Goal: Task Accomplishment & Management: Manage account settings

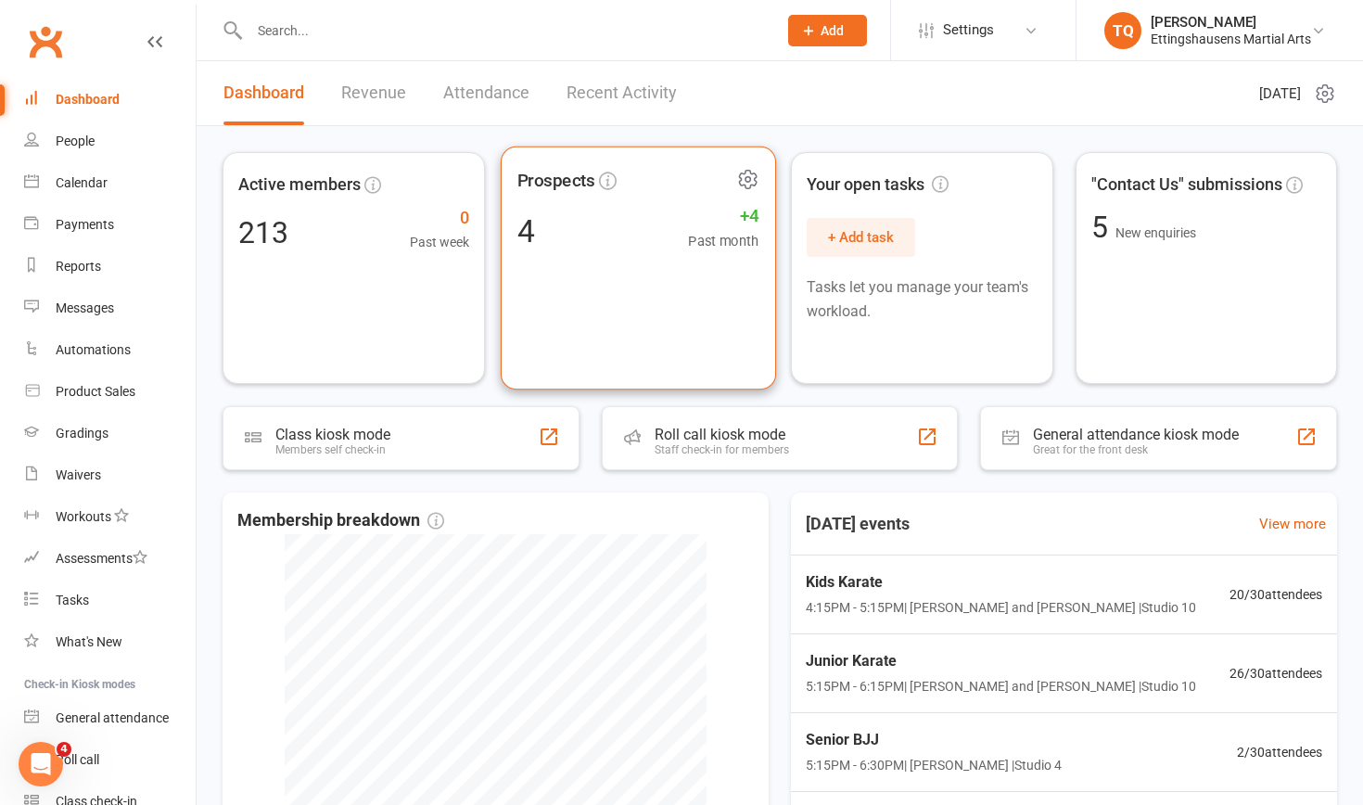
click at [549, 231] on div "4 +4 Past month" at bounding box center [637, 230] width 242 height 42
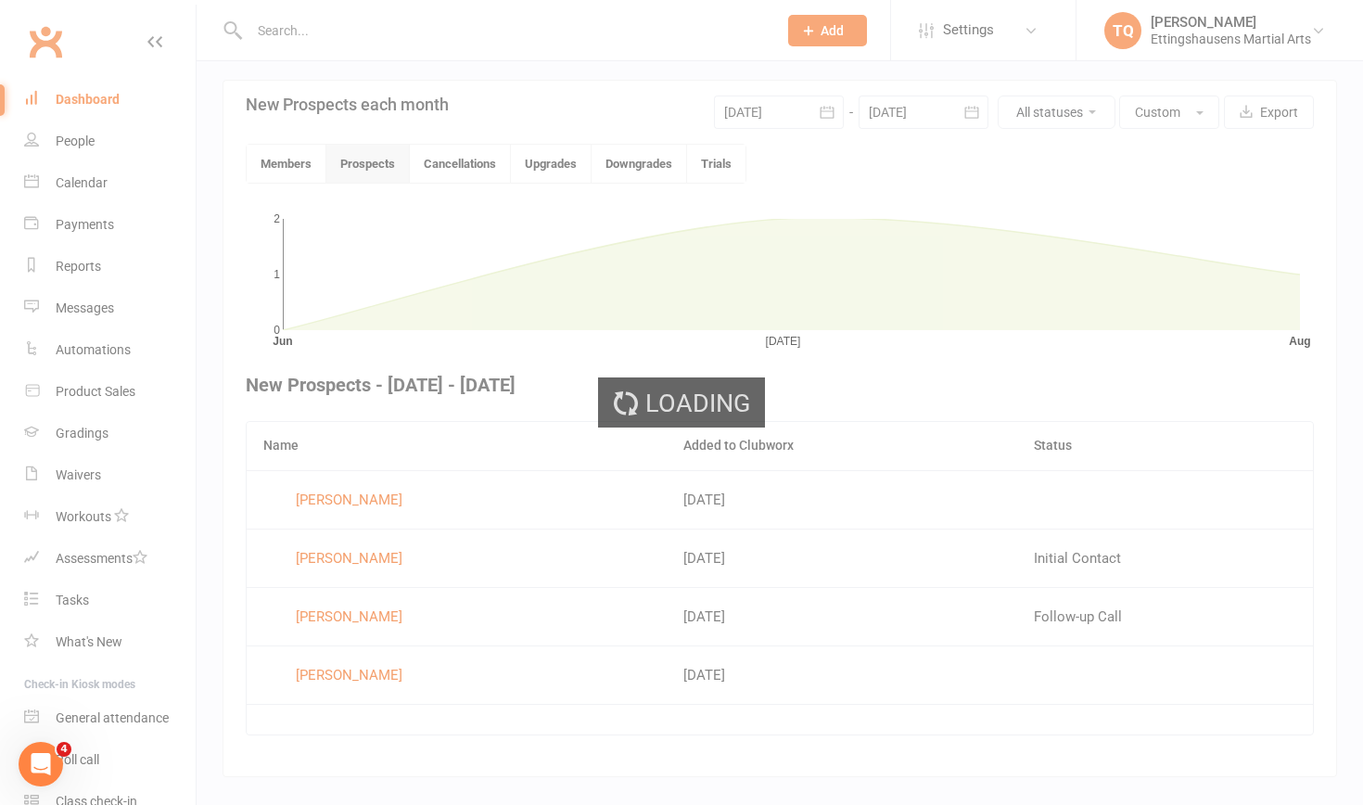
scroll to position [445, 0]
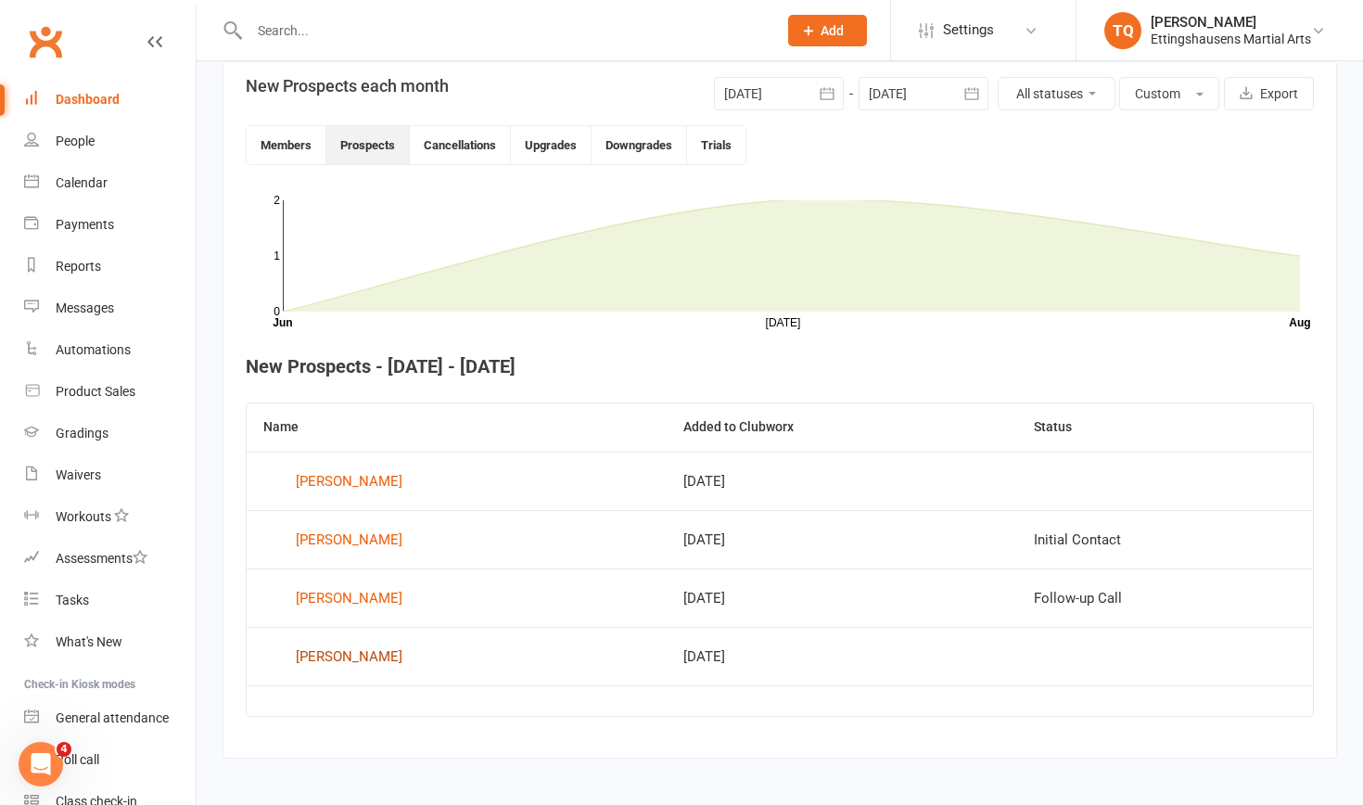
click at [348, 507] on div "Sarah-Ann Taylor" at bounding box center [349, 656] width 107 height 28
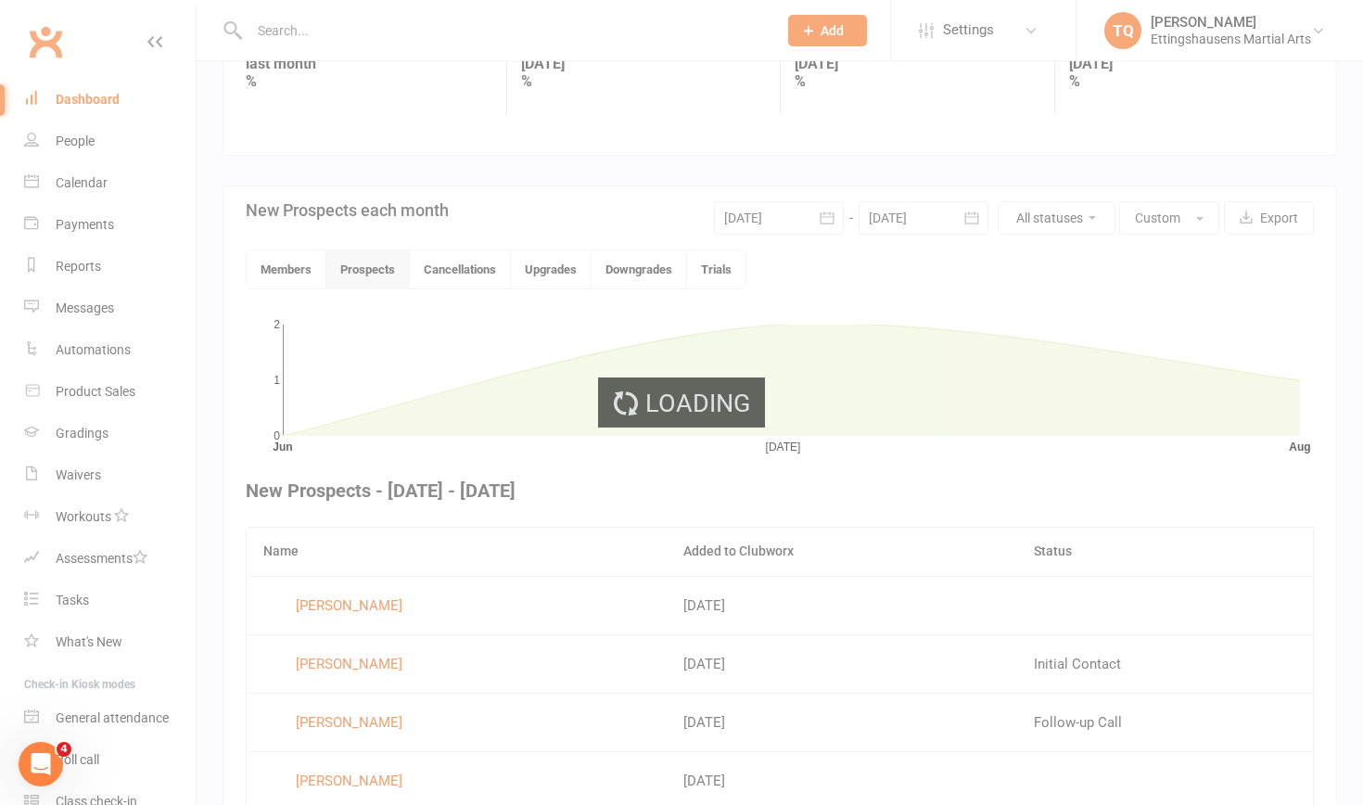
scroll to position [445, 0]
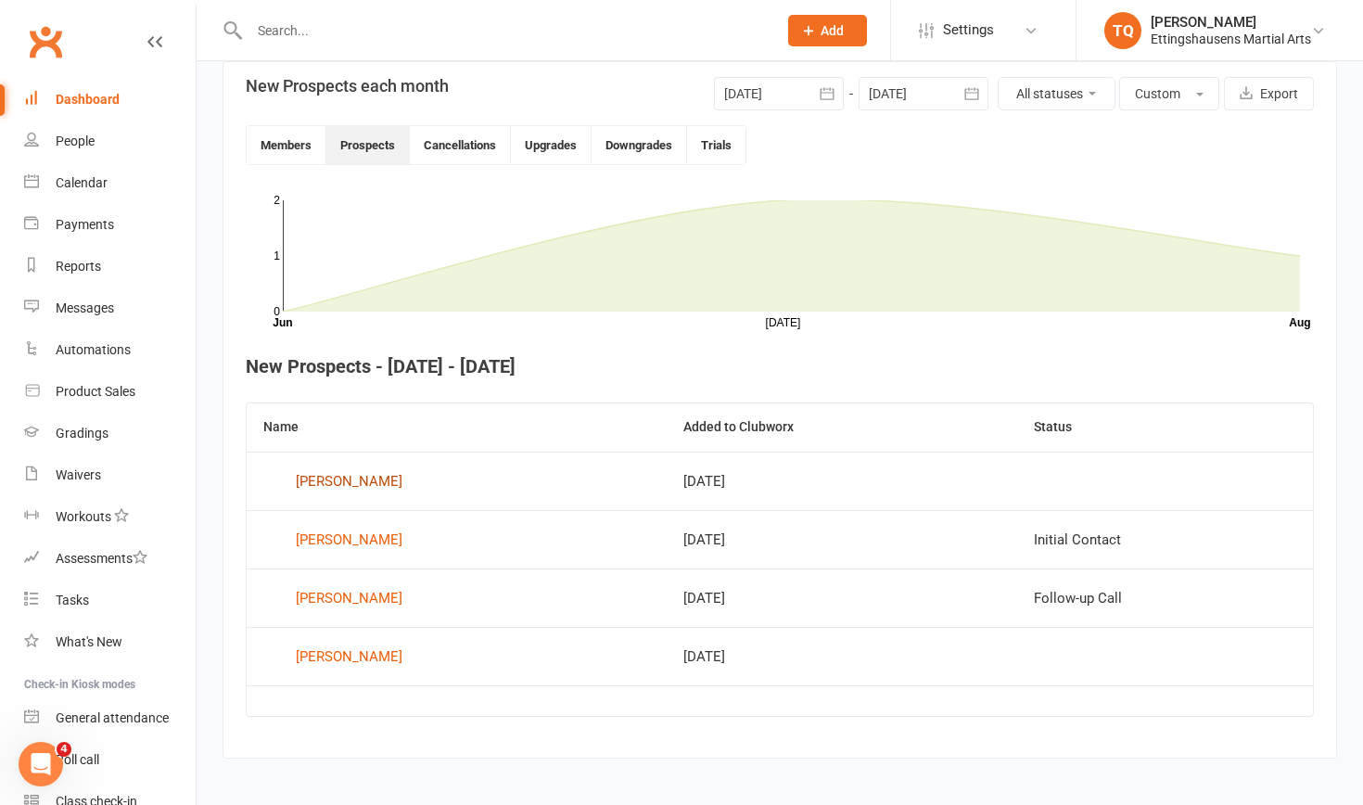
click at [311, 484] on div "Nicole Egas" at bounding box center [349, 481] width 107 height 28
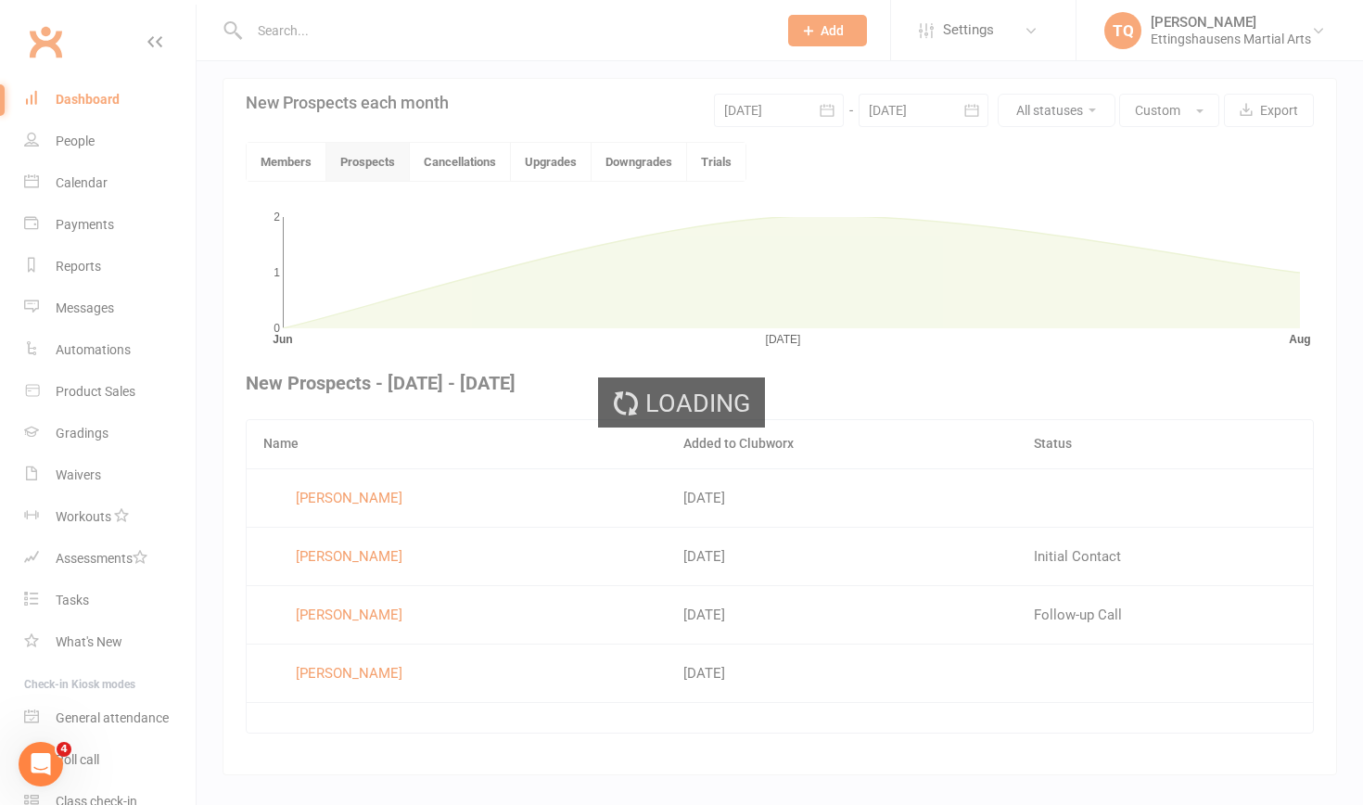
scroll to position [445, 0]
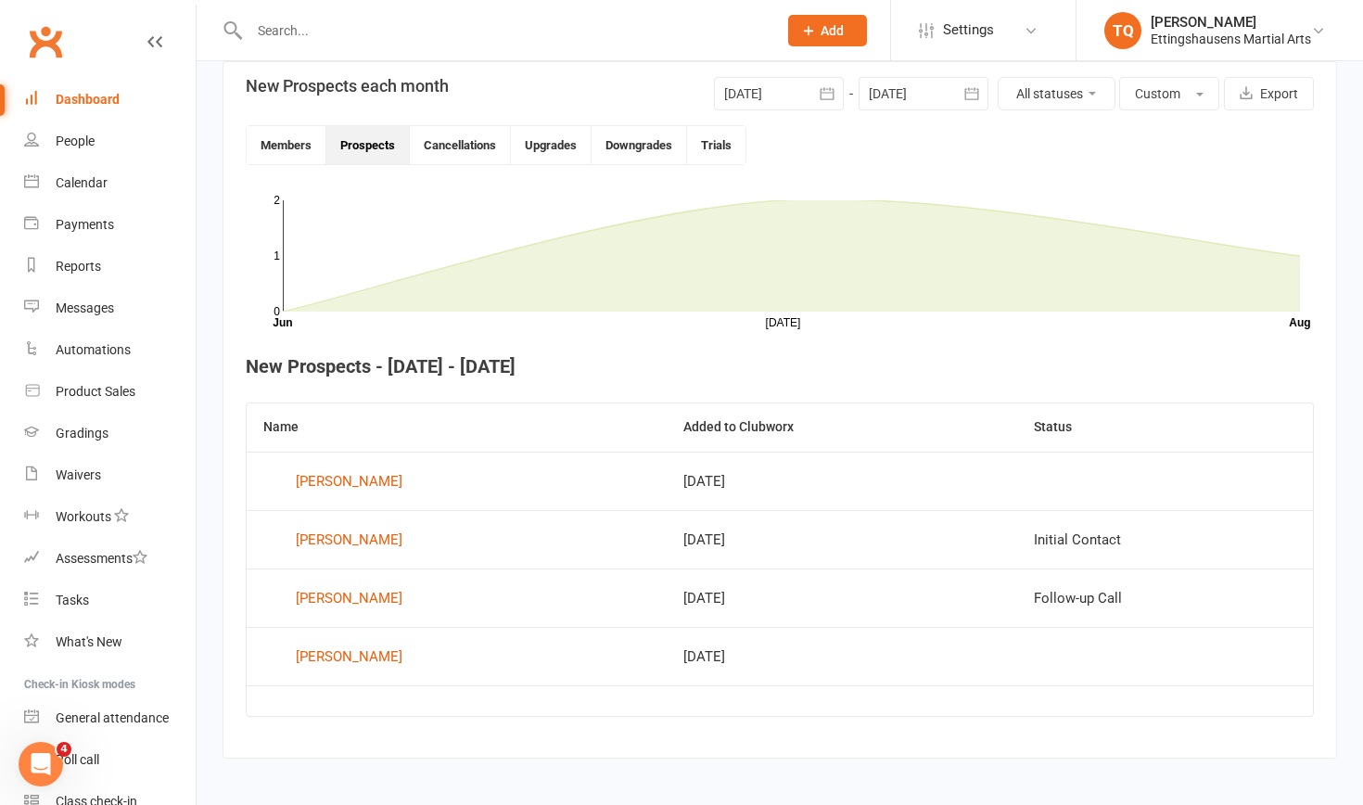
click at [368, 151] on button "Prospects" at bounding box center [367, 145] width 83 height 38
click at [325, 483] on div "Nicole Egas" at bounding box center [349, 481] width 107 height 28
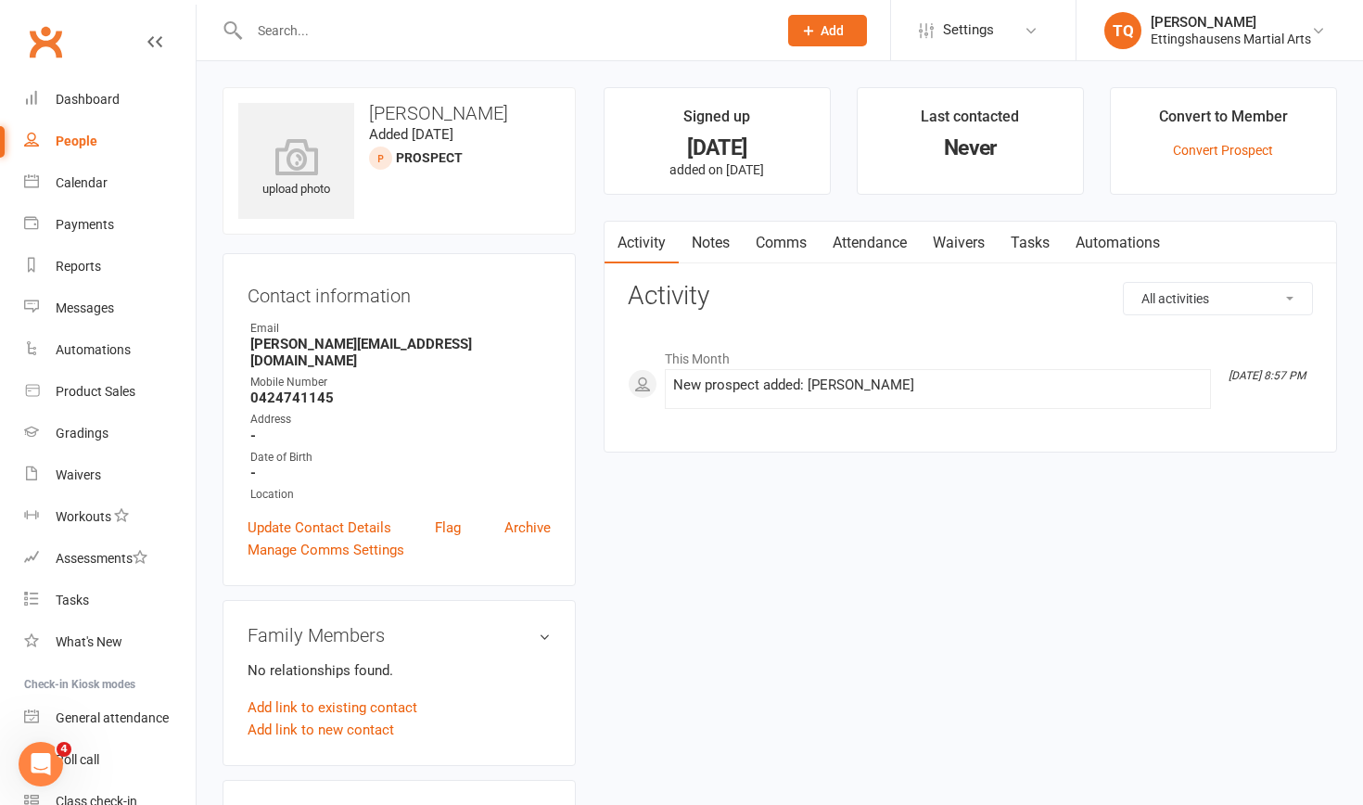
click at [331, 33] on input "text" at bounding box center [504, 31] width 520 height 26
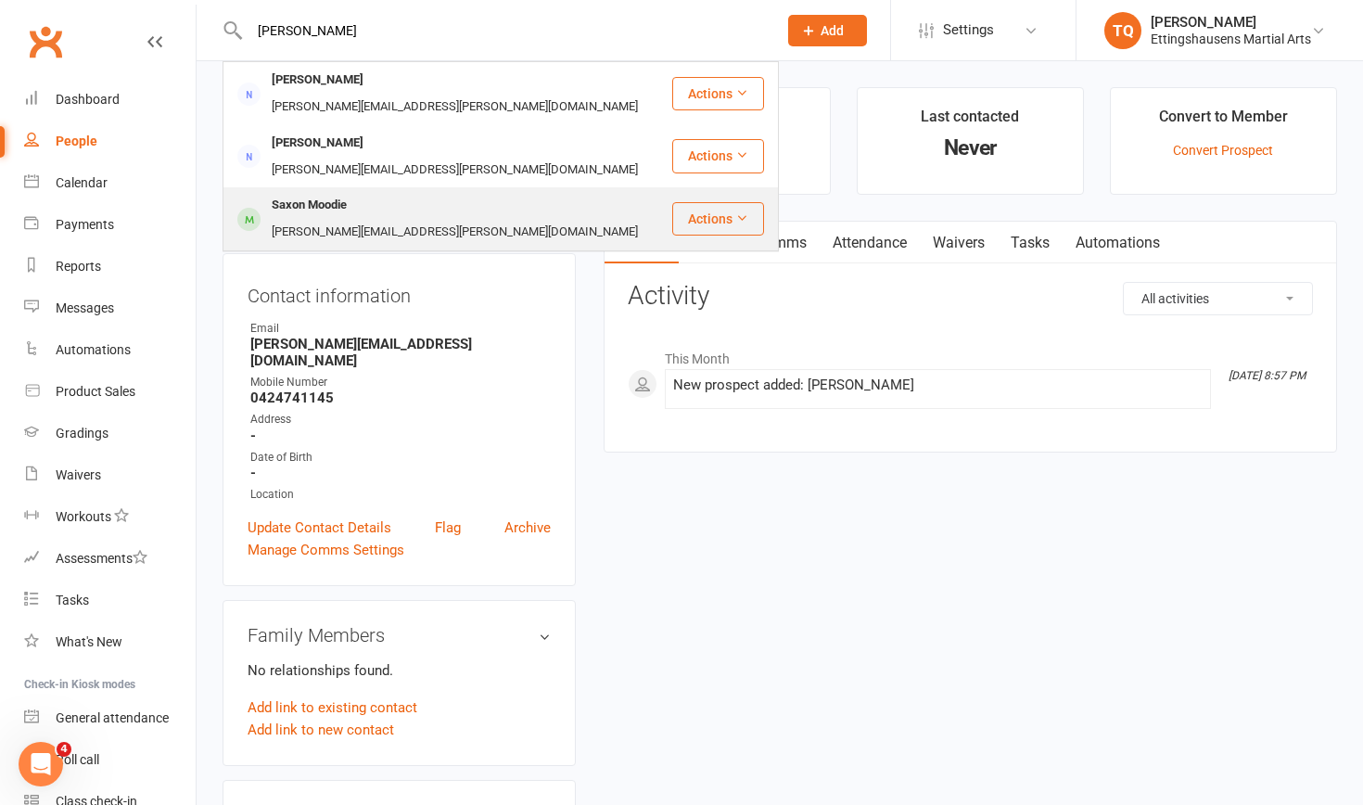
type input "moody"
click at [345, 192] on div "Saxon Moodie" at bounding box center [309, 205] width 86 height 27
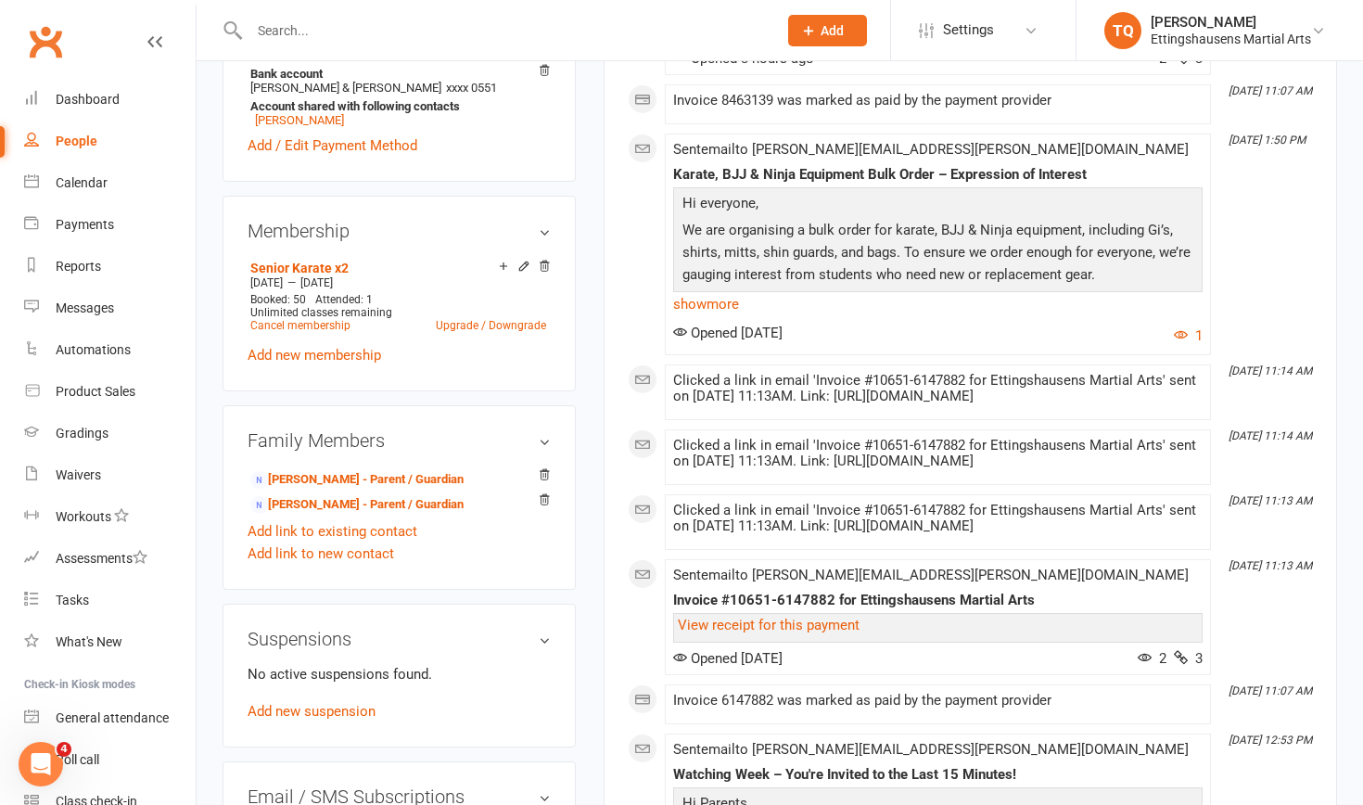
scroll to position [635, 0]
click at [522, 260] on icon at bounding box center [523, 266] width 13 height 13
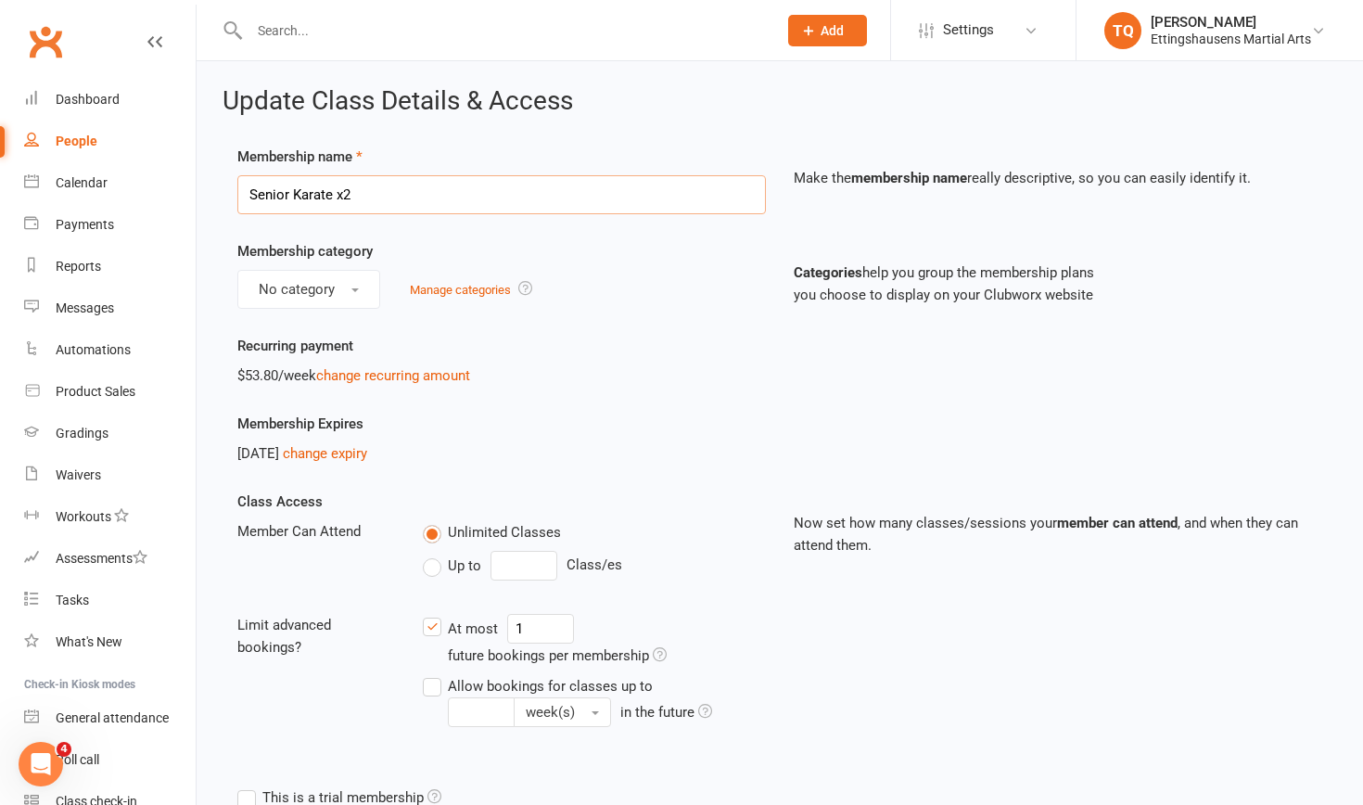
click at [354, 194] on input "Senior Karate x2" at bounding box center [501, 194] width 528 height 39
type input "Senior Karate x1"
click at [380, 376] on link "change recurring amount" at bounding box center [393, 375] width 154 height 17
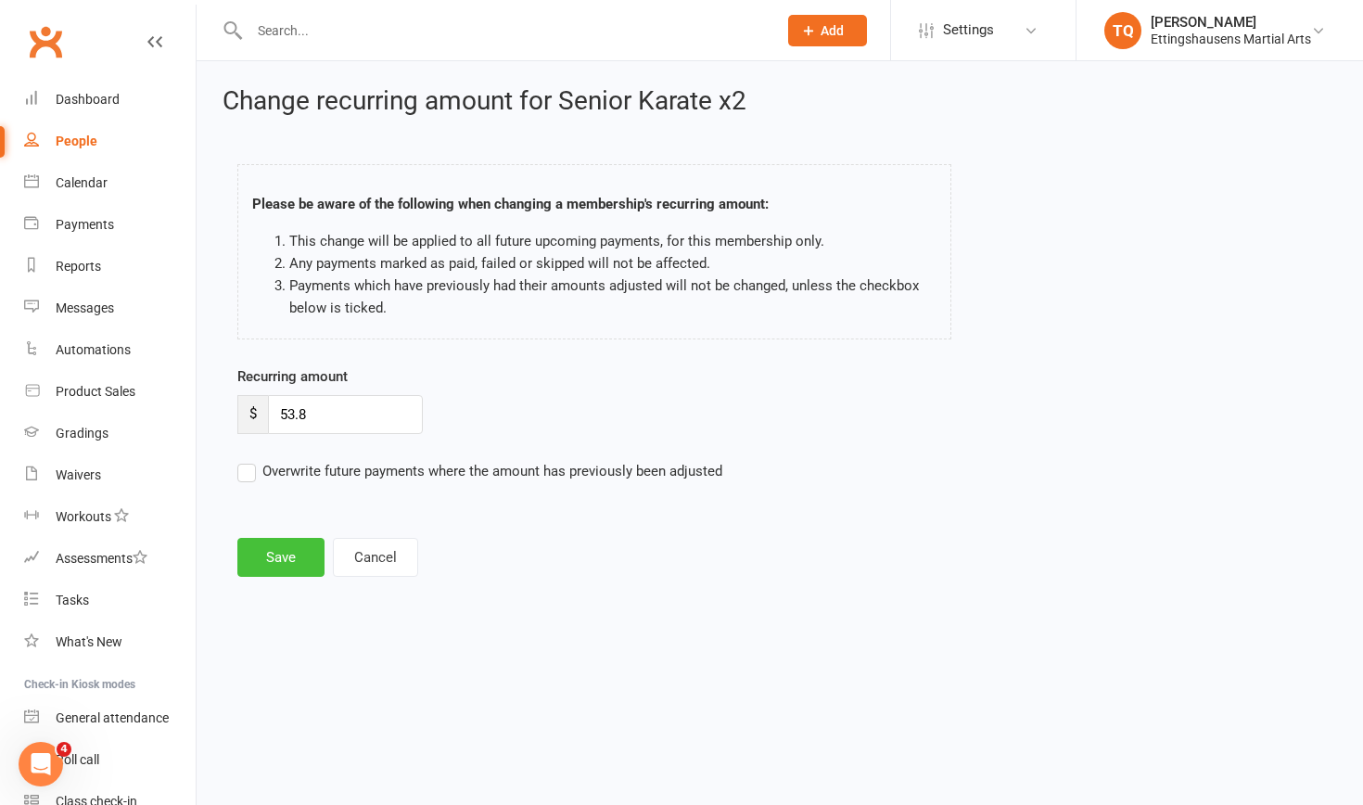
click at [282, 507] on button "Save" at bounding box center [280, 557] width 87 height 39
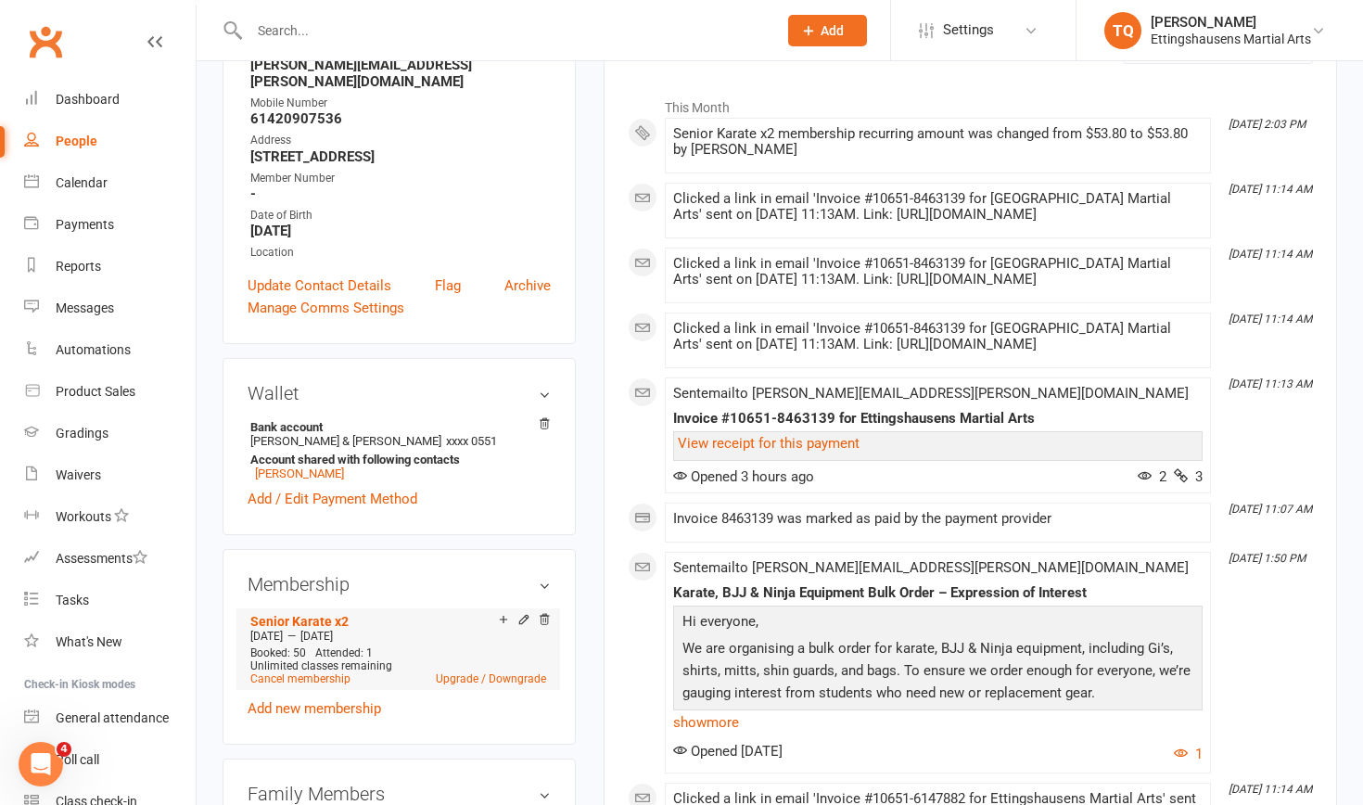
scroll to position [285, 0]
click at [78, 141] on div "People" at bounding box center [77, 140] width 42 height 15
select select "100"
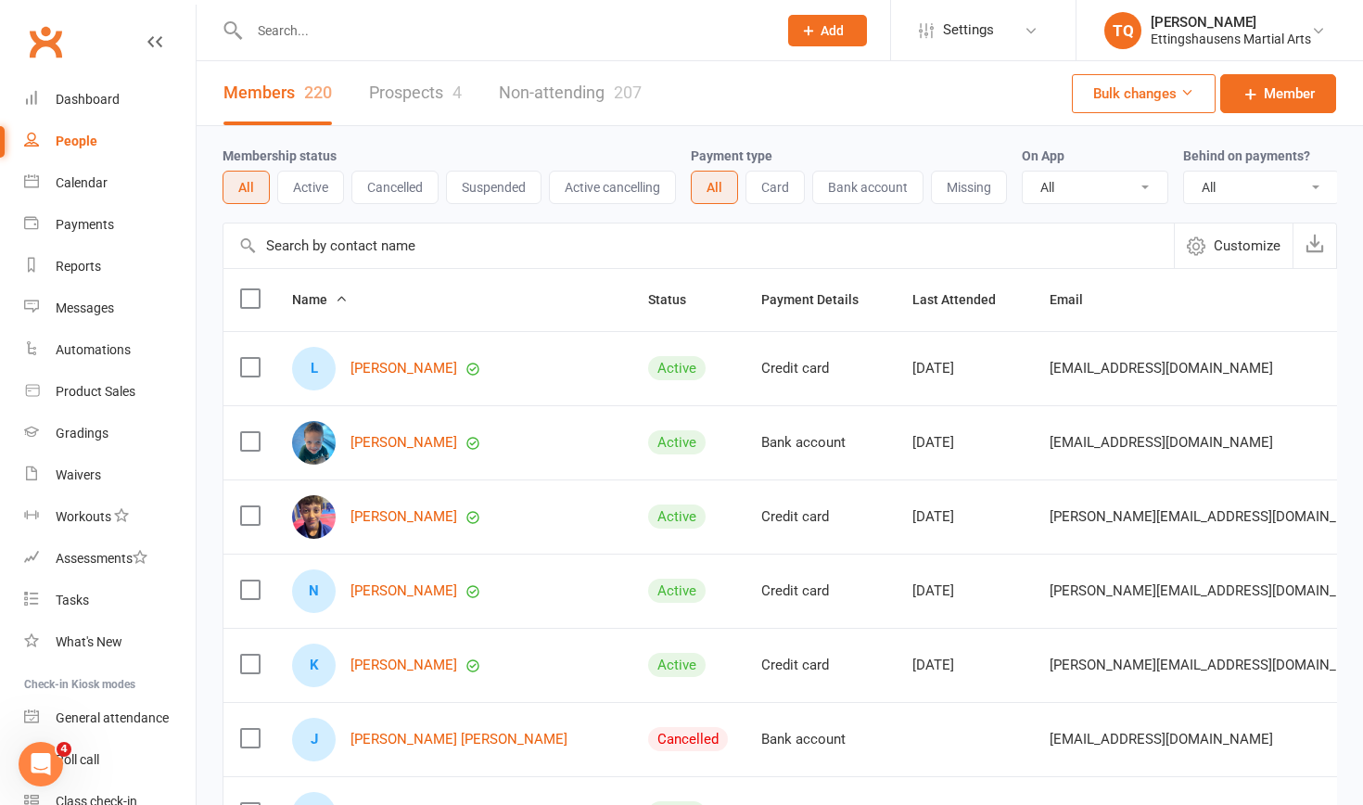
click at [741, 196] on button "Missing" at bounding box center [969, 187] width 76 height 33
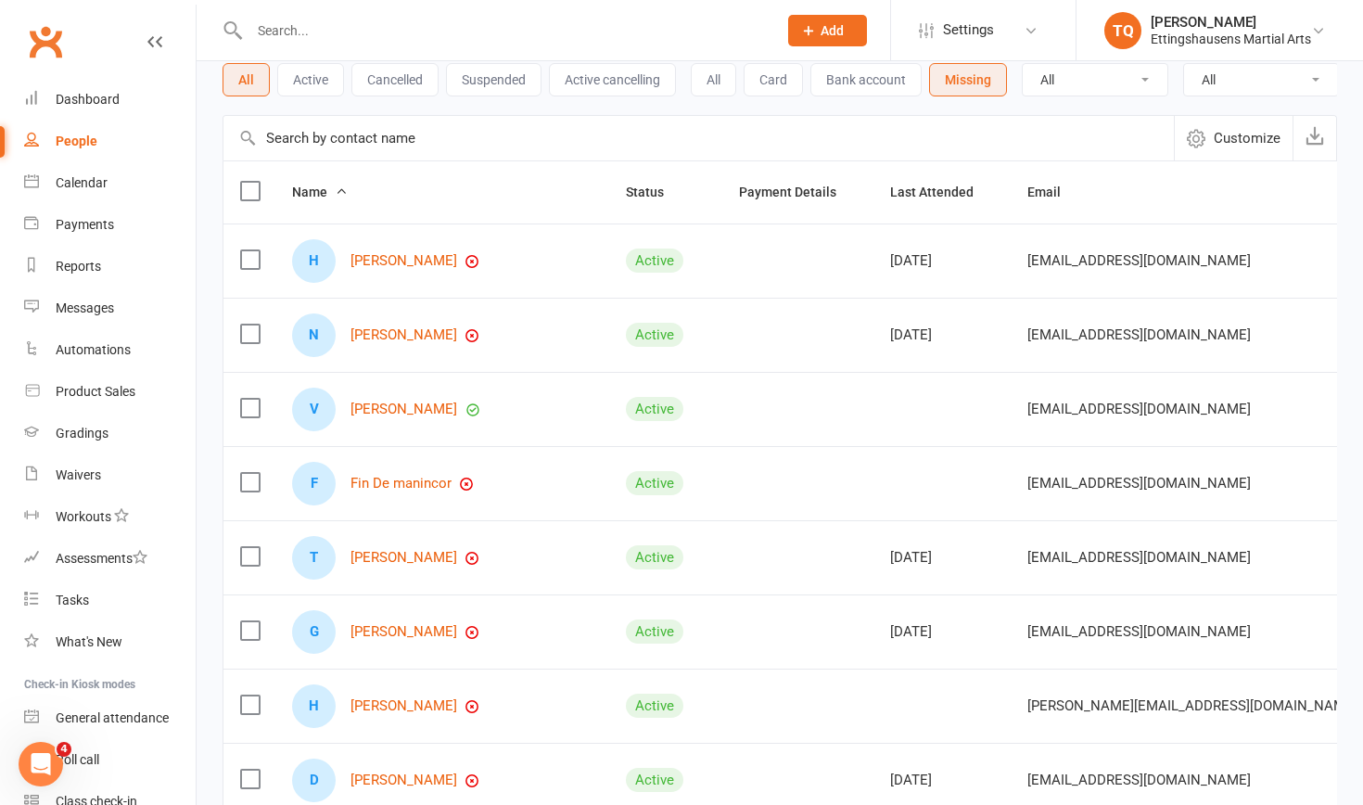
scroll to position [110, 0]
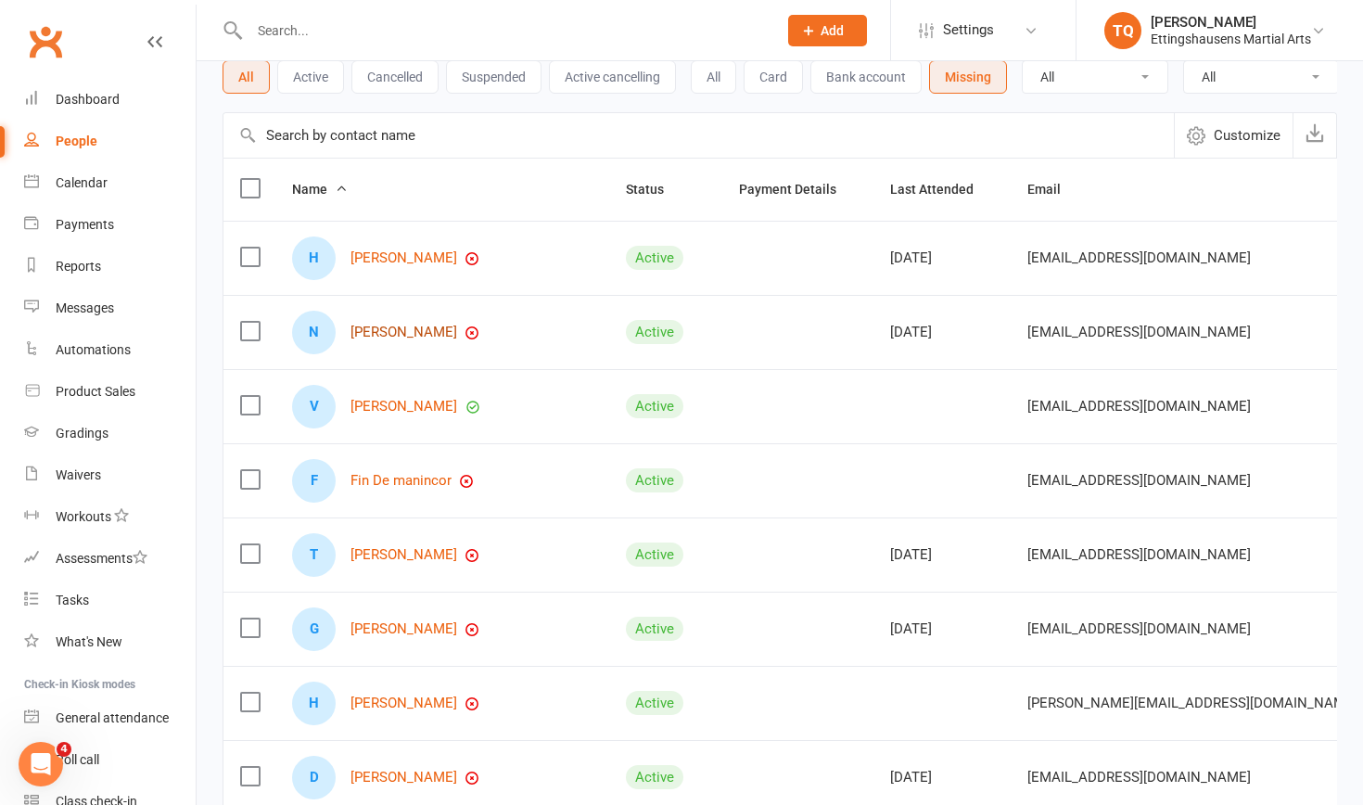
click at [380, 335] on link "Nate Callen" at bounding box center [403, 332] width 107 height 16
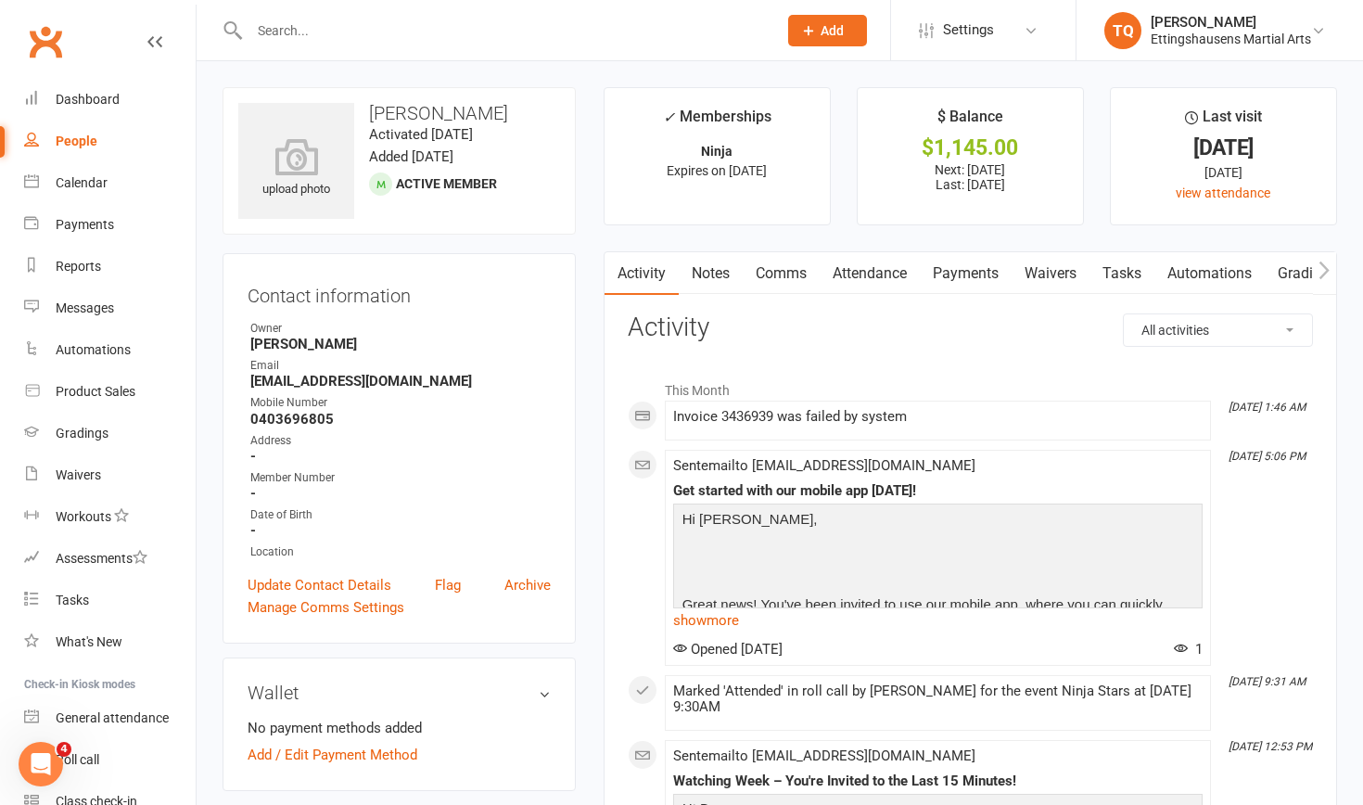
select select "100"
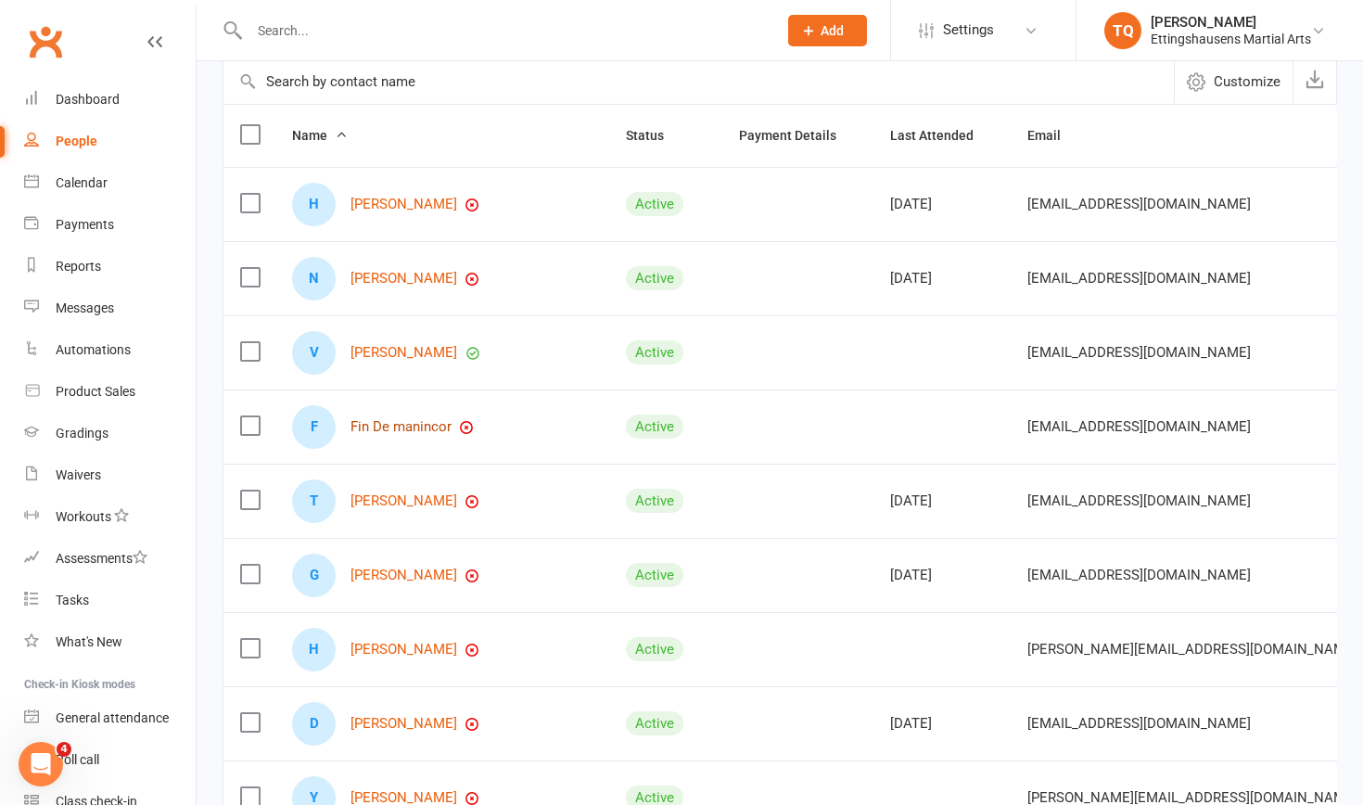
click at [419, 425] on link "Fin De manincor" at bounding box center [400, 427] width 101 height 16
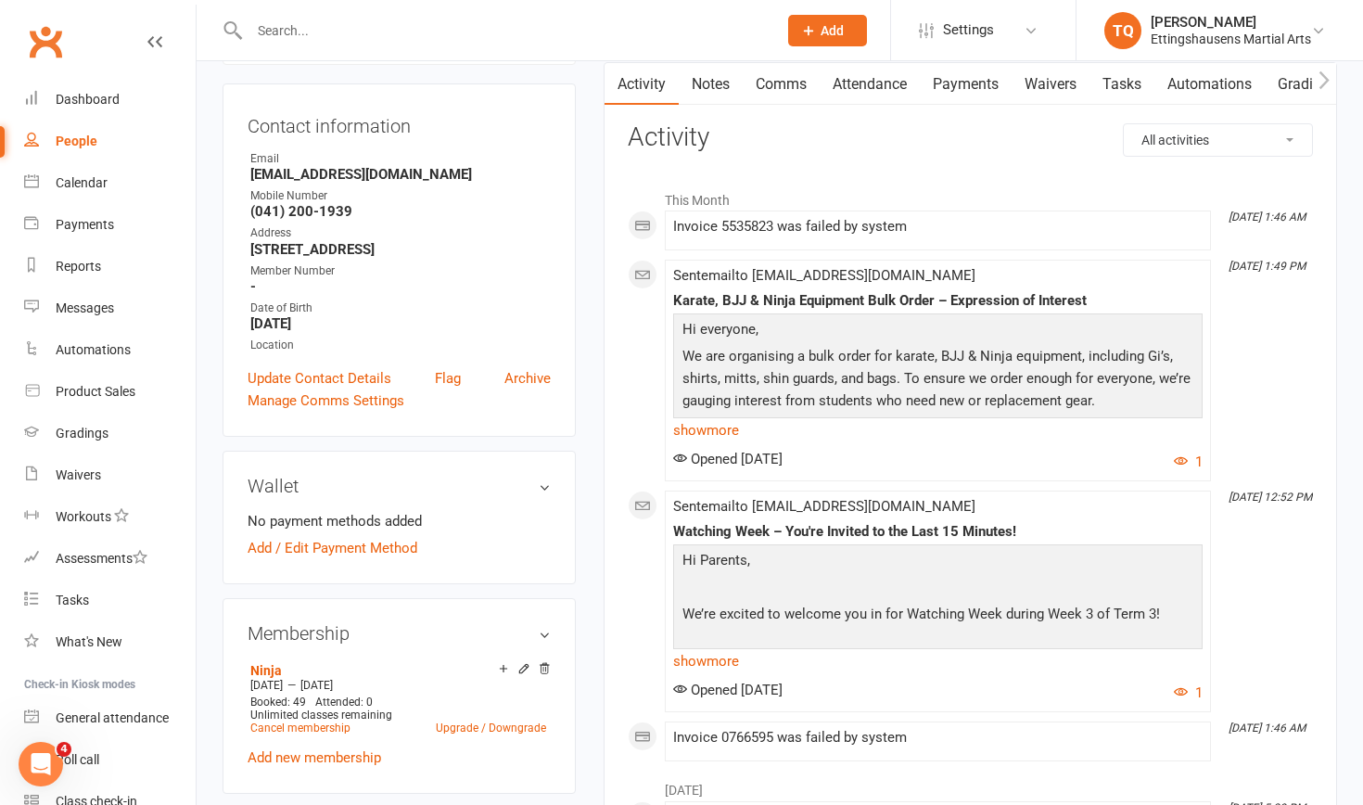
scroll to position [174, 0]
click at [281, 507] on link "Cancel membership" at bounding box center [300, 726] width 100 height 13
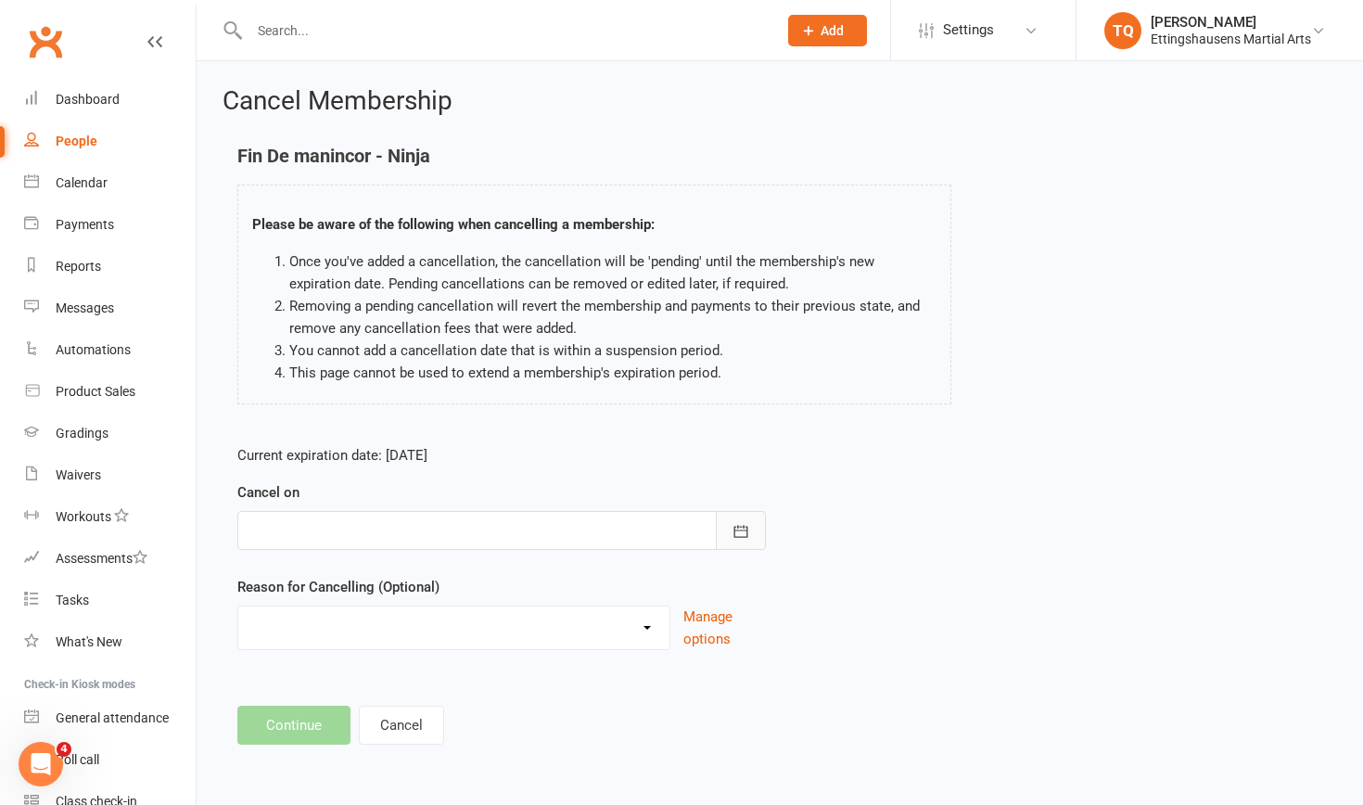
click at [736, 507] on icon "button" at bounding box center [740, 531] width 19 height 19
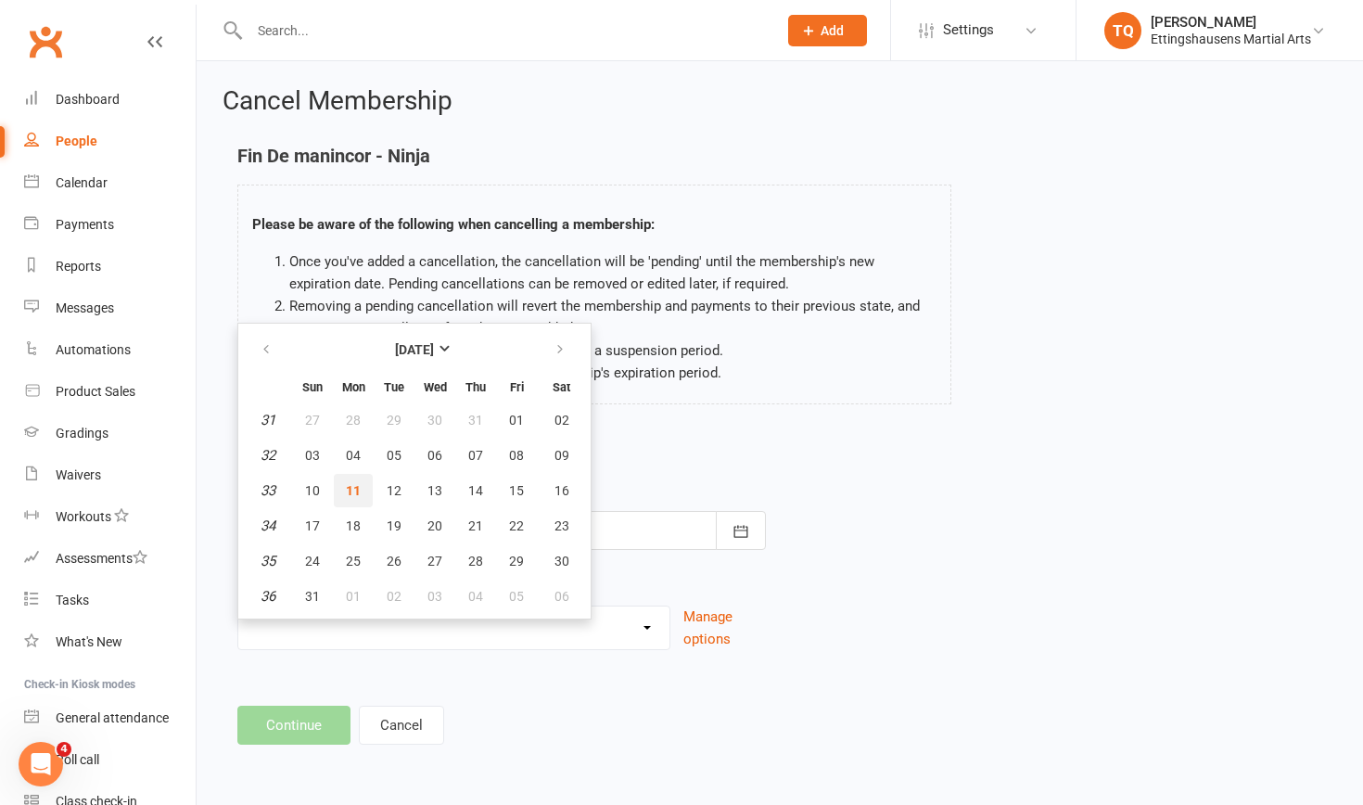
click at [354, 493] on span "11" at bounding box center [353, 490] width 15 height 15
type input "[DATE]"
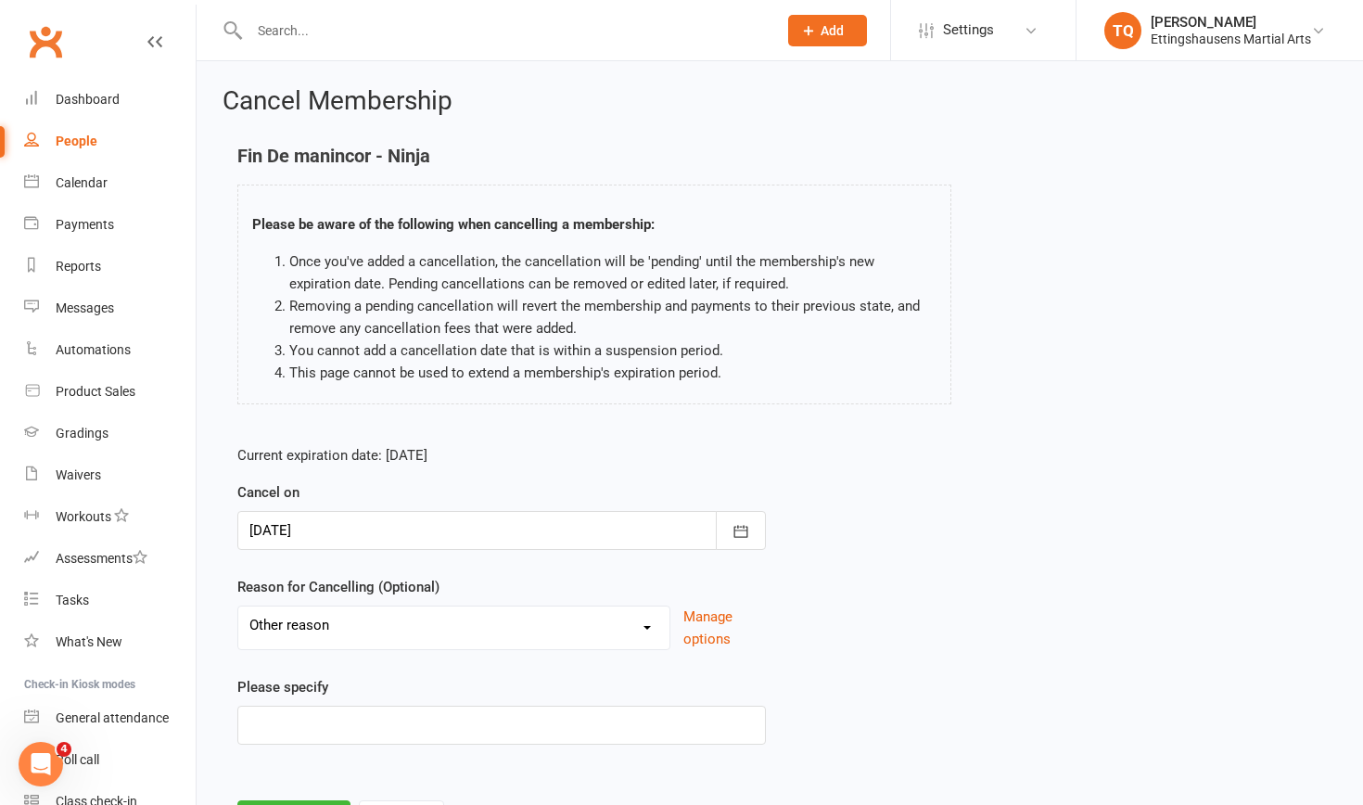
select select "0"
click at [310, 507] on button "Continue" at bounding box center [293, 724] width 113 height 39
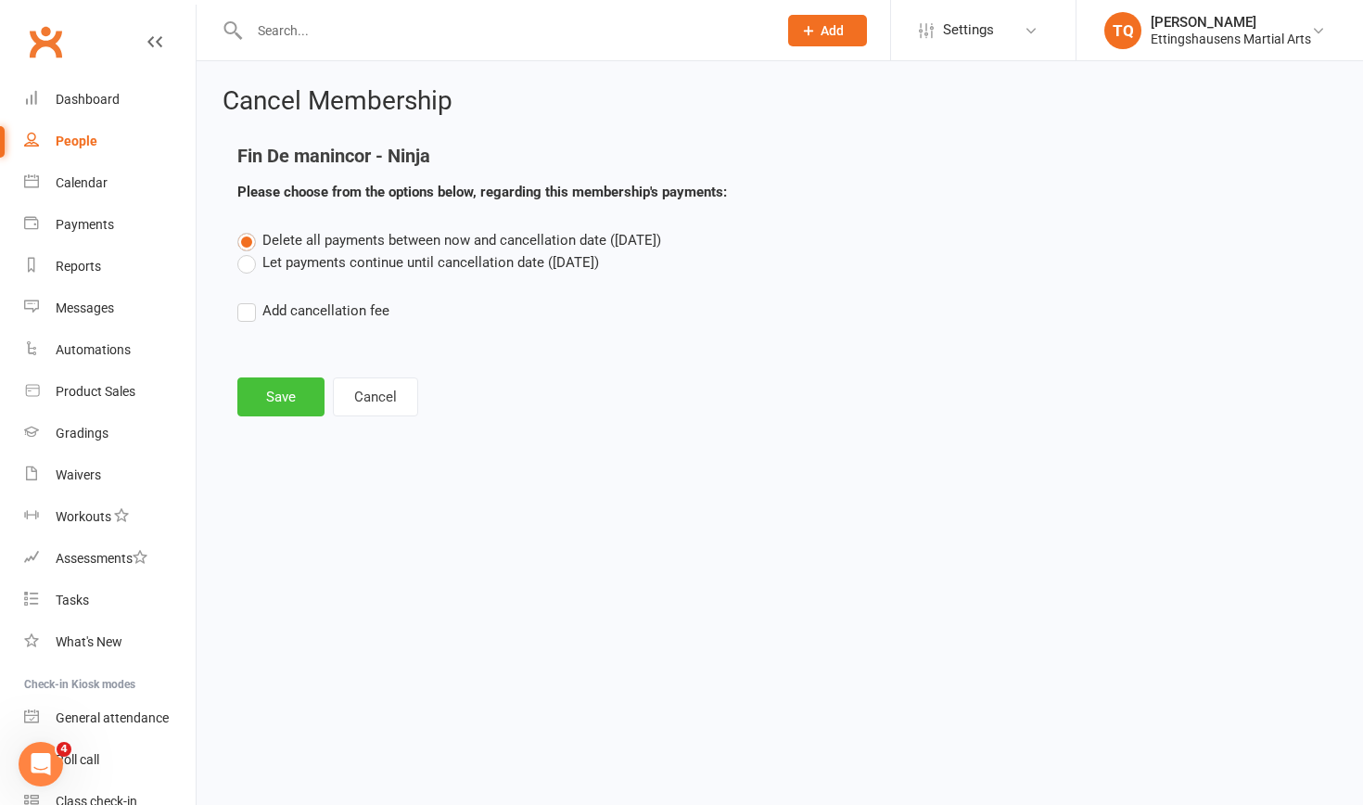
click at [269, 401] on button "Save" at bounding box center [280, 396] width 87 height 39
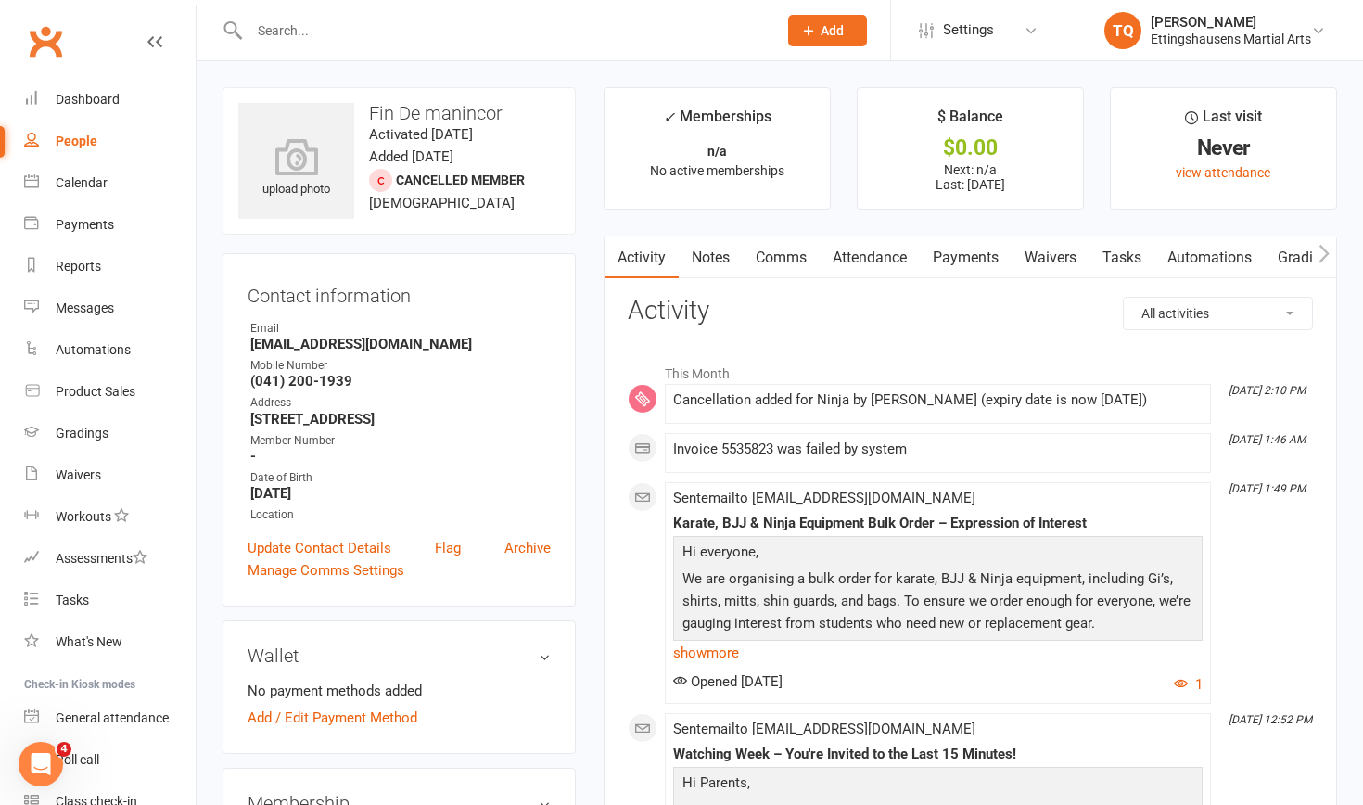
select select "100"
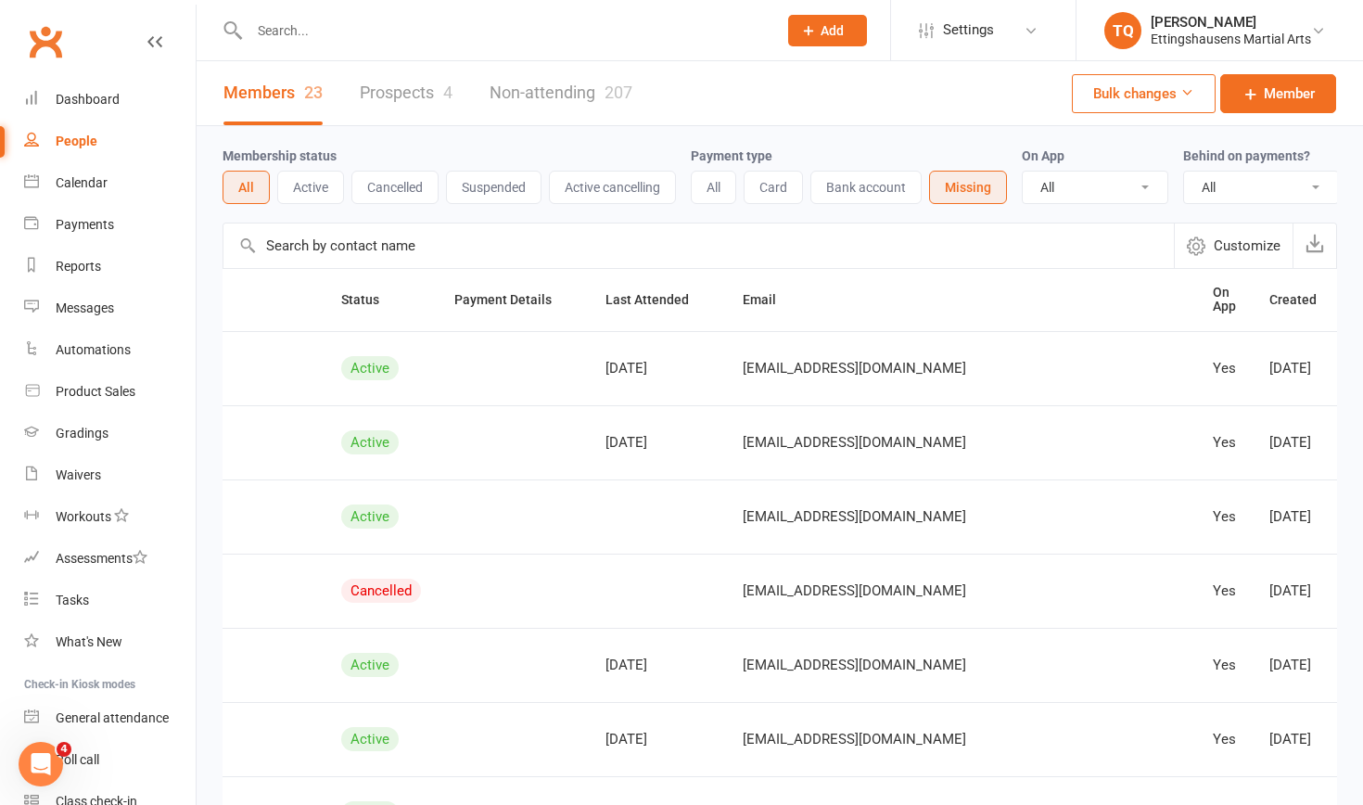
scroll to position [0, 283]
click at [741, 507] on link "Archive member" at bounding box center [1227, 737] width 184 height 37
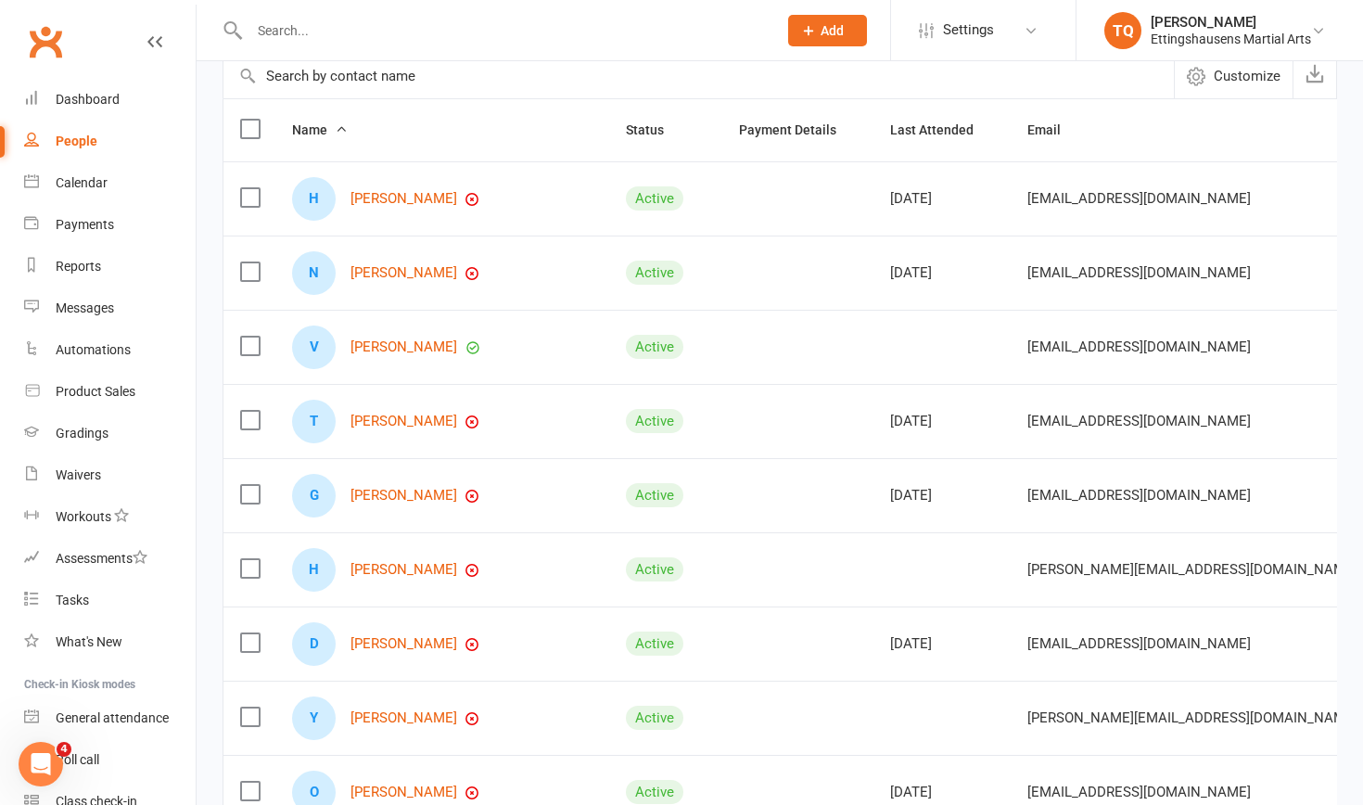
scroll to position [172, 0]
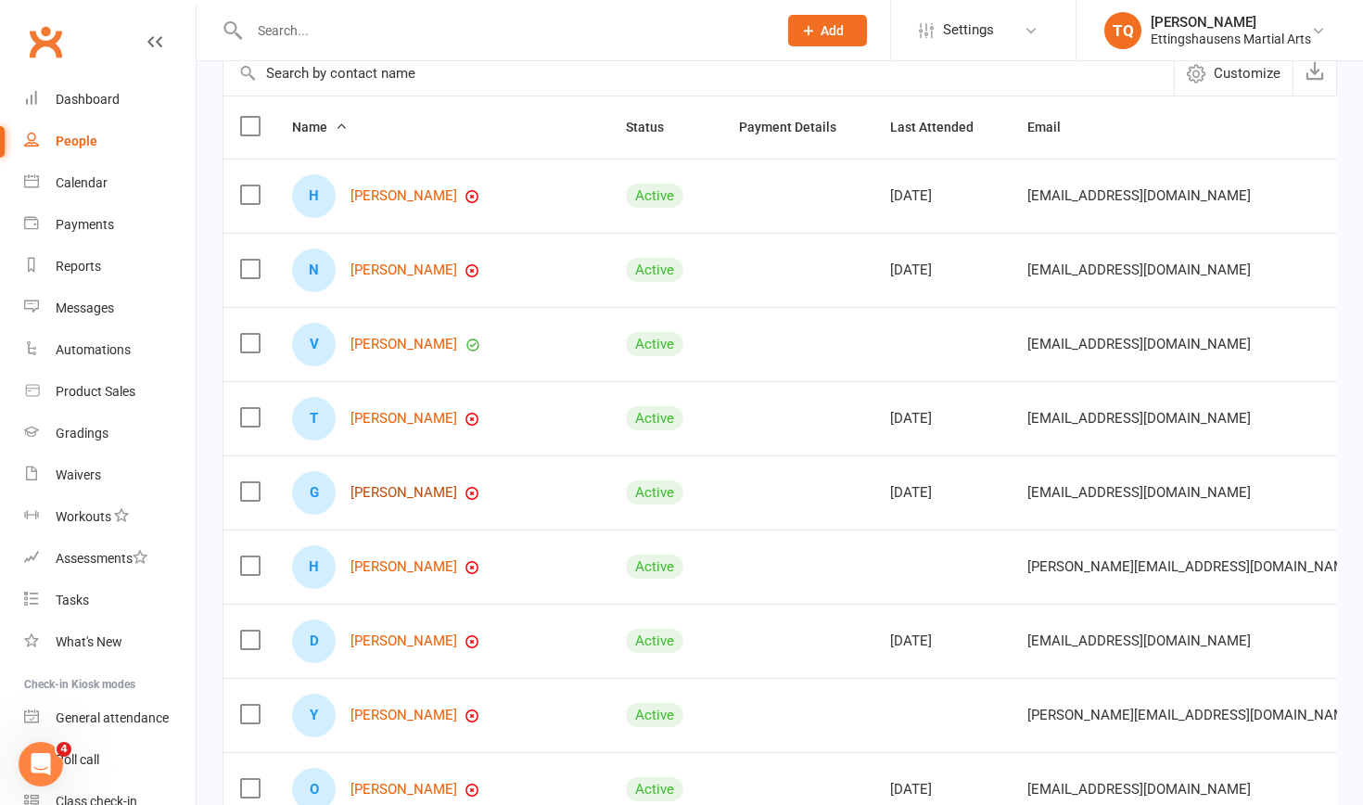
click at [403, 493] on link "[PERSON_NAME]" at bounding box center [403, 493] width 107 height 16
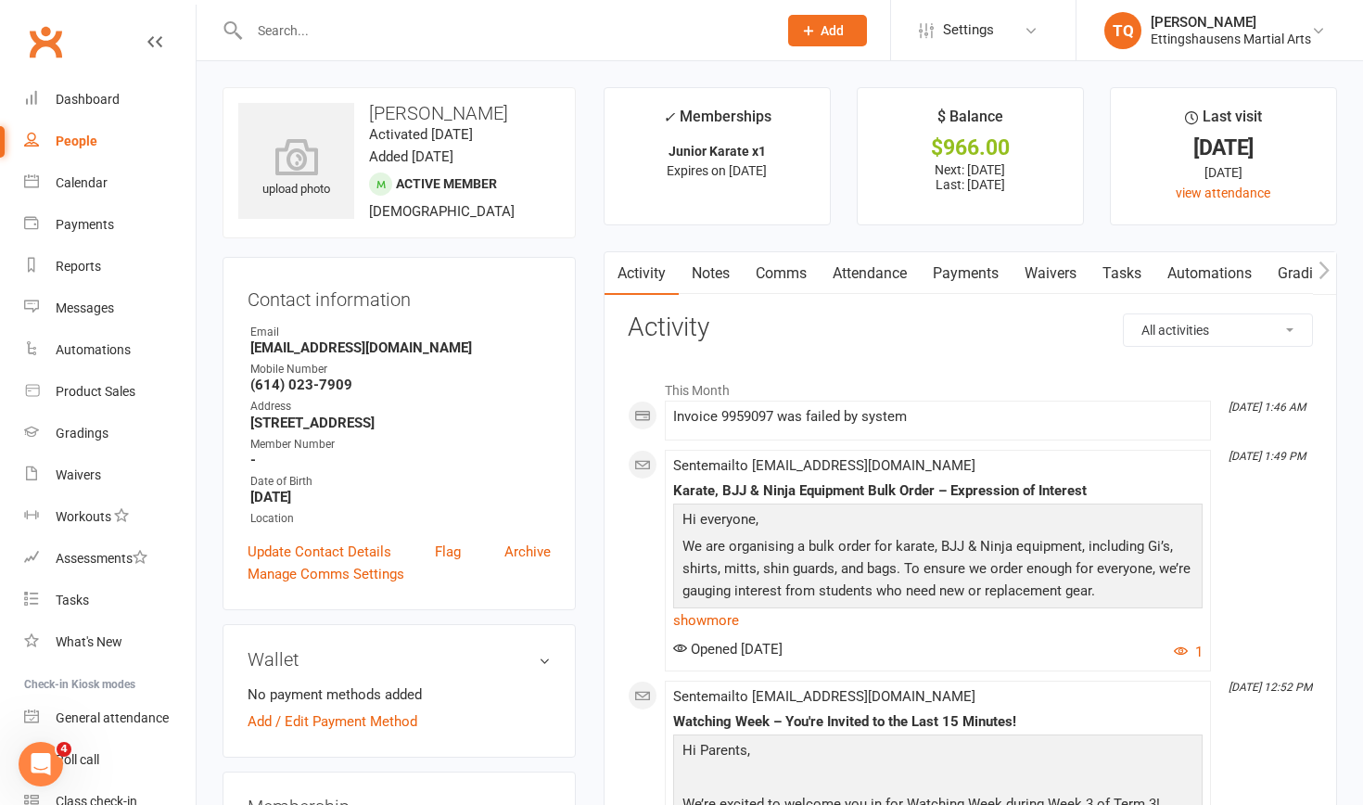
click at [349, 30] on input "text" at bounding box center [504, 31] width 520 height 26
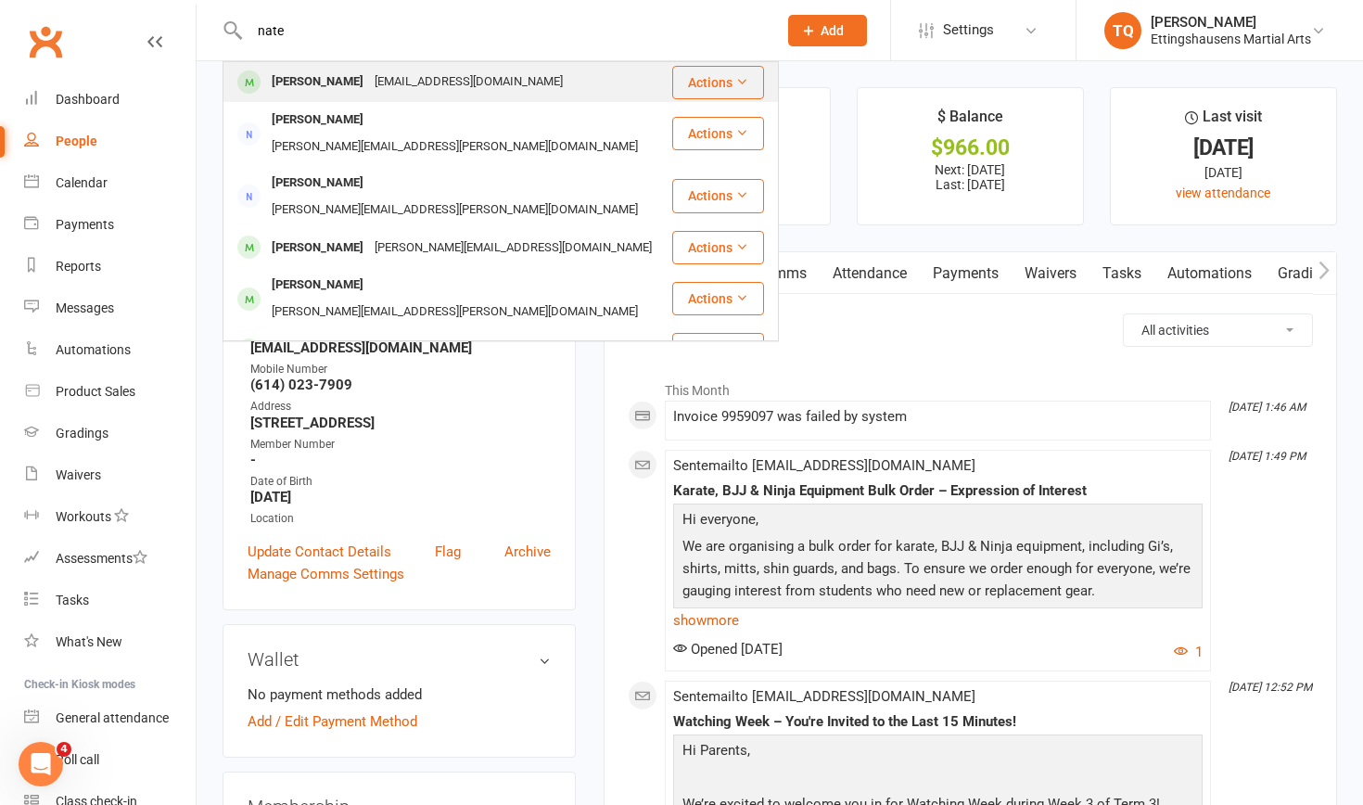
type input "nate"
click at [284, 85] on div "Nate Callen" at bounding box center [317, 82] width 103 height 27
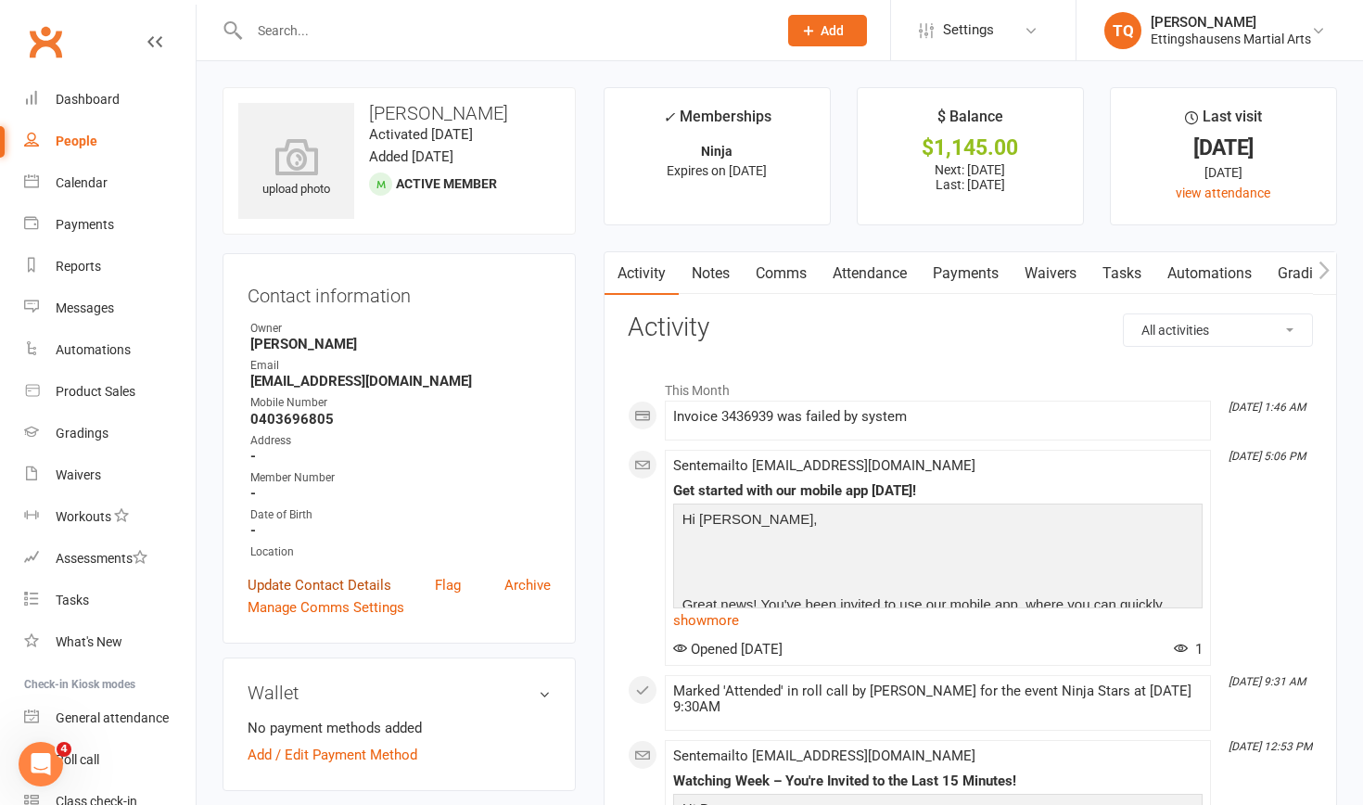
click at [317, 507] on link "Update Contact Details" at bounding box center [319, 585] width 144 height 22
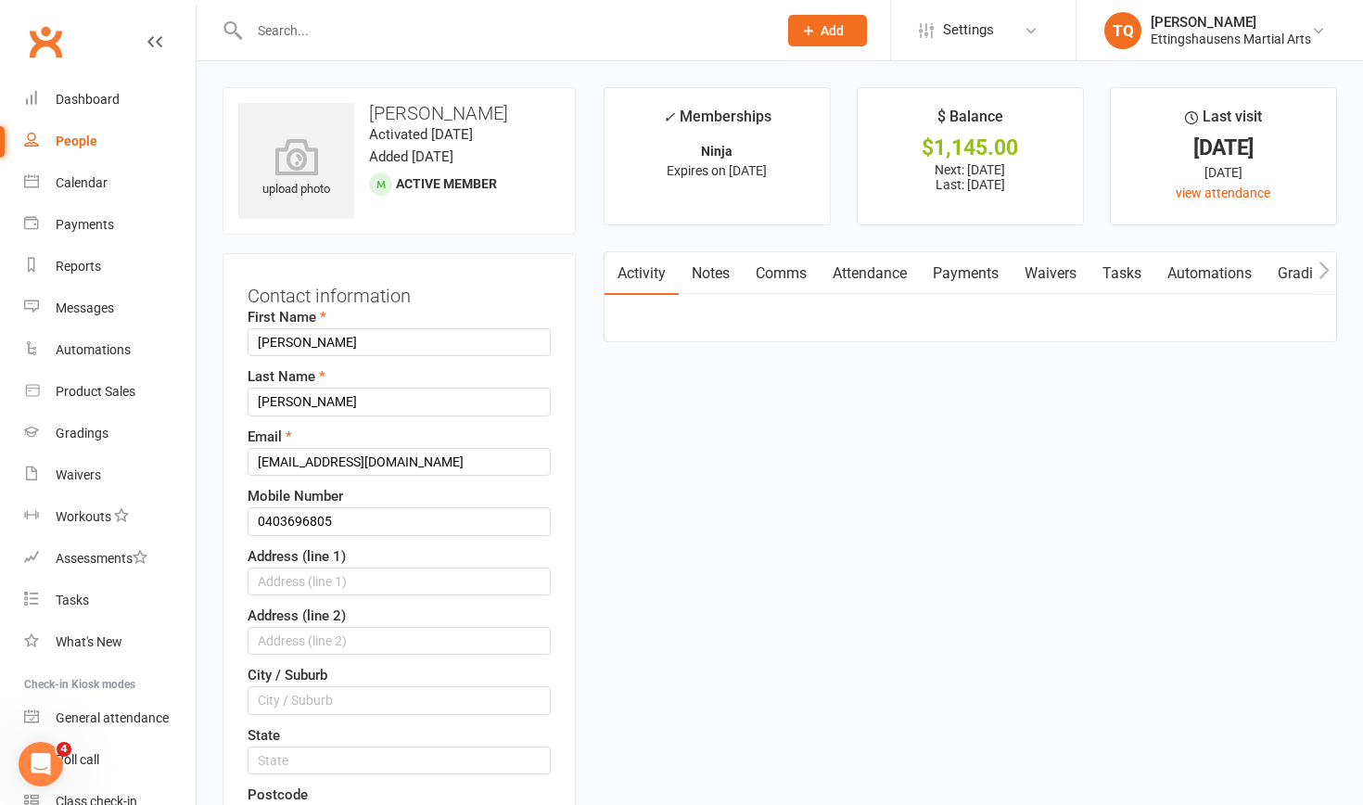
scroll to position [87, 0]
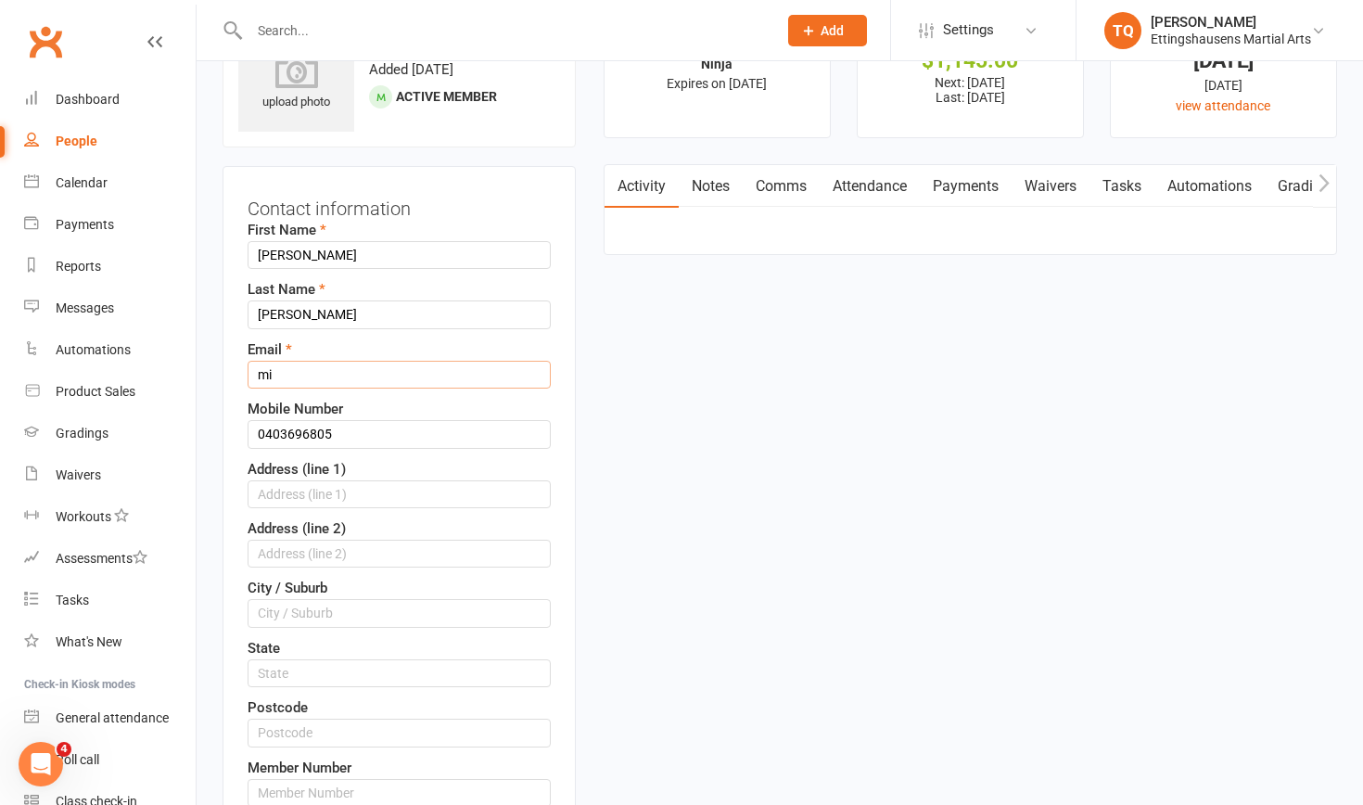
type input "m"
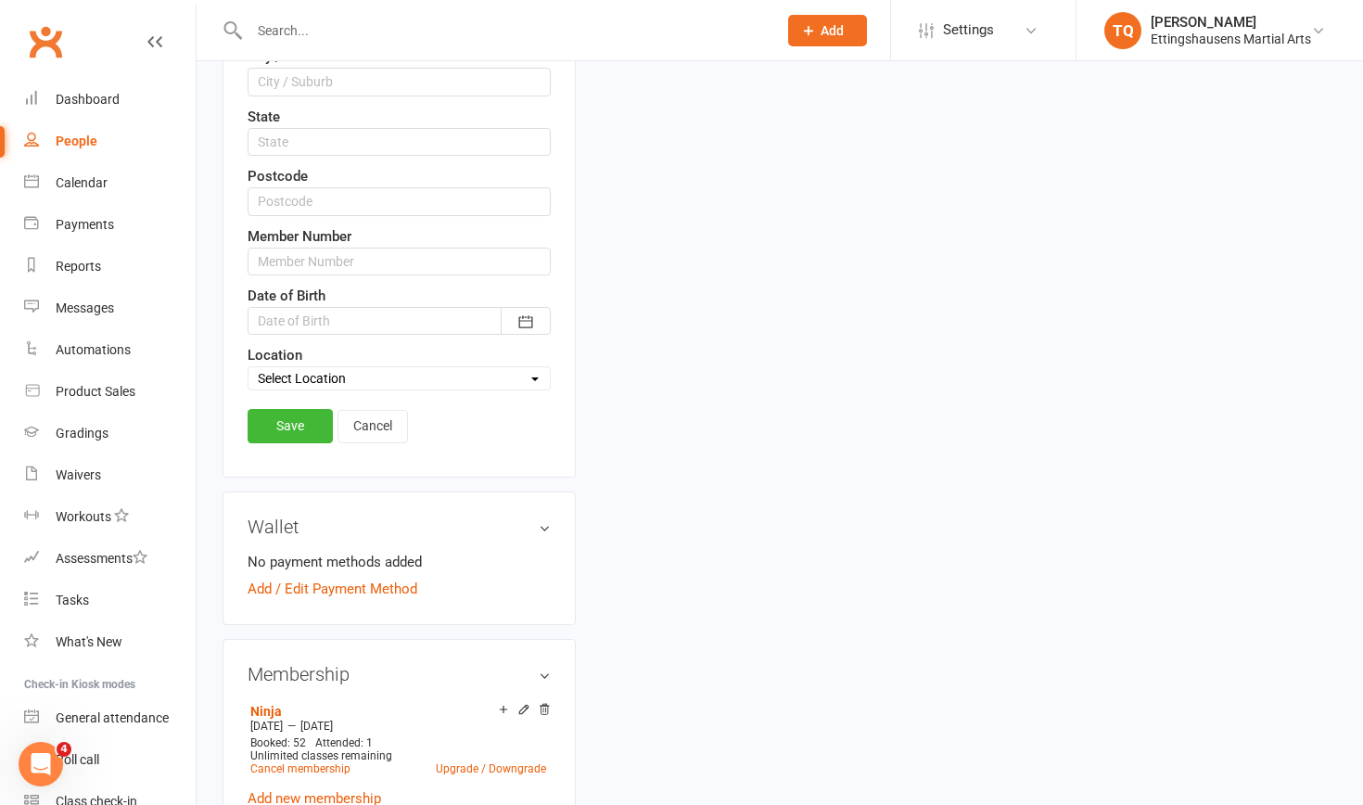
scroll to position [619, 0]
type input "kristen_noyes@hotmail.com"
click at [279, 425] on link "Save" at bounding box center [289, 424] width 85 height 33
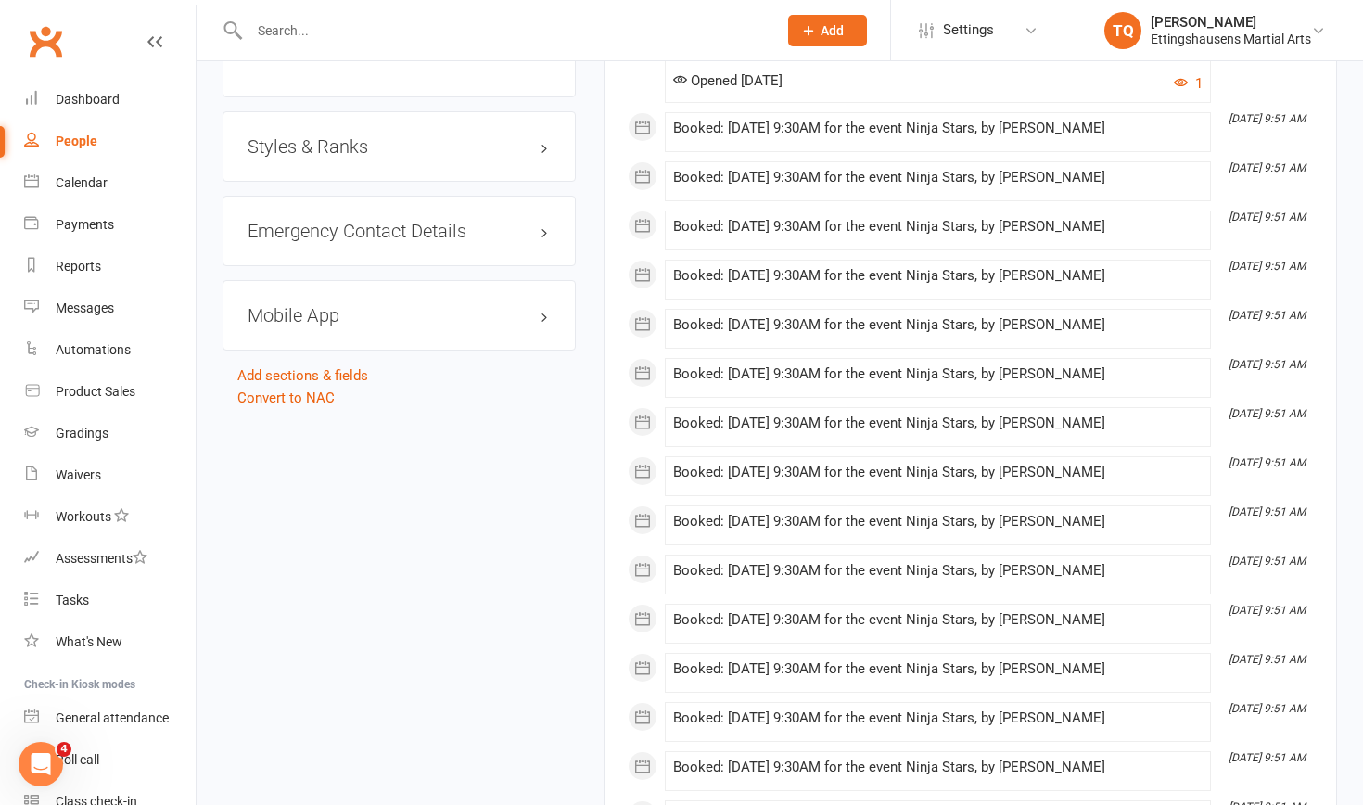
scroll to position [1416, 0]
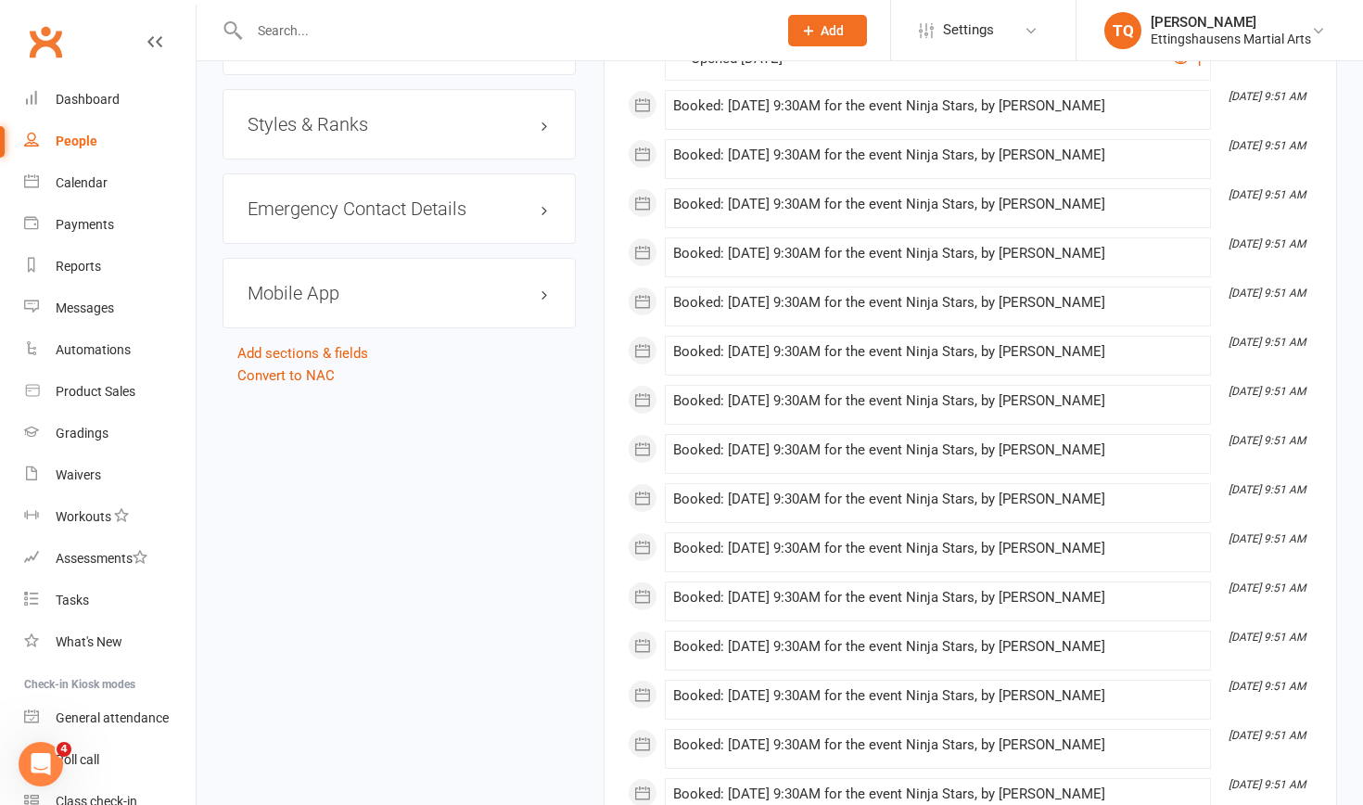
click at [543, 300] on h3 "Mobile App" at bounding box center [398, 293] width 303 height 20
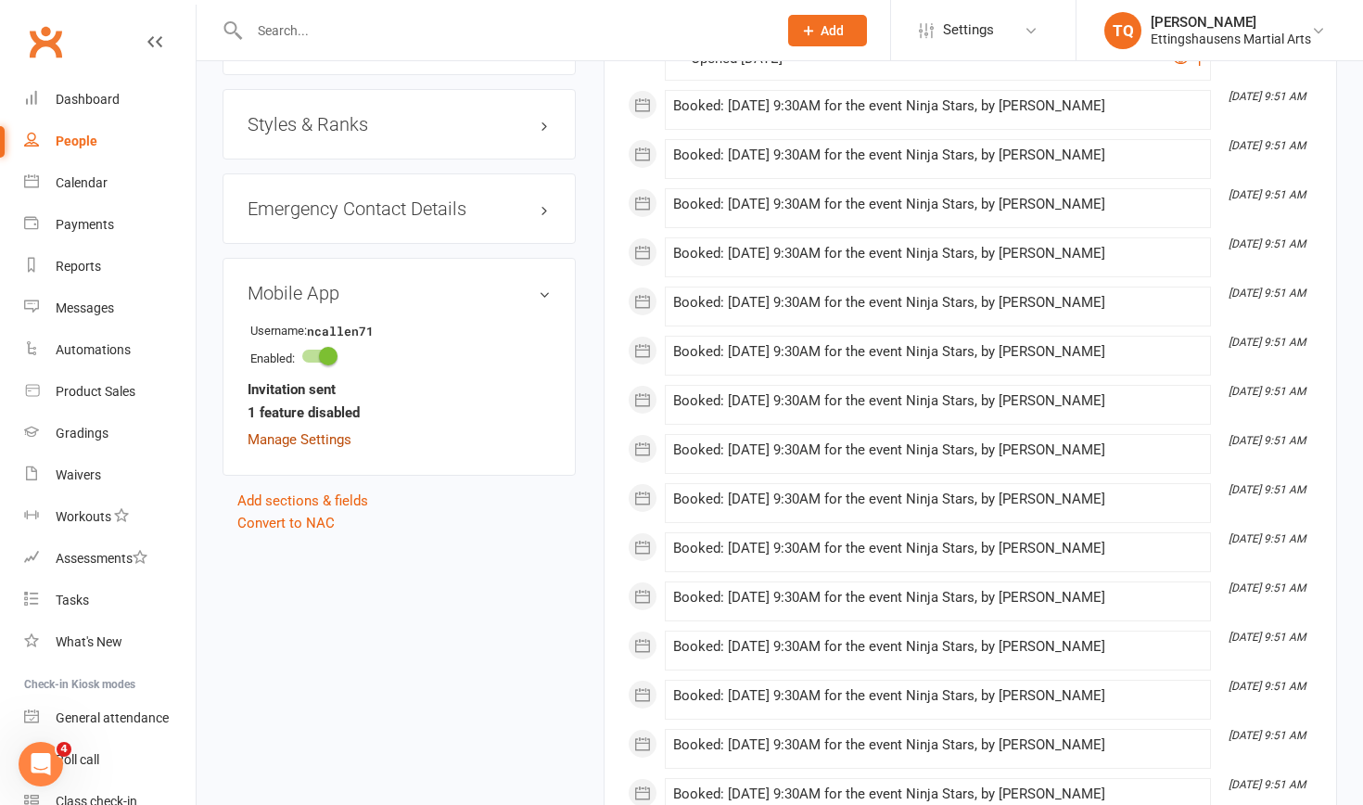
click at [345, 438] on link "Manage Settings" at bounding box center [299, 439] width 104 height 17
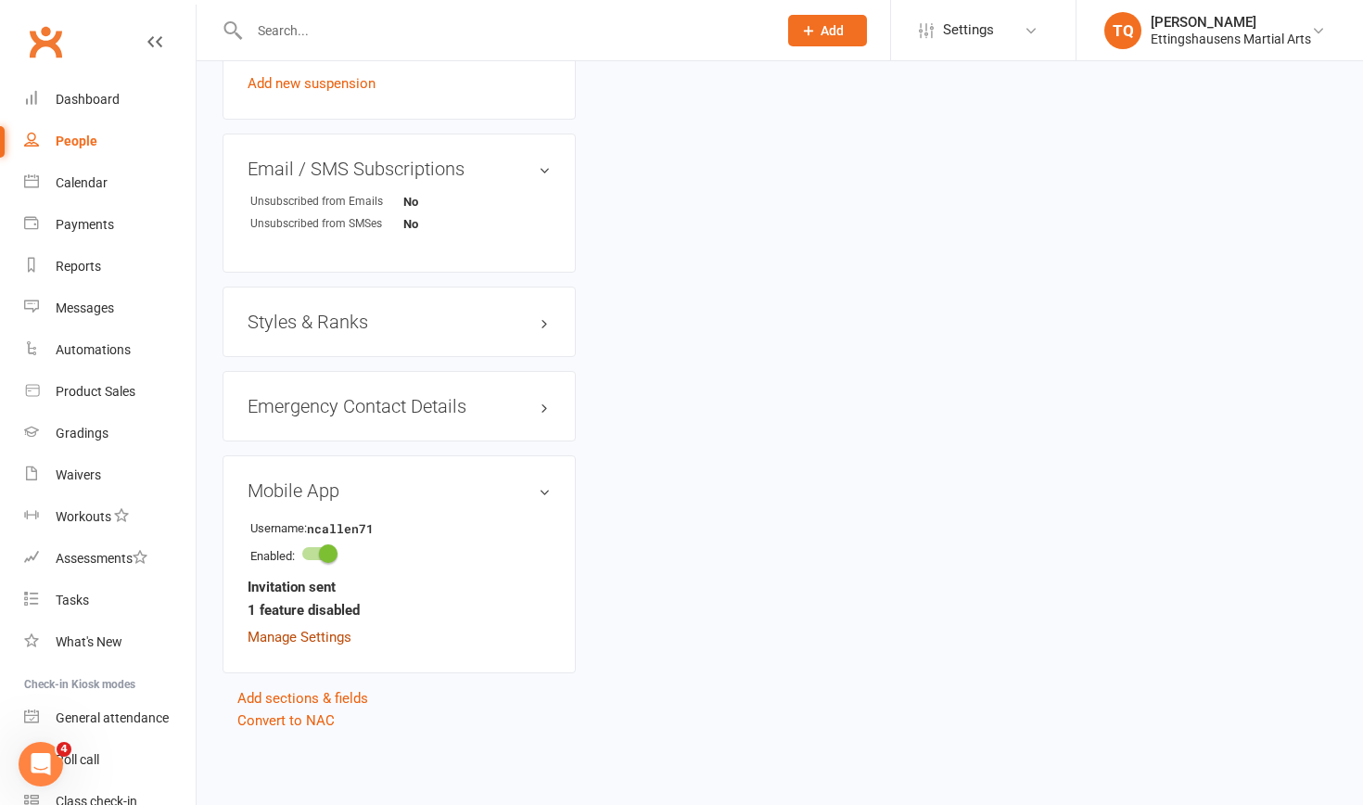
scroll to position [158, 0]
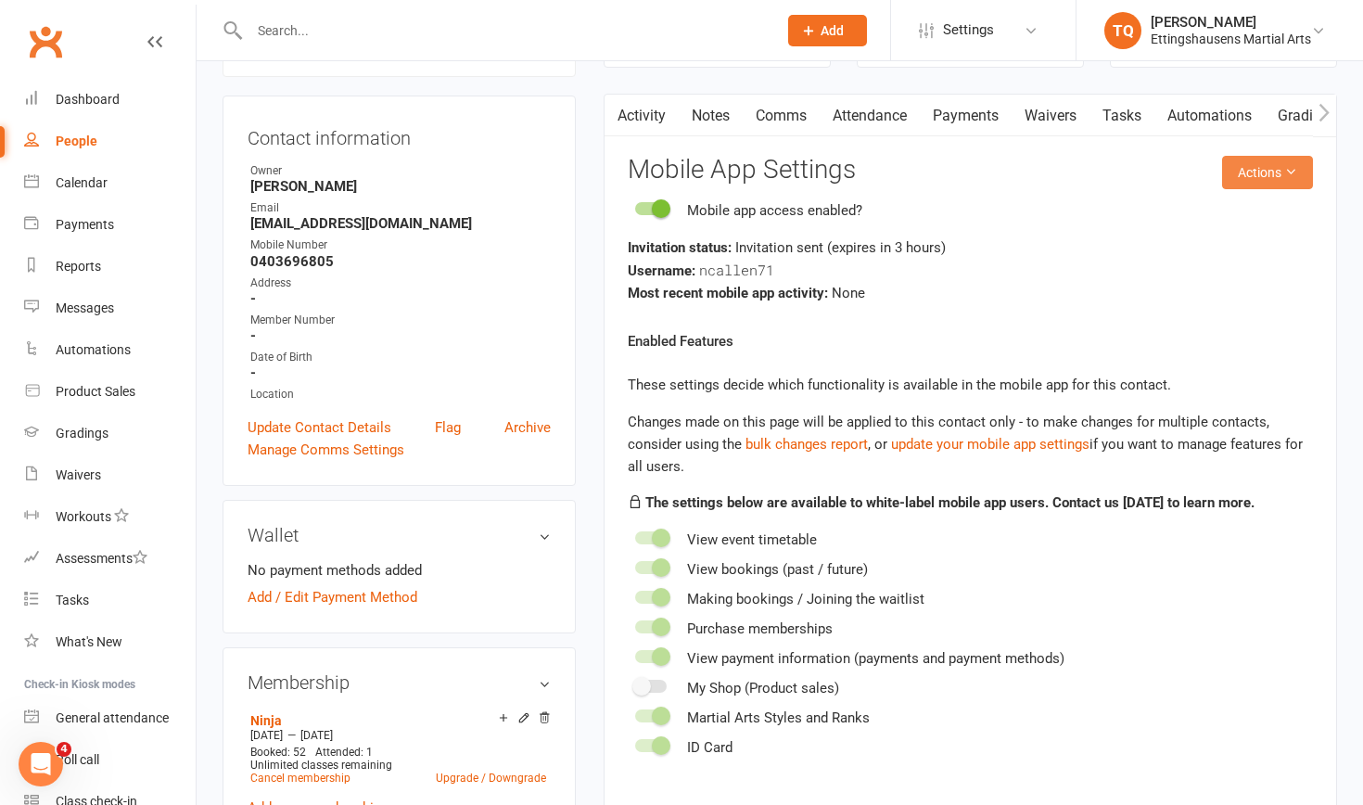
click at [741, 171] on icon at bounding box center [1290, 171] width 13 height 13
click at [741, 211] on link "Send invitation email" at bounding box center [1220, 212] width 184 height 37
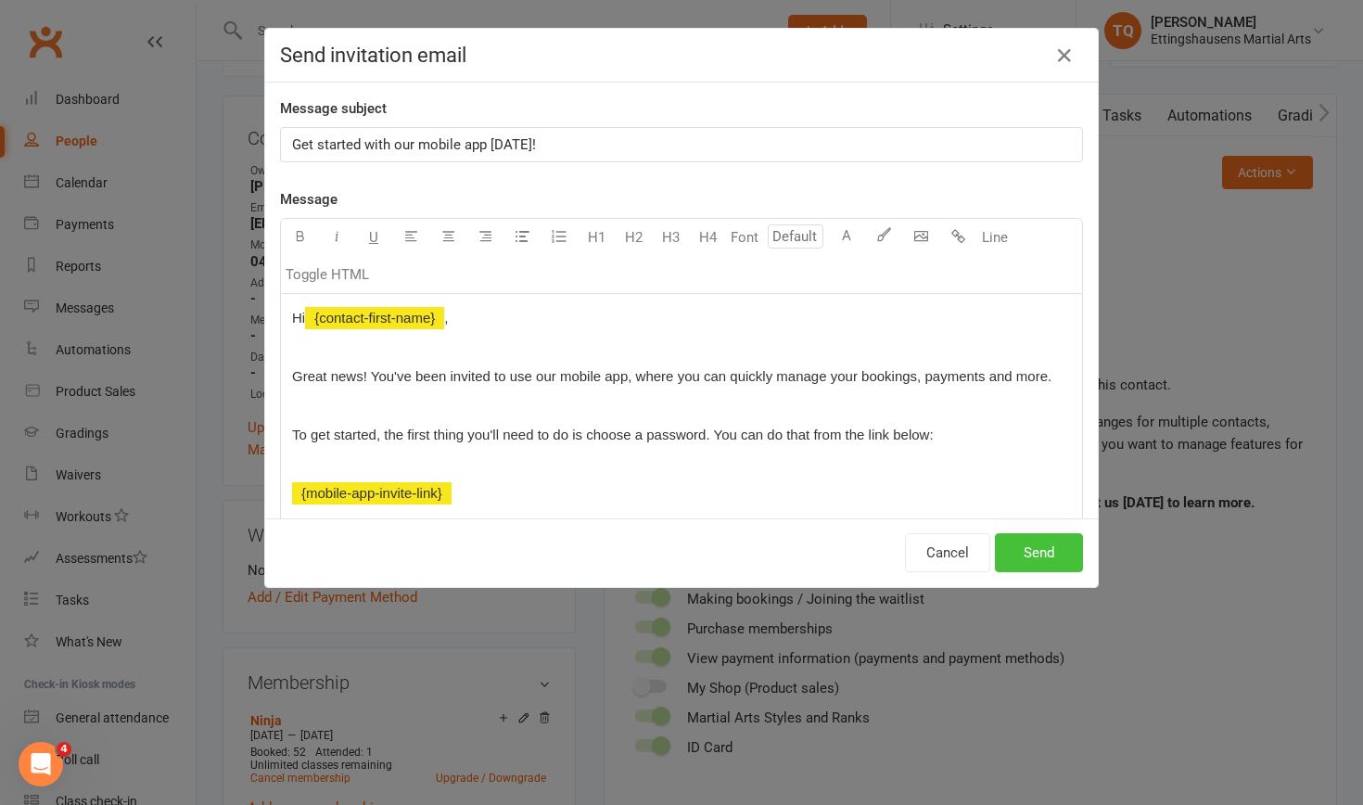
click at [741, 507] on button "Send" at bounding box center [1039, 552] width 88 height 39
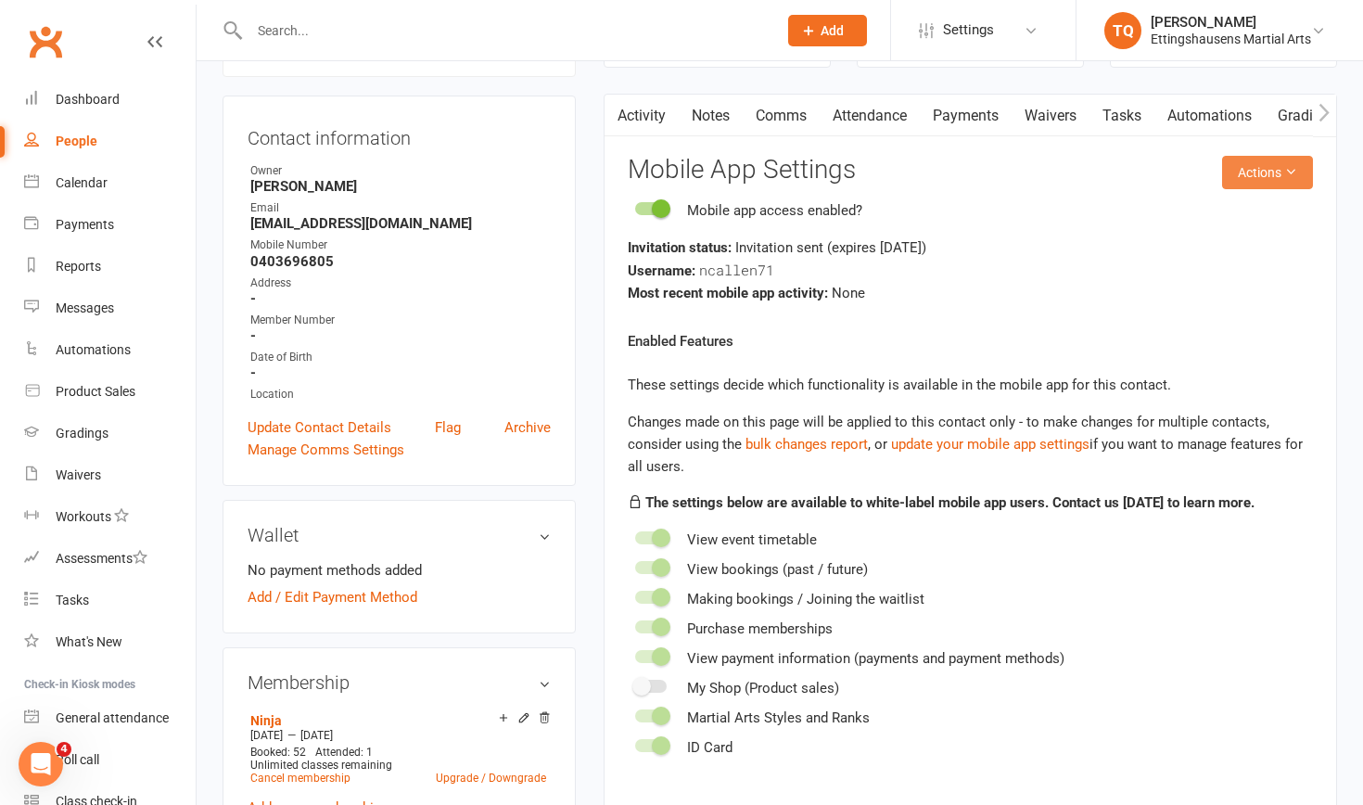
click at [741, 169] on icon at bounding box center [1290, 171] width 13 height 13
click at [741, 252] on link "Send invitation SMS" at bounding box center [1220, 249] width 184 height 37
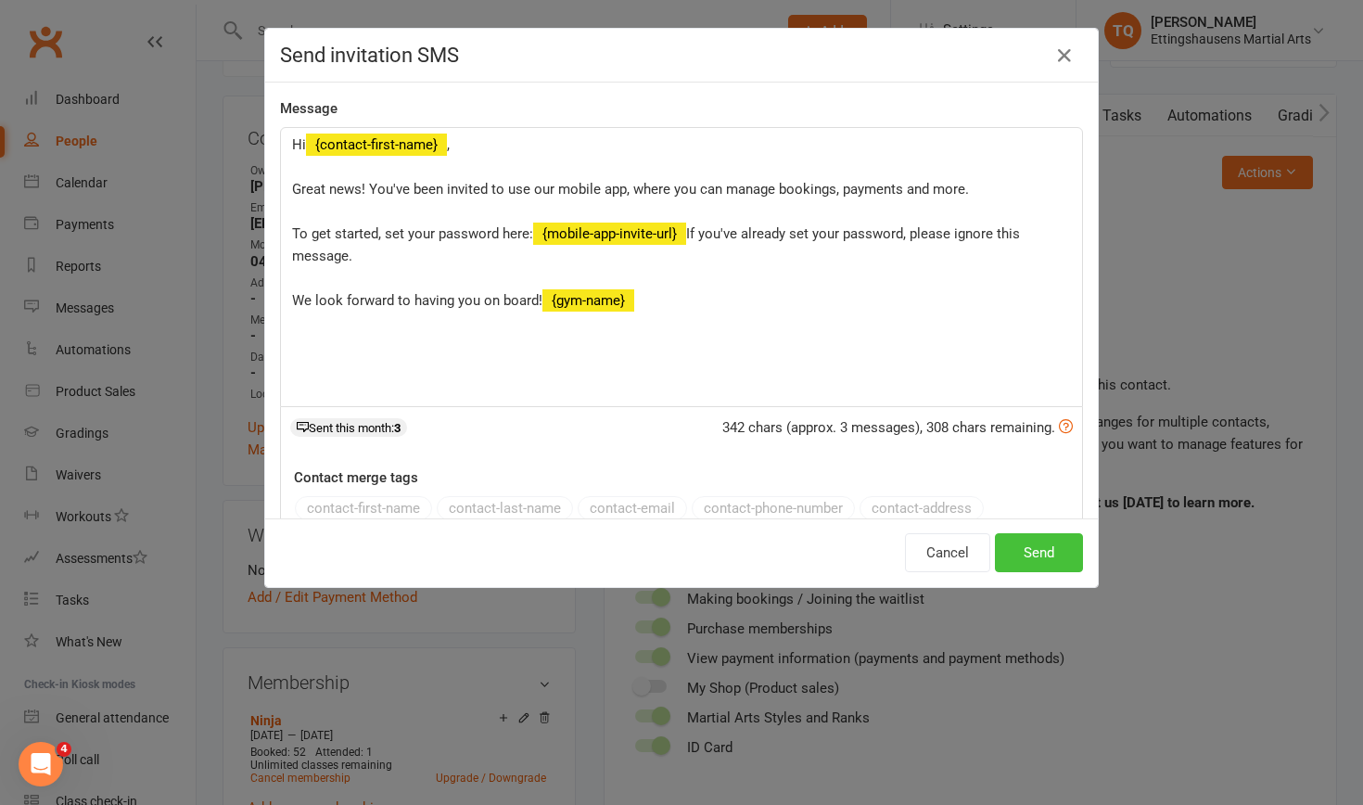
click at [741, 507] on button "Send" at bounding box center [1039, 552] width 88 height 39
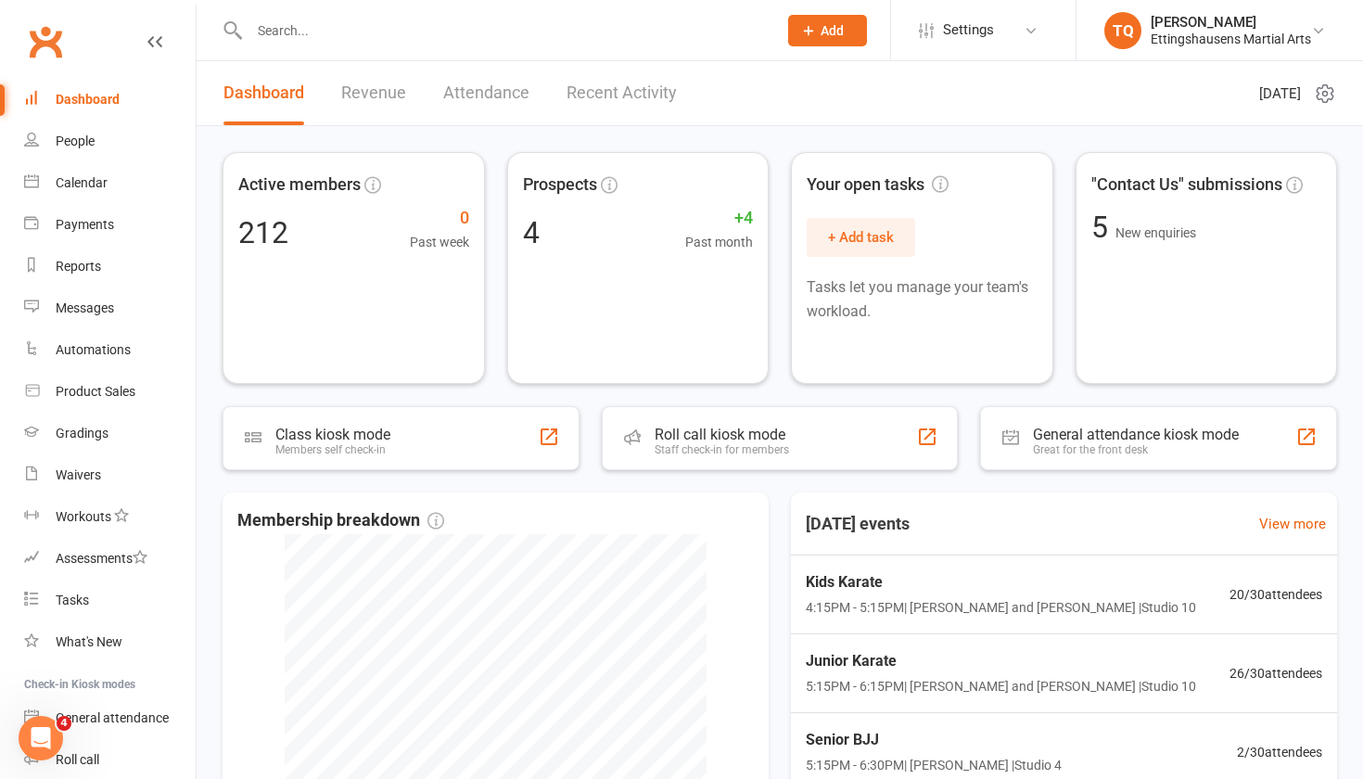
click at [335, 32] on input "text" at bounding box center [504, 31] width 520 height 26
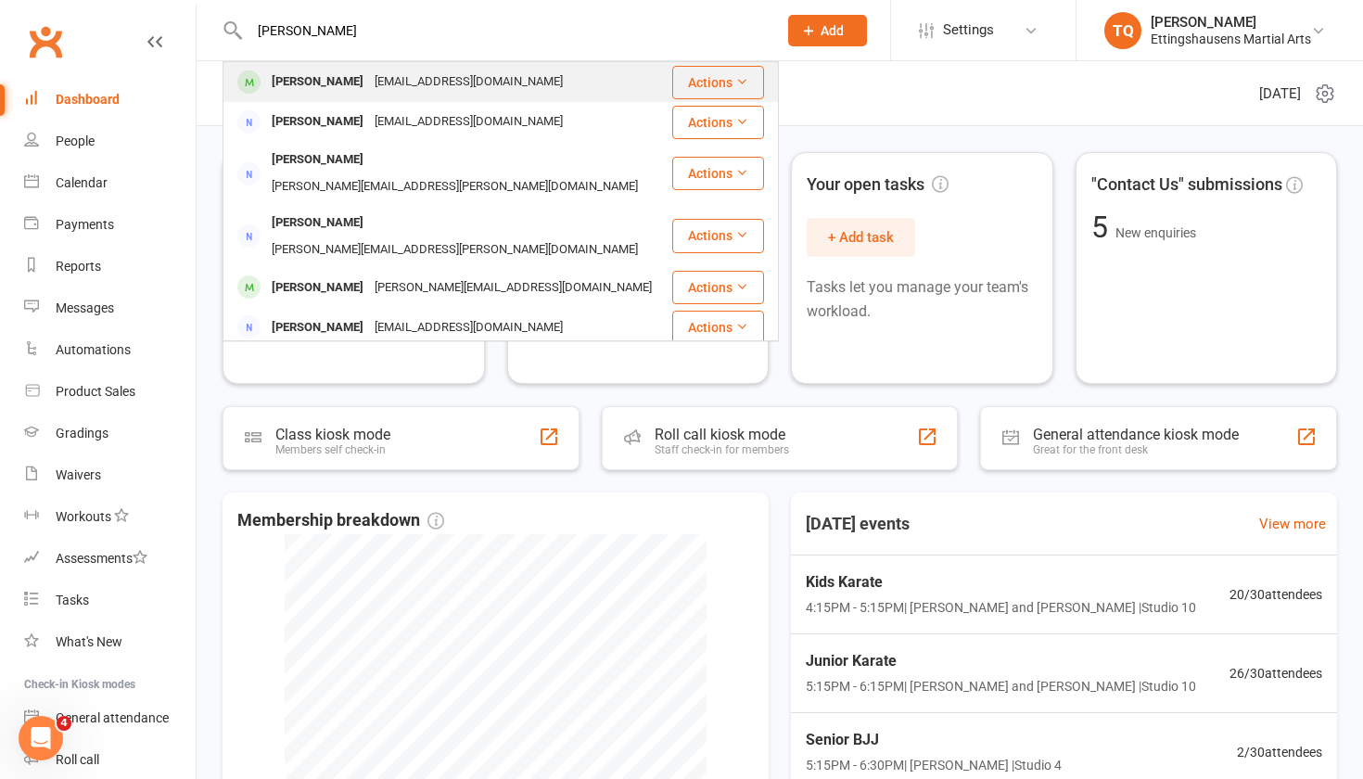
type input "nate callen"
click at [309, 89] on div "Nate Callen" at bounding box center [317, 82] width 103 height 27
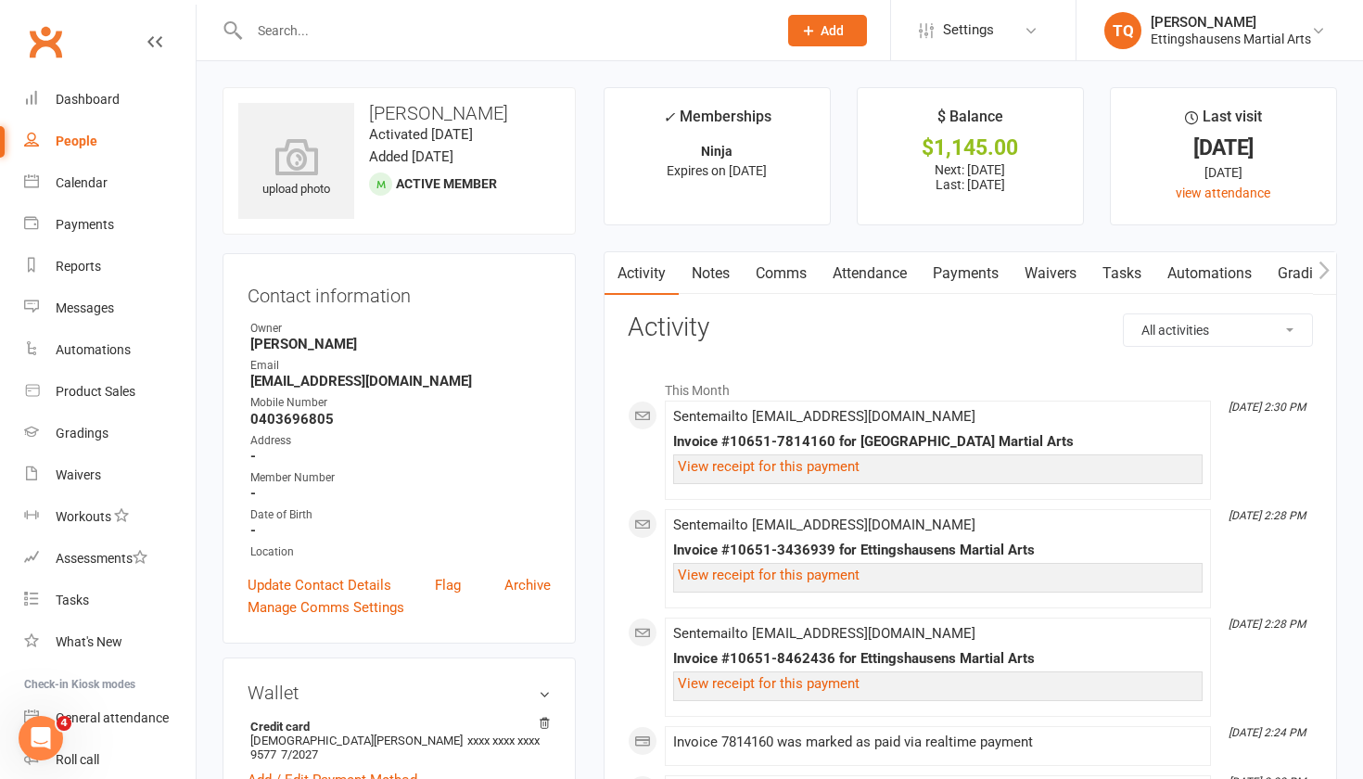
click at [318, 23] on input "text" at bounding box center [504, 31] width 520 height 26
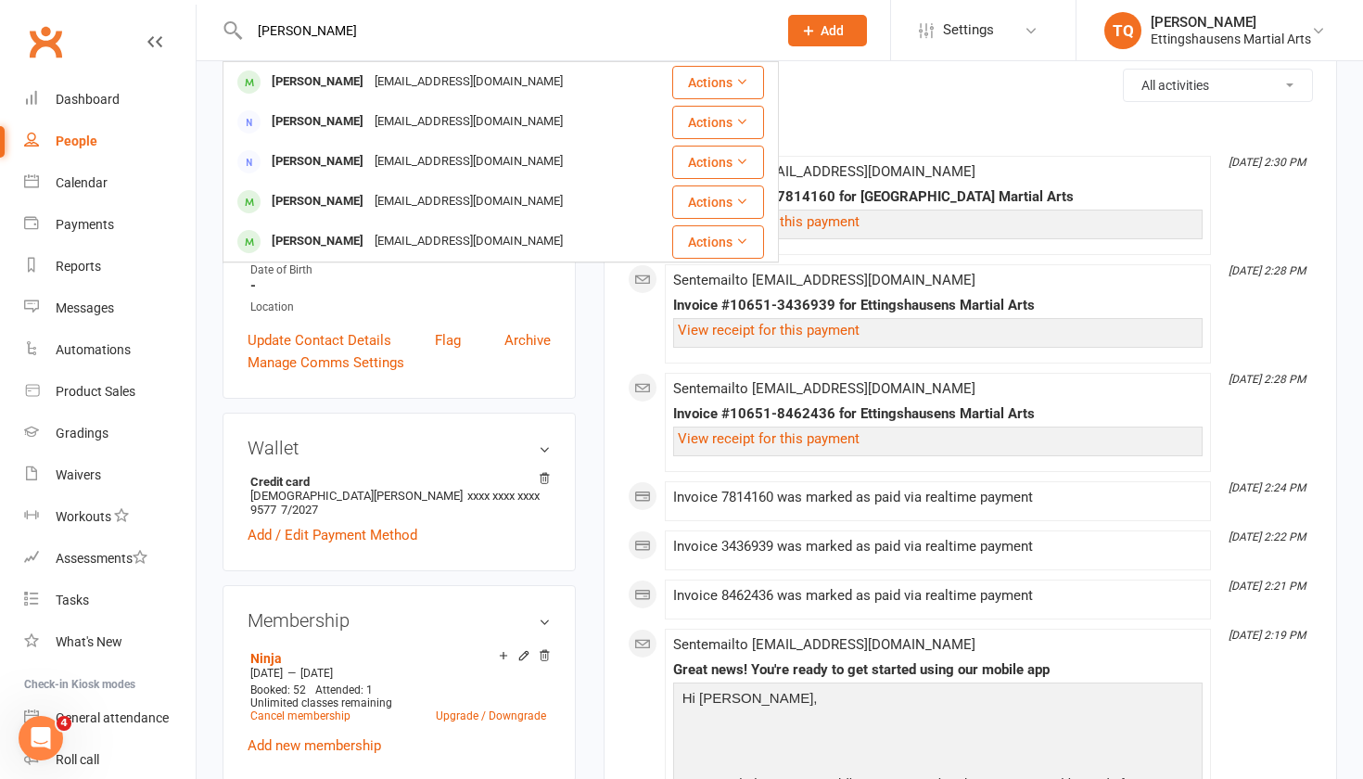
scroll to position [246, 0]
type input "K"
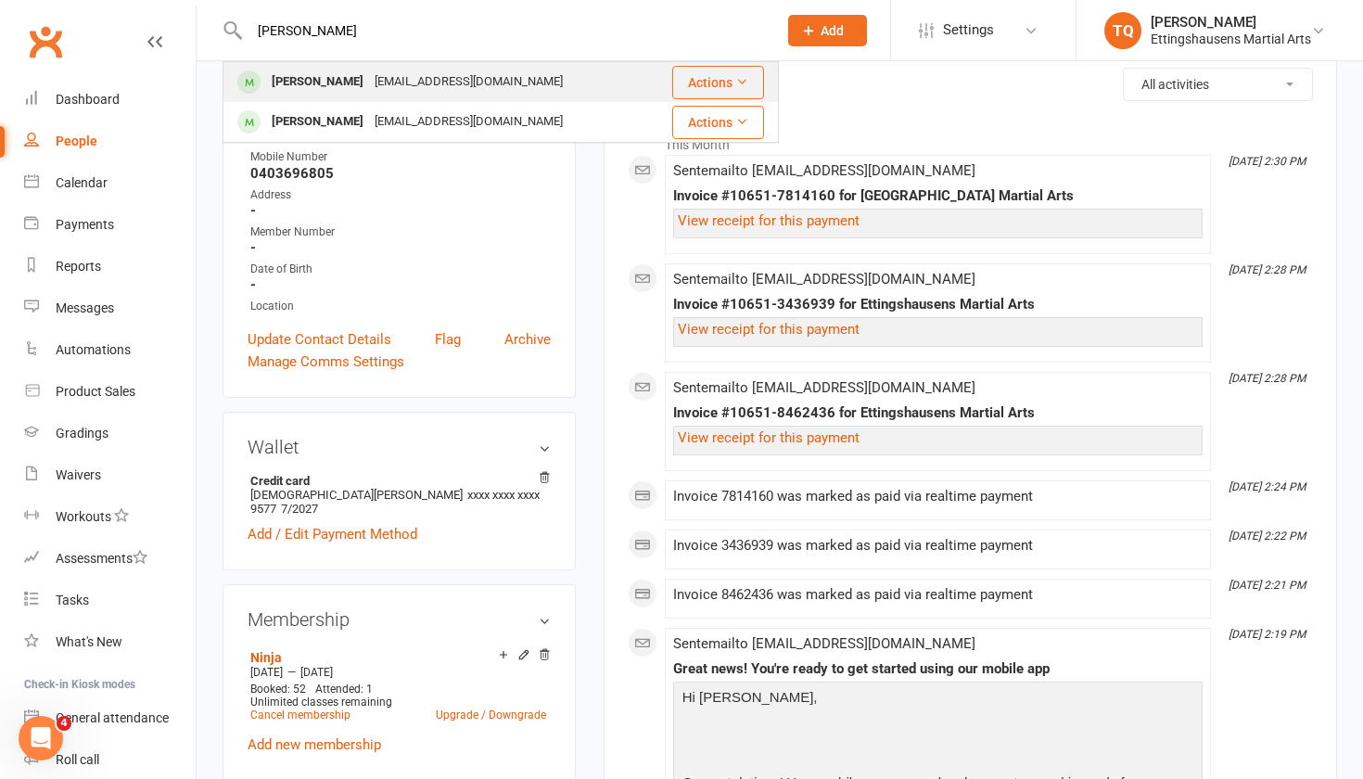
type input "Gabriell"
click at [336, 82] on div "[PERSON_NAME]" at bounding box center [317, 82] width 103 height 27
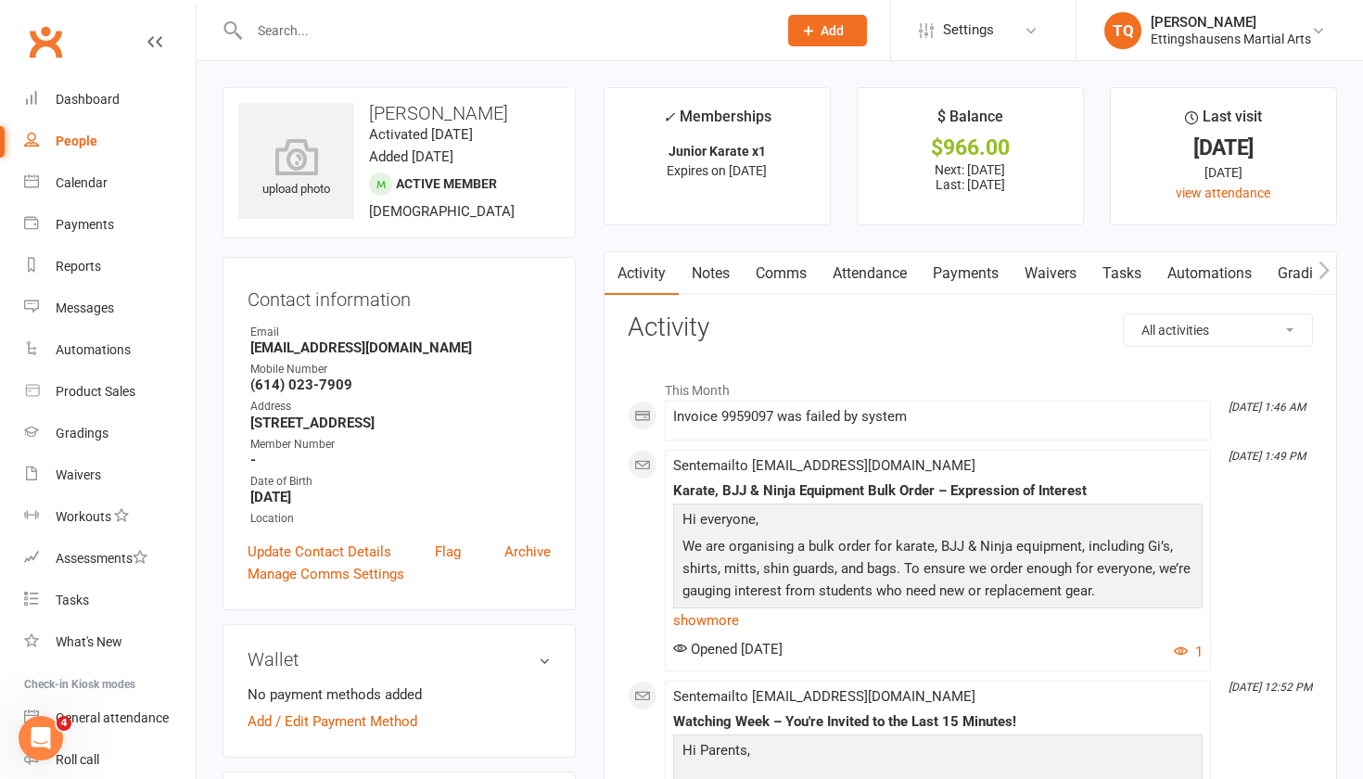
click at [325, 33] on input "text" at bounding box center [504, 31] width 520 height 26
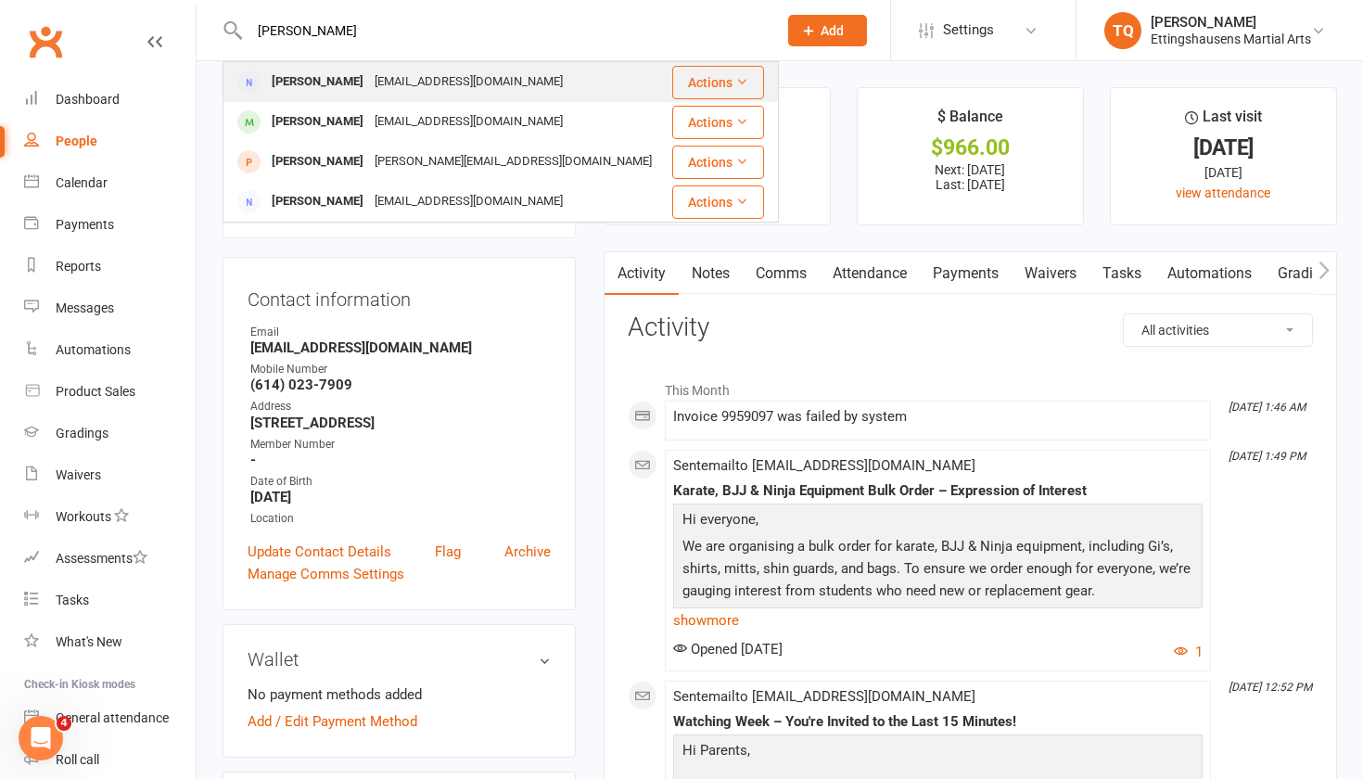
type input "egan"
click at [369, 82] on div "[EMAIL_ADDRESS][DOMAIN_NAME]" at bounding box center [468, 82] width 199 height 27
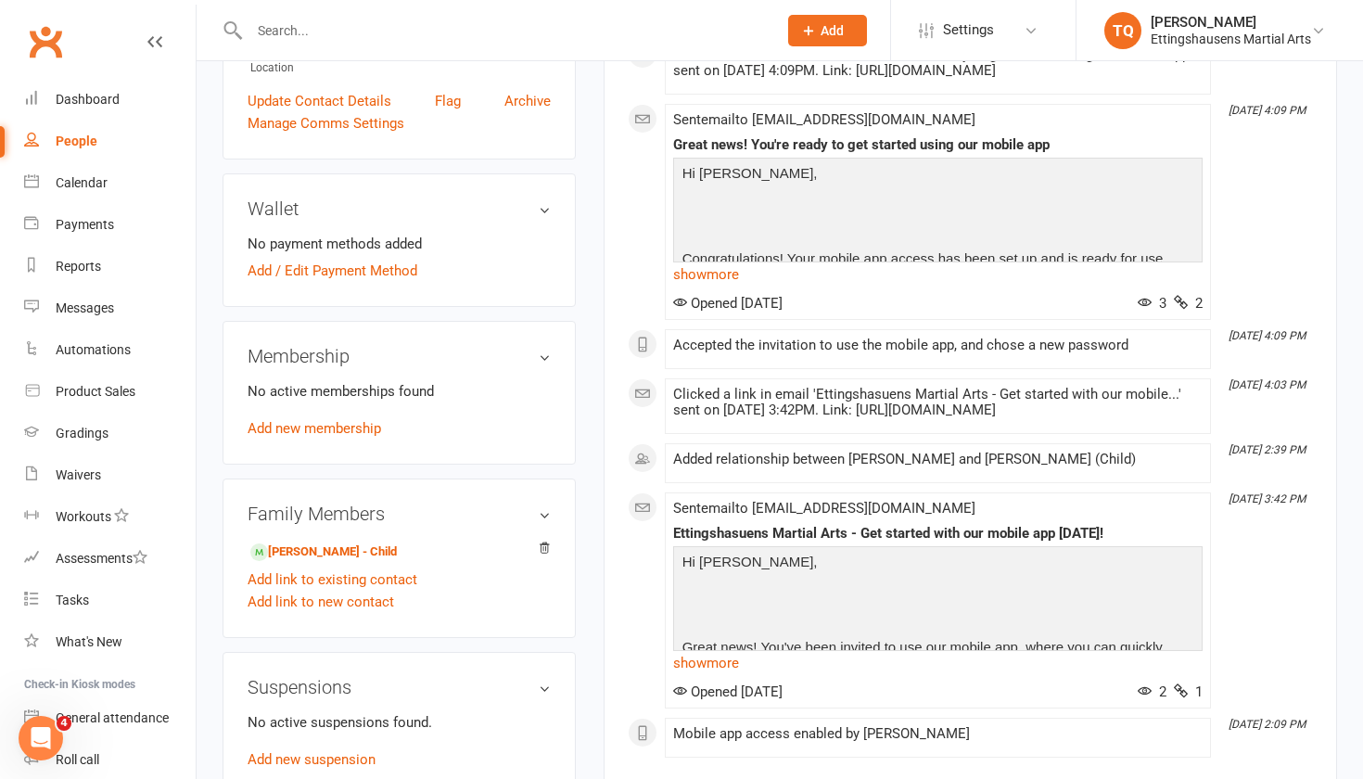
scroll to position [408, 0]
click at [287, 481] on link "Add link to existing contact" at bounding box center [332, 581] width 170 height 22
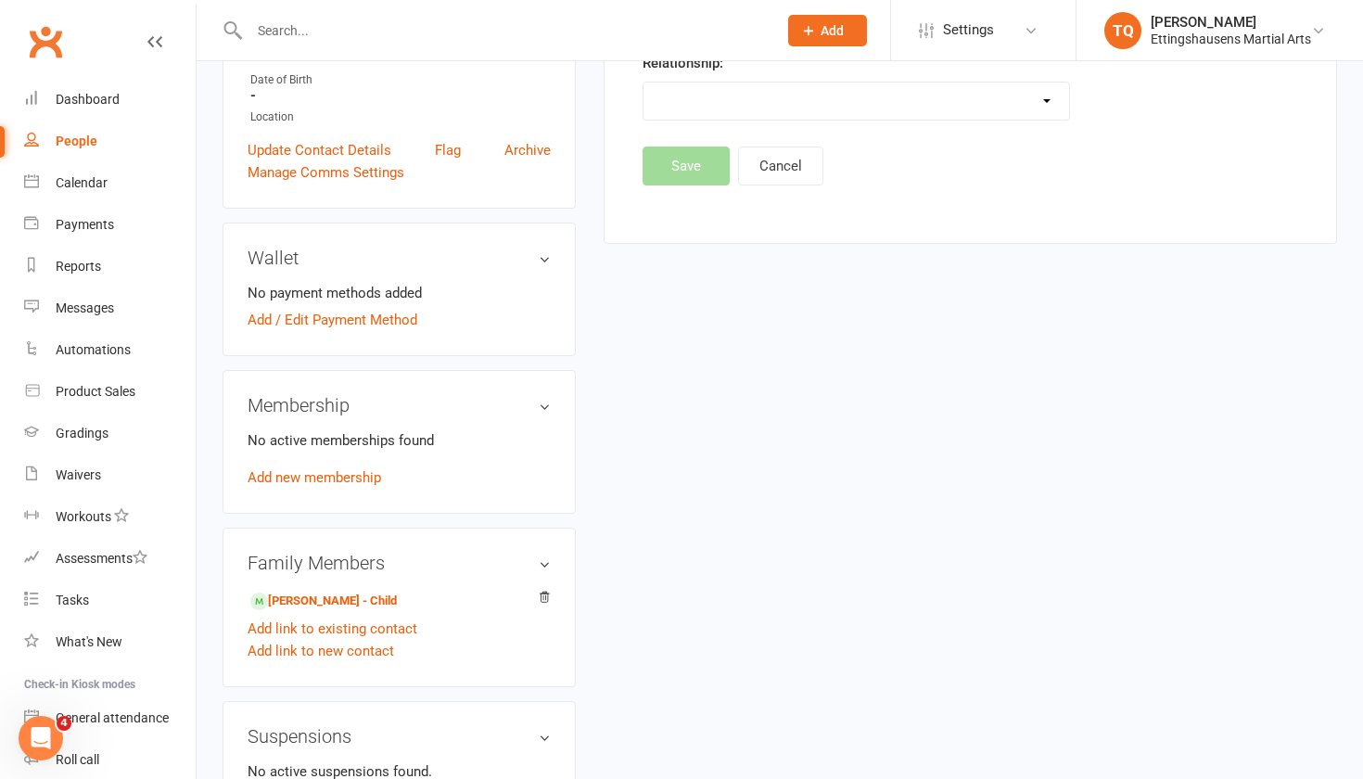
click at [291, 37] on input "text" at bounding box center [504, 31] width 520 height 26
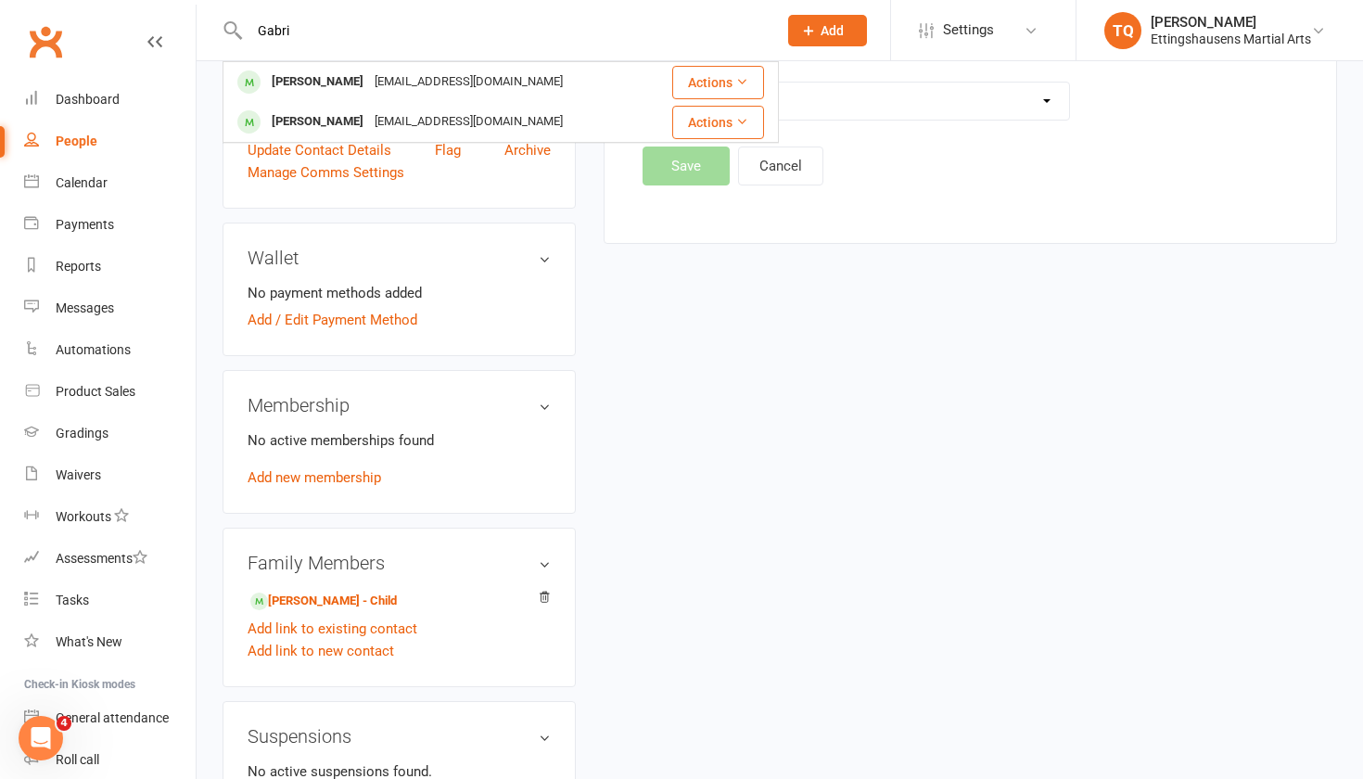
type input "Gabri"
drag, startPoint x: 297, startPoint y: 60, endPoint x: 311, endPoint y: 83, distance: 27.5
click at [311, 83] on div "[PERSON_NAME]" at bounding box center [317, 82] width 103 height 27
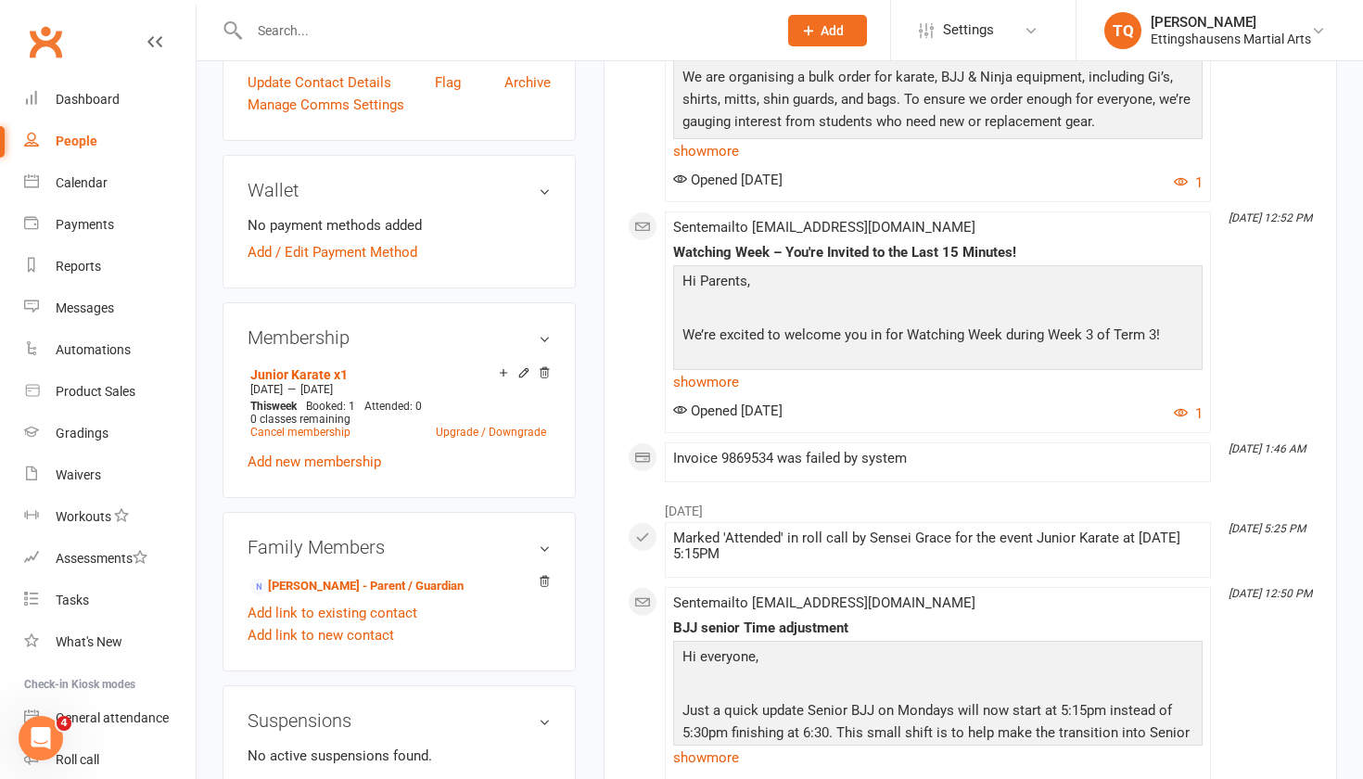
scroll to position [470, 0]
click at [91, 138] on div "People" at bounding box center [77, 140] width 42 height 15
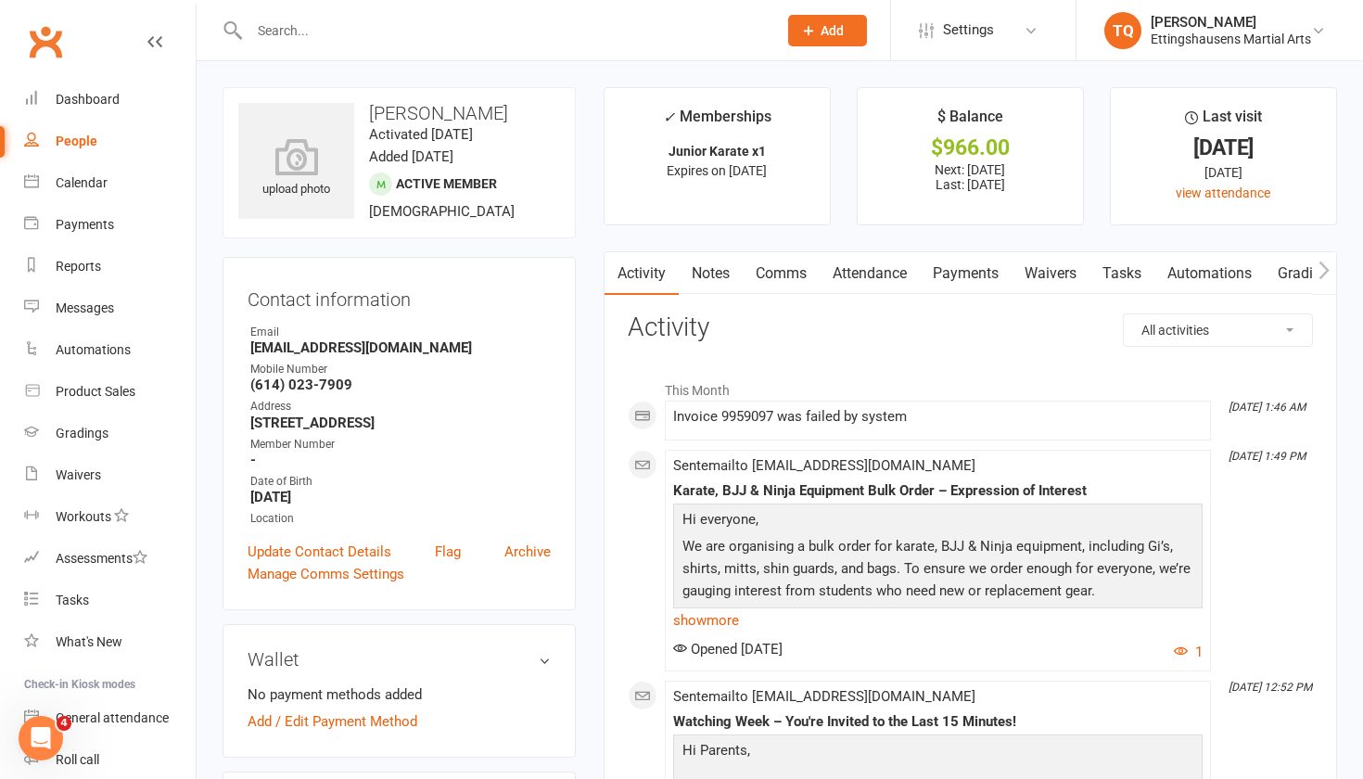
select select "100"
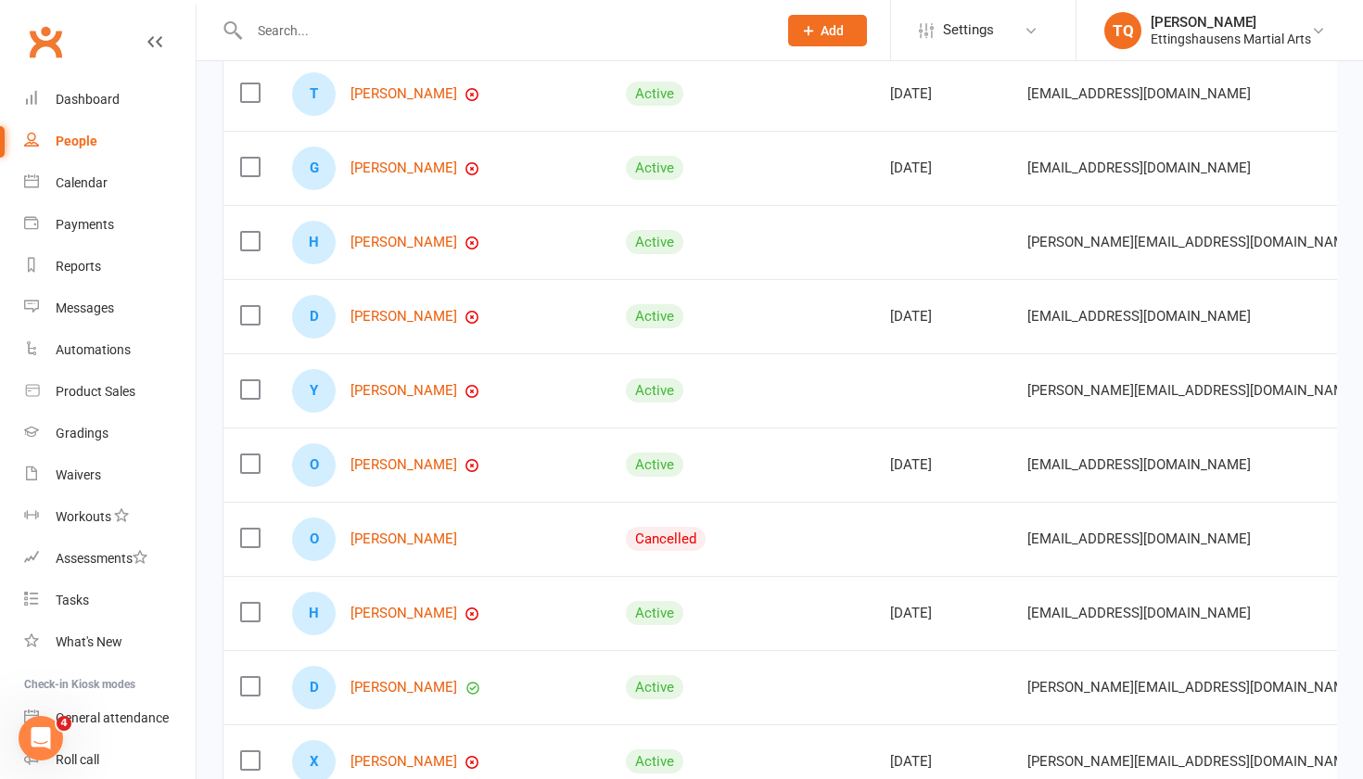
scroll to position [423, 0]
click at [388, 462] on link "[PERSON_NAME]" at bounding box center [403, 465] width 107 height 16
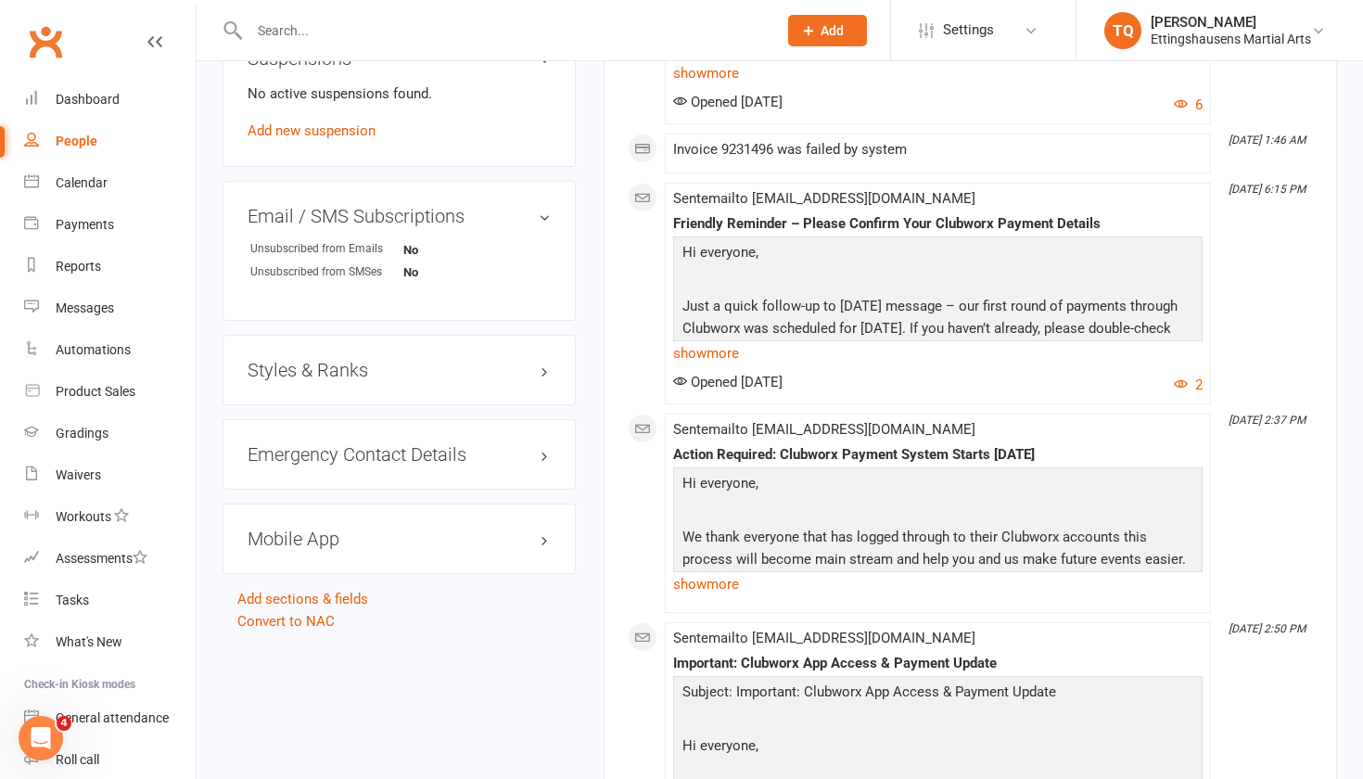
scroll to position [1141, 0]
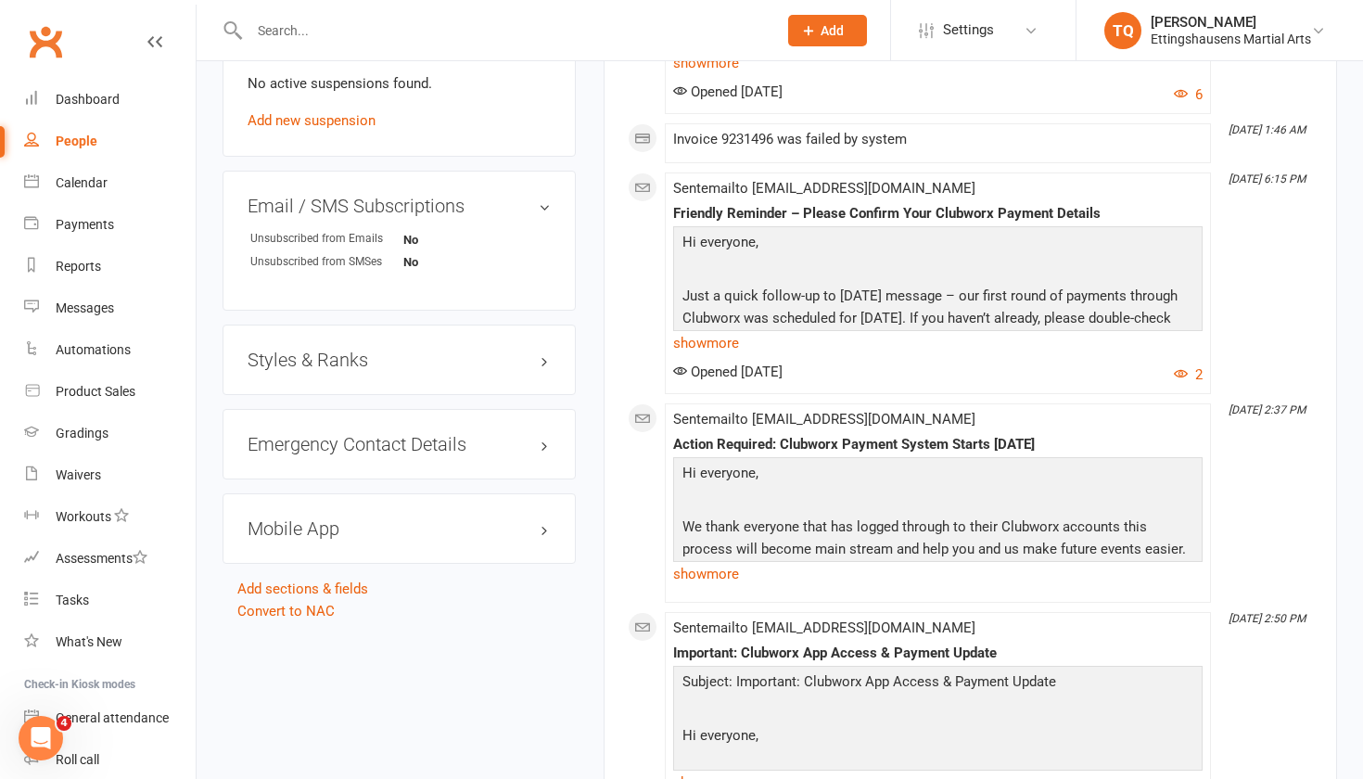
click at [548, 481] on h3 "Mobile App" at bounding box center [398, 528] width 303 height 20
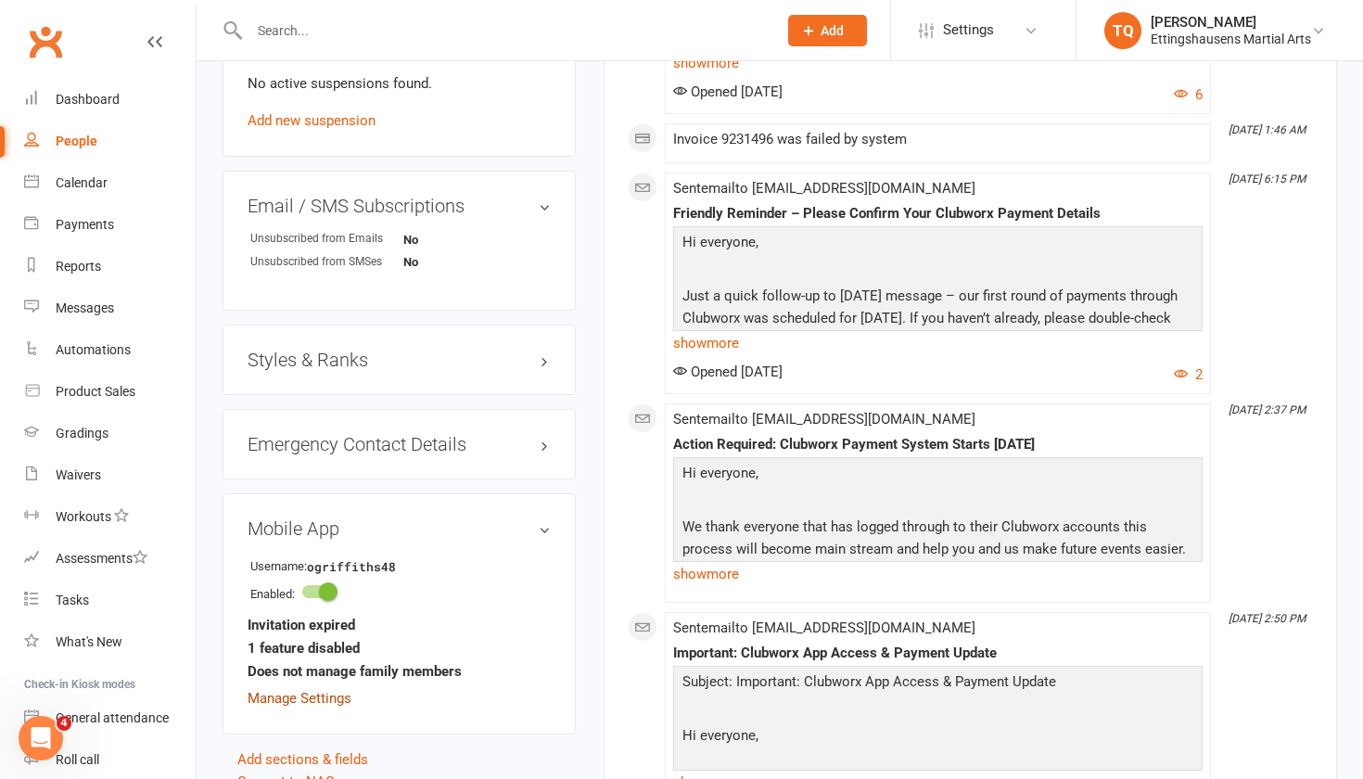
click at [347, 481] on link "Manage Settings" at bounding box center [299, 698] width 104 height 17
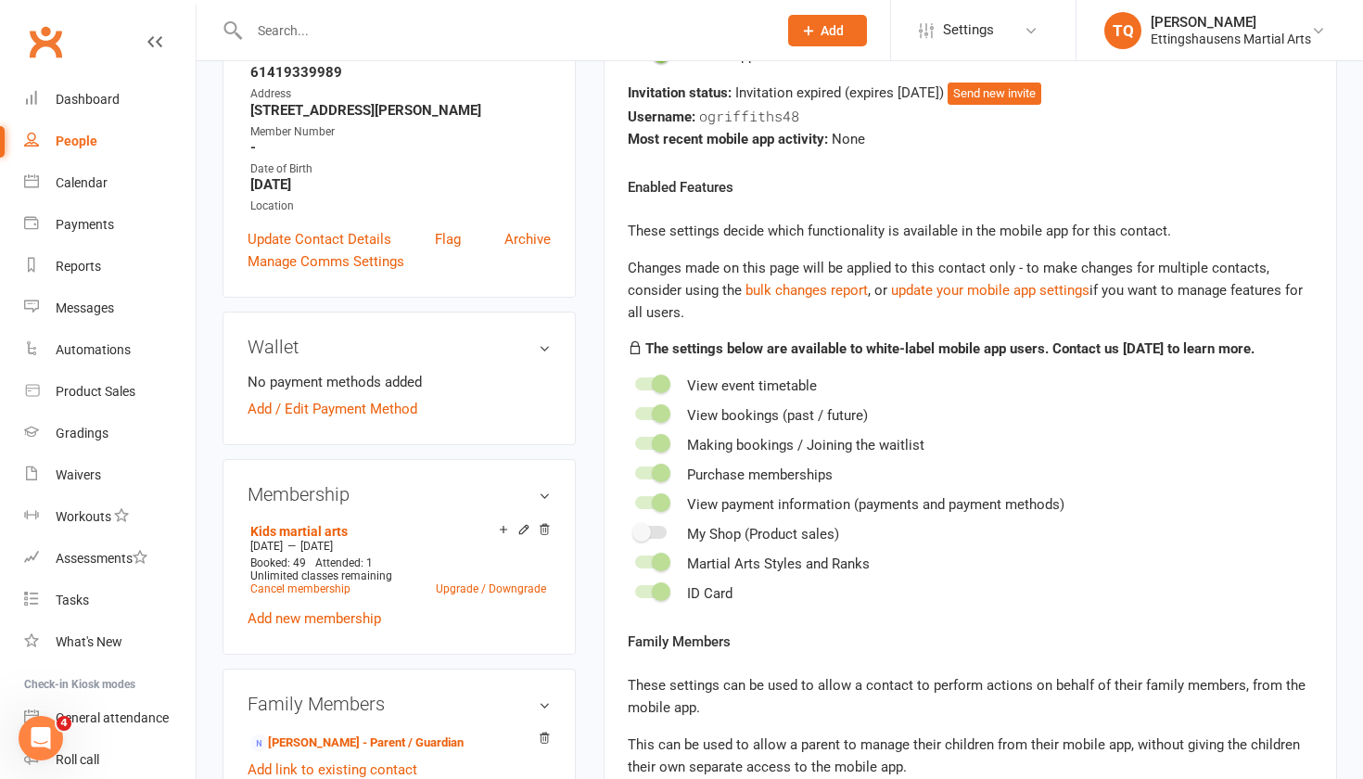
scroll to position [158, 0]
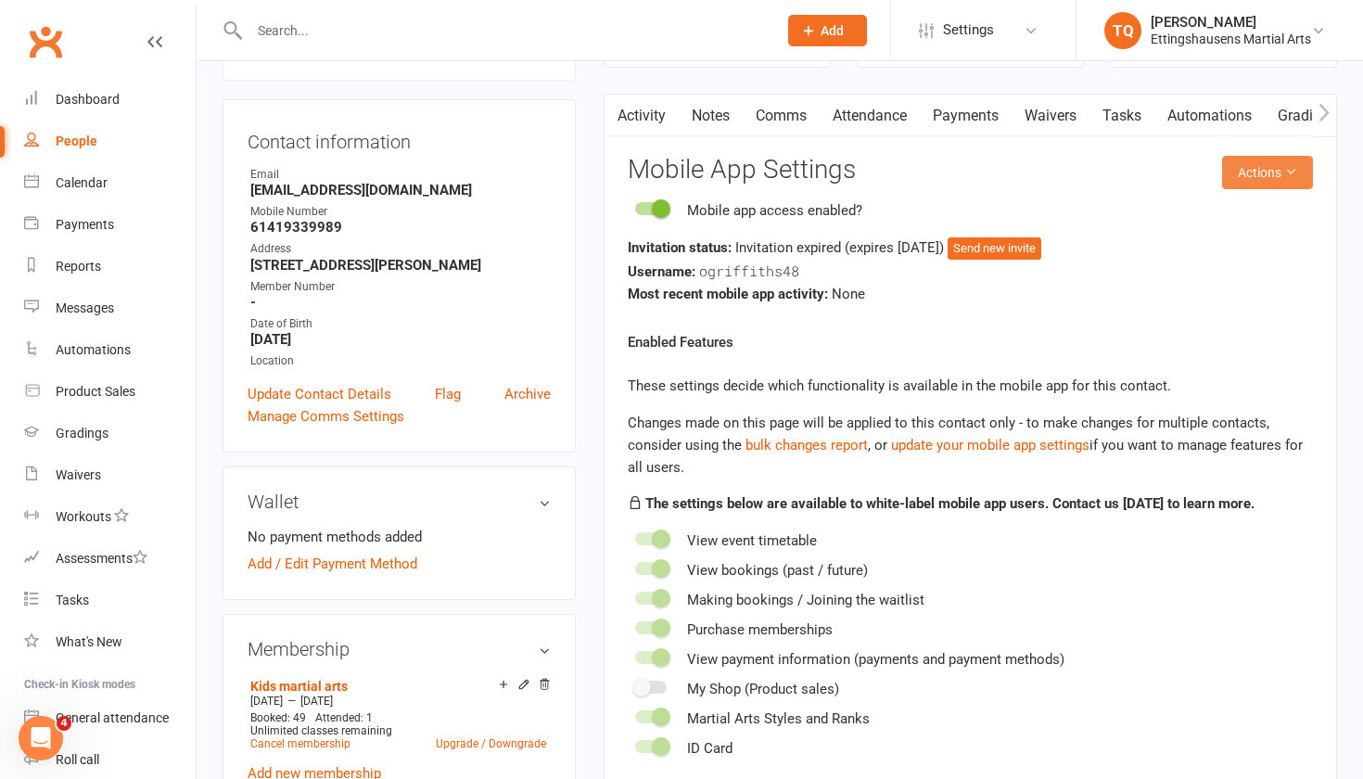
click at [741, 171] on icon at bounding box center [1290, 171] width 13 height 13
click at [741, 208] on link "Send invitation email" at bounding box center [1220, 212] width 184 height 37
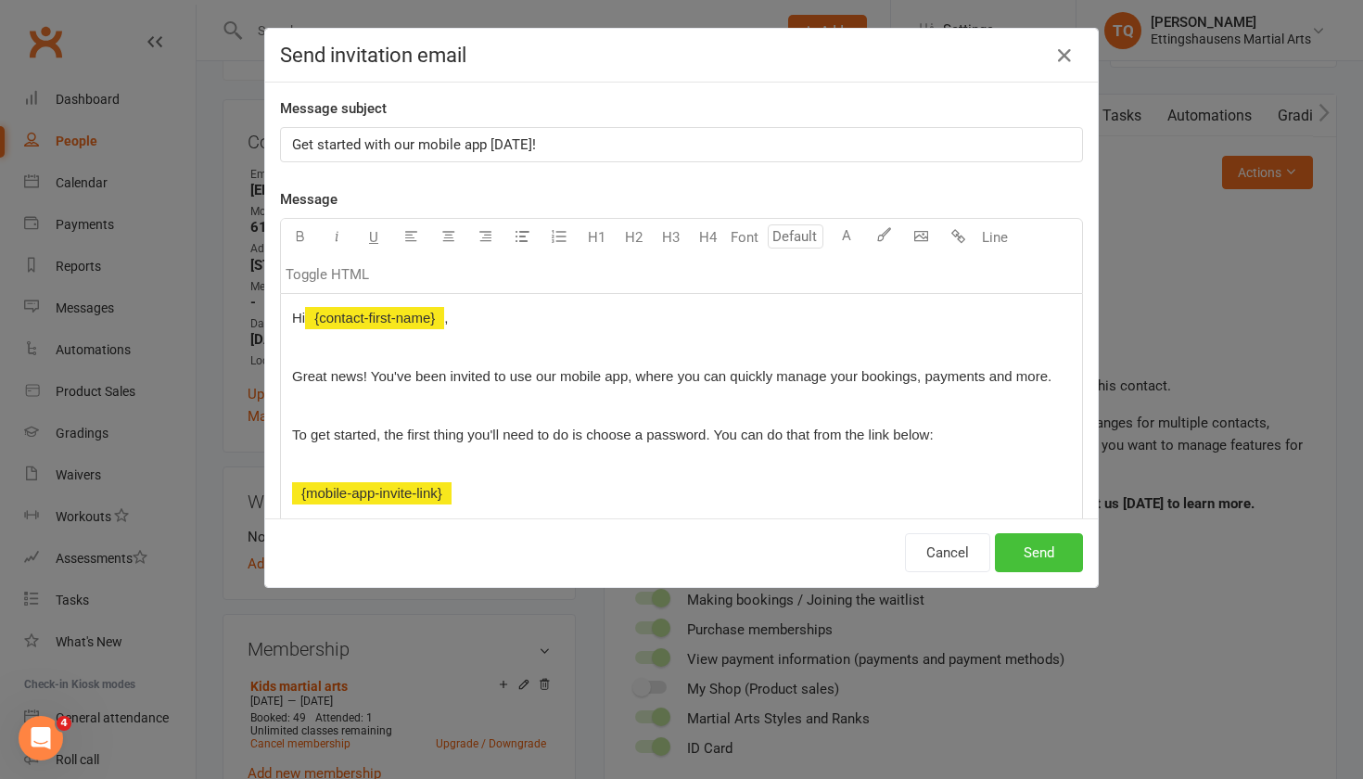
click at [741, 481] on button "Send" at bounding box center [1039, 552] width 88 height 39
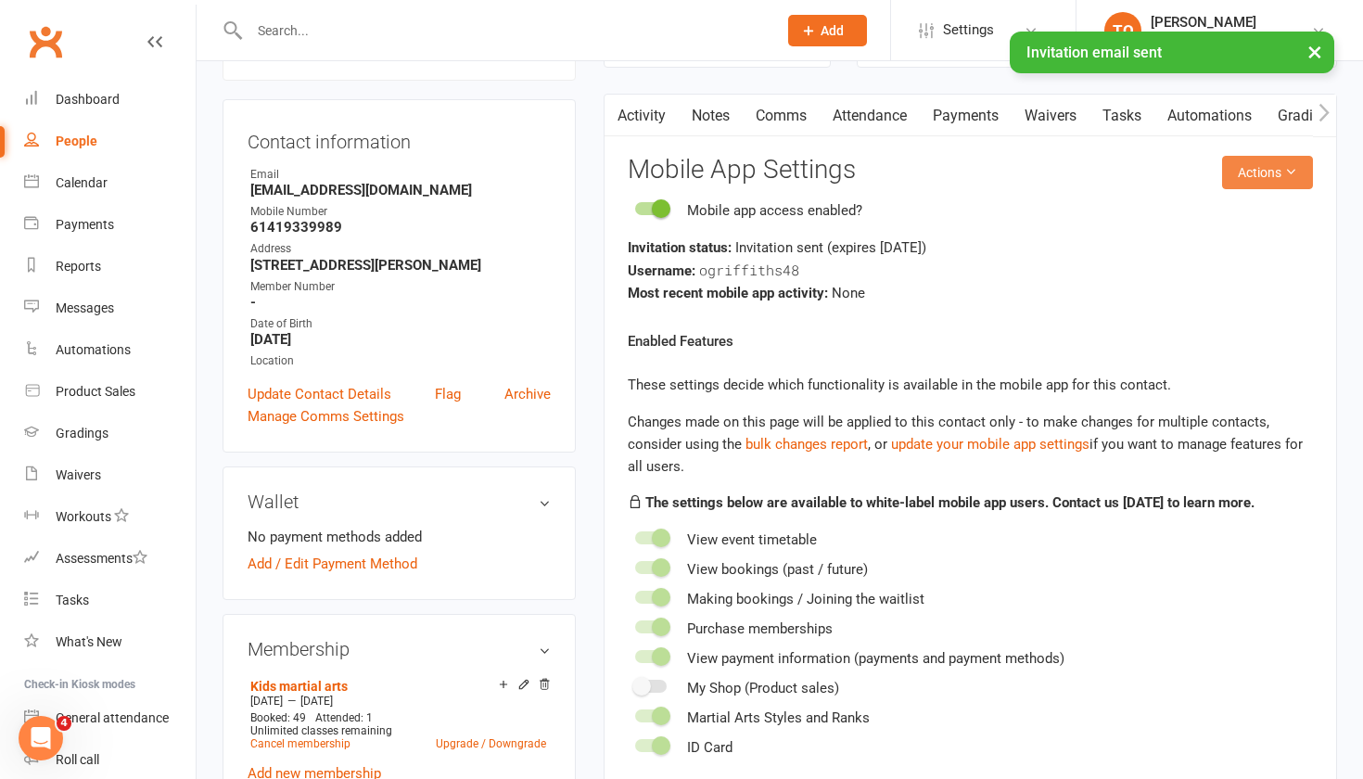
click at [741, 170] on icon at bounding box center [1290, 171] width 13 height 13
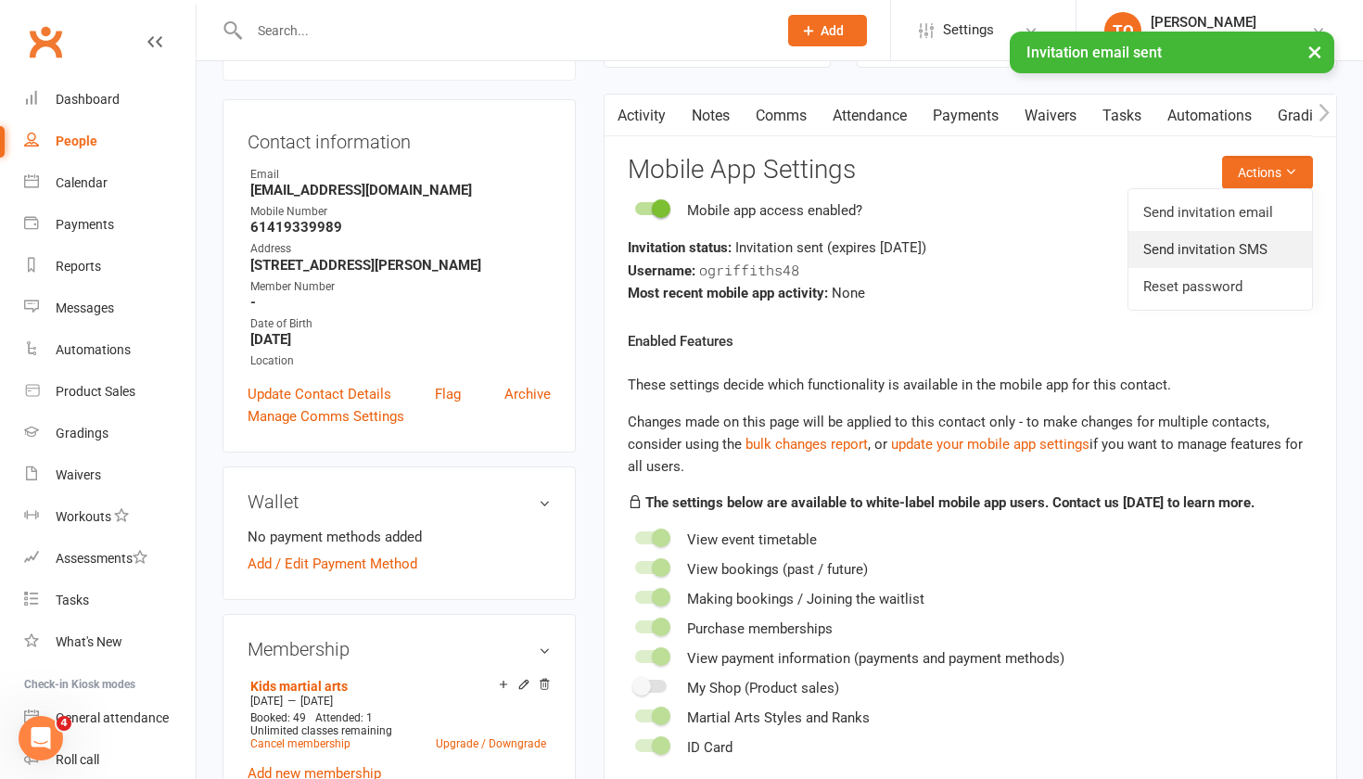
click at [741, 243] on link "Send invitation SMS" at bounding box center [1220, 249] width 184 height 37
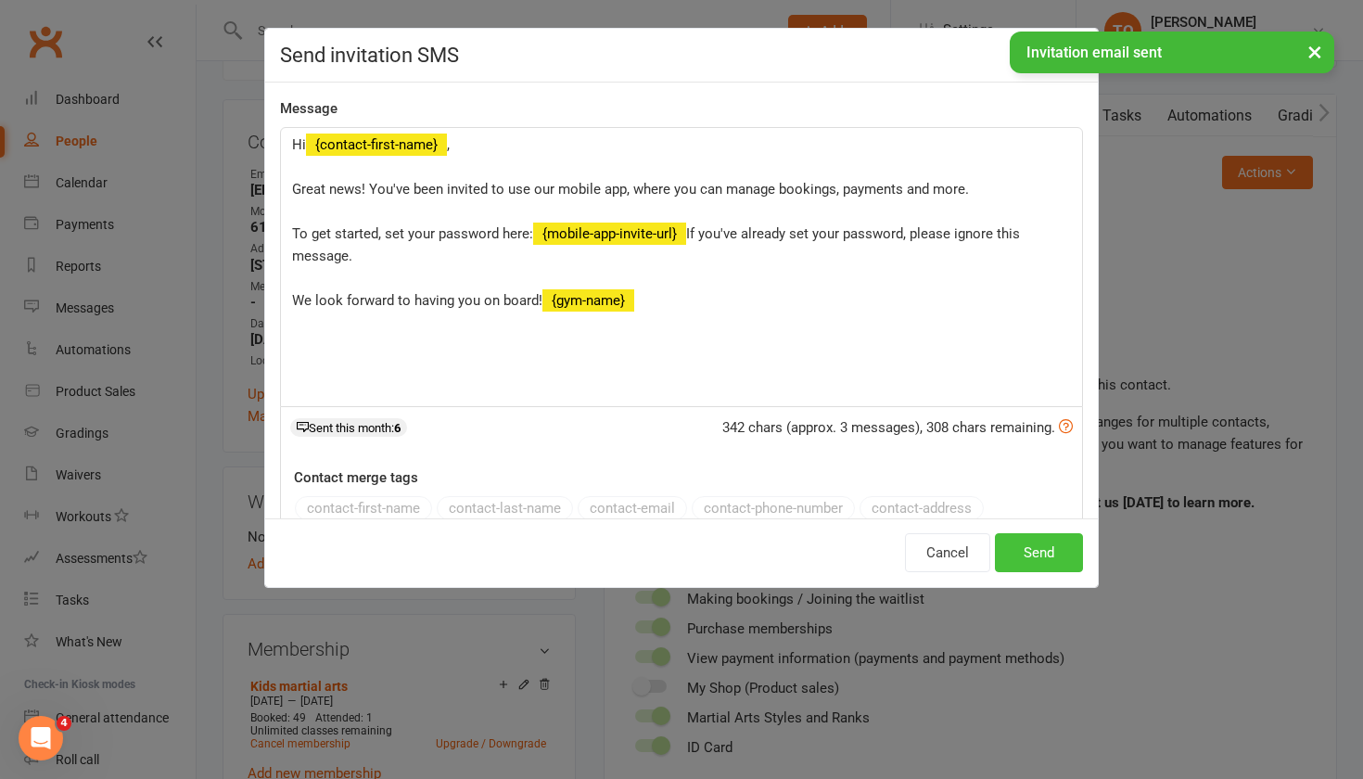
click at [741, 481] on button "Send" at bounding box center [1039, 552] width 88 height 39
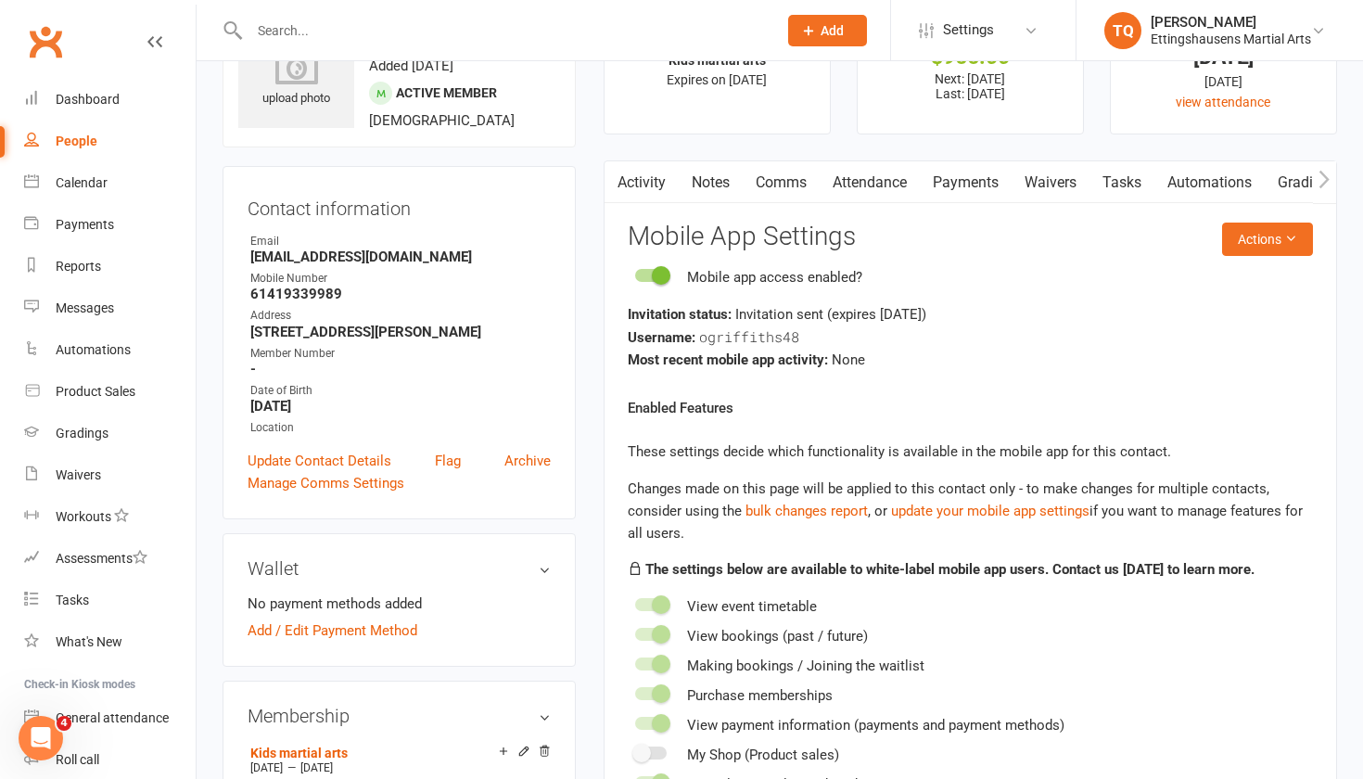
scroll to position [88, 0]
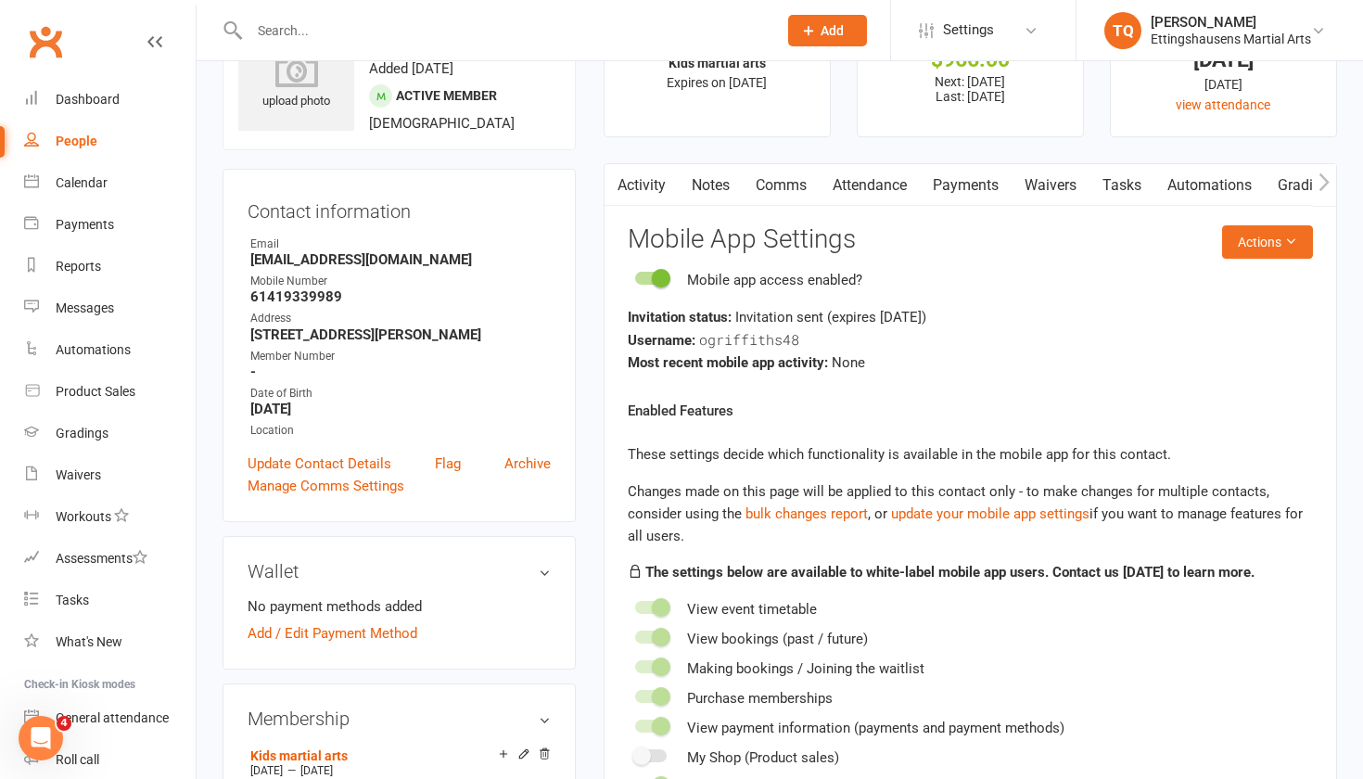
scroll to position [1141, 0]
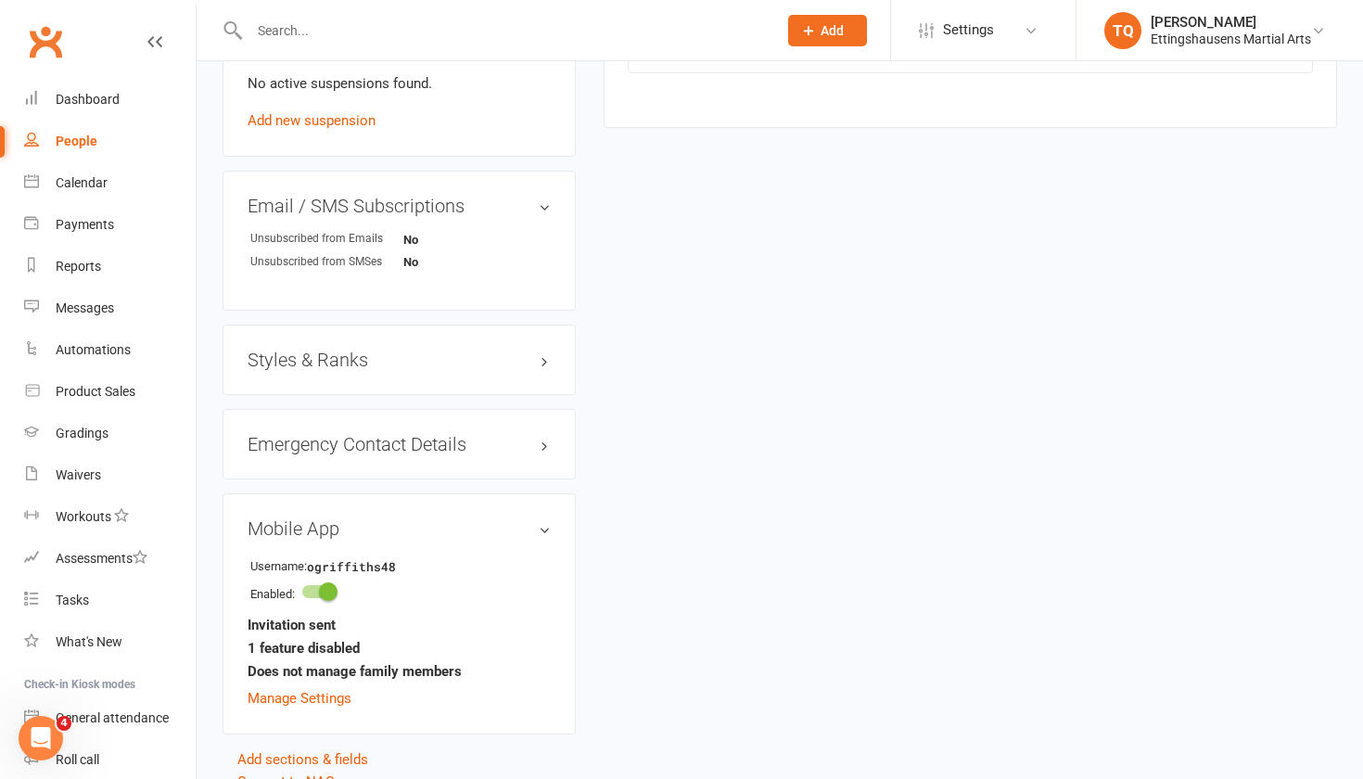
select select "100"
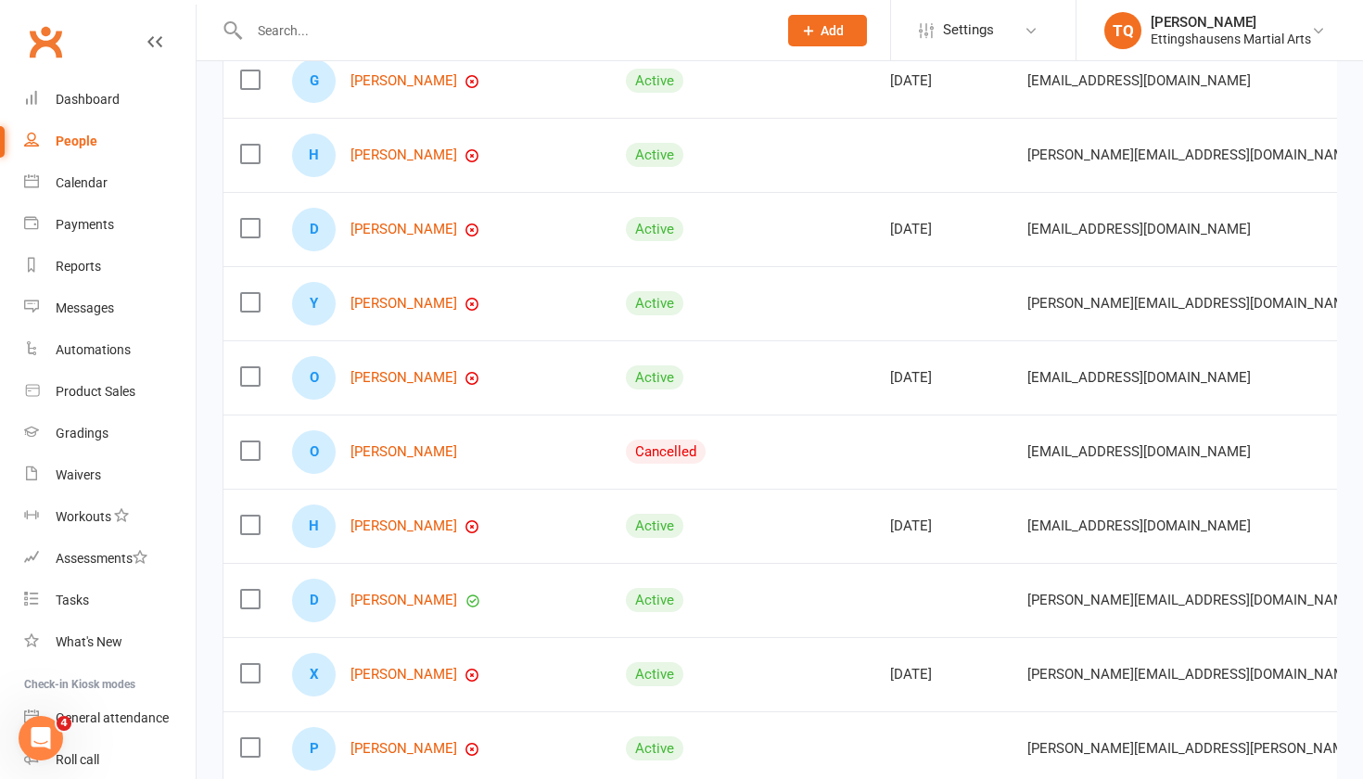
scroll to position [512, 0]
click at [407, 481] on link "[PERSON_NAME]" at bounding box center [403, 524] width 107 height 16
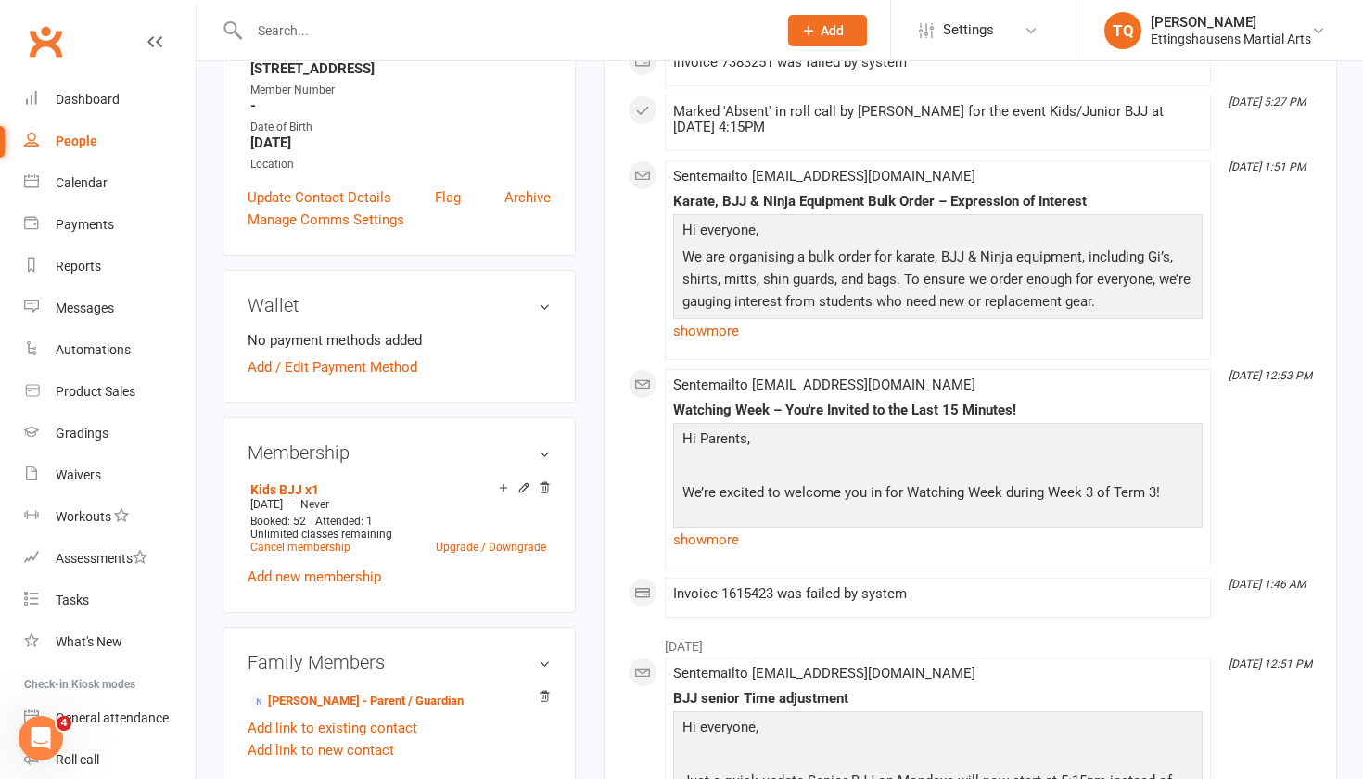
scroll to position [353, 0]
click at [259, 372] on link "Add / Edit Payment Method" at bounding box center [332, 368] width 170 height 22
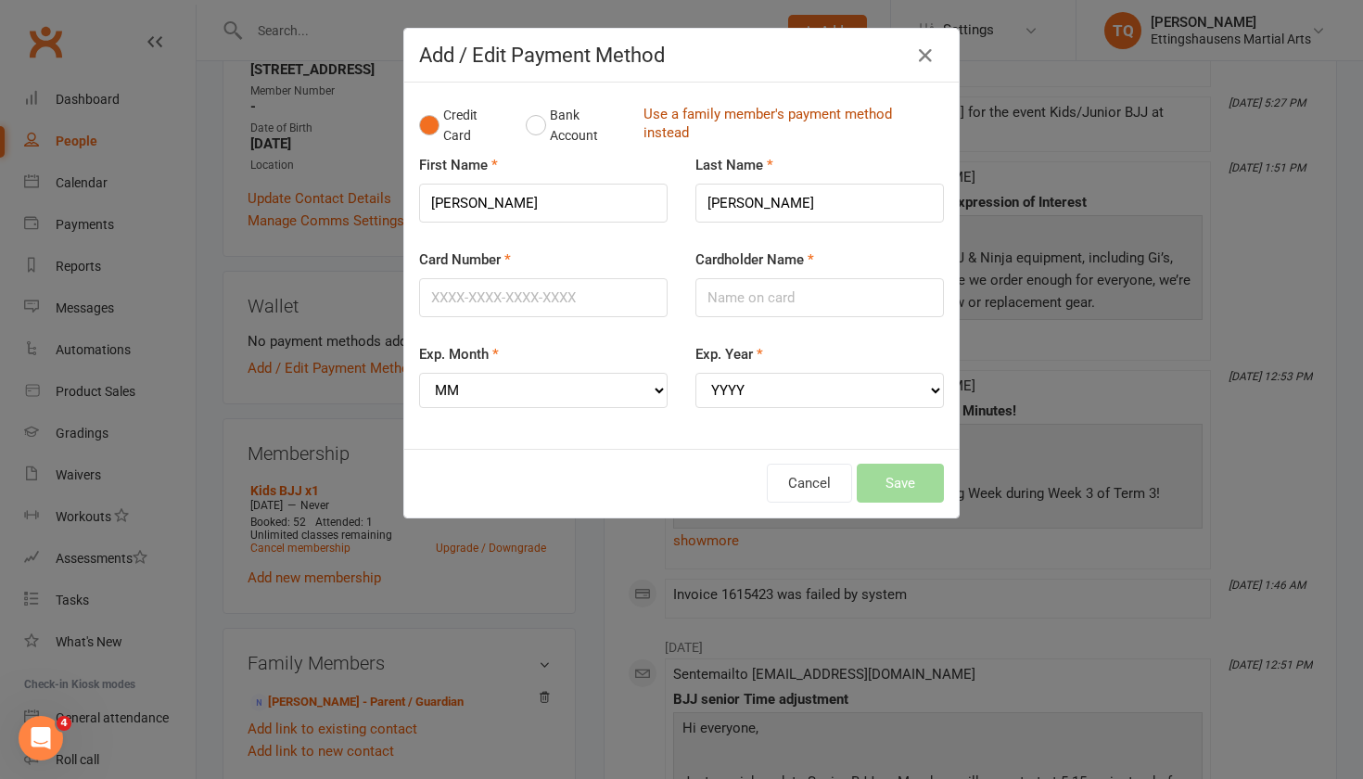
click at [726, 119] on link "Use a family member's payment method instead" at bounding box center [788, 126] width 291 height 42
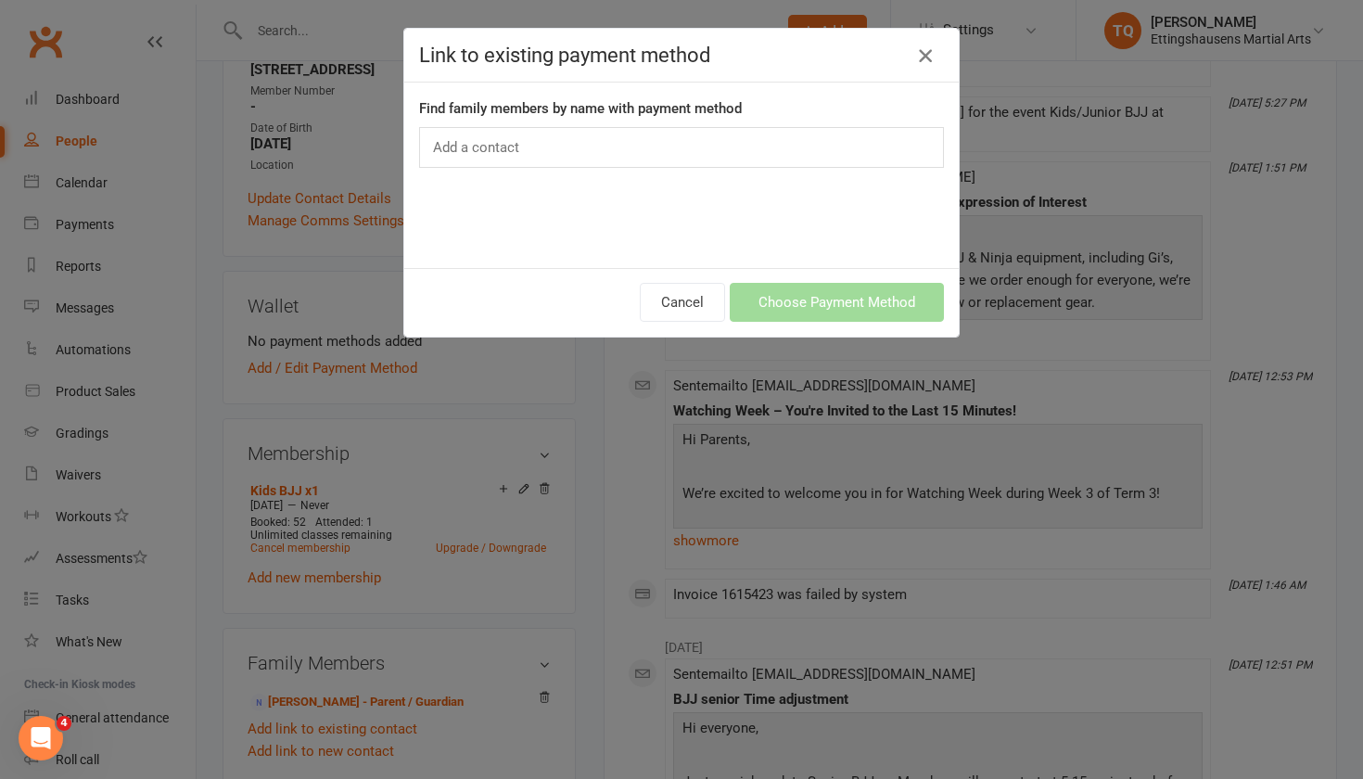
click at [741, 63] on icon "button" at bounding box center [925, 55] width 22 height 22
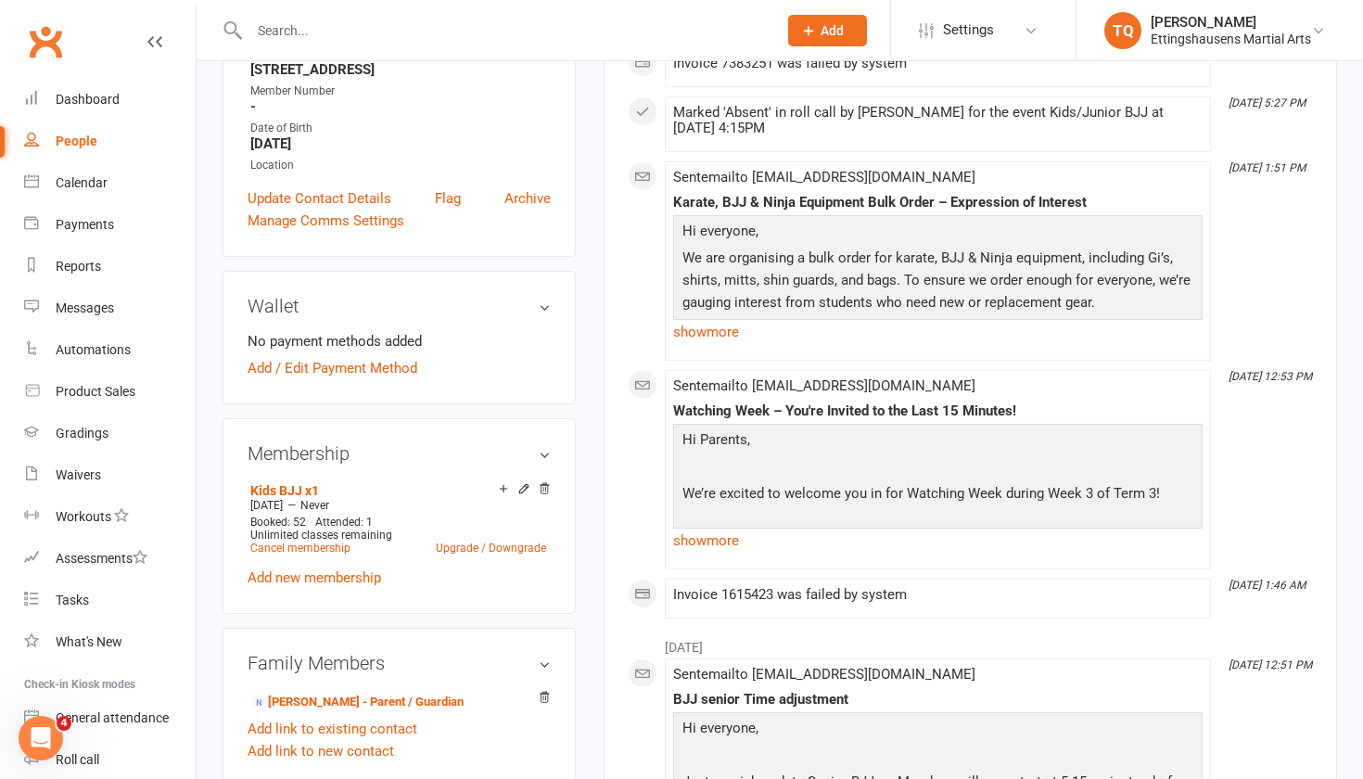
select select "100"
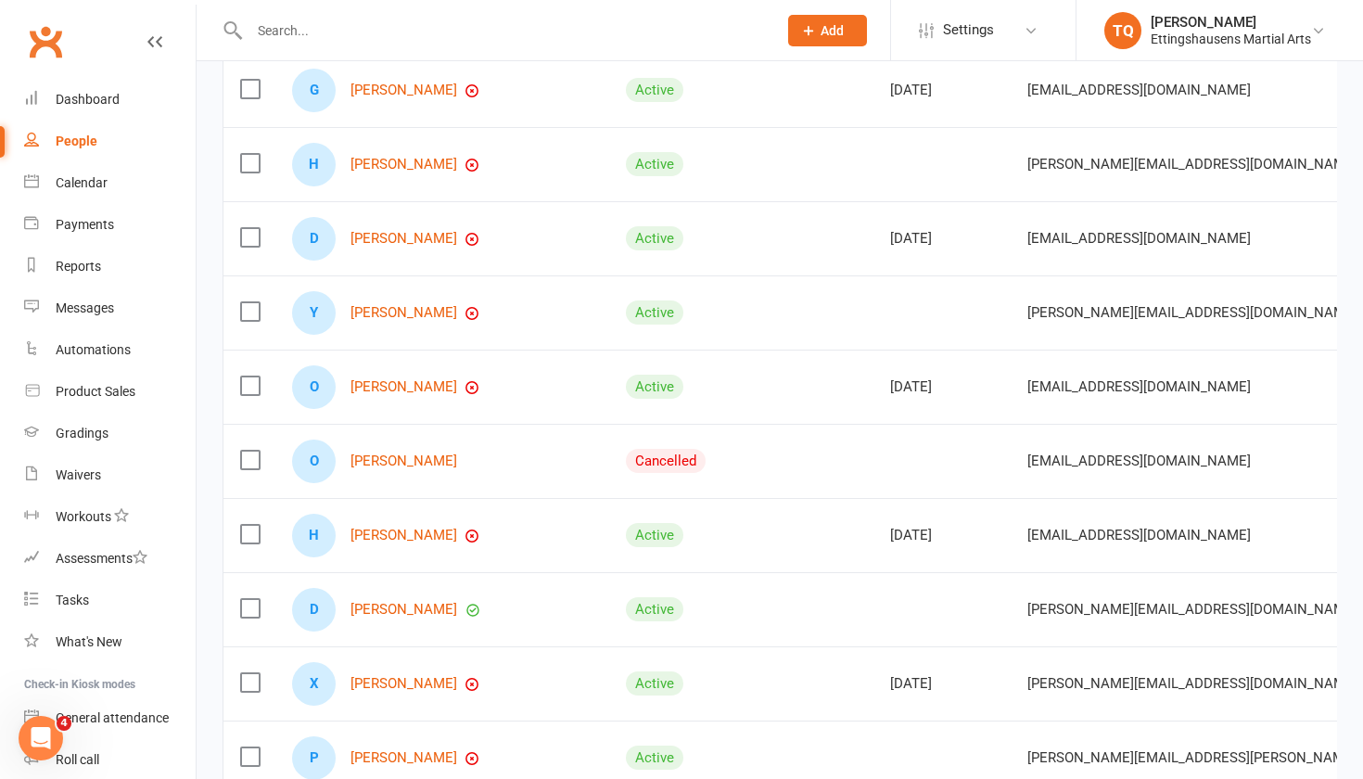
scroll to position [506, 0]
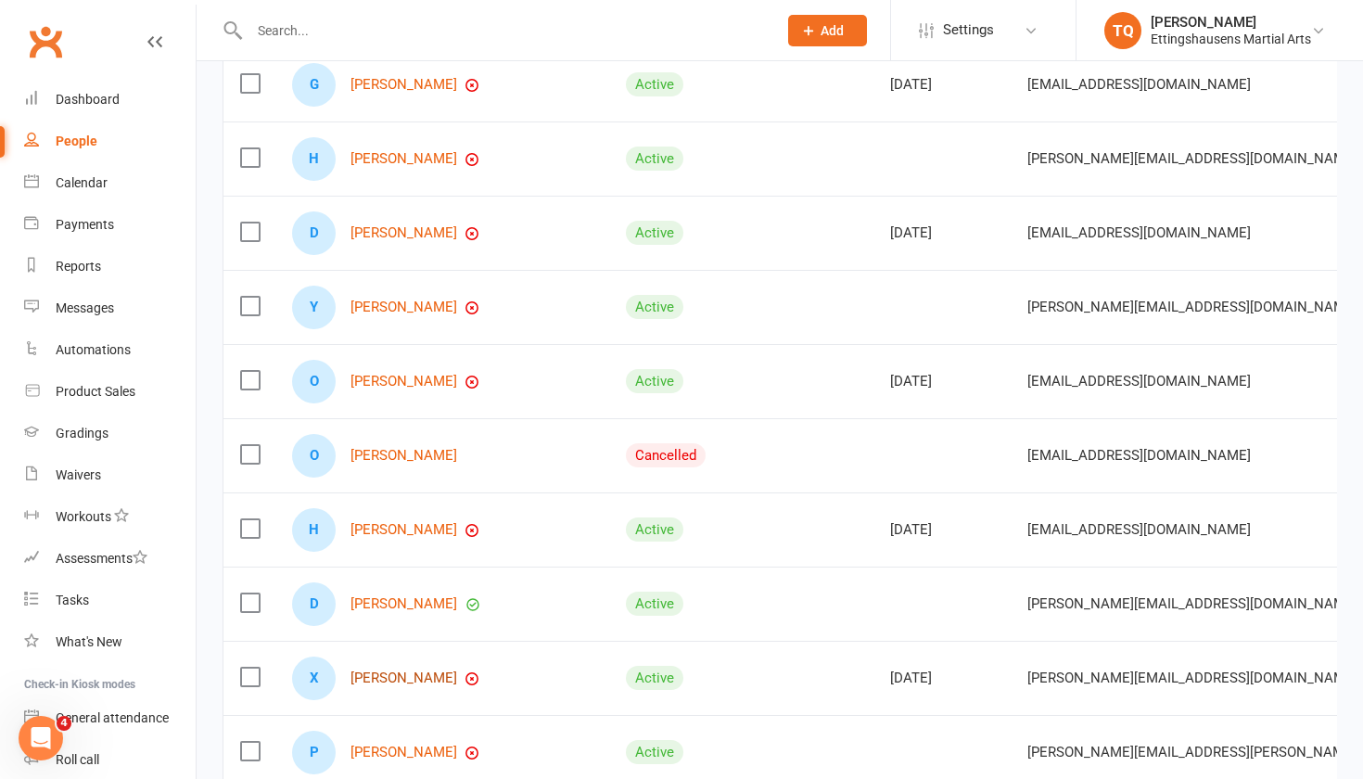
click at [411, 481] on link "Xavier Propoggia" at bounding box center [403, 678] width 107 height 16
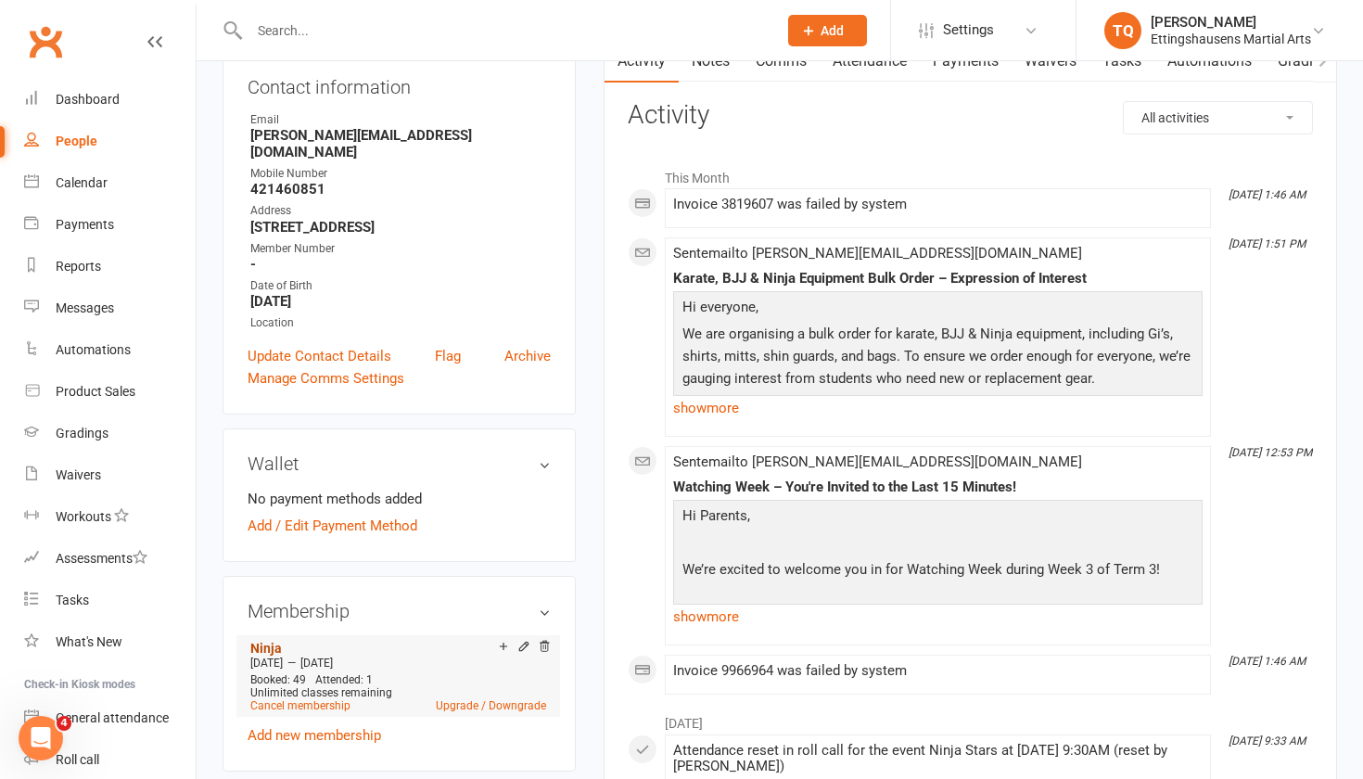
scroll to position [219, 0]
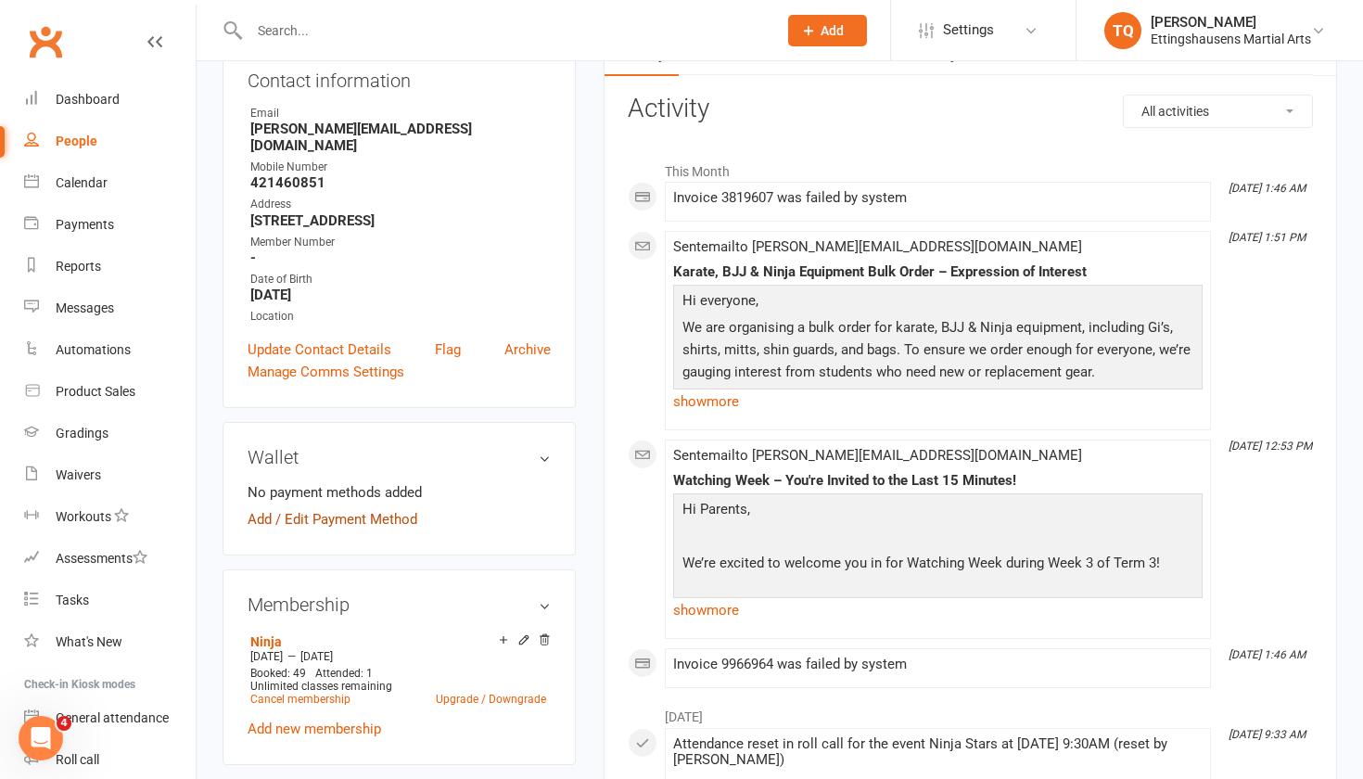
click at [264, 481] on link "Add / Edit Payment Method" at bounding box center [332, 519] width 170 height 22
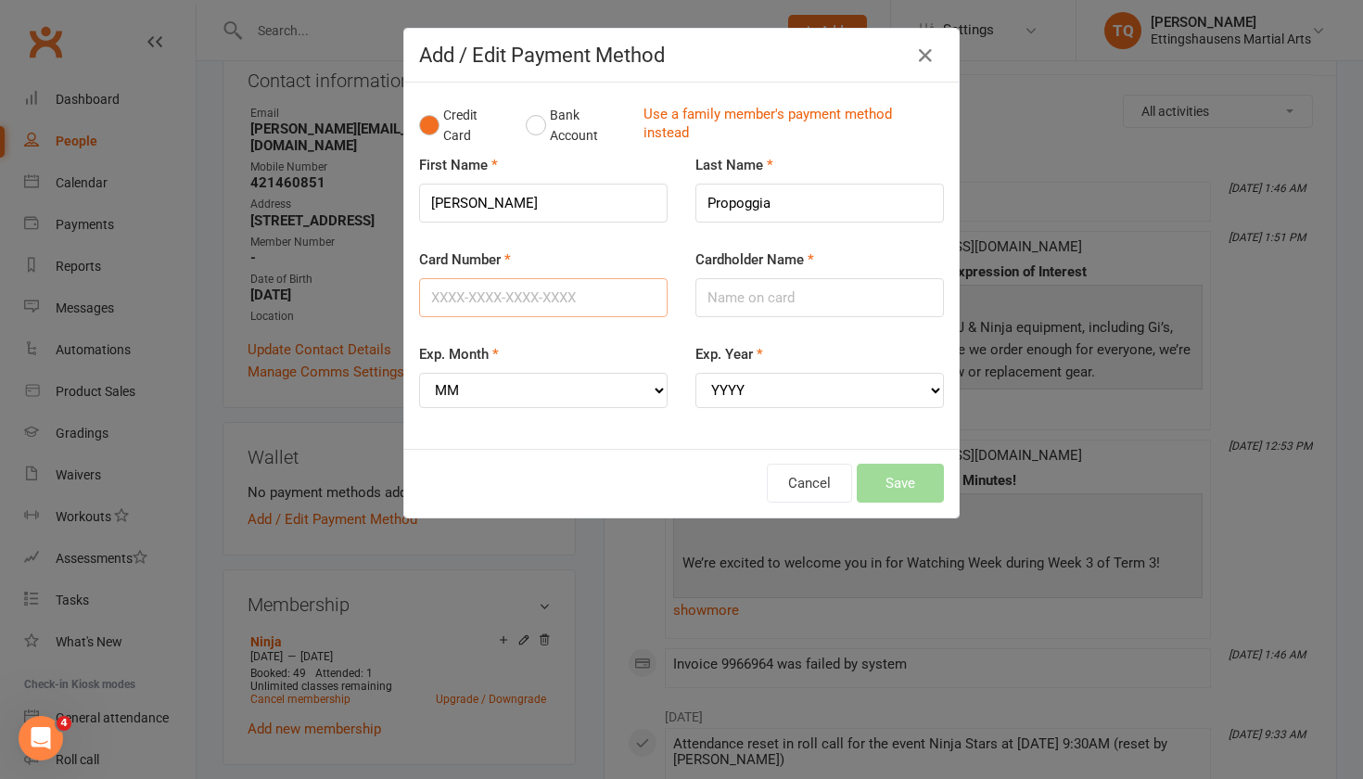
click at [441, 294] on input "Card Number" at bounding box center [543, 297] width 248 height 39
type input "4564680117034776"
click at [721, 300] on input "Cardholder Name" at bounding box center [819, 297] width 248 height 39
type input "Ariana Propoggia"
select select "11"
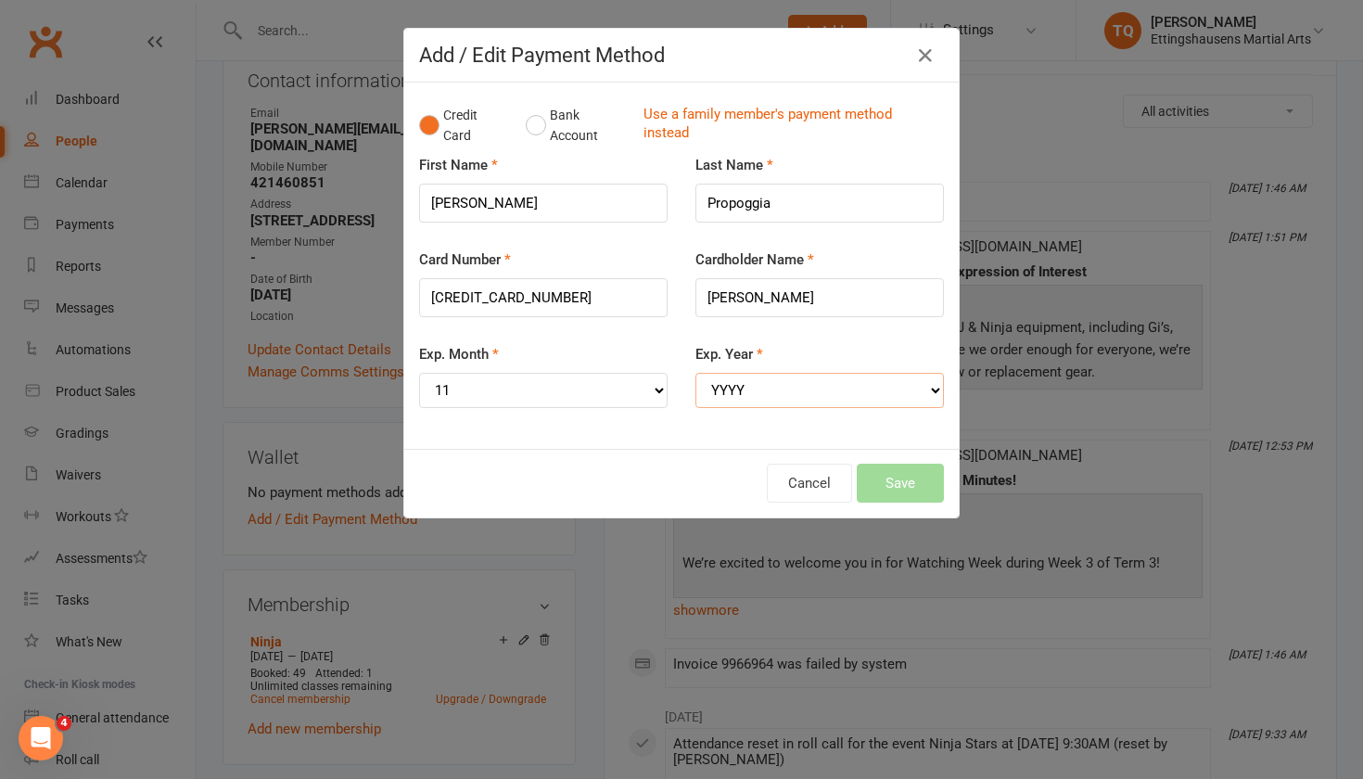
select select "2027"
click at [741, 472] on button "Save" at bounding box center [899, 482] width 87 height 39
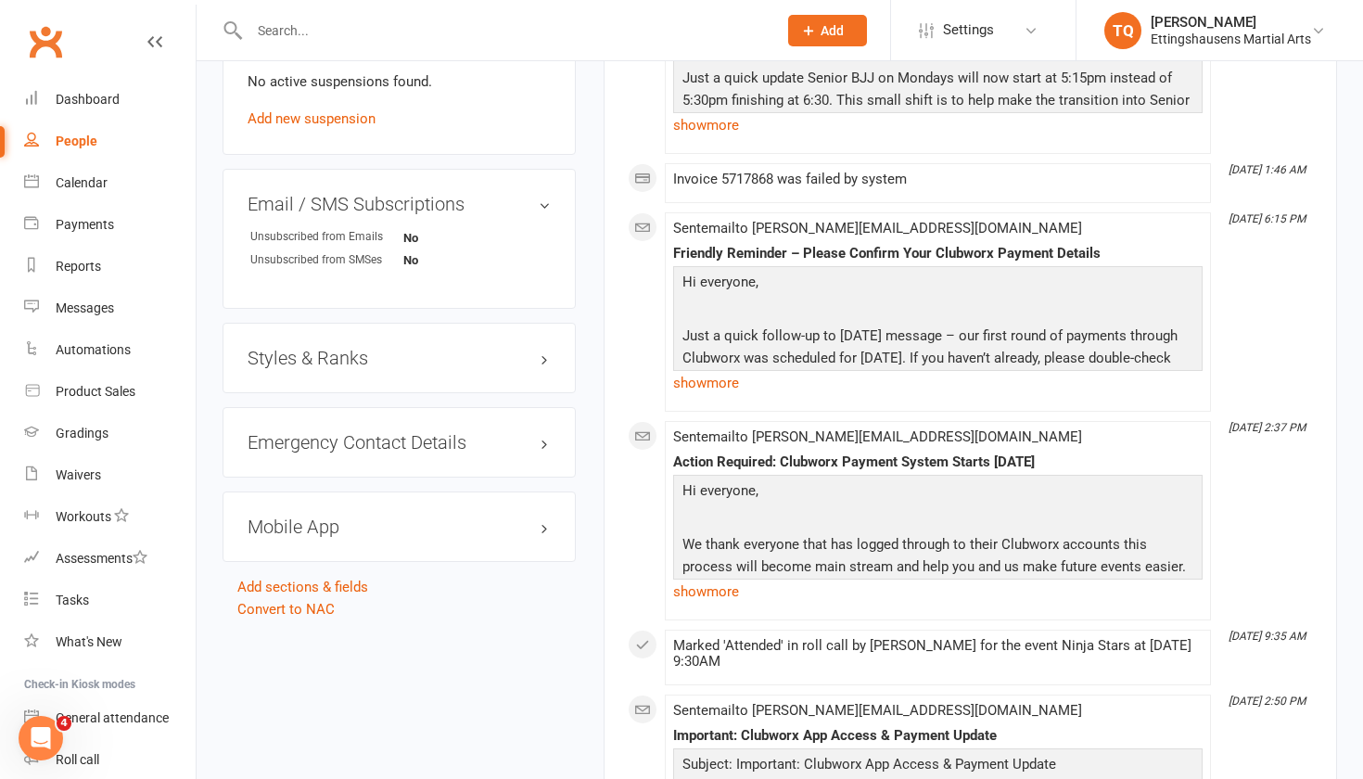
scroll to position [1172, 0]
click at [543, 481] on h3 "Mobile App" at bounding box center [398, 525] width 303 height 20
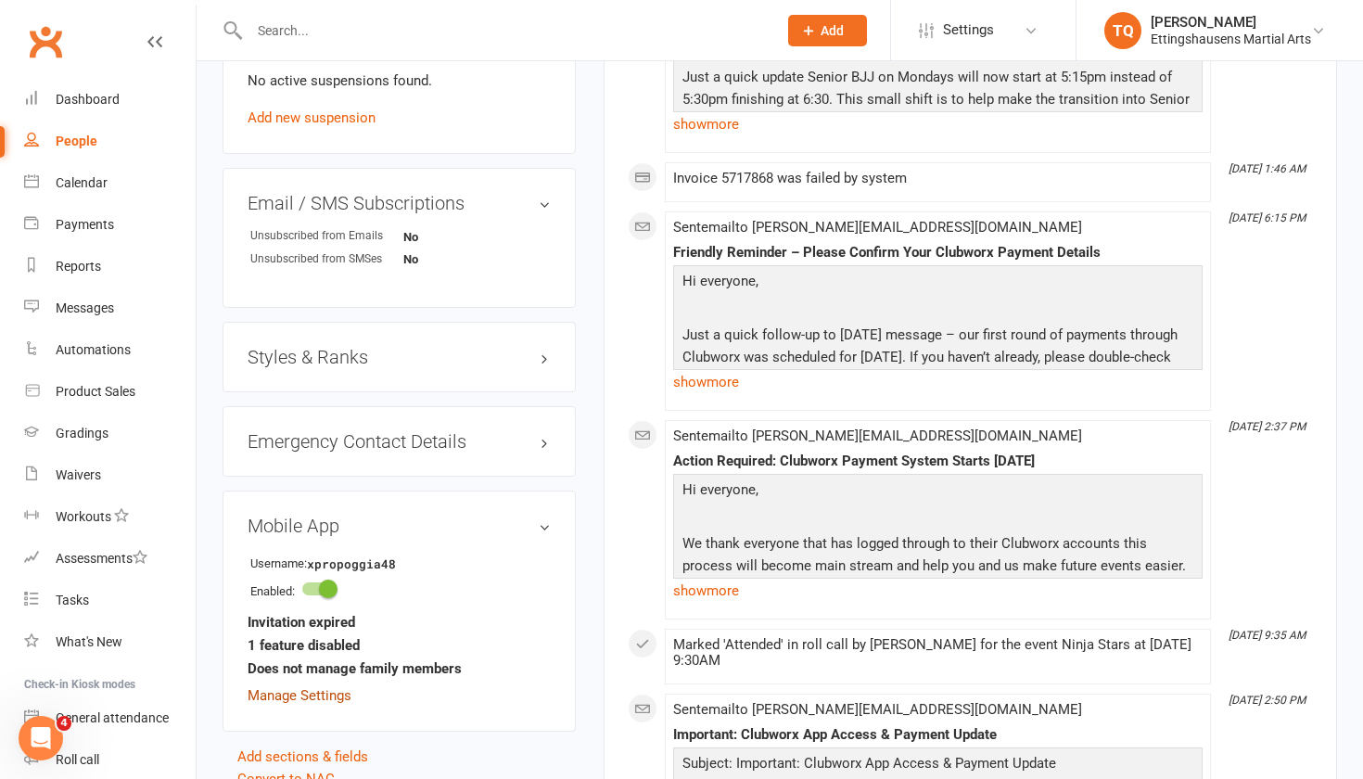
click at [290, 481] on link "Manage Settings" at bounding box center [299, 695] width 104 height 17
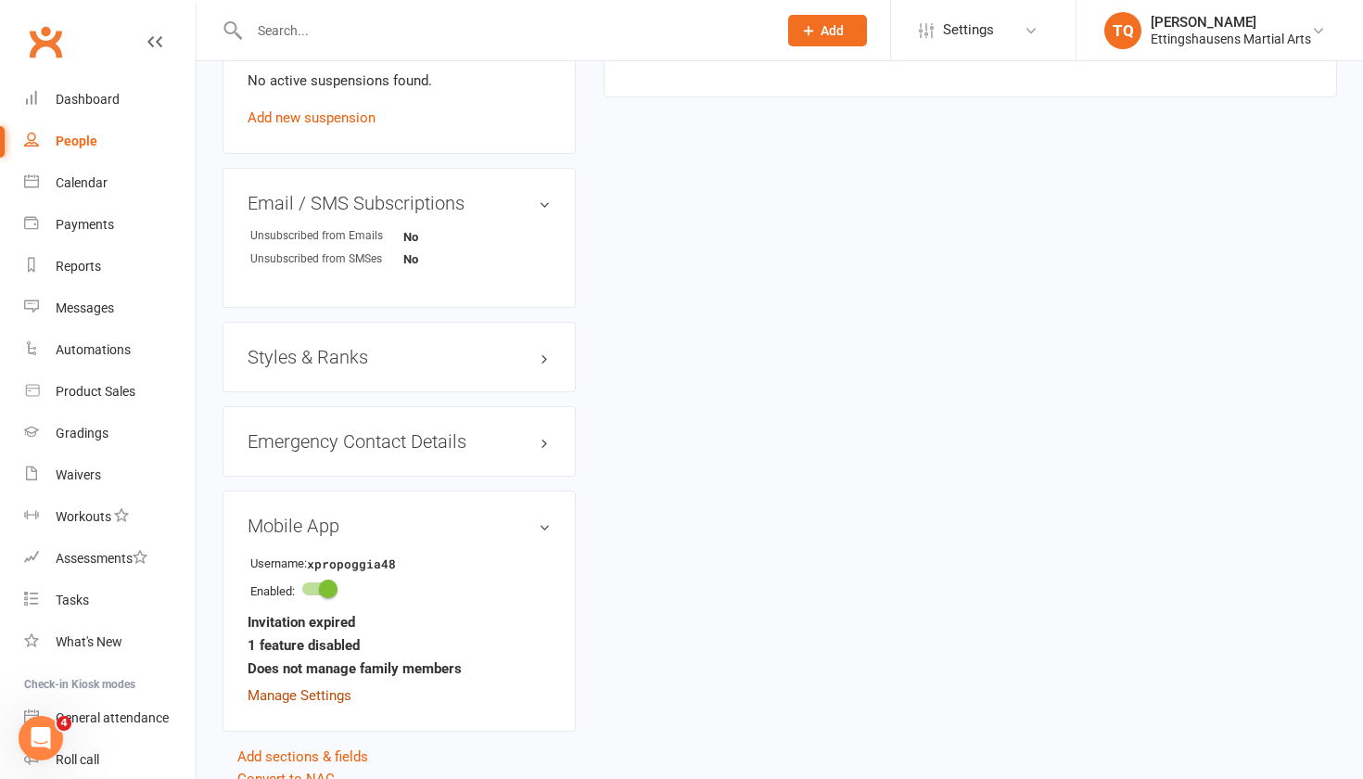
scroll to position [158, 0]
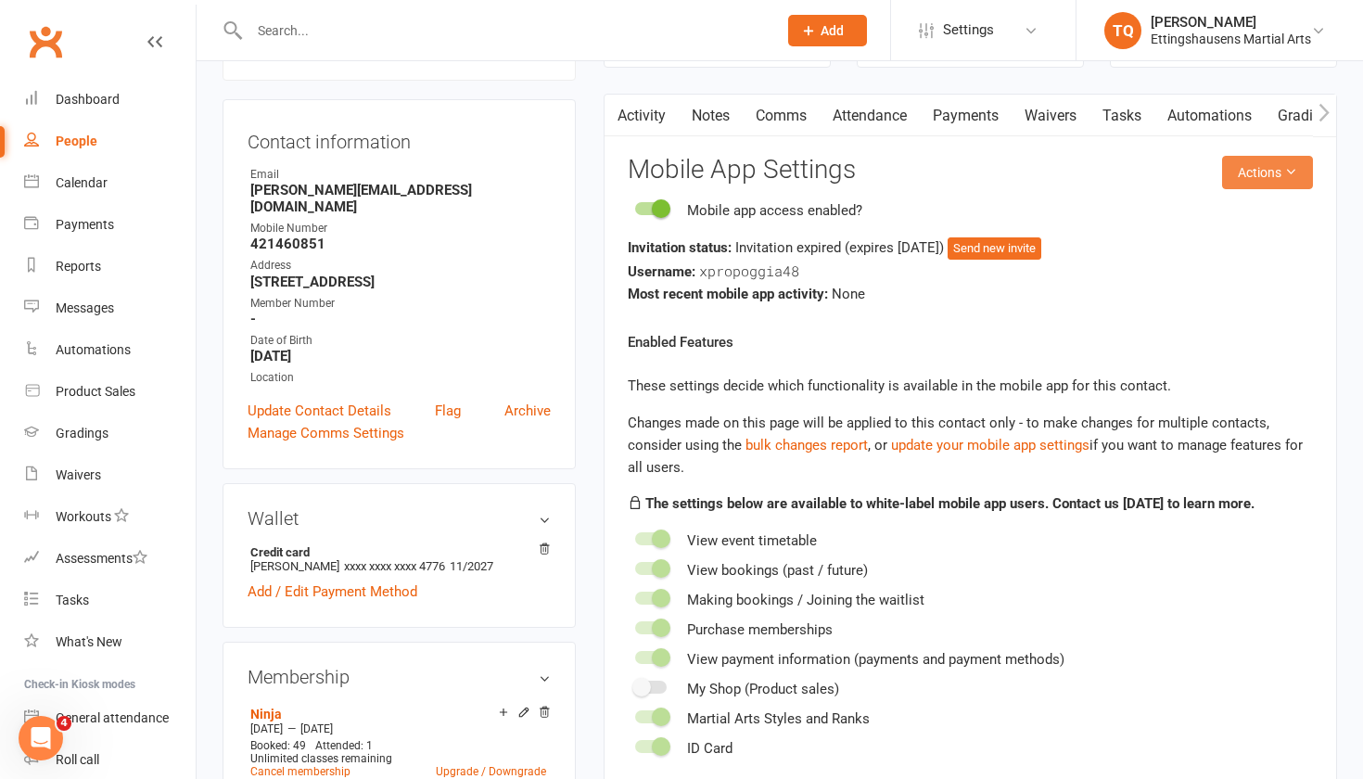
click at [741, 162] on button "Actions" at bounding box center [1267, 172] width 91 height 33
click at [741, 209] on link "Send invitation email" at bounding box center [1220, 212] width 184 height 37
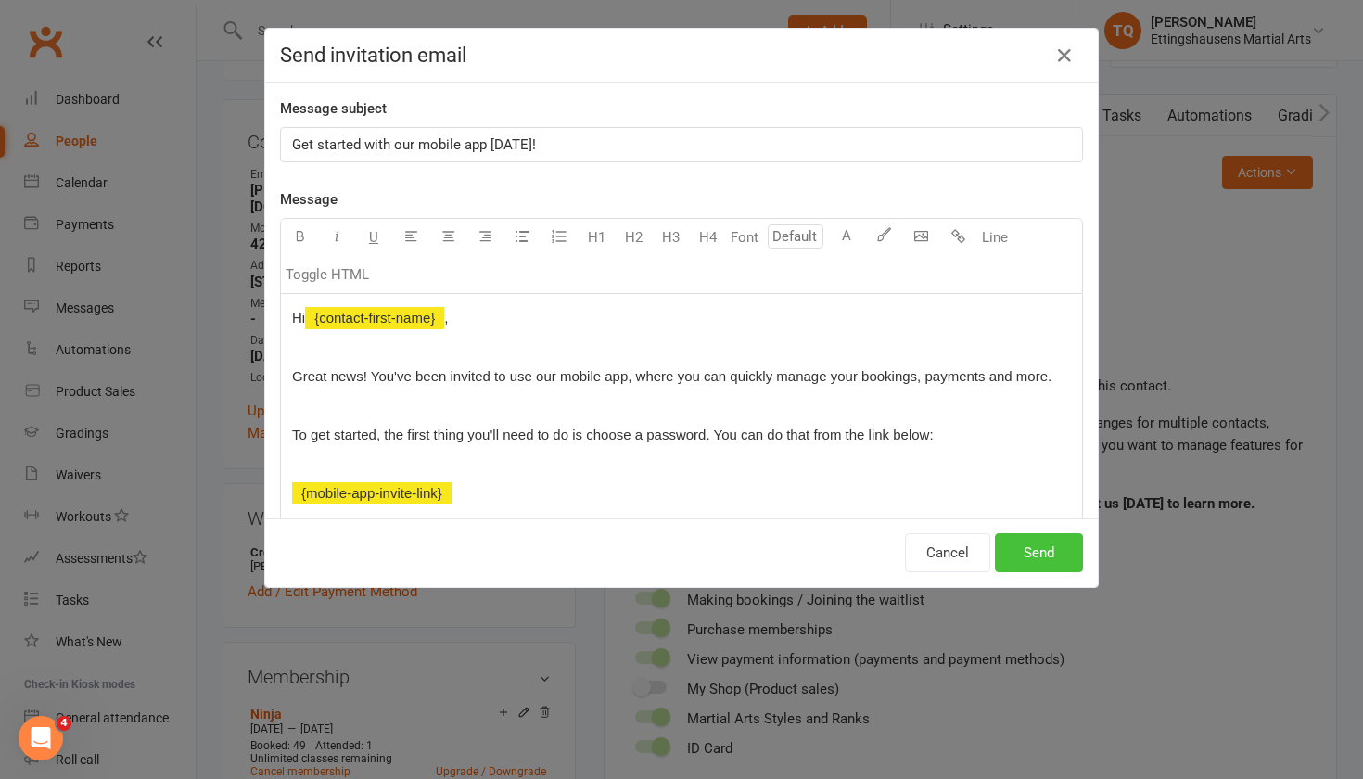
click at [741, 481] on button "Send" at bounding box center [1039, 552] width 88 height 39
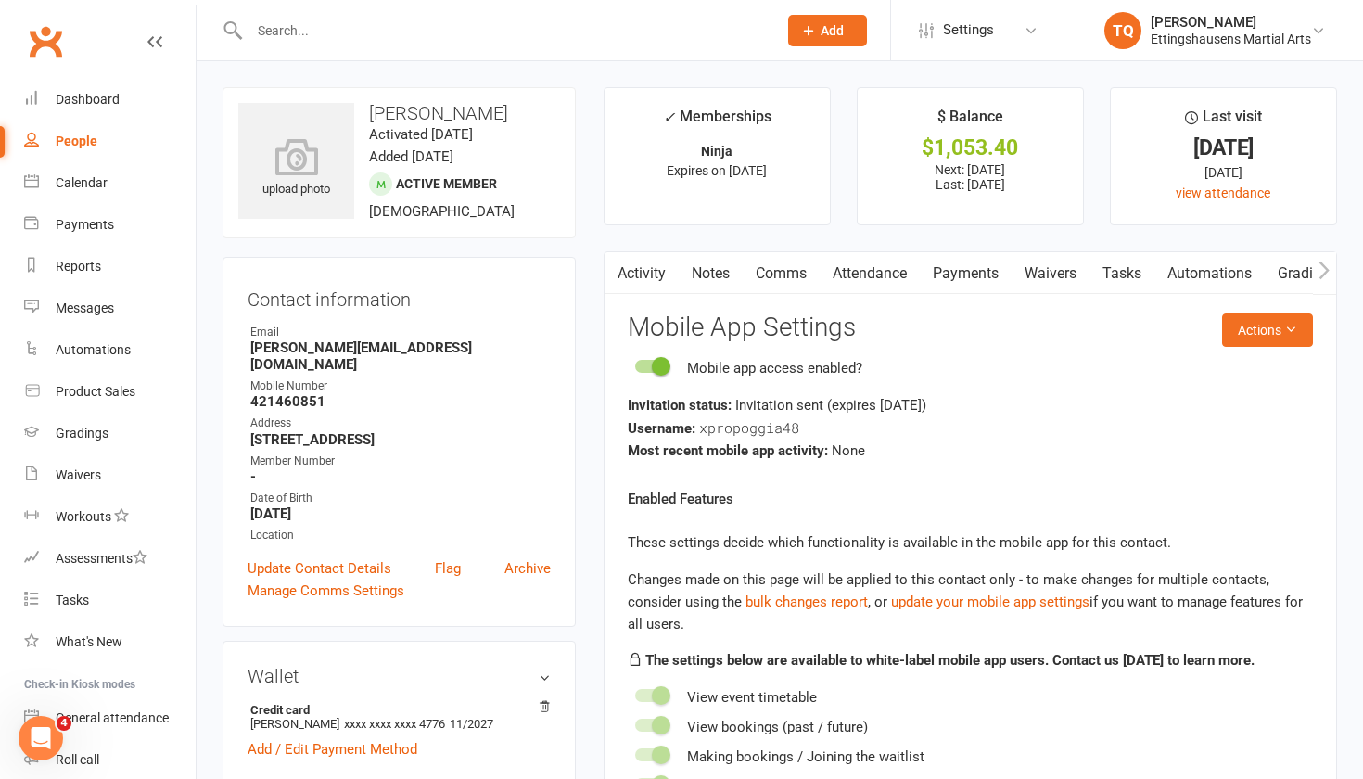
scroll to position [0, 0]
click at [80, 146] on div "People" at bounding box center [77, 140] width 42 height 15
select select "100"
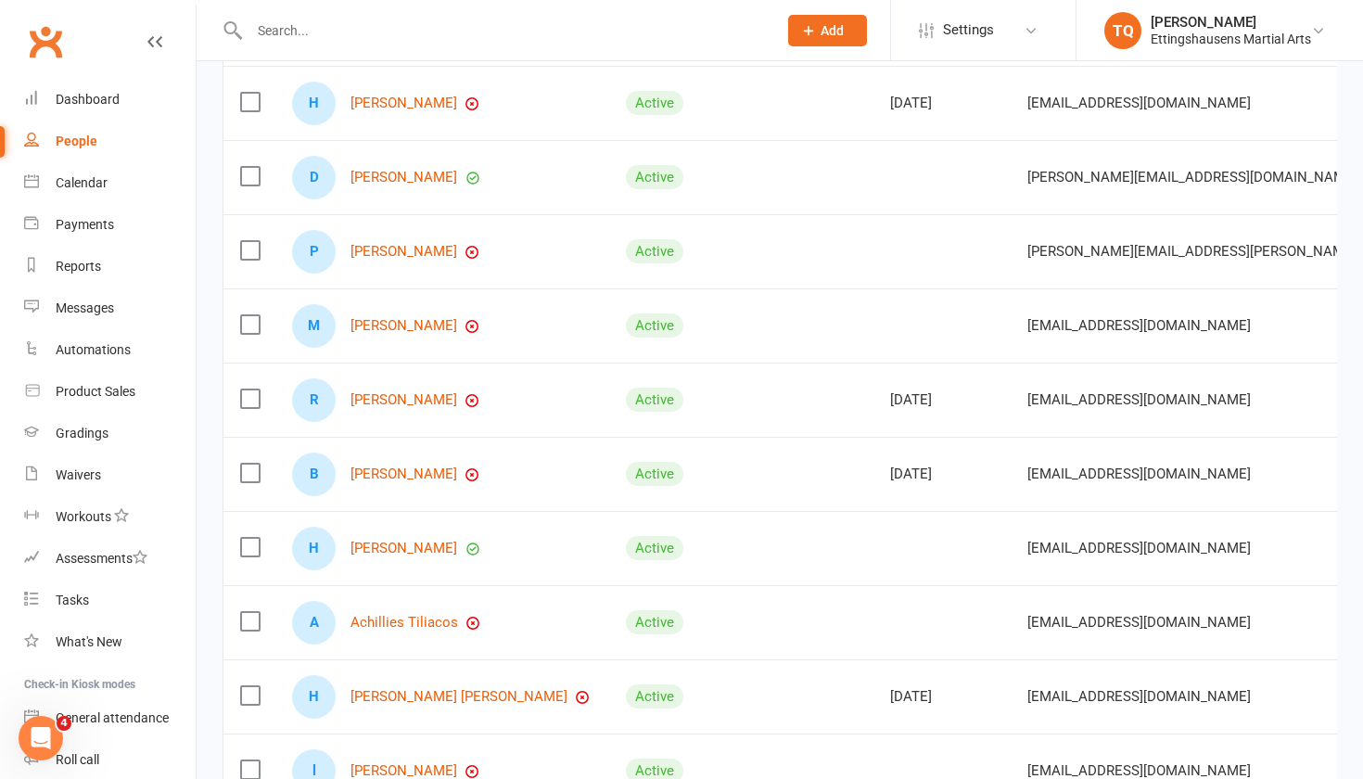
scroll to position [947, 0]
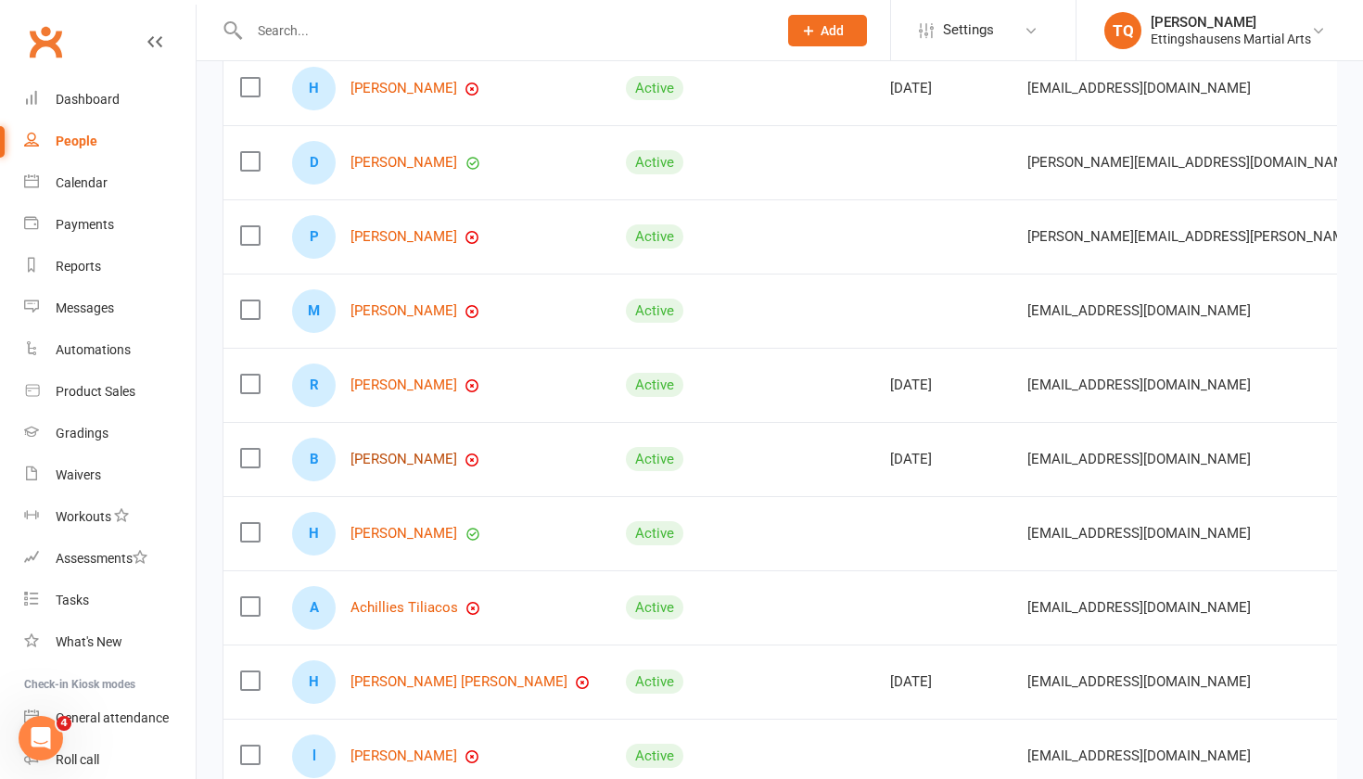
click at [388, 461] on link "Brixton Swierczyk" at bounding box center [403, 459] width 107 height 16
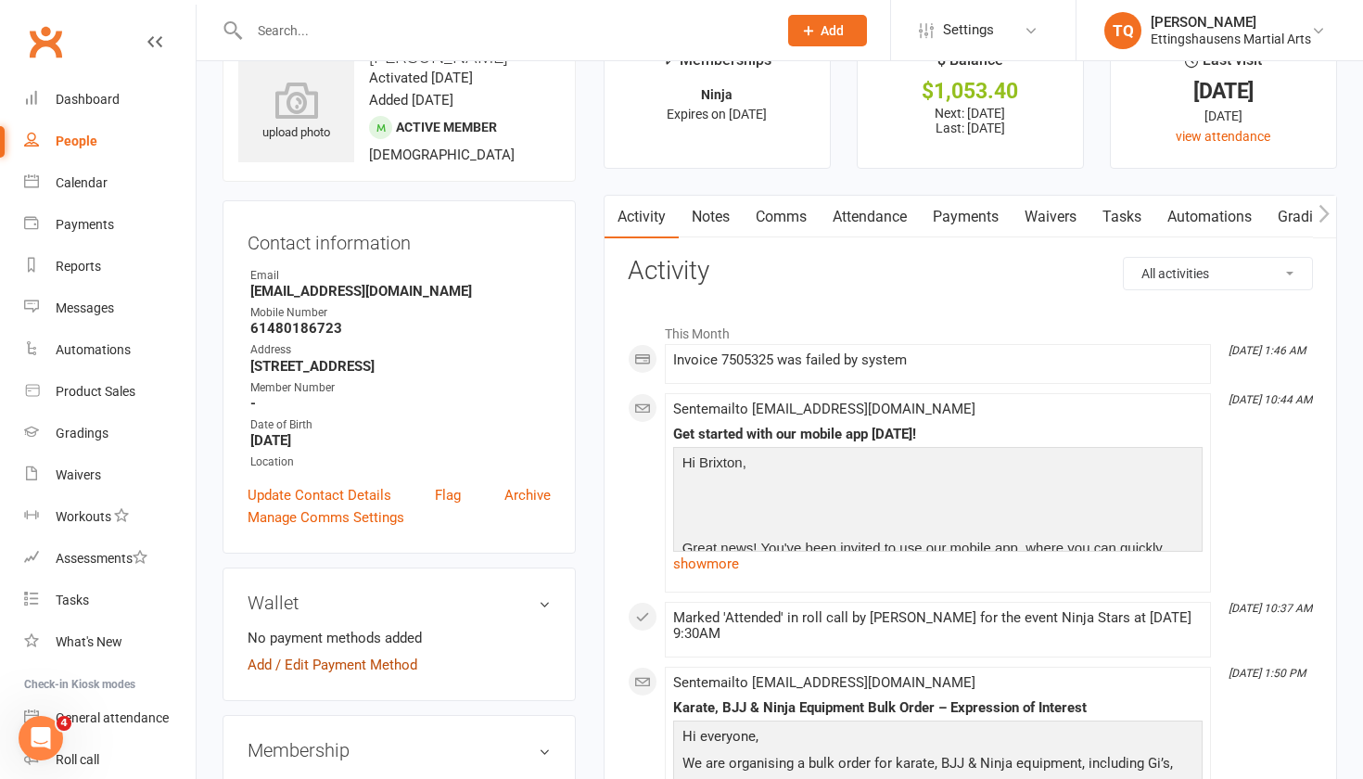
scroll to position [29, 0]
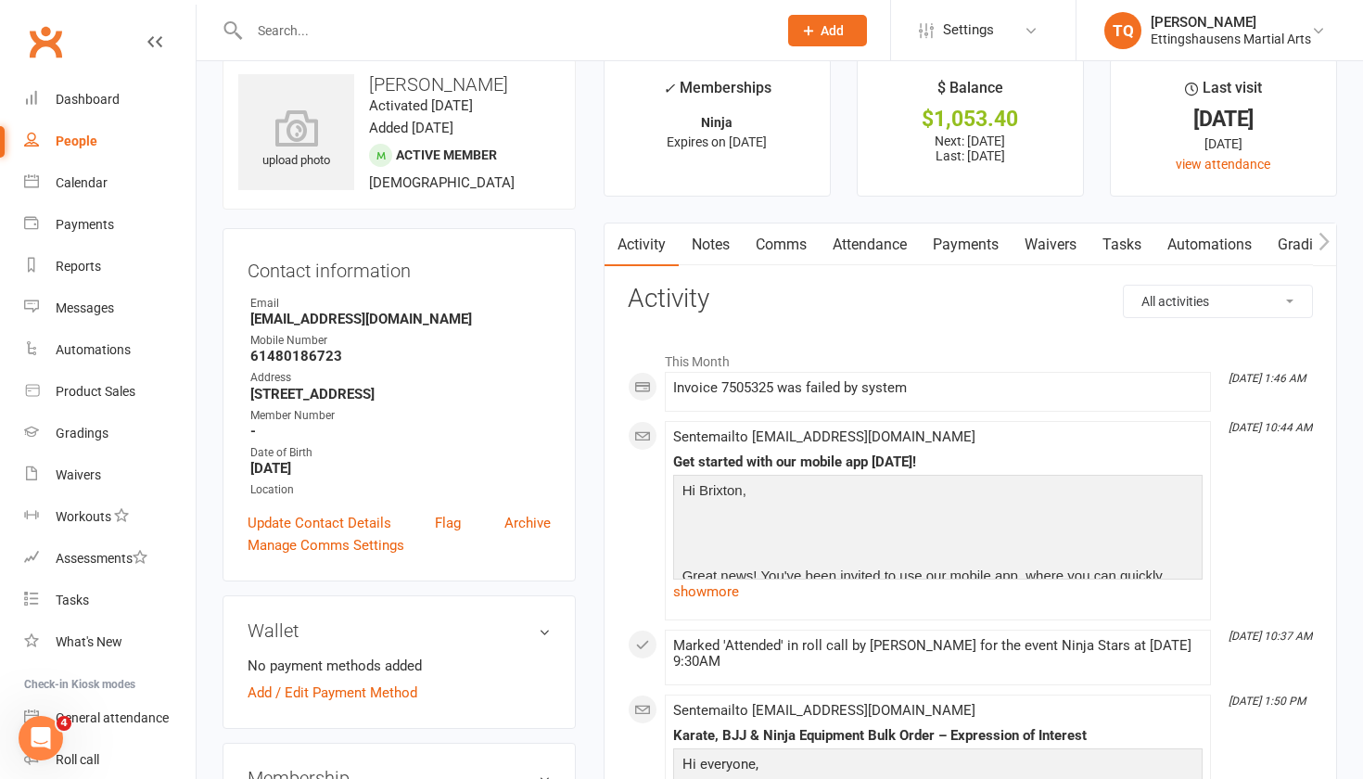
select select "100"
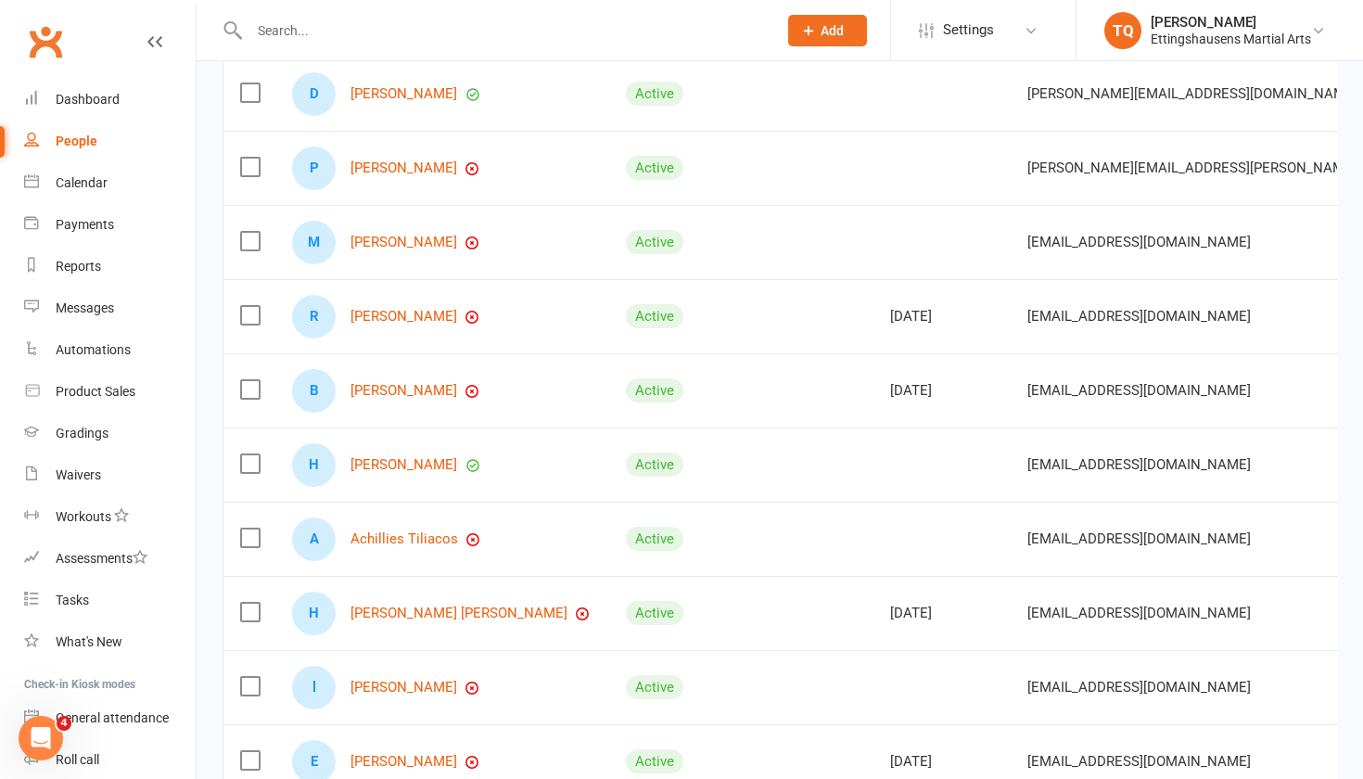
scroll to position [1013, 0]
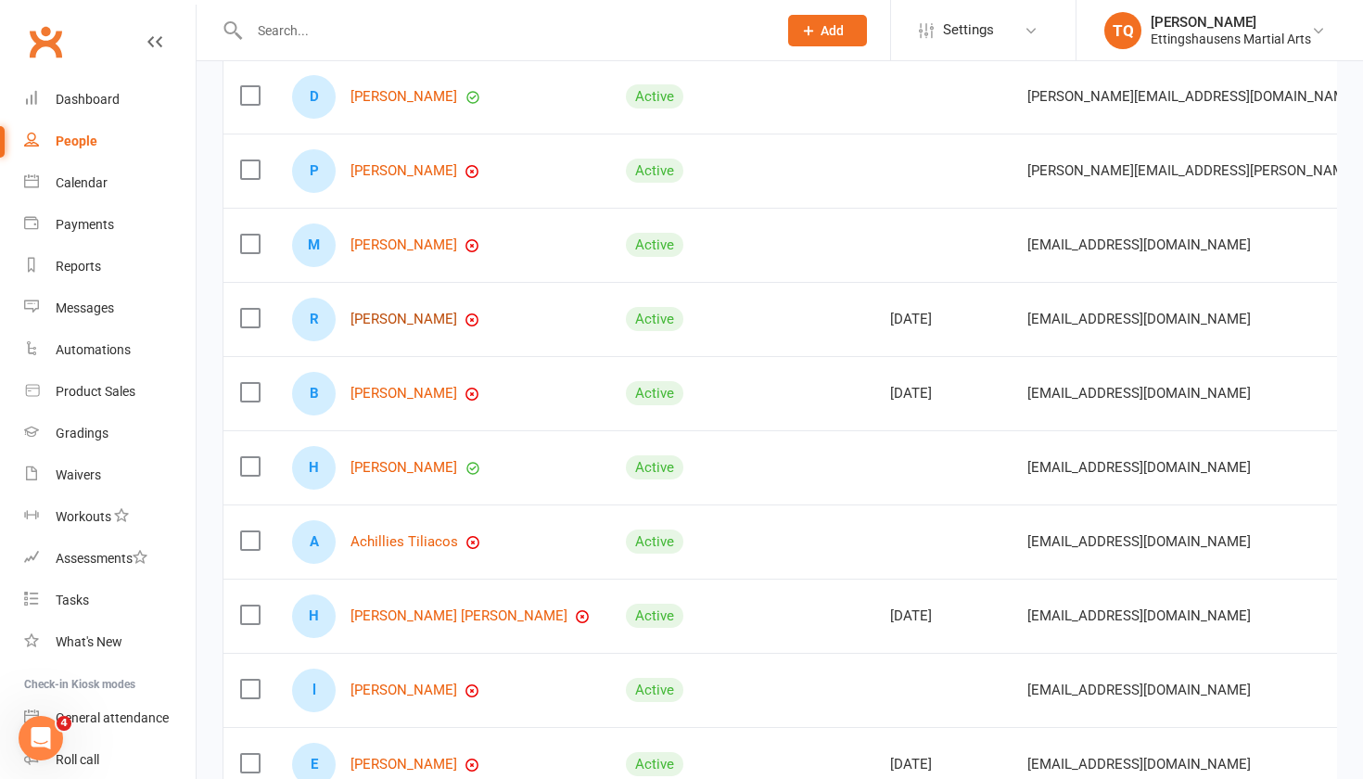
click at [382, 318] on link "Rayaan Singh" at bounding box center [403, 319] width 107 height 16
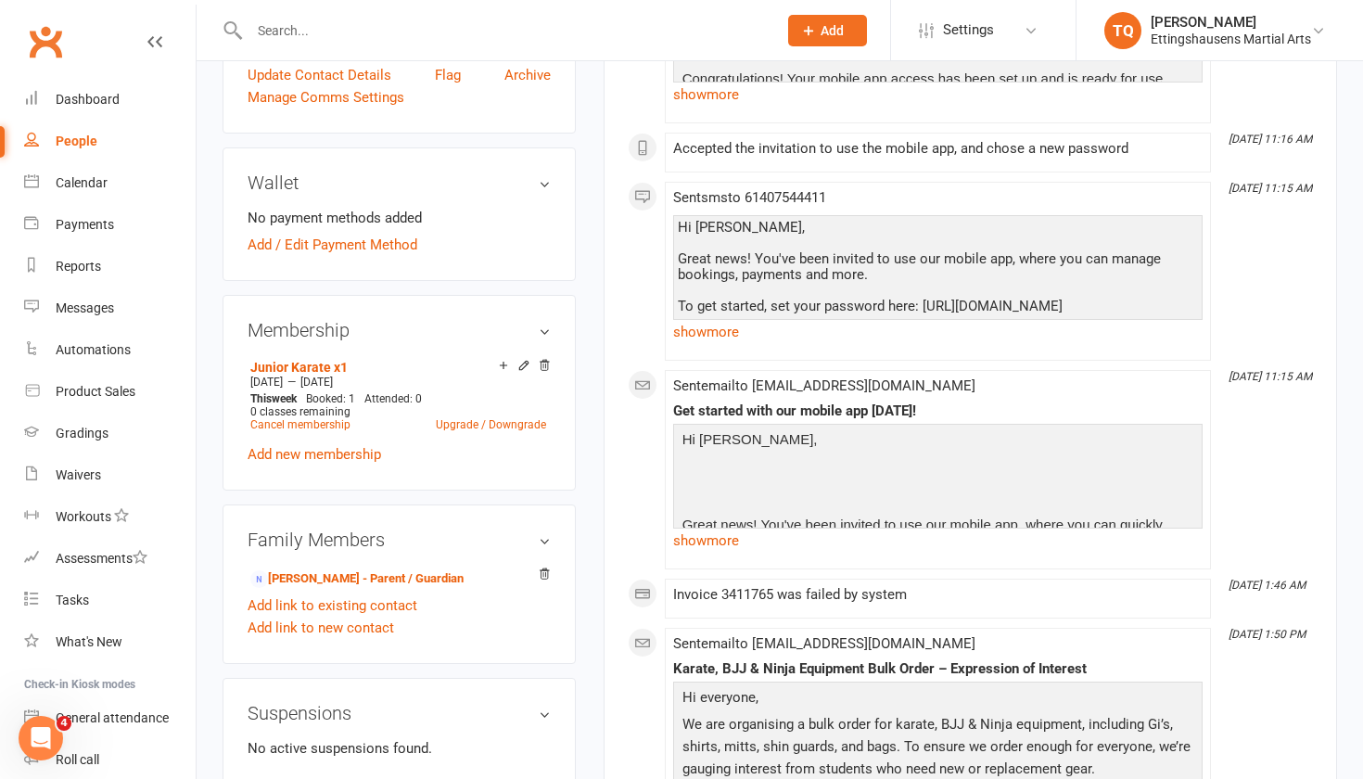
scroll to position [467, 0]
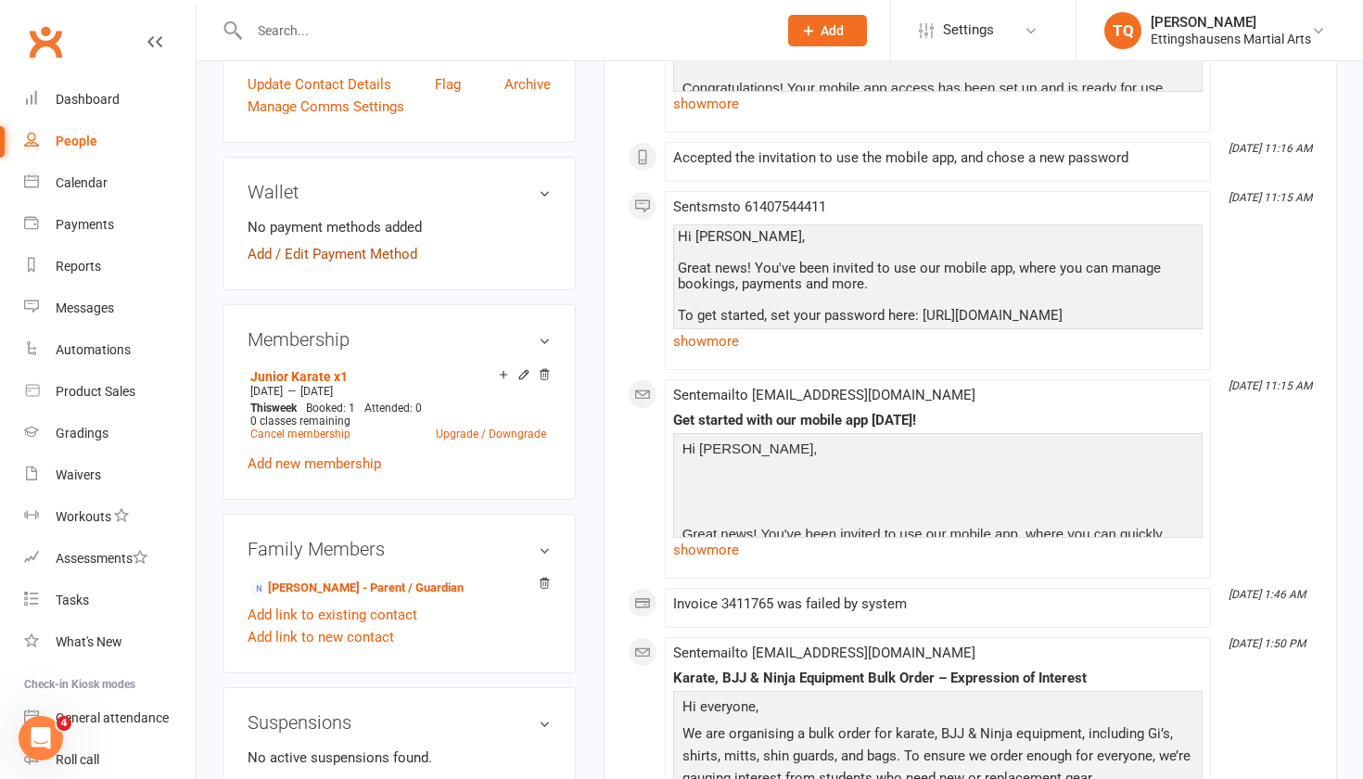
click at [260, 257] on link "Add / Edit Payment Method" at bounding box center [332, 254] width 170 height 22
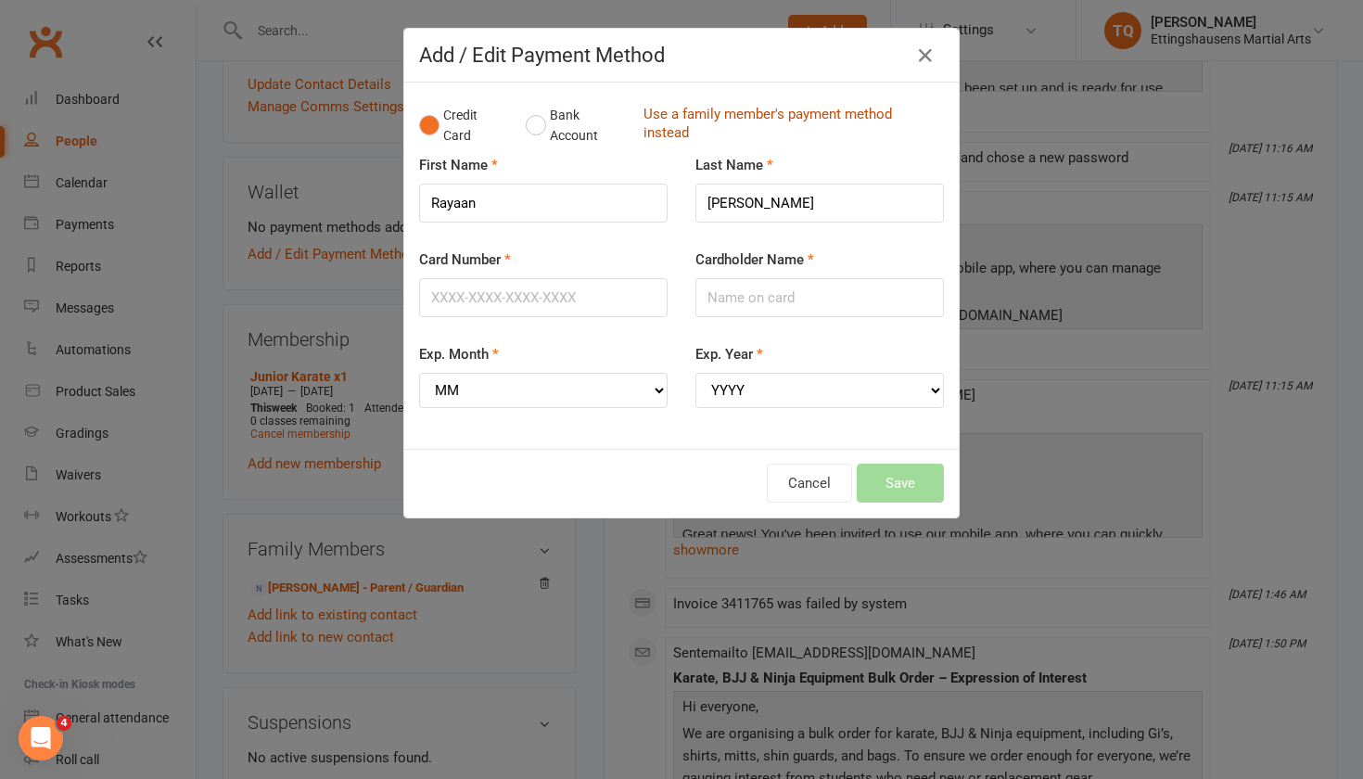
click at [741, 115] on link "Use a family member's payment method instead" at bounding box center [788, 126] width 291 height 42
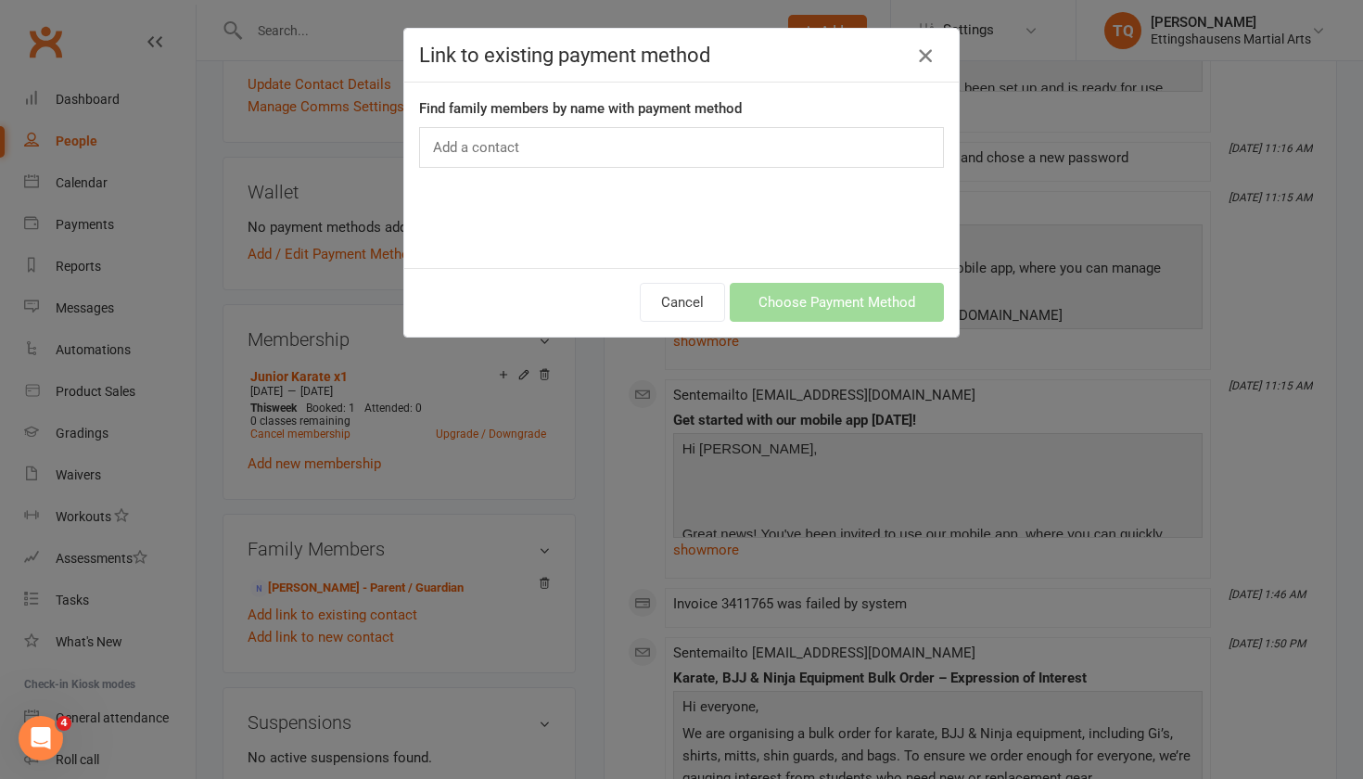
click at [741, 60] on icon "button" at bounding box center [925, 55] width 22 height 22
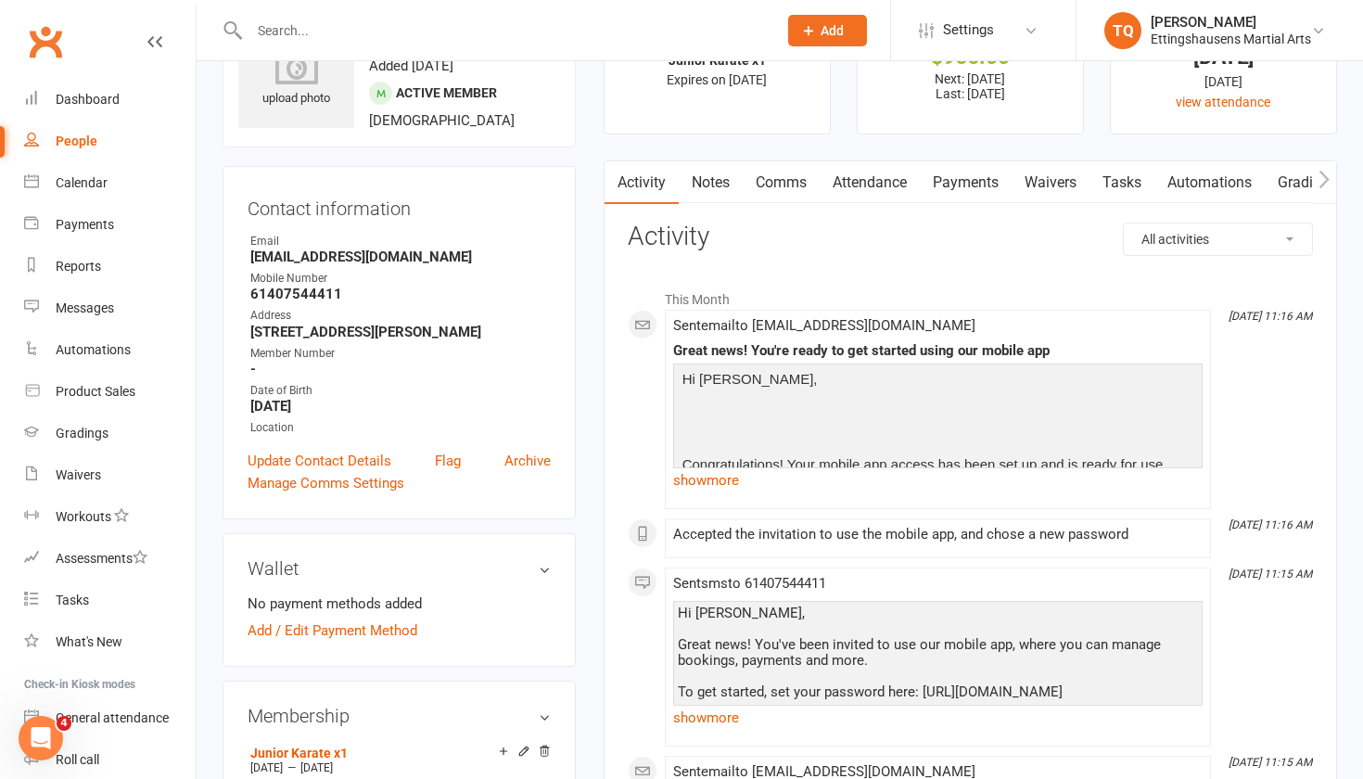
scroll to position [112, 0]
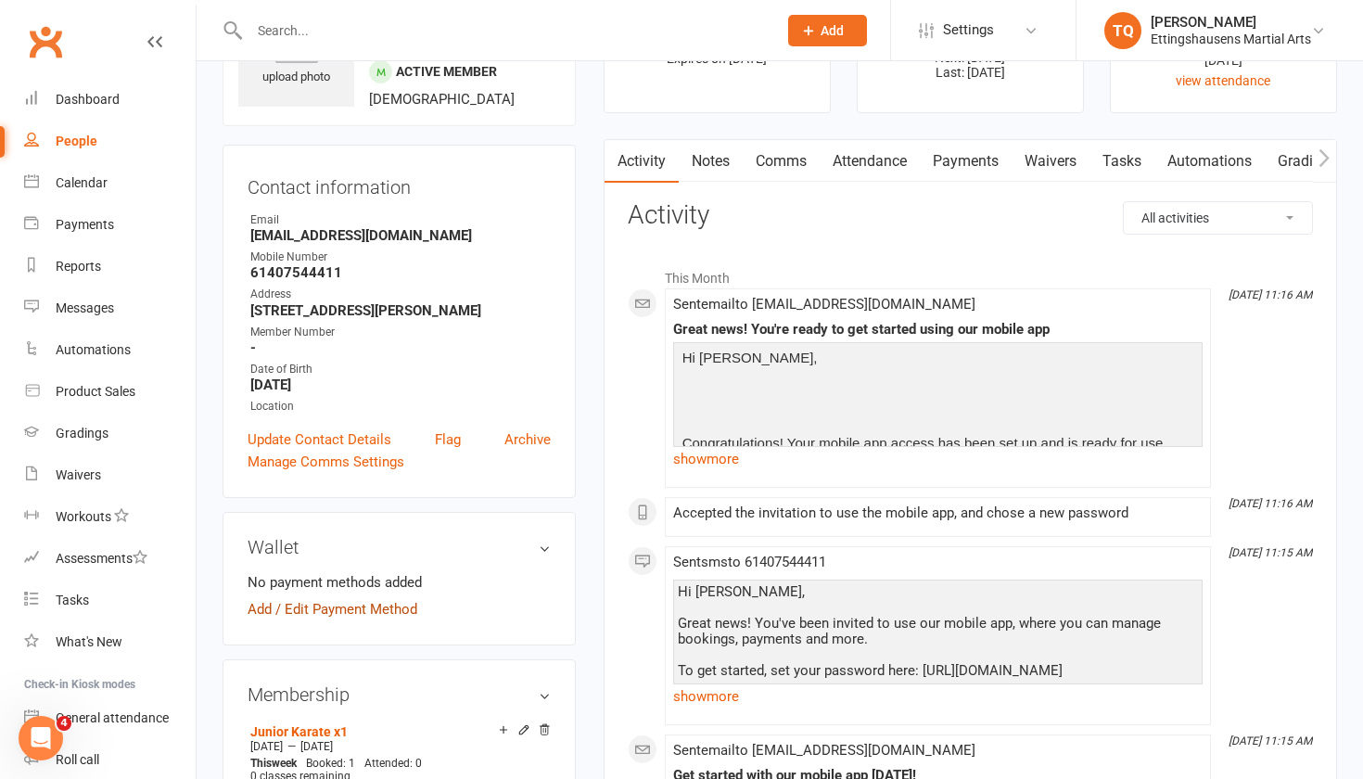
click at [264, 481] on link "Add / Edit Payment Method" at bounding box center [332, 609] width 170 height 22
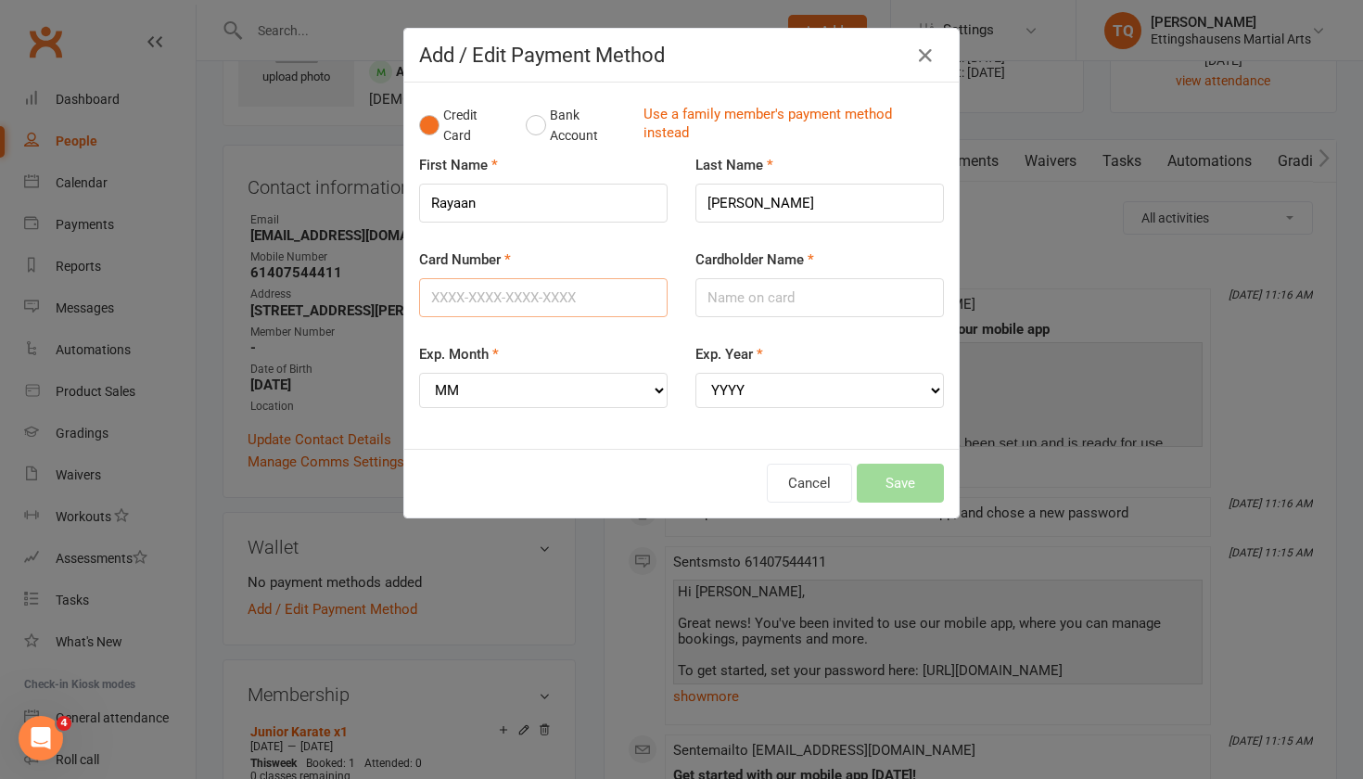
click at [441, 296] on input "Card Number" at bounding box center [543, 297] width 248 height 39
type input "5188680130244215"
click at [732, 300] on input "Cardholder Name" at bounding box center [819, 297] width 248 height 39
select select "12"
select select "2027"
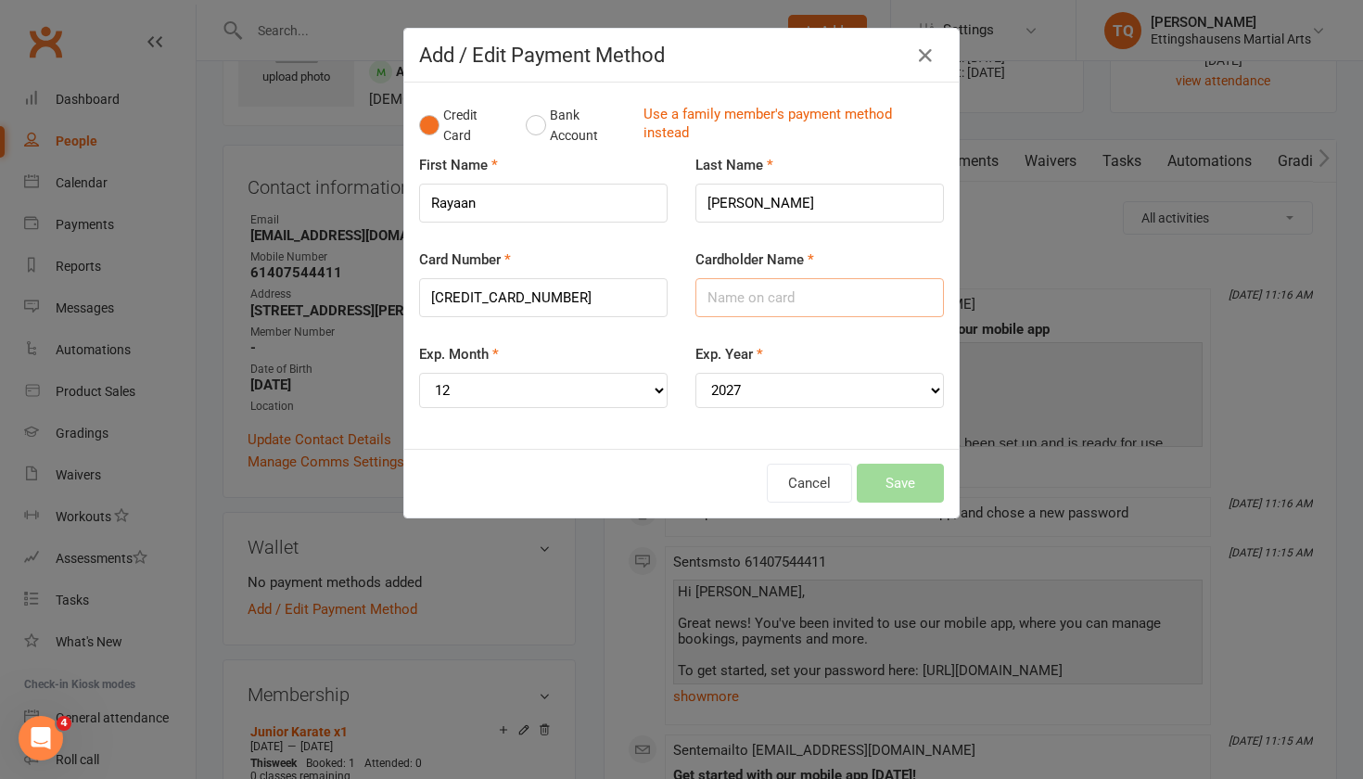
click at [729, 296] on input "Cardholder Name" at bounding box center [819, 297] width 248 height 39
type input "reshane Singh"
click at [741, 473] on button "Save" at bounding box center [899, 482] width 87 height 39
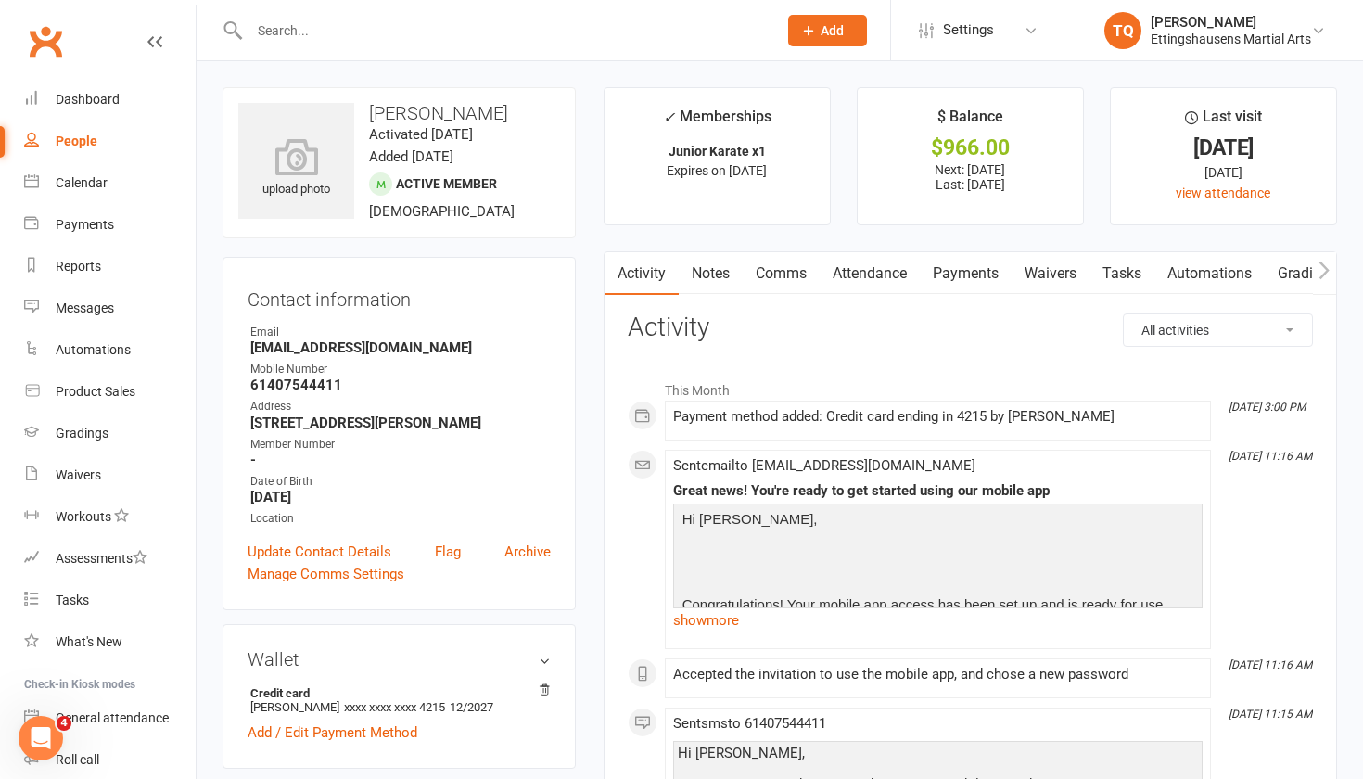
scroll to position [0, 0]
select select "100"
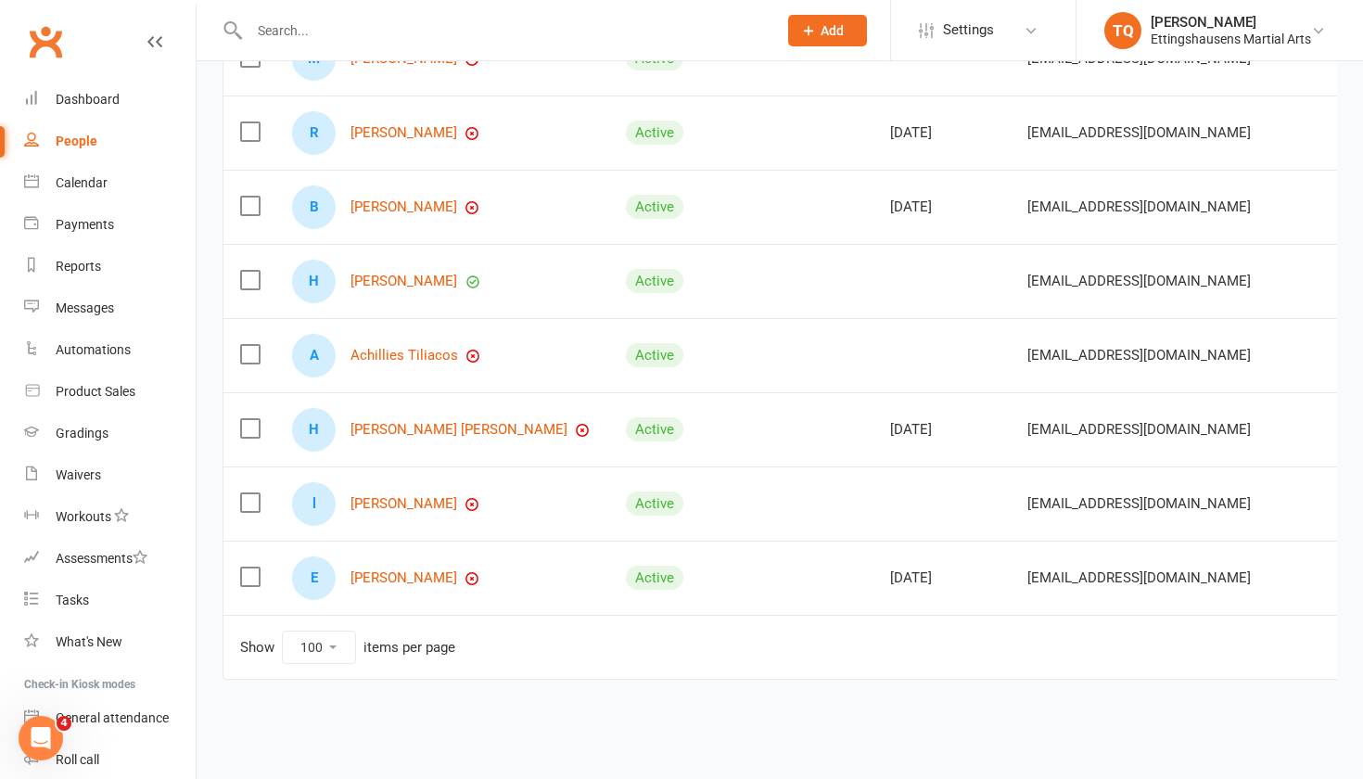
scroll to position [1214, 0]
click at [423, 481] on link "[PERSON_NAME]" at bounding box center [403, 504] width 107 height 16
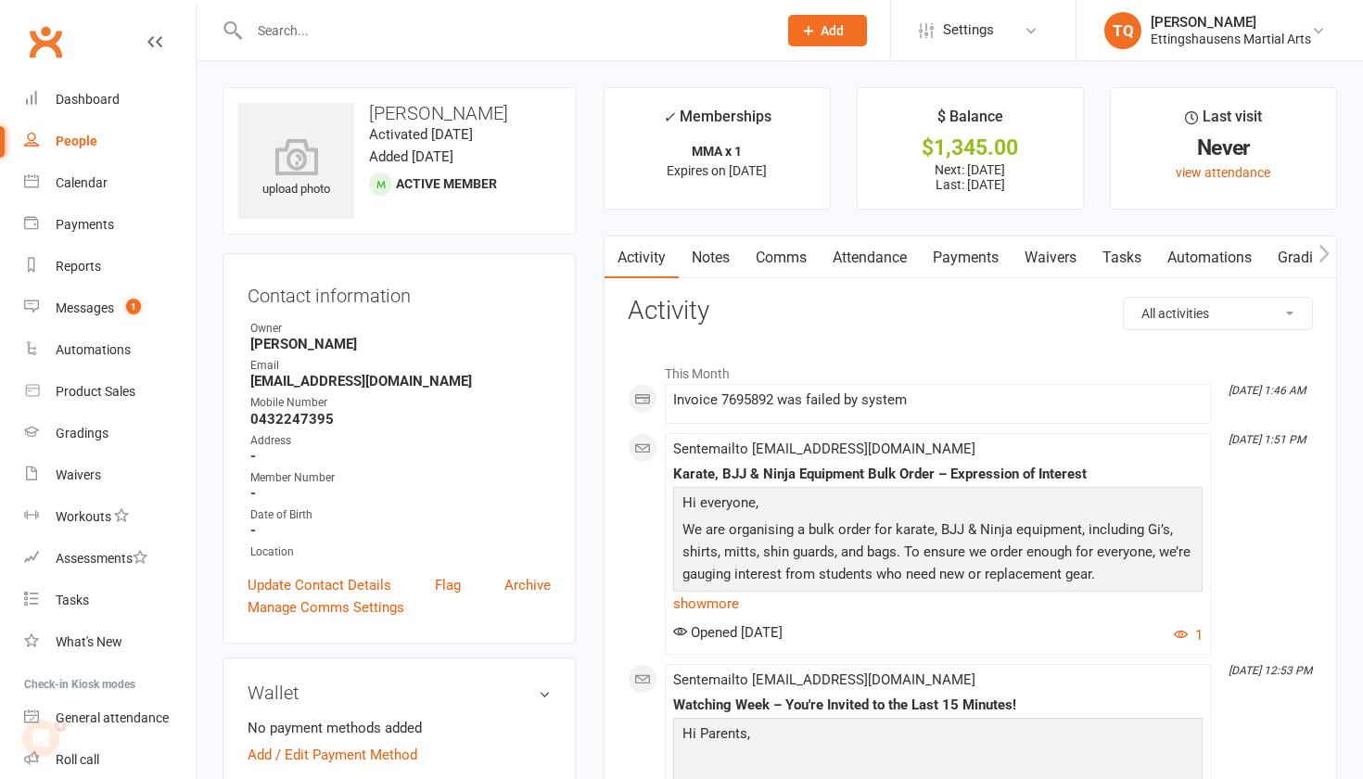
click at [83, 142] on div "People" at bounding box center [77, 140] width 42 height 15
select select "100"
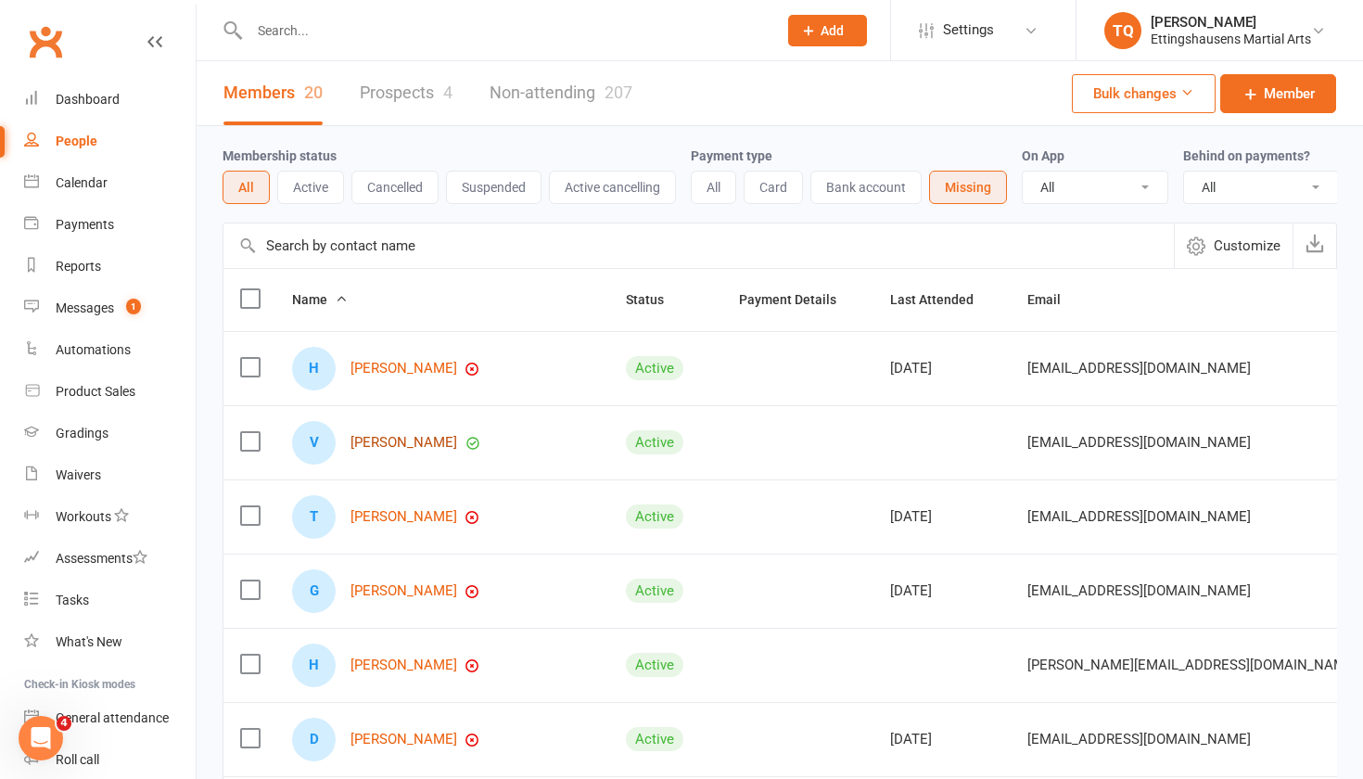
click at [383, 443] on link "[PERSON_NAME]" at bounding box center [403, 443] width 107 height 16
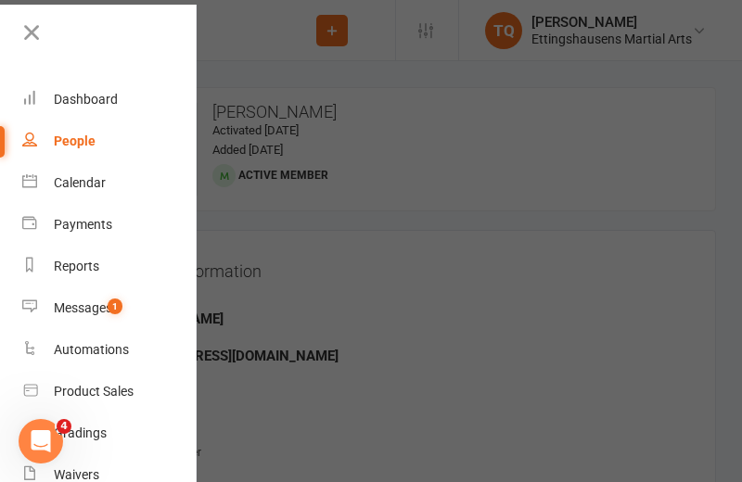
click at [87, 137] on div "People" at bounding box center [75, 140] width 42 height 15
select select "100"
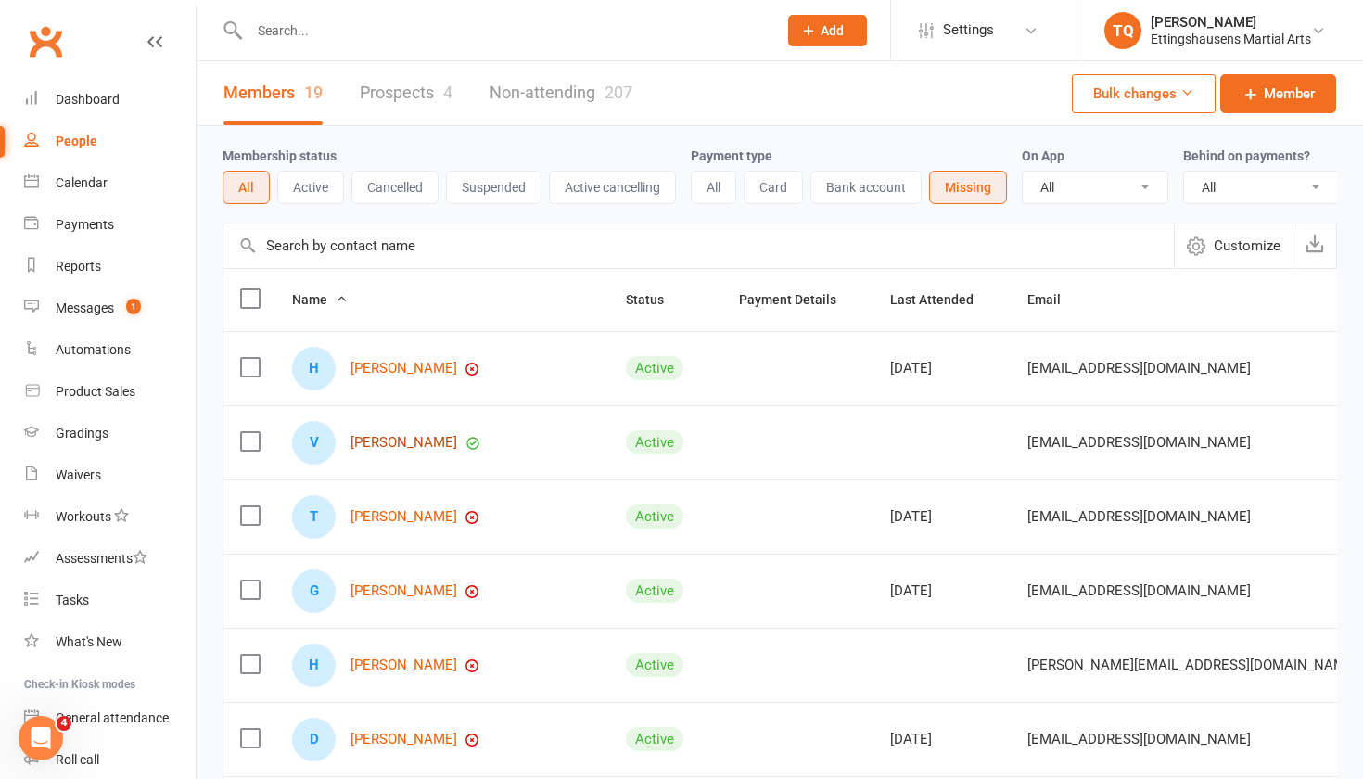
click at [414, 443] on link "[PERSON_NAME]" at bounding box center [403, 443] width 107 height 16
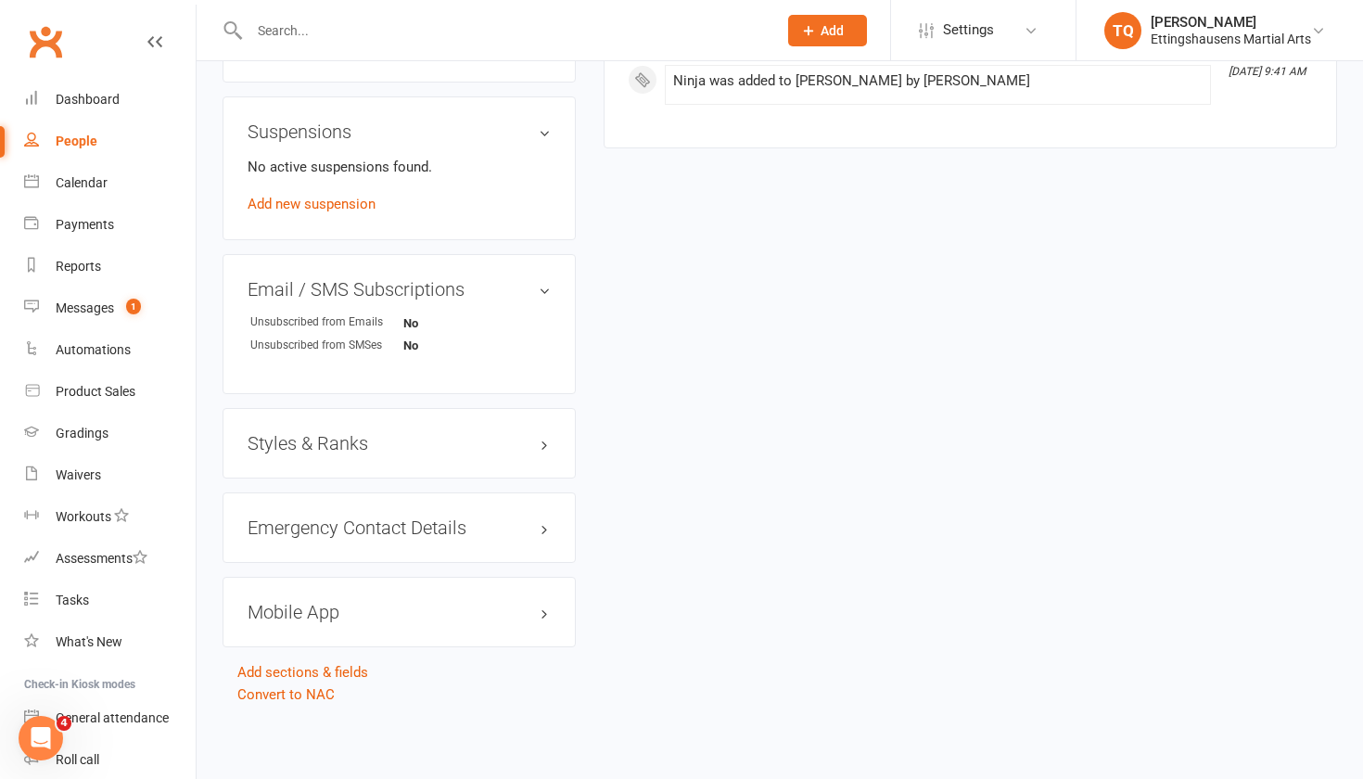
scroll to position [1099, 0]
click at [544, 602] on h3 "Mobile App" at bounding box center [398, 612] width 303 height 20
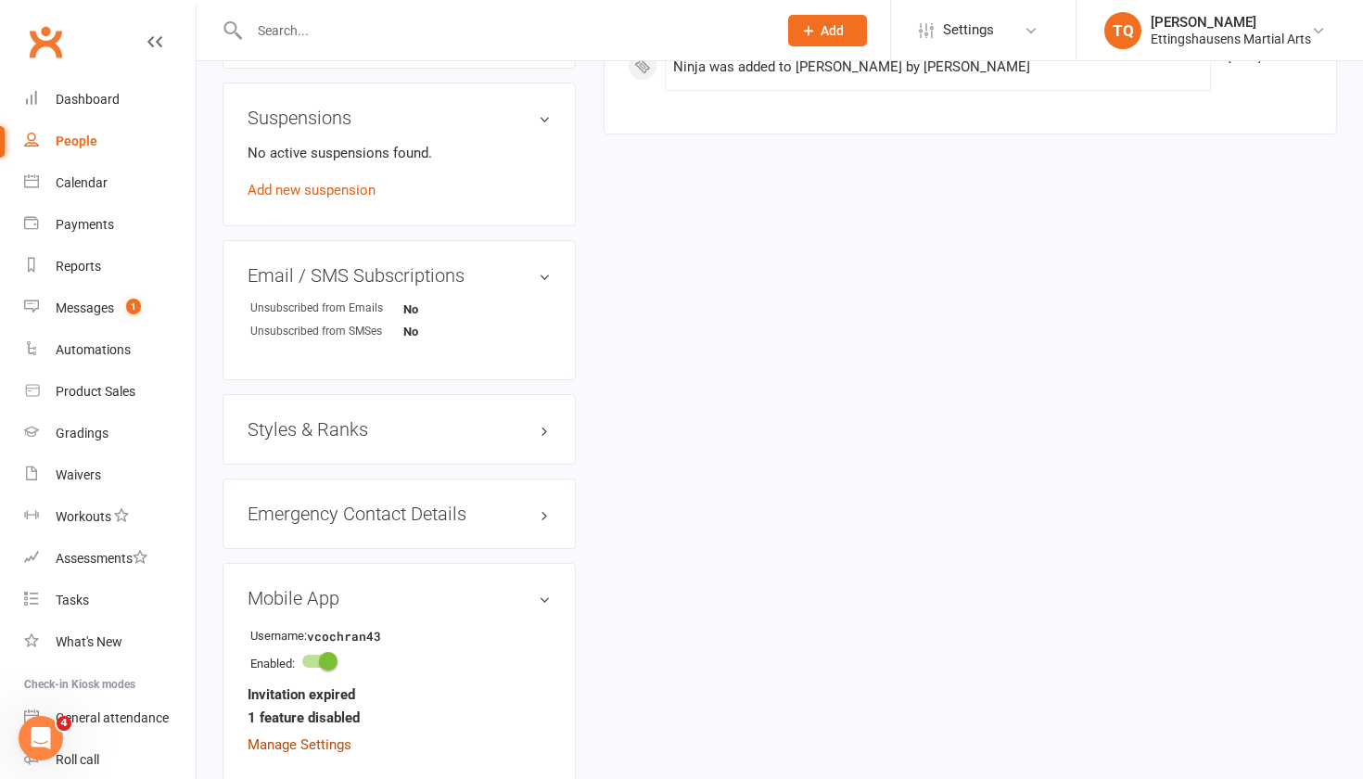
click at [312, 743] on link "Manage Settings" at bounding box center [299, 744] width 104 height 17
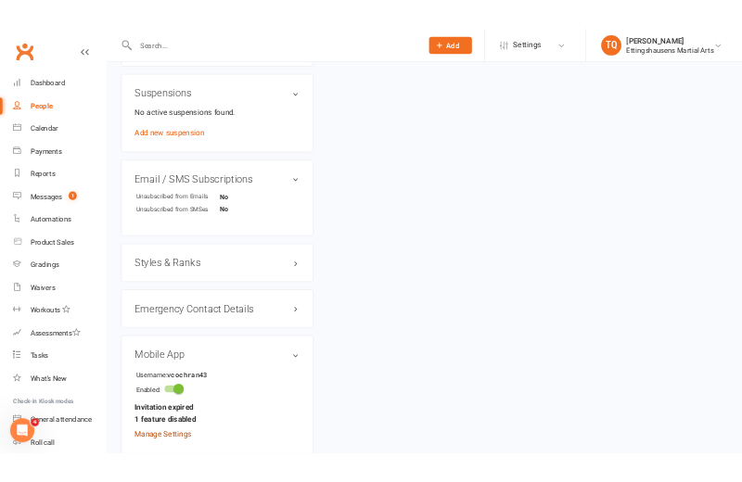
scroll to position [142, 0]
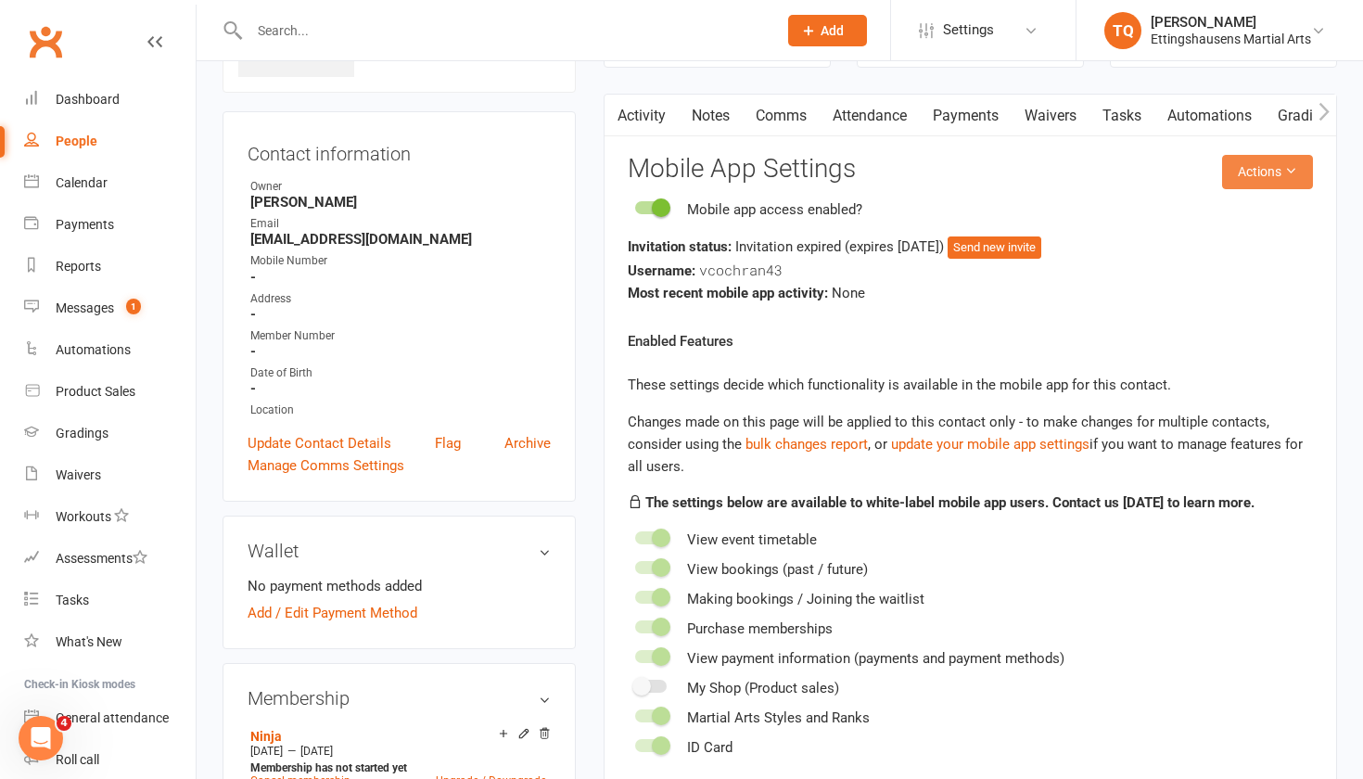
click at [1288, 169] on icon at bounding box center [1290, 170] width 13 height 13
click at [1259, 209] on link "Send invitation email" at bounding box center [1220, 212] width 184 height 37
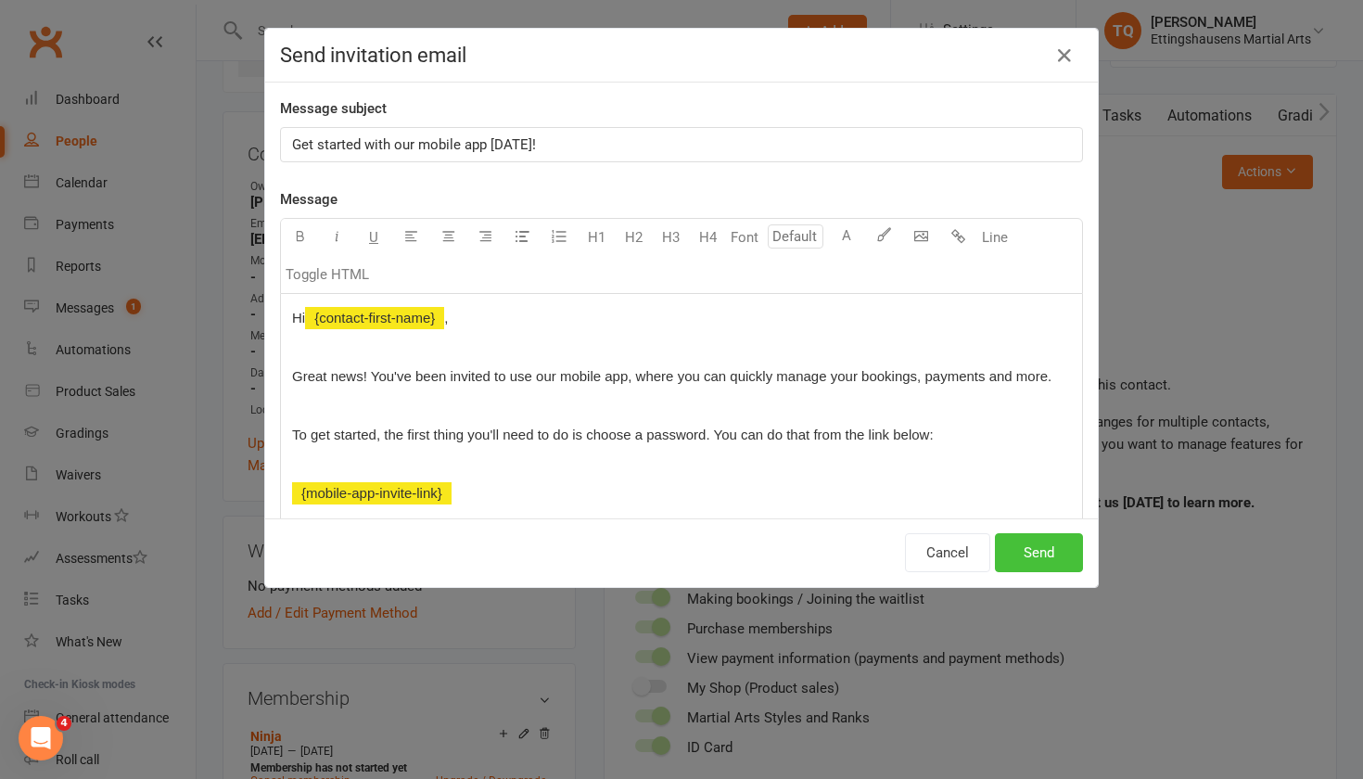
click at [1044, 559] on button "Send" at bounding box center [1039, 552] width 88 height 39
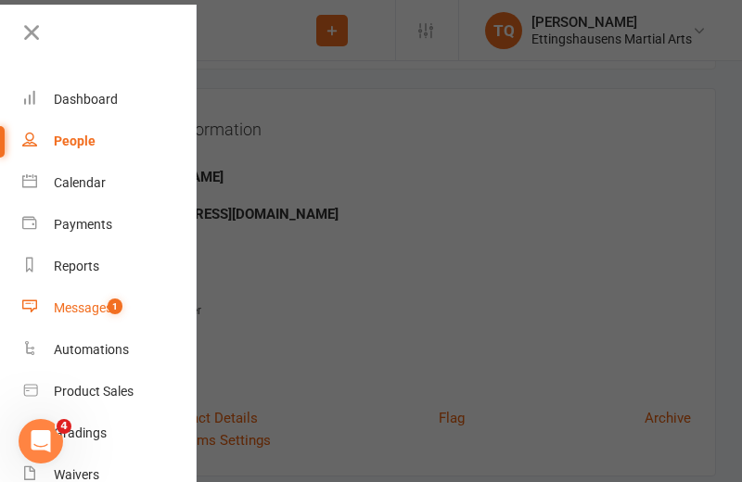
click at [176, 299] on link "Messages 1" at bounding box center [109, 308] width 175 height 42
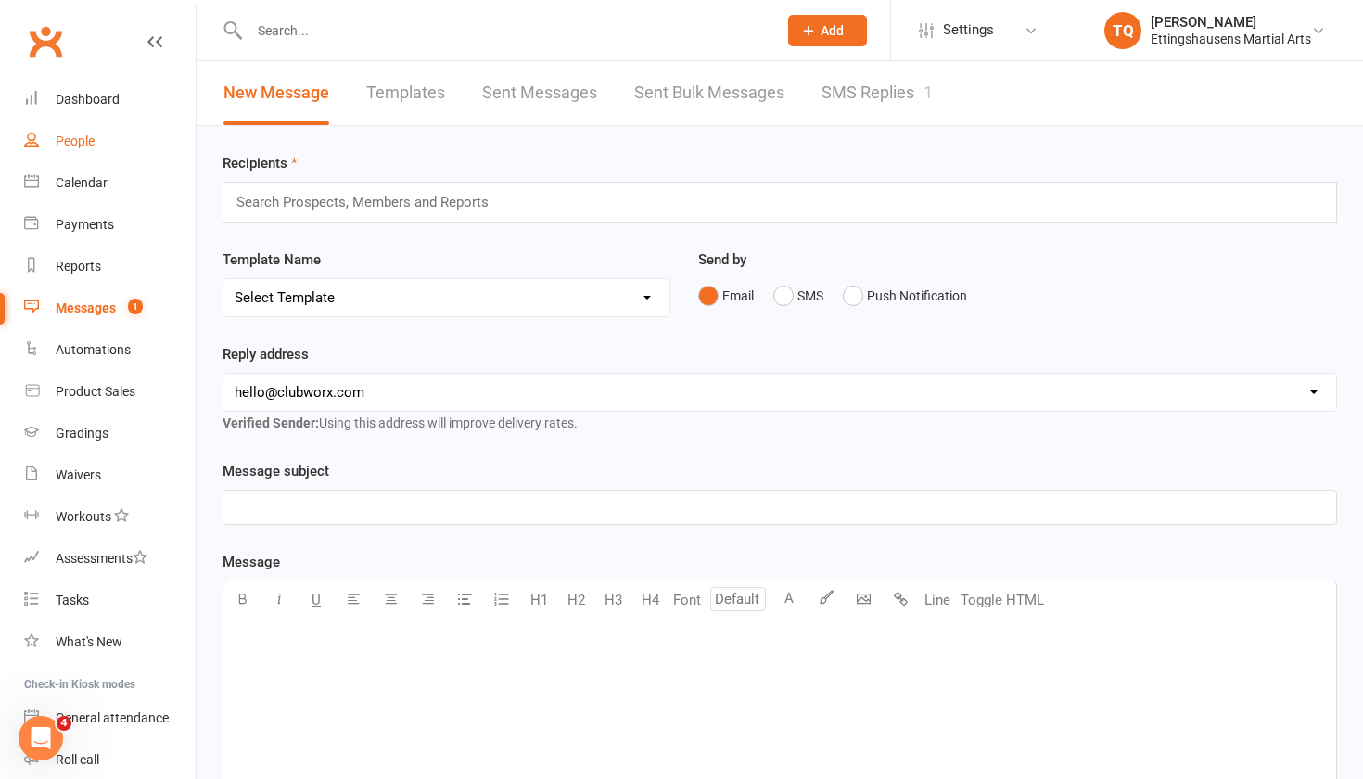
click at [89, 140] on div "People" at bounding box center [75, 140] width 39 height 15
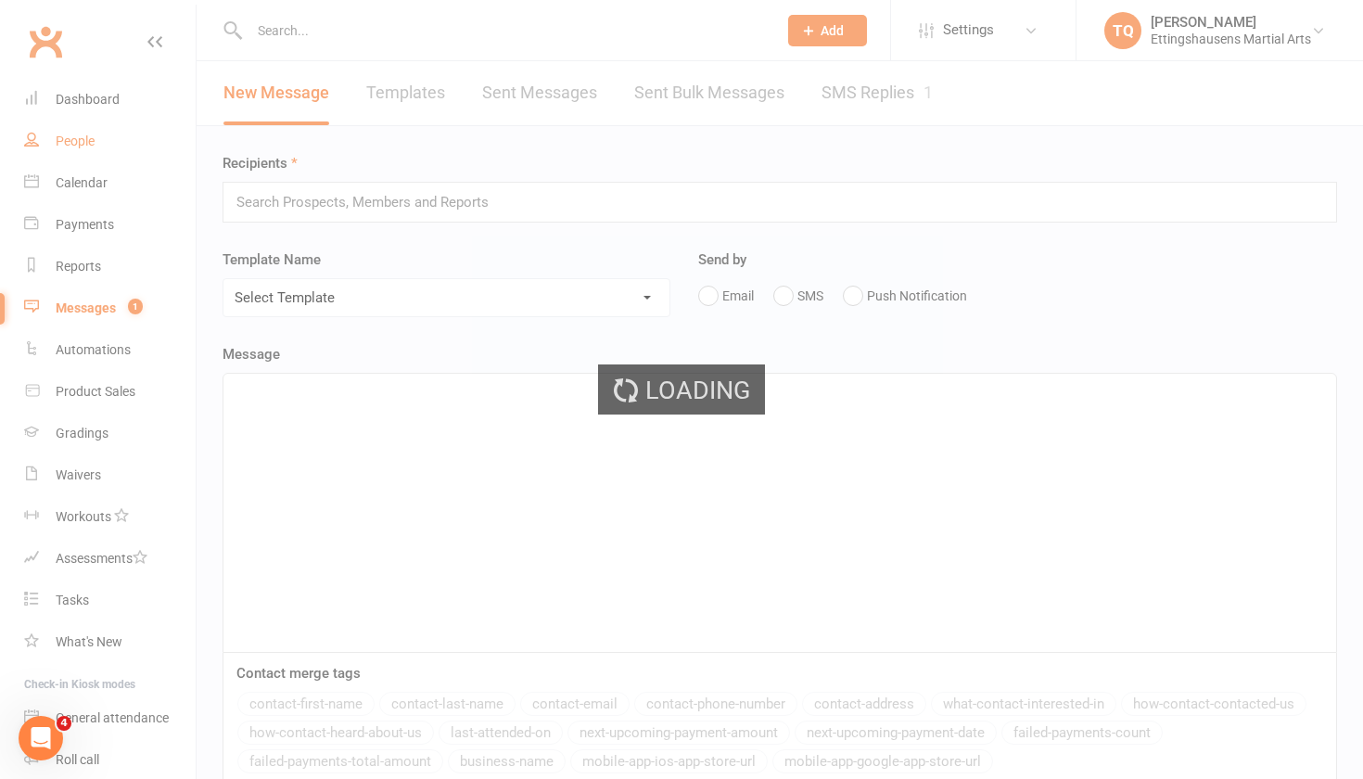
select select "100"
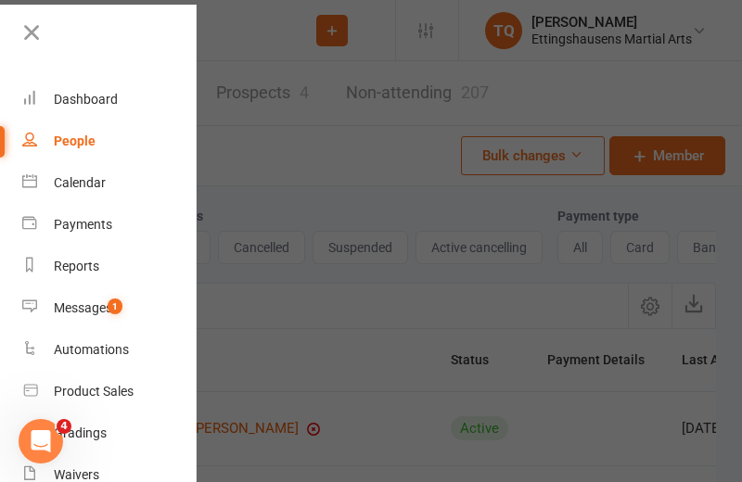
click at [67, 140] on div "People" at bounding box center [75, 140] width 42 height 15
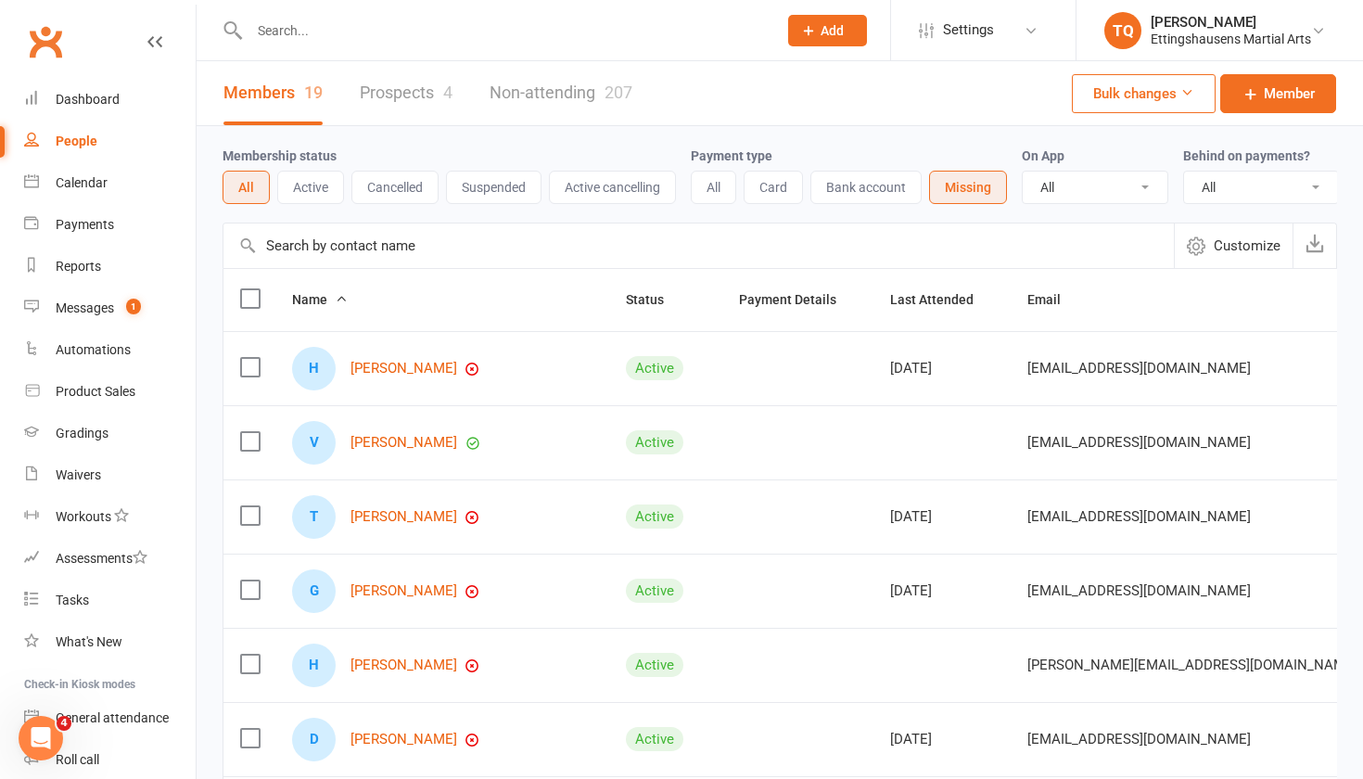
click at [284, 33] on input "text" at bounding box center [504, 31] width 520 height 26
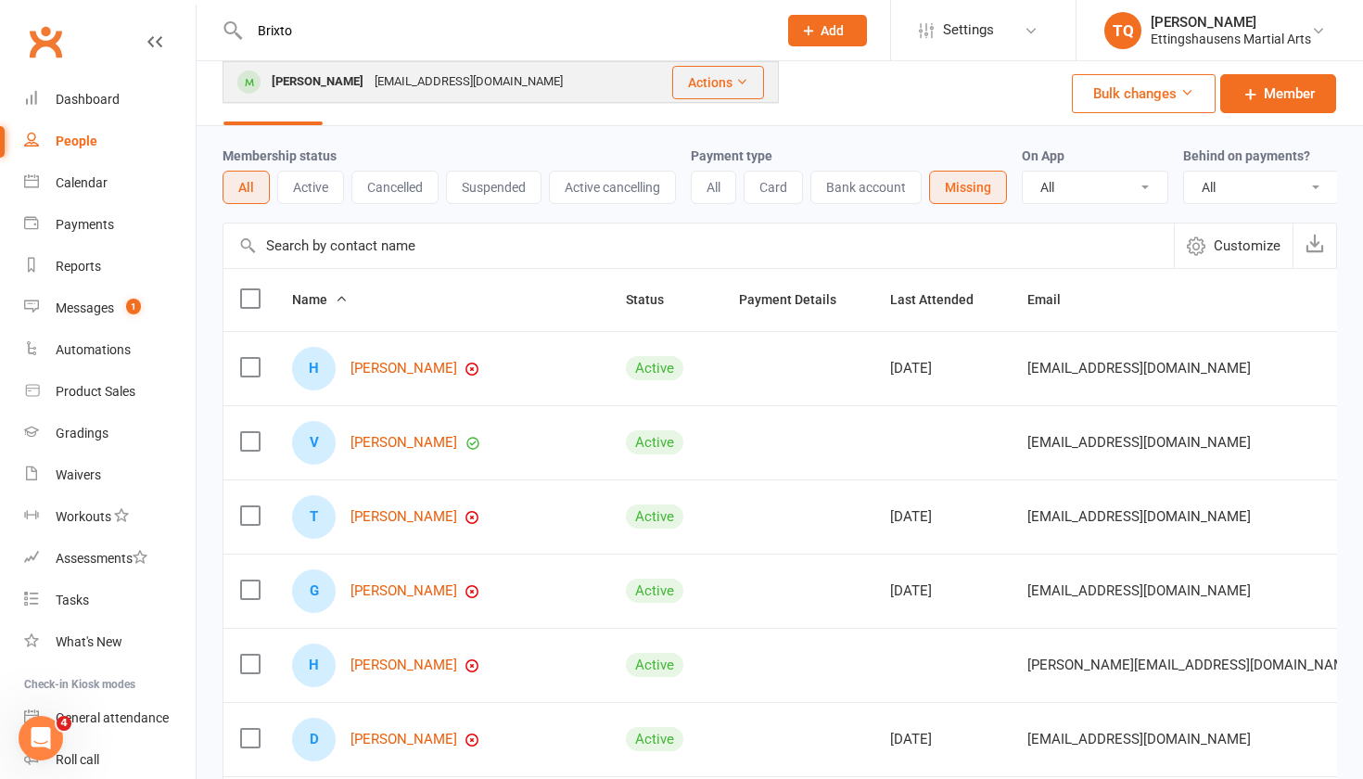
type input "Brixto"
click at [298, 86] on div "[PERSON_NAME]" at bounding box center [317, 82] width 103 height 27
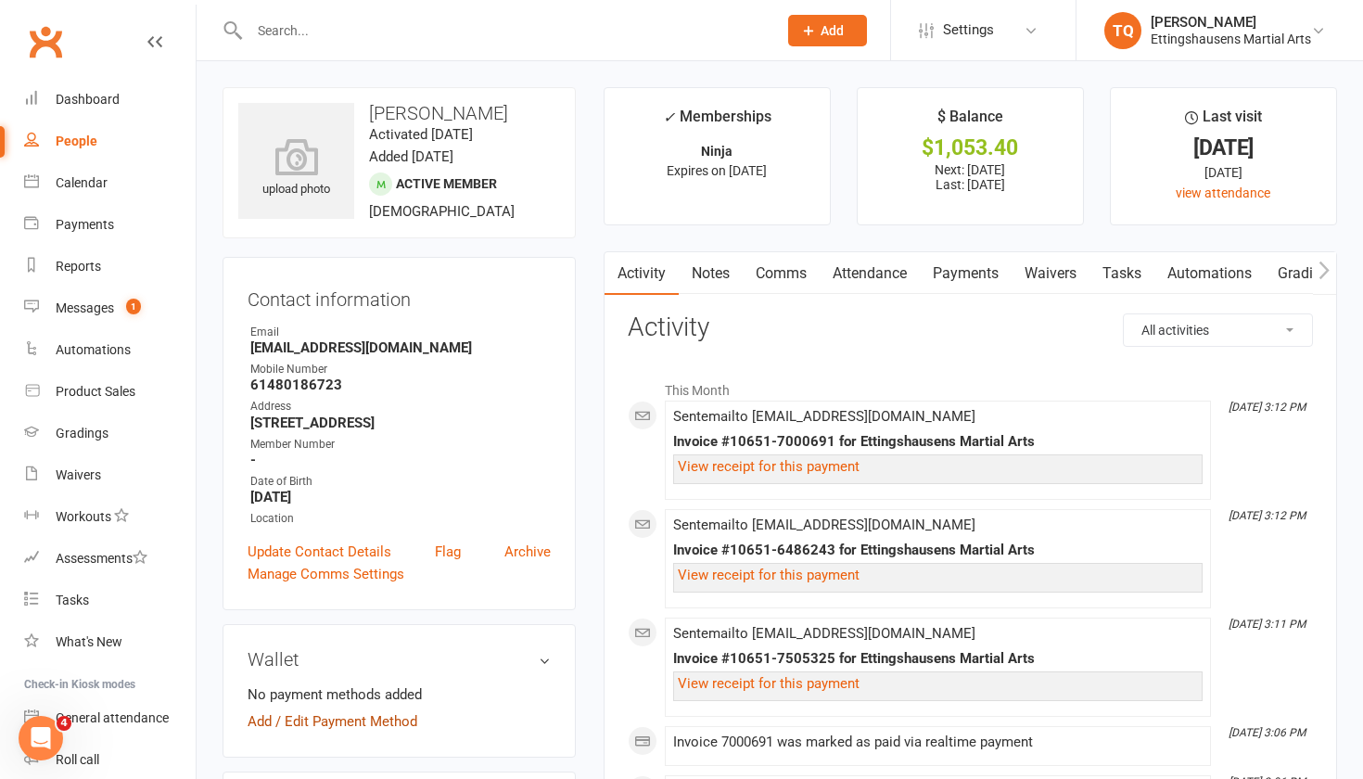
click at [264, 722] on link "Add / Edit Payment Method" at bounding box center [332, 721] width 170 height 22
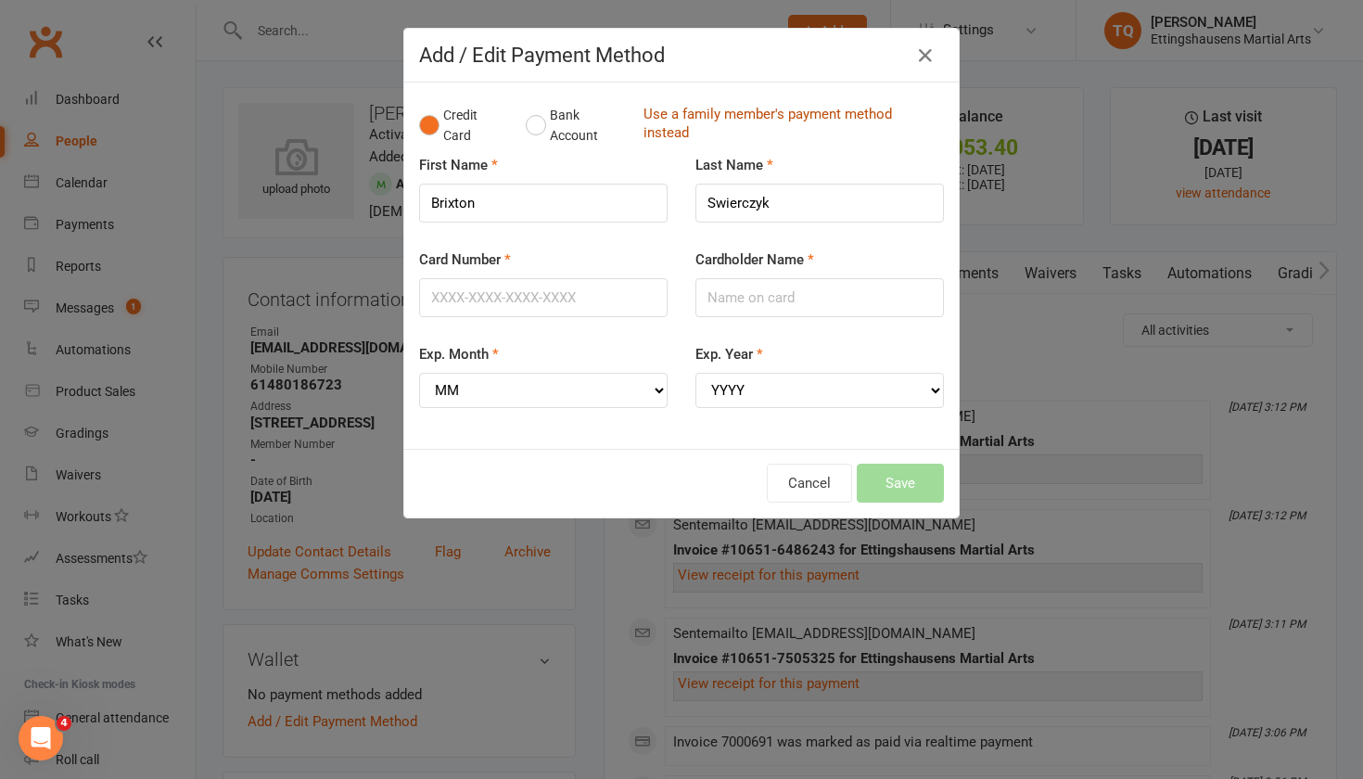
click at [721, 116] on link "Use a family member's payment method instead" at bounding box center [788, 126] width 291 height 42
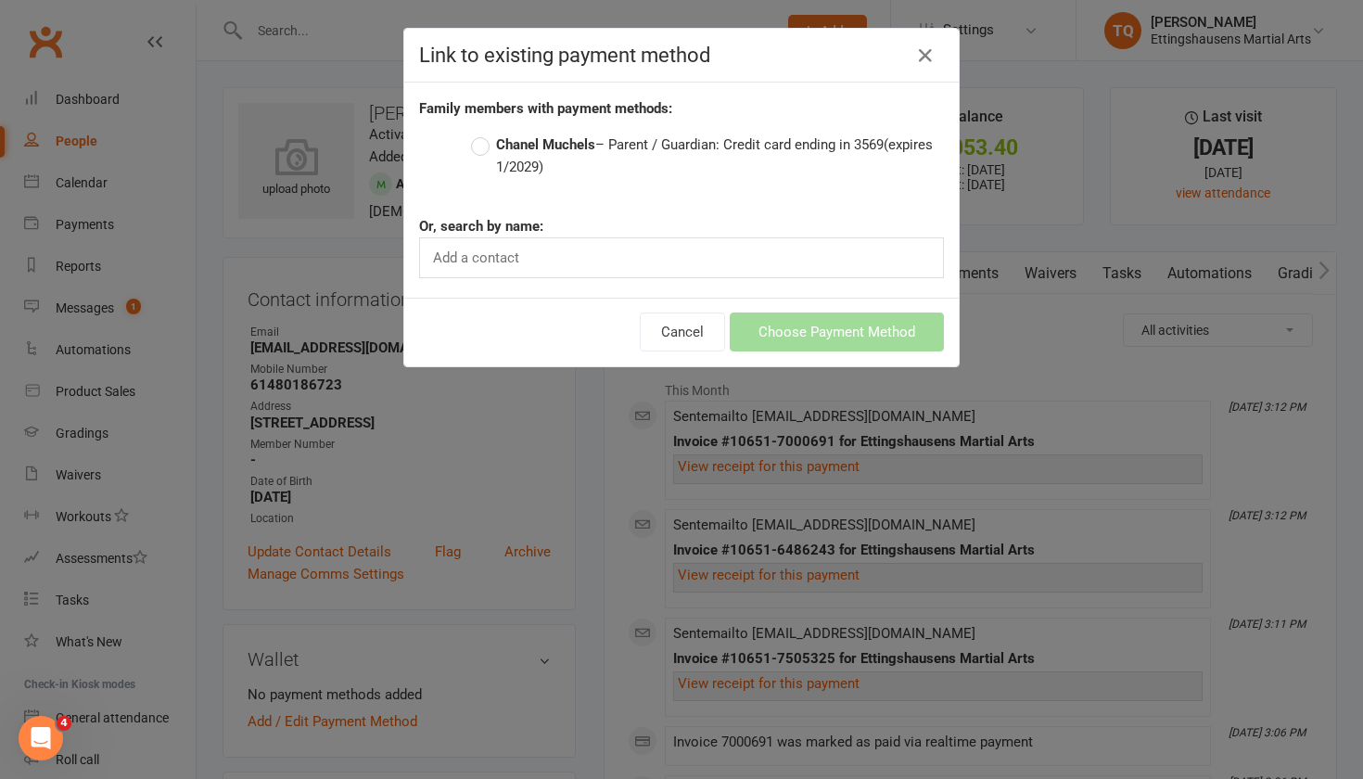
click at [483, 143] on label "Chanel Muchels – Parent / Guardian: Credit card ending in 3569 (expires 1/2029)" at bounding box center [707, 155] width 473 height 44
click at [483, 133] on input "Chanel Muchels – Parent / Guardian: Credit card ending in 3569 (expires 1/2029)" at bounding box center [477, 133] width 12 height 0
click at [791, 336] on button "Choose Payment Method" at bounding box center [836, 331] width 214 height 39
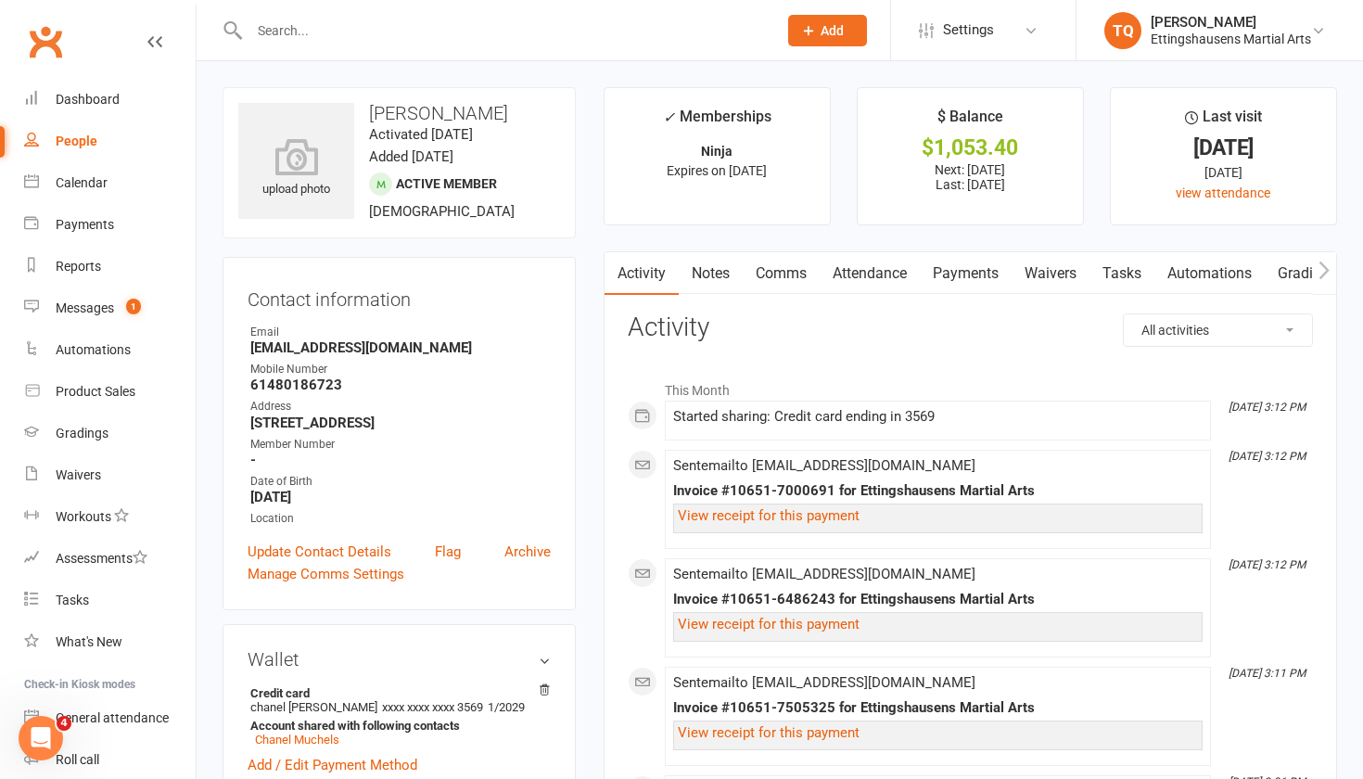
click at [335, 31] on input "text" at bounding box center [504, 31] width 520 height 26
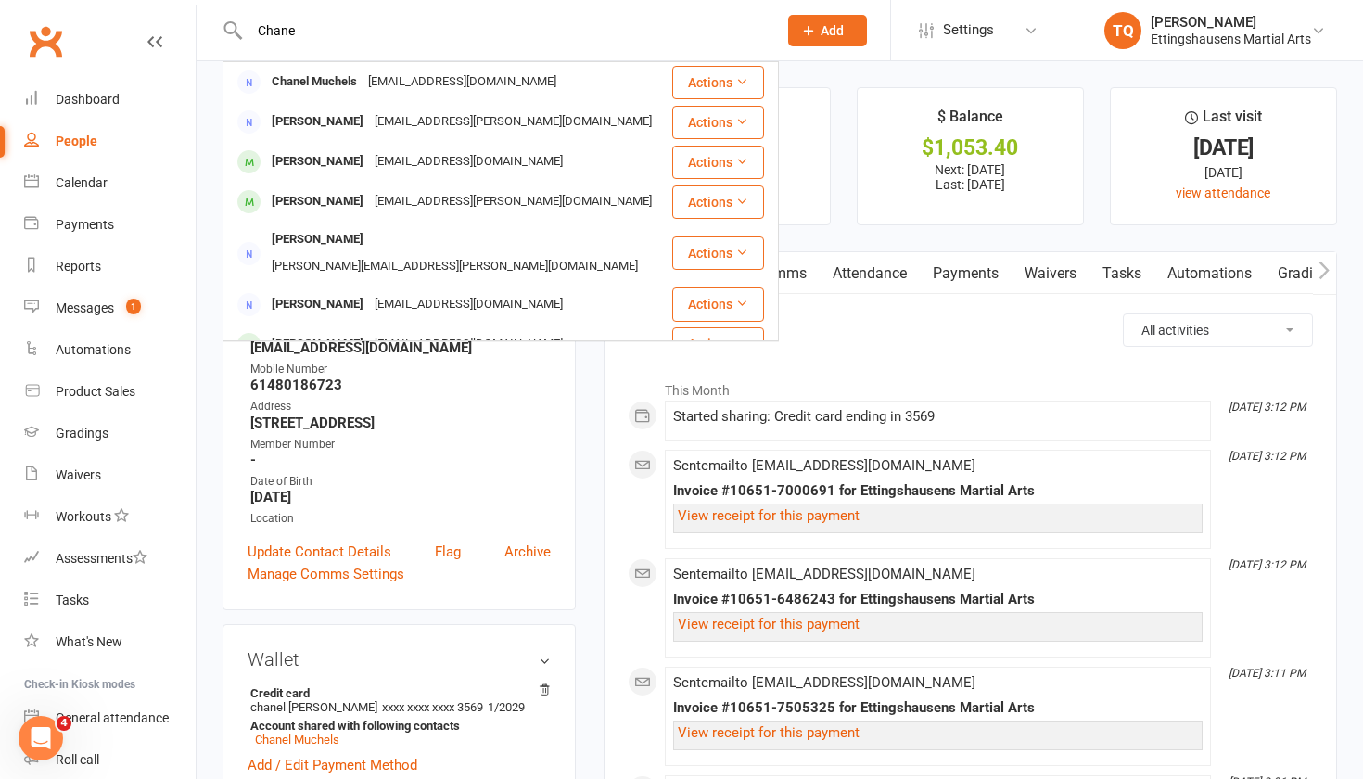
type input "Shane"
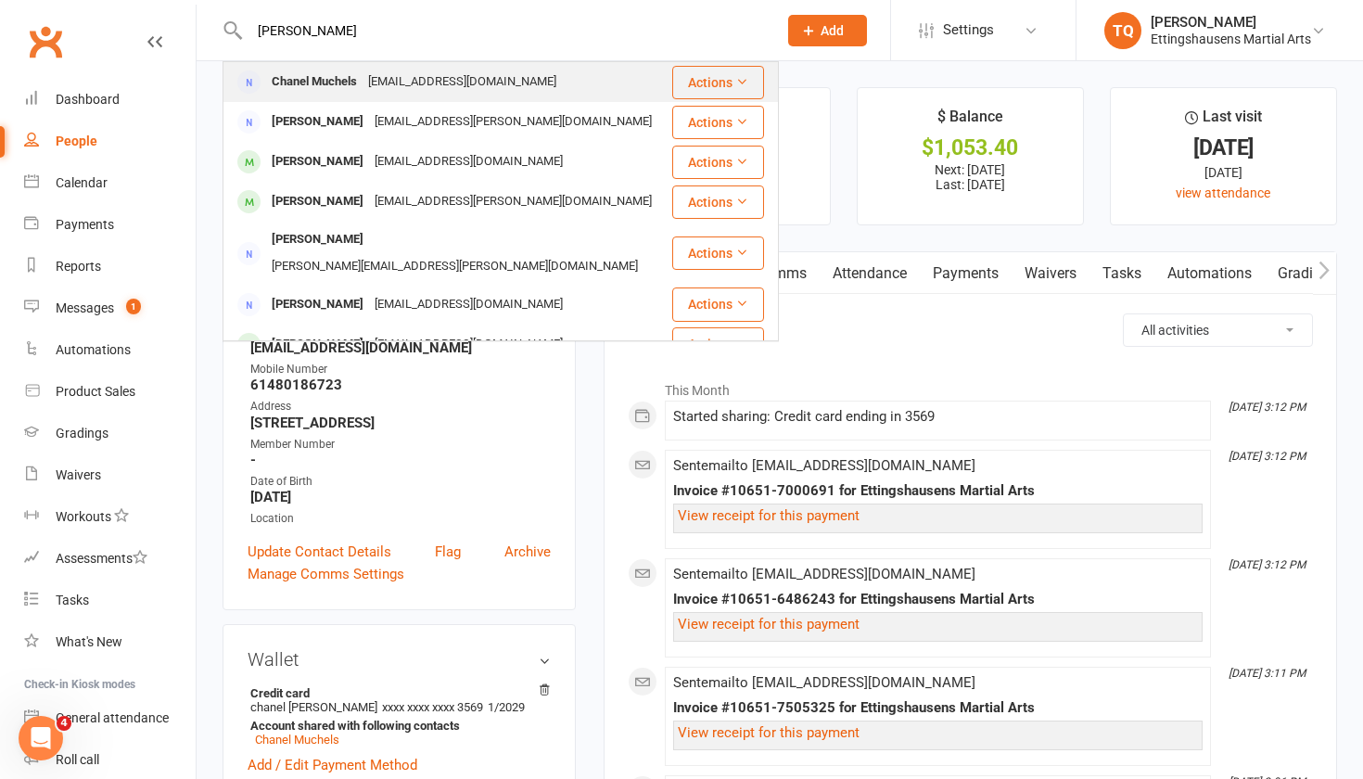
drag, startPoint x: 335, startPoint y: 31, endPoint x: 310, endPoint y: 81, distance: 56.0
click at [310, 81] on div "Chanel Muchels" at bounding box center [314, 82] width 96 height 27
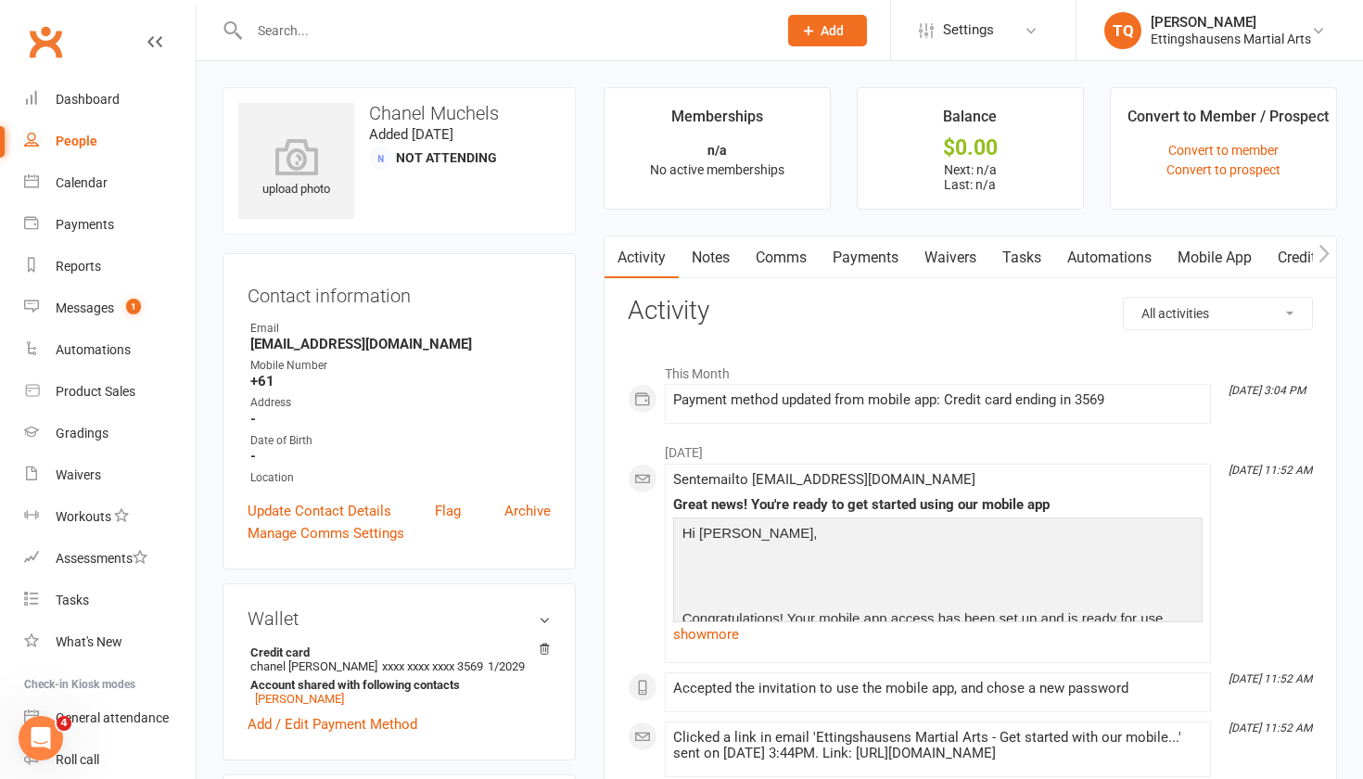
click at [454, 115] on h3 "Chanel Muchels" at bounding box center [399, 113] width 322 height 20
click at [313, 509] on link "Update Contact Details" at bounding box center [319, 511] width 144 height 22
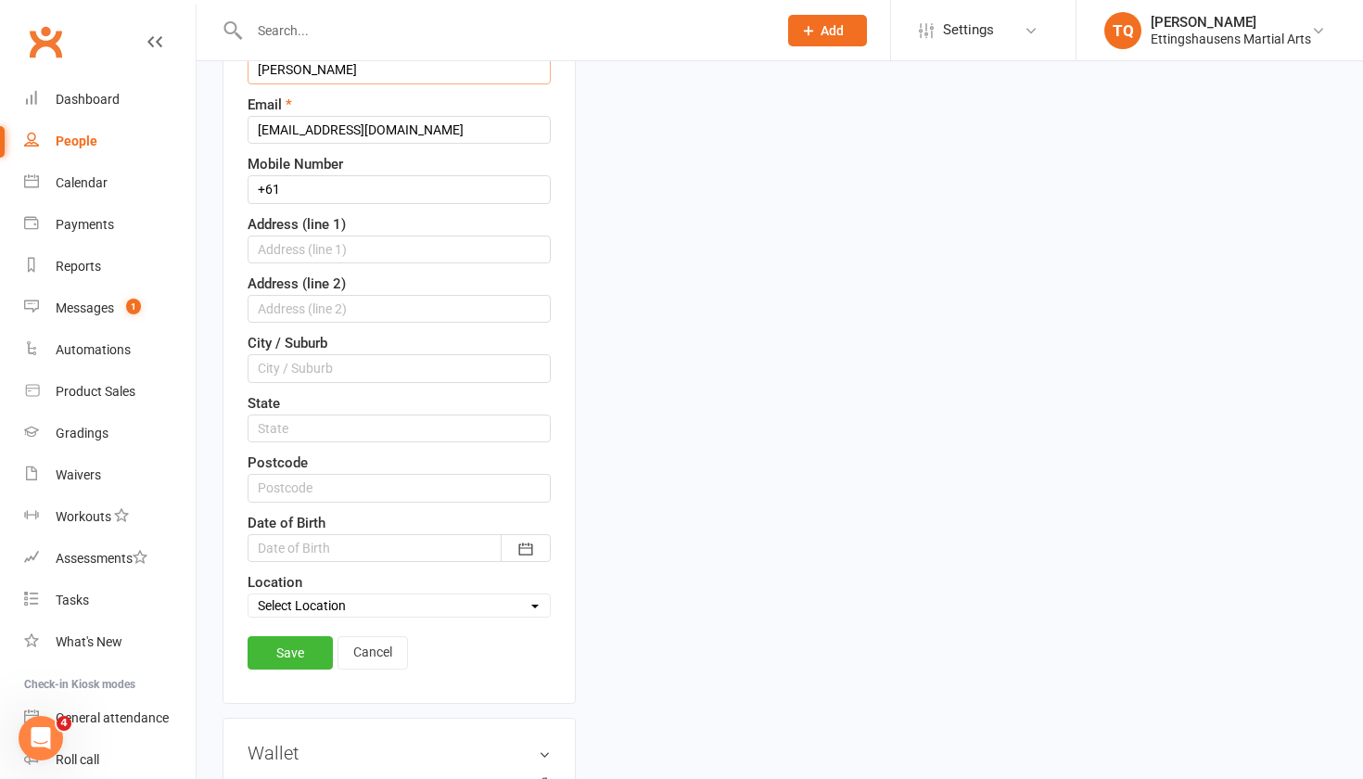
scroll to position [347, 0]
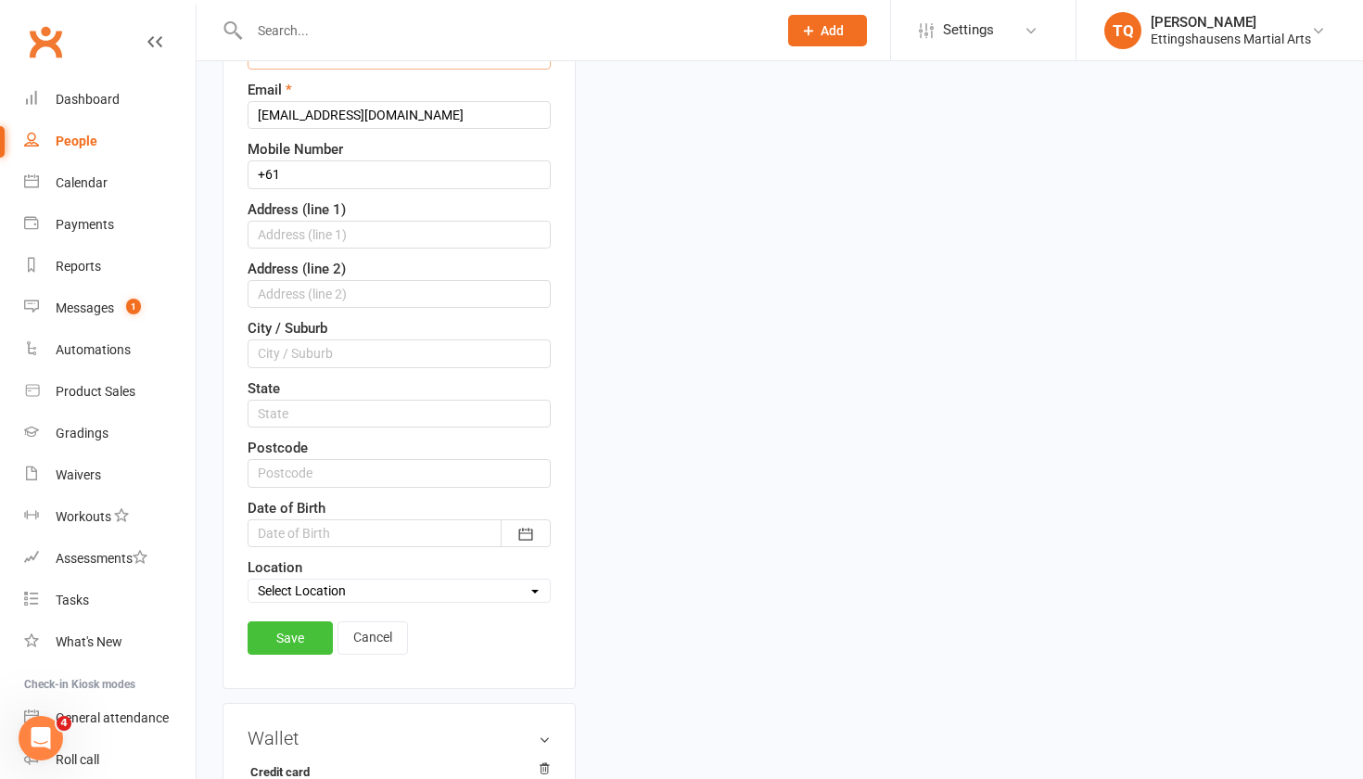
type input "Michels"
click at [301, 635] on link "Save" at bounding box center [289, 637] width 85 height 33
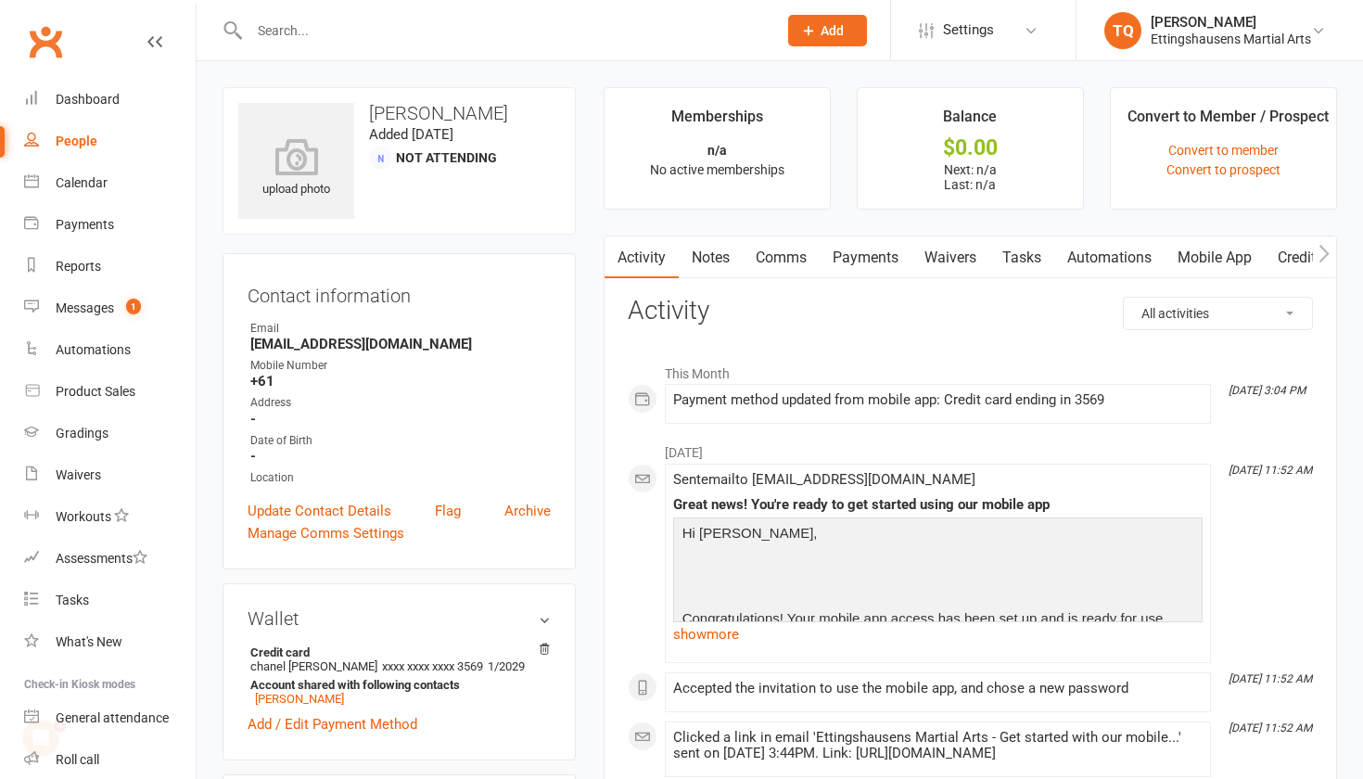
click at [89, 138] on div "People" at bounding box center [77, 140] width 42 height 15
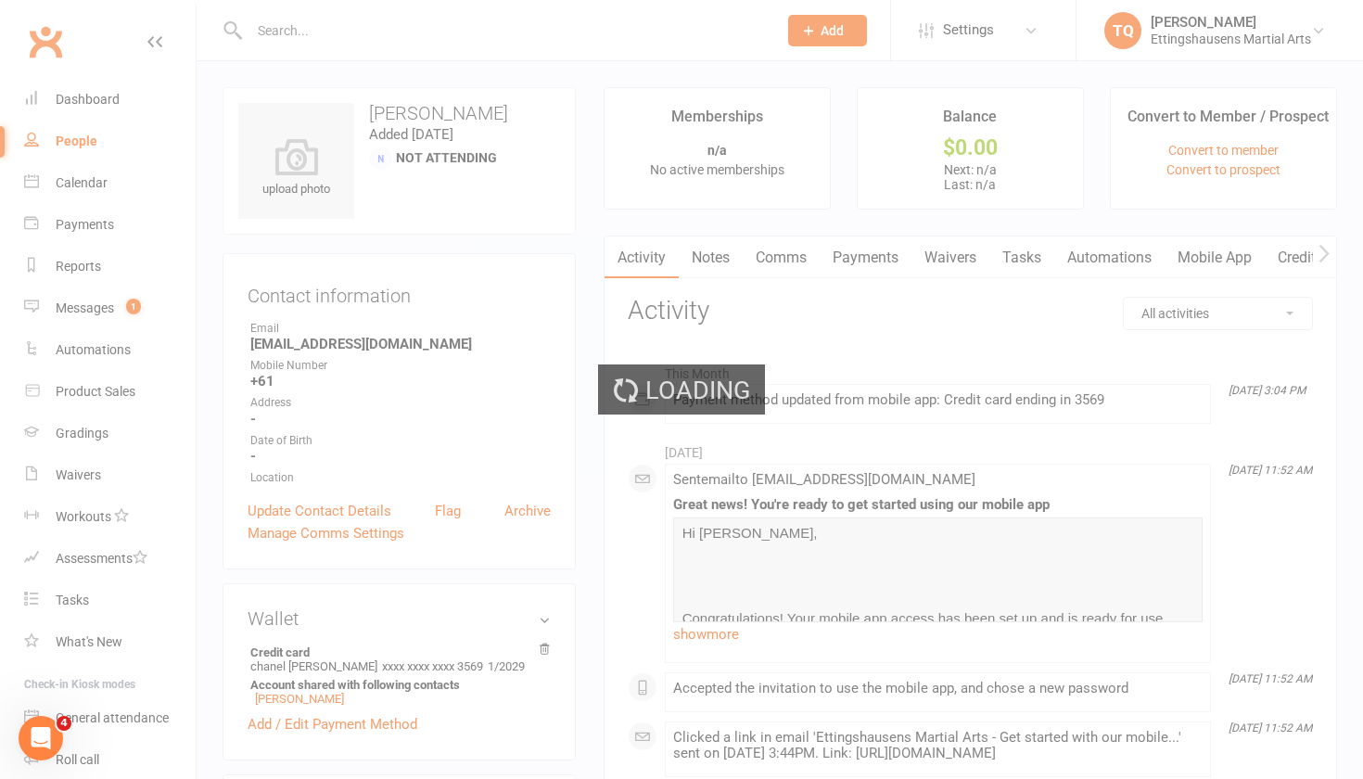
select select "100"
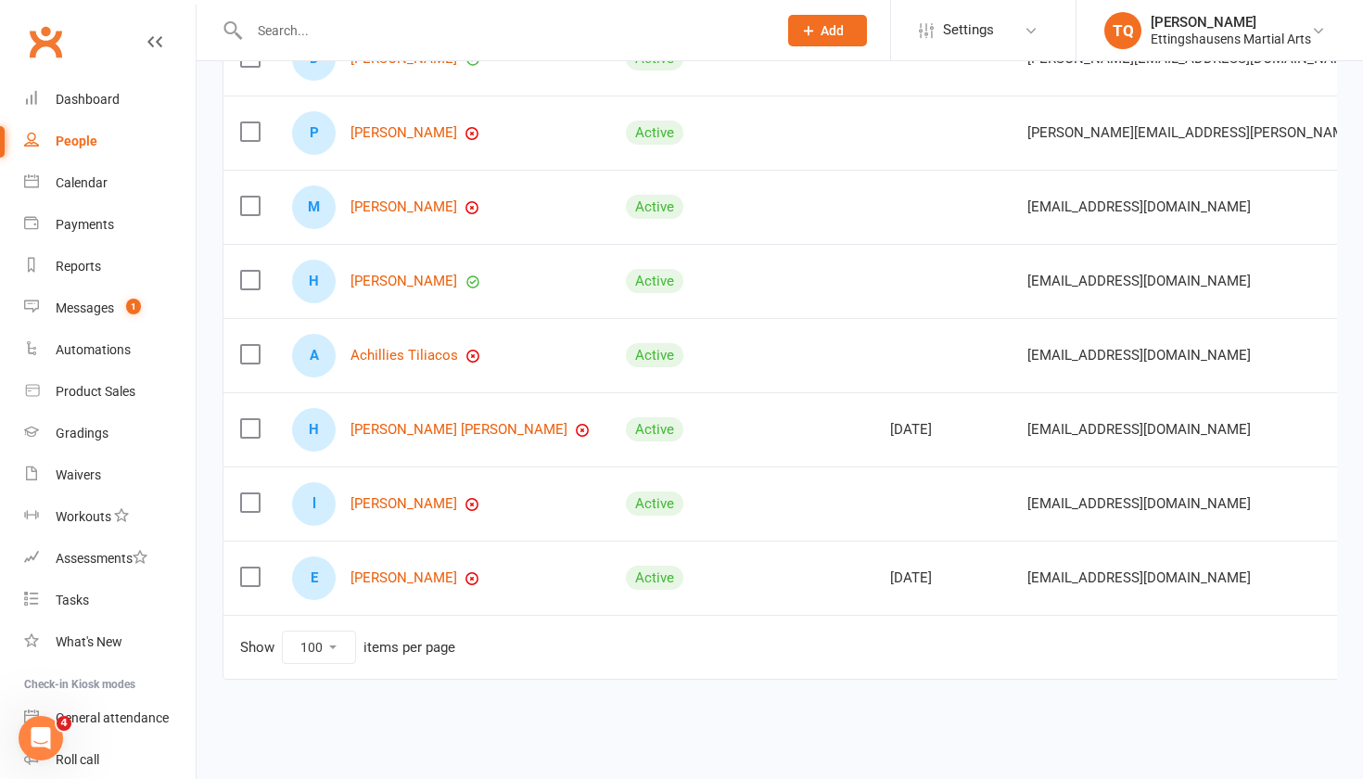
scroll to position [1066, 0]
click at [405, 496] on link "[PERSON_NAME]" at bounding box center [403, 504] width 107 height 16
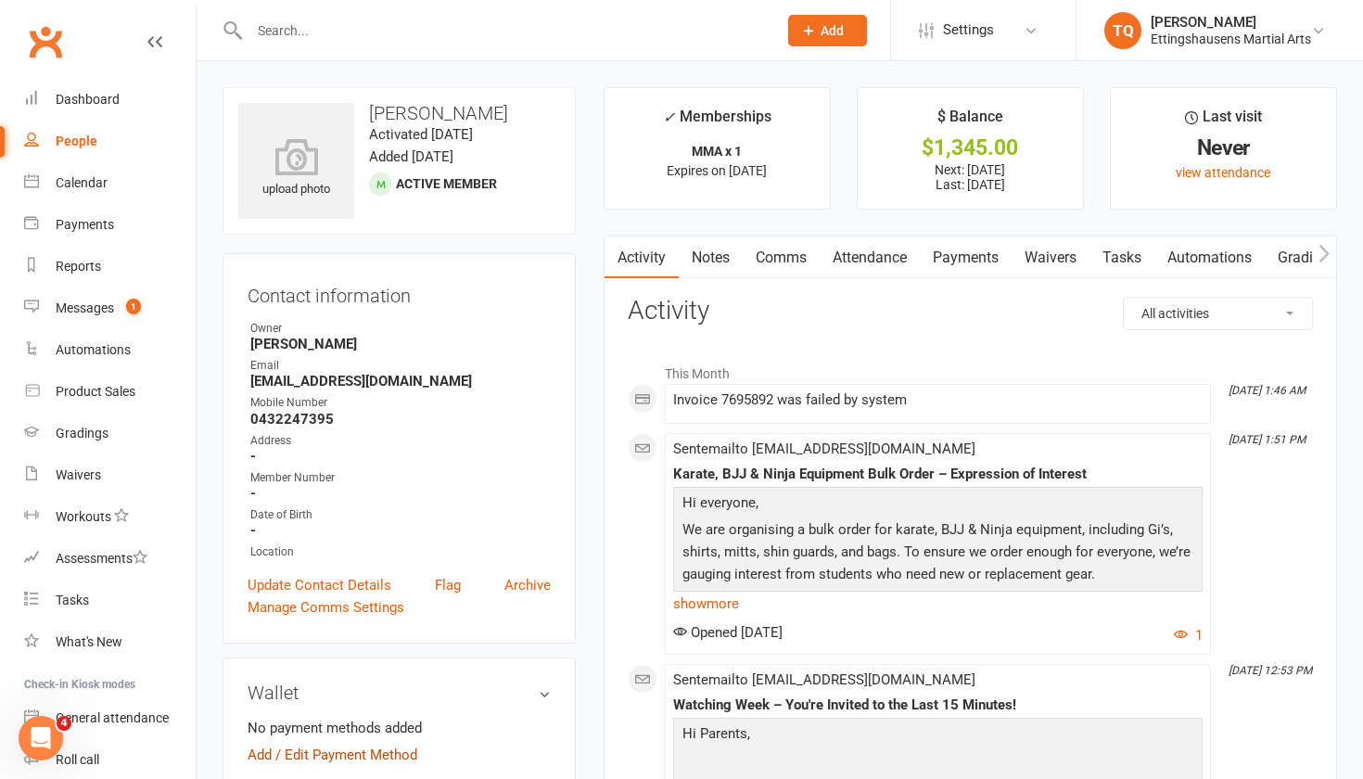
click at [260, 755] on link "Add / Edit Payment Method" at bounding box center [332, 754] width 170 height 22
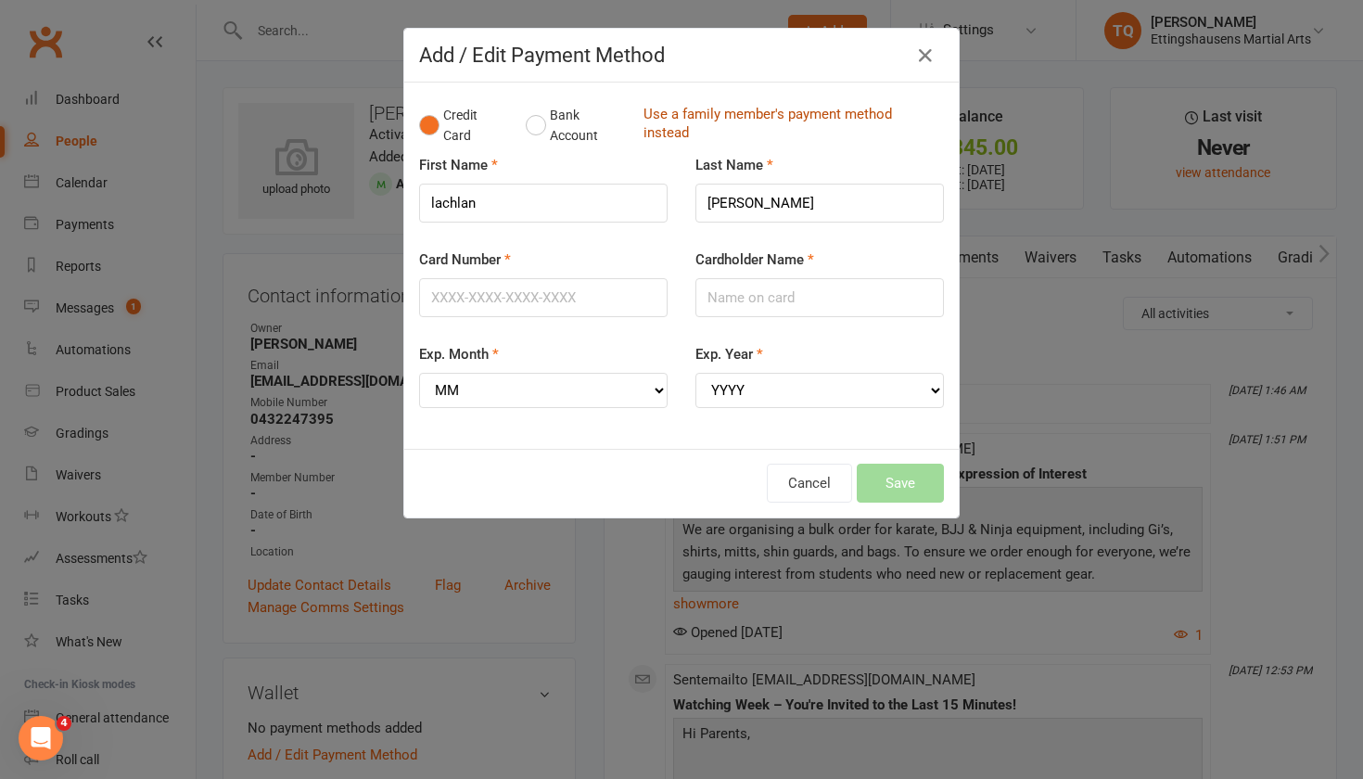
click at [800, 116] on link "Use a family member's payment method instead" at bounding box center [788, 126] width 291 height 42
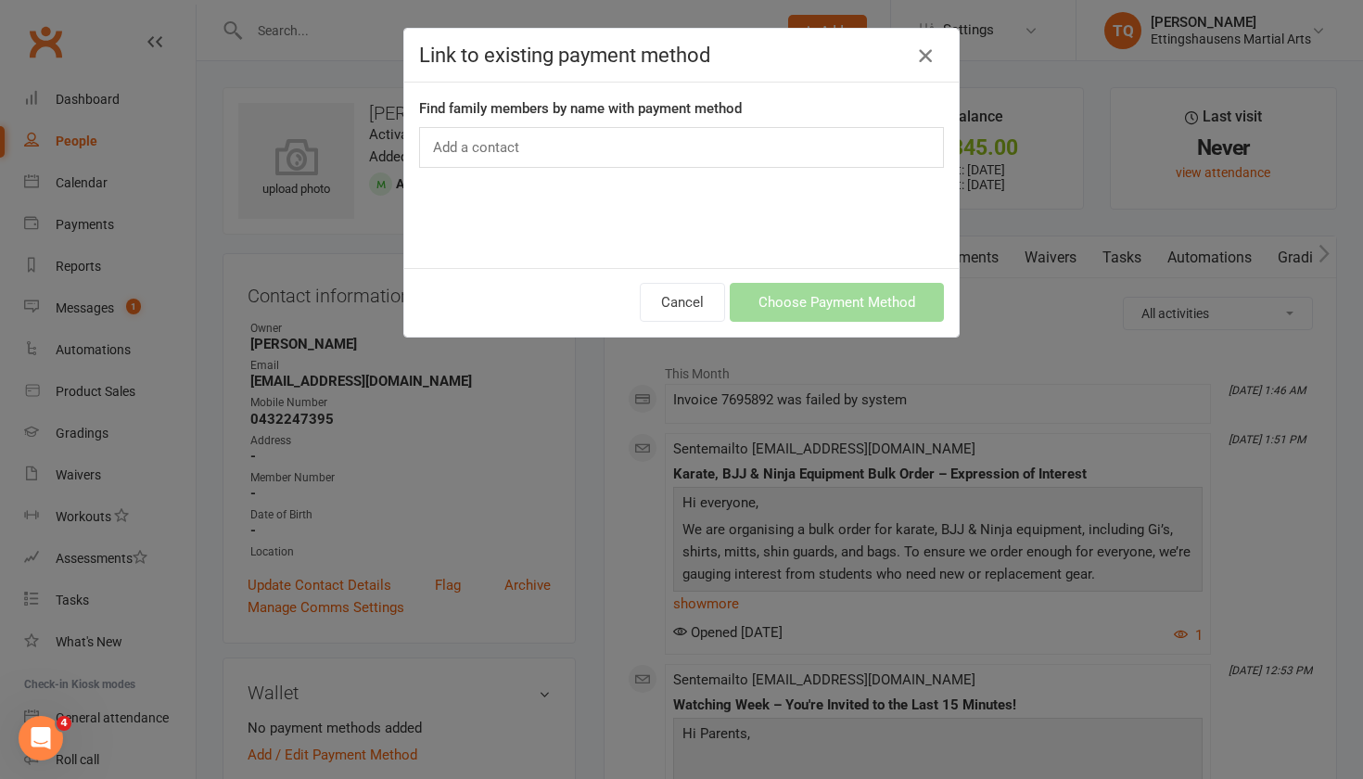
click at [926, 56] on icon "button" at bounding box center [925, 55] width 22 height 22
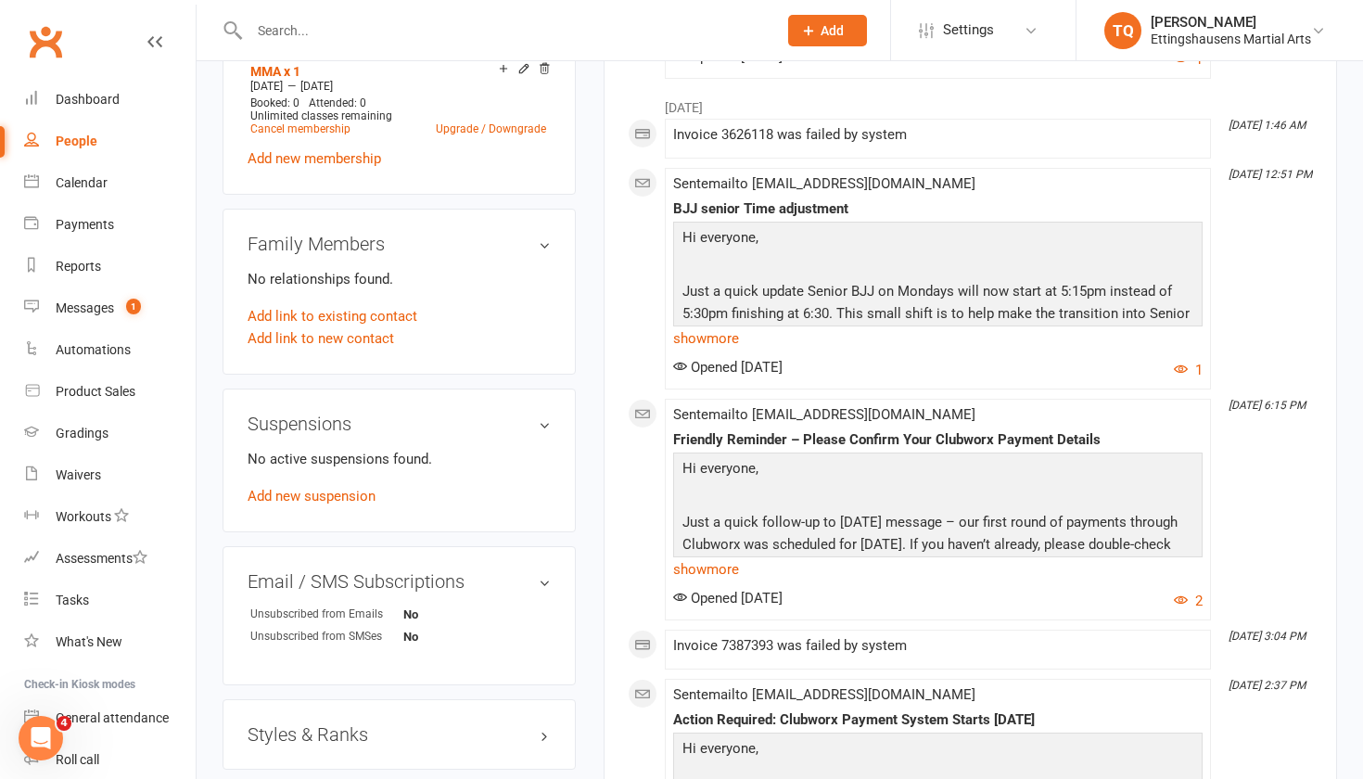
scroll to position [805, 0]
select select "100"
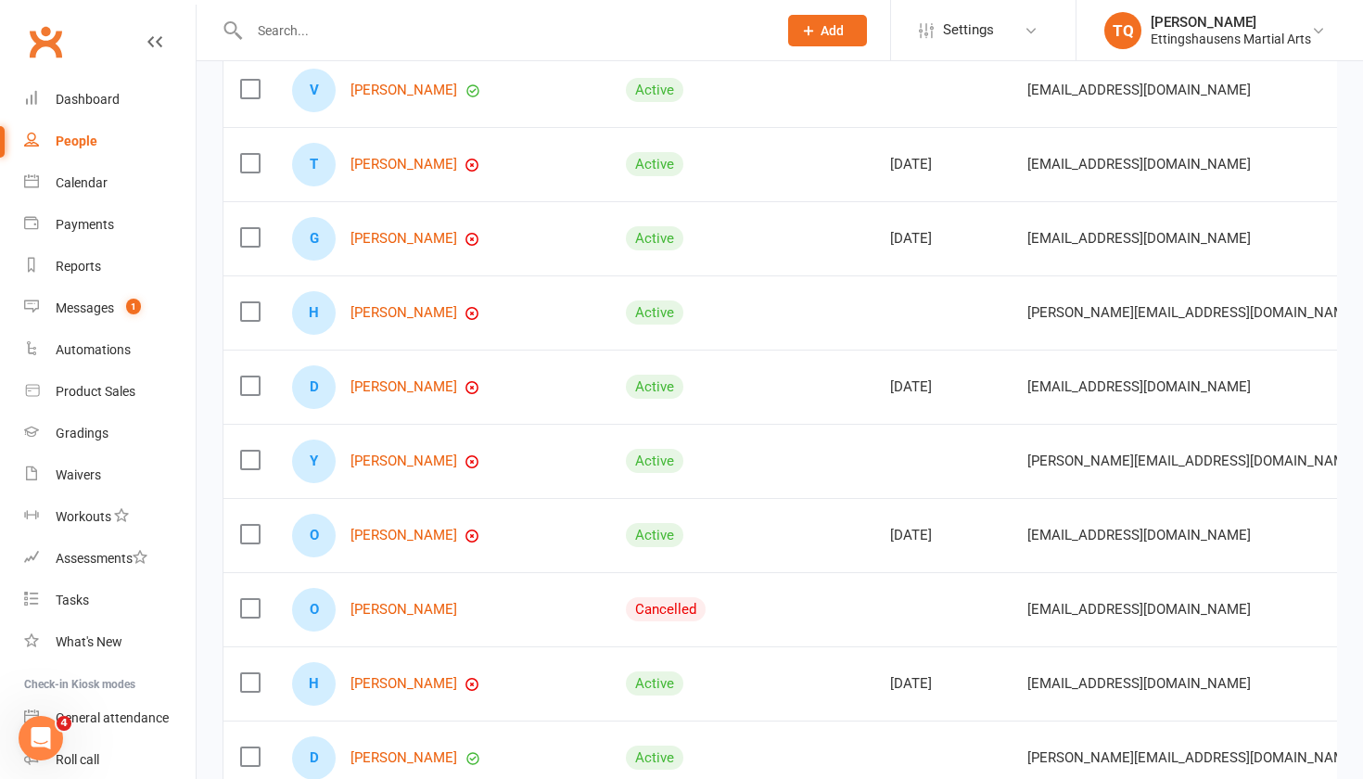
scroll to position [354, 0]
click at [396, 456] on link "[PERSON_NAME]" at bounding box center [403, 459] width 107 height 16
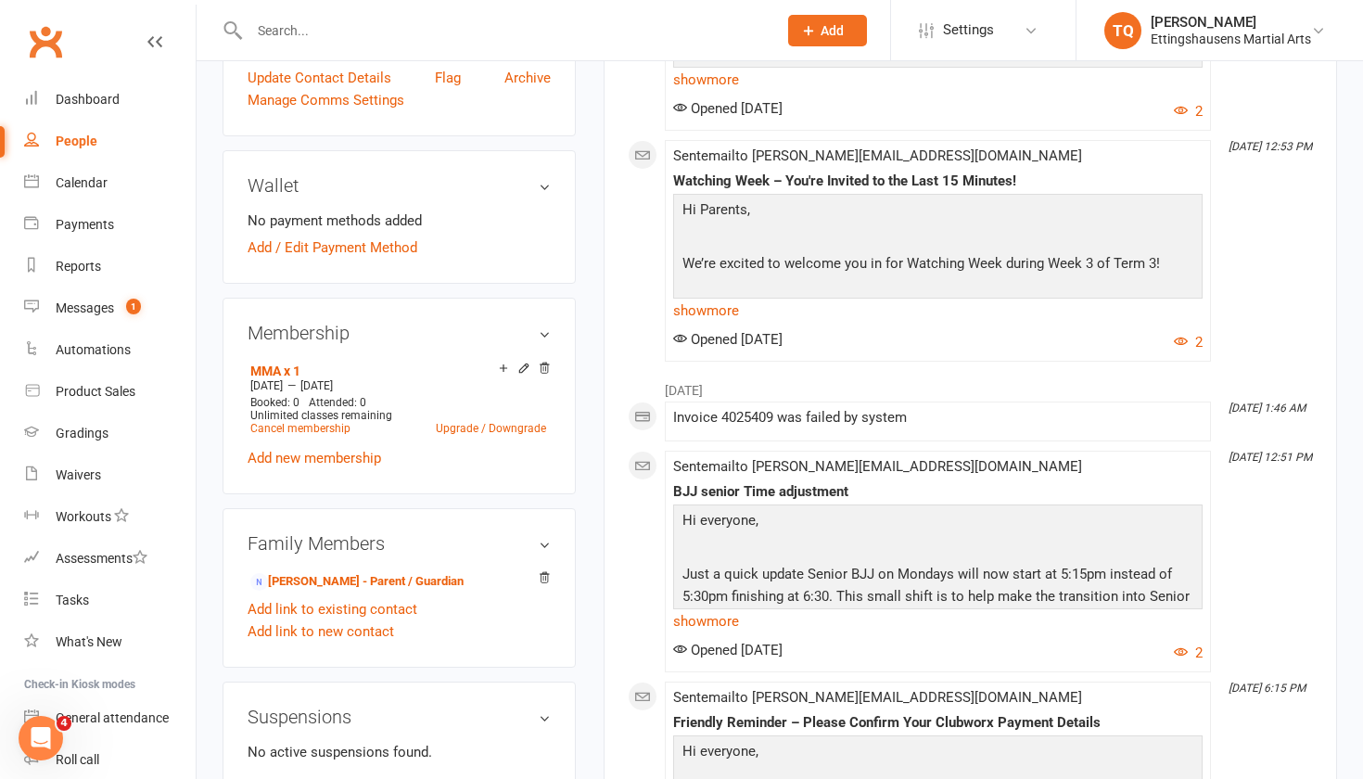
scroll to position [505, 0]
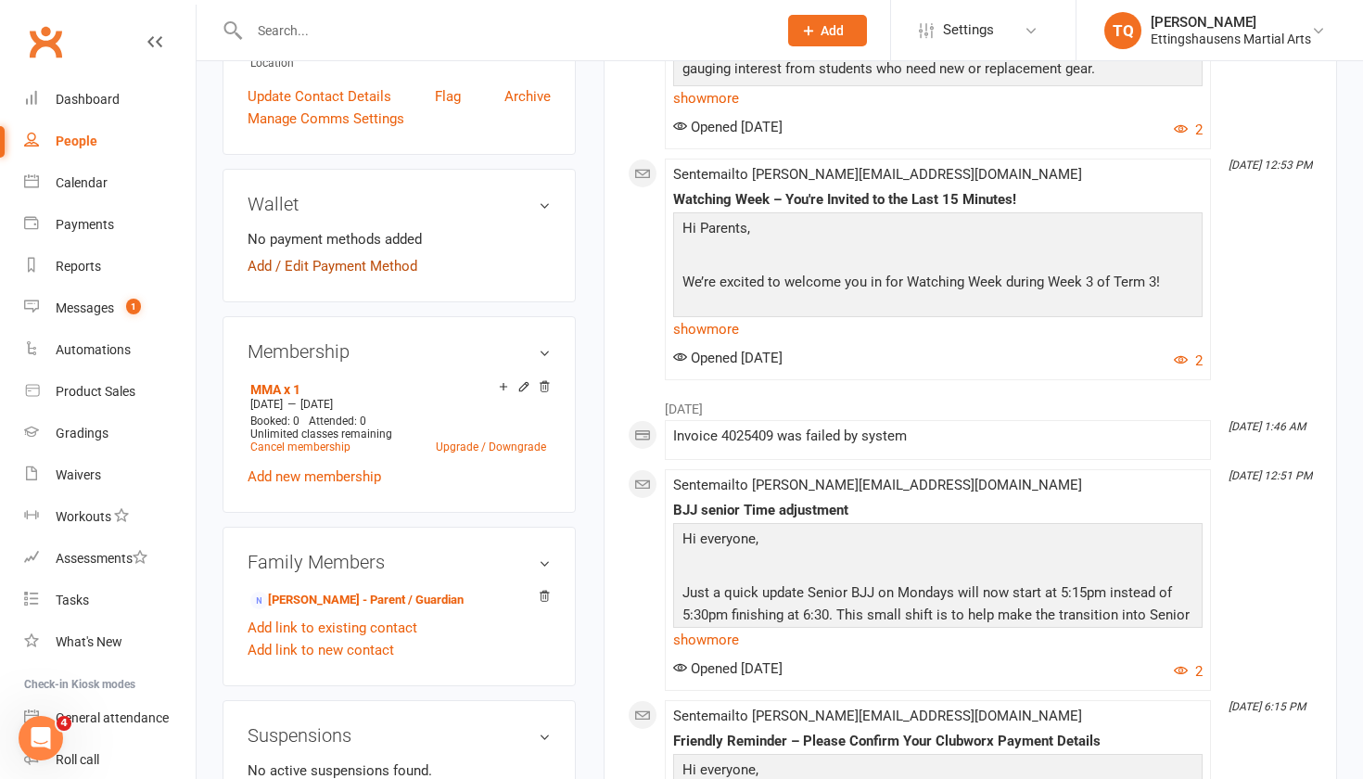
click at [256, 255] on link "Add / Edit Payment Method" at bounding box center [332, 266] width 170 height 22
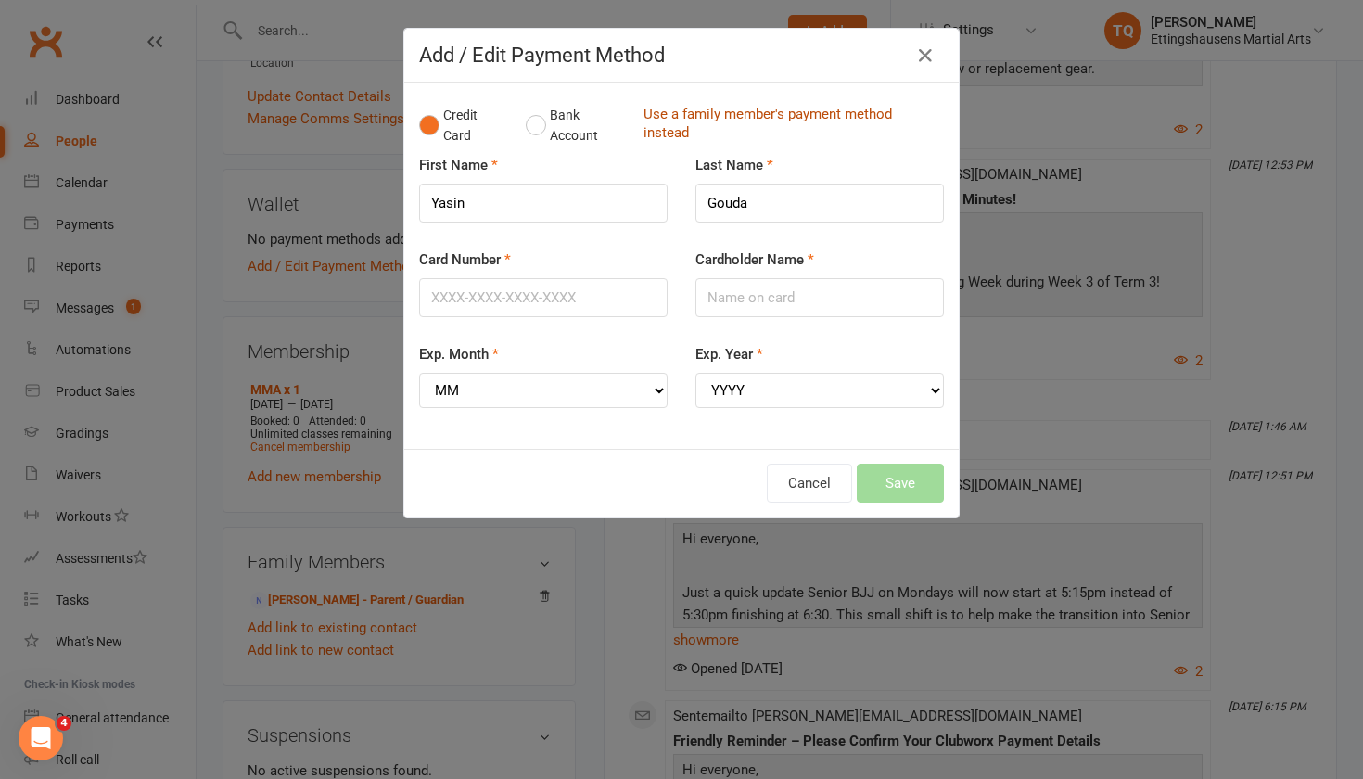
click at [740, 114] on link "Use a family member's payment method instead" at bounding box center [788, 126] width 291 height 42
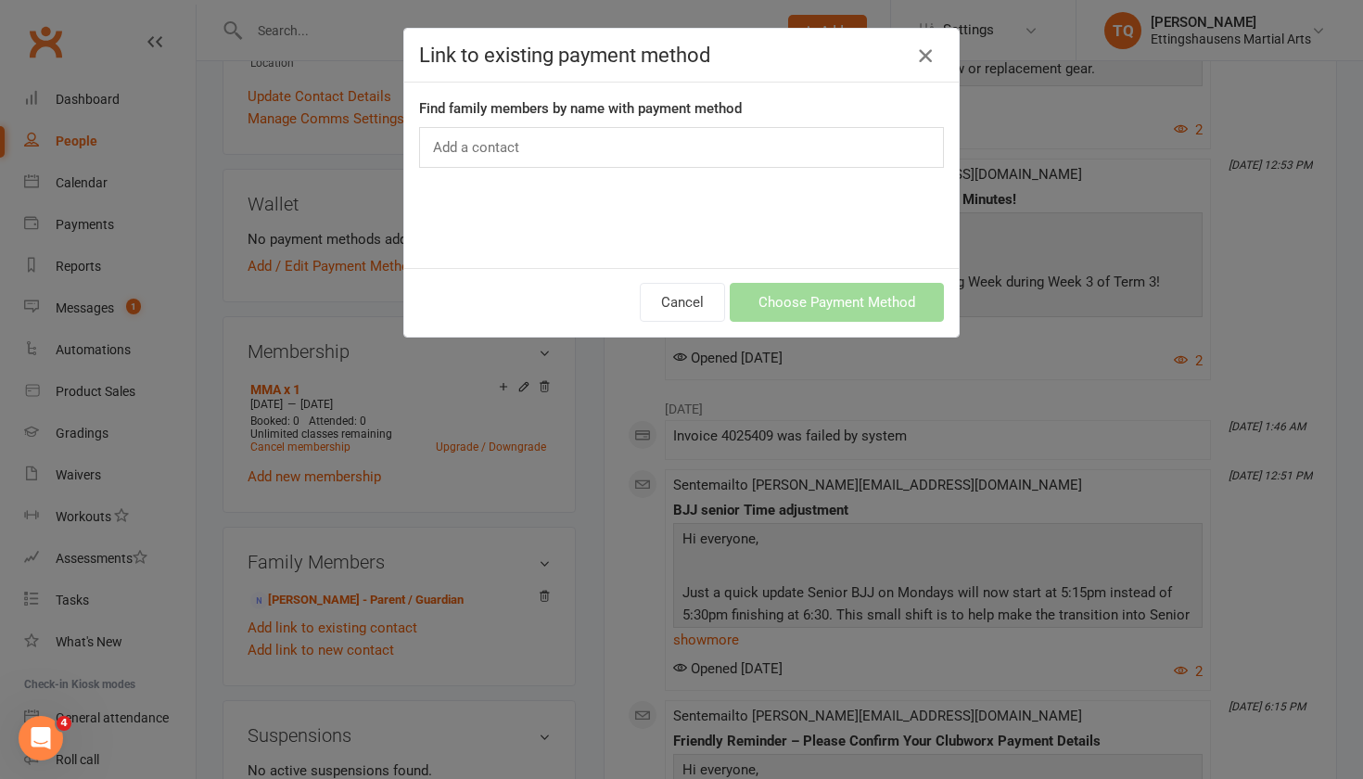
click at [922, 57] on icon "button" at bounding box center [925, 55] width 22 height 22
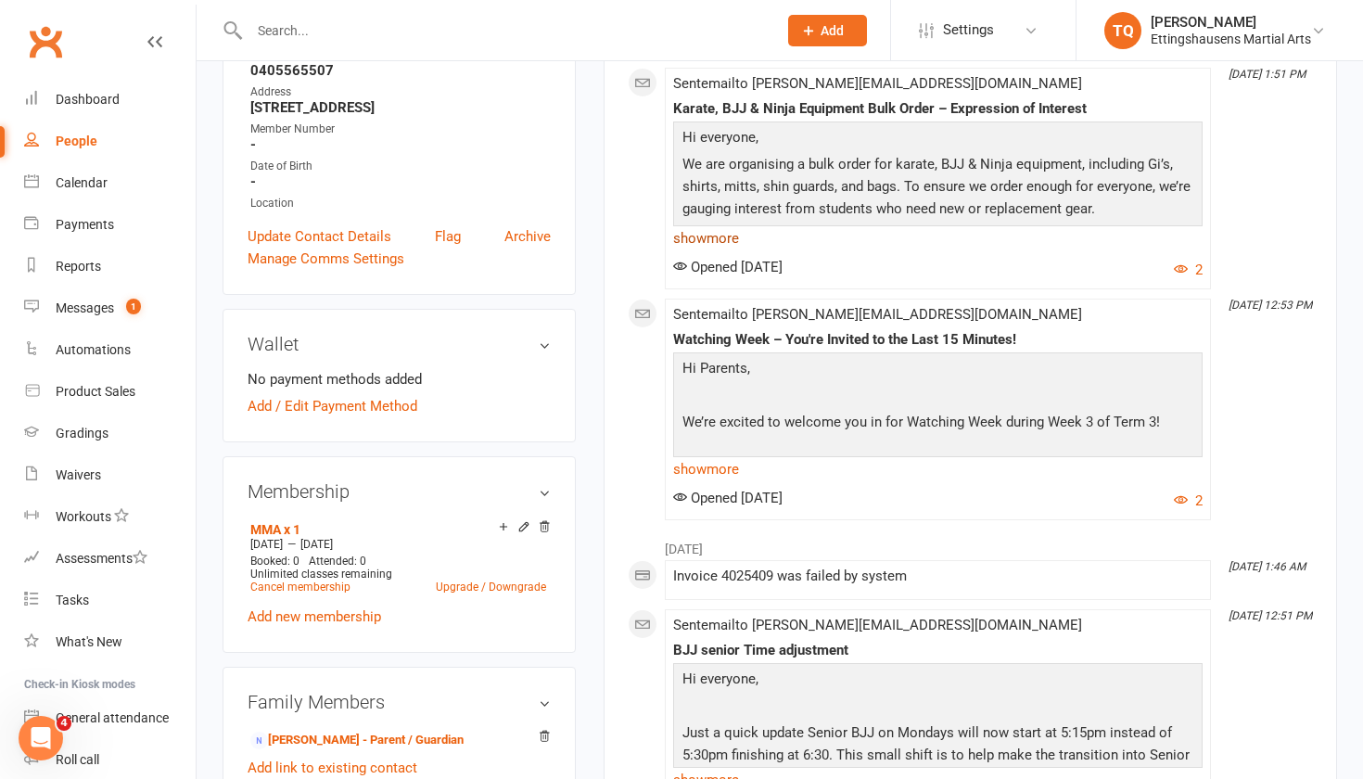
scroll to position [369, 0]
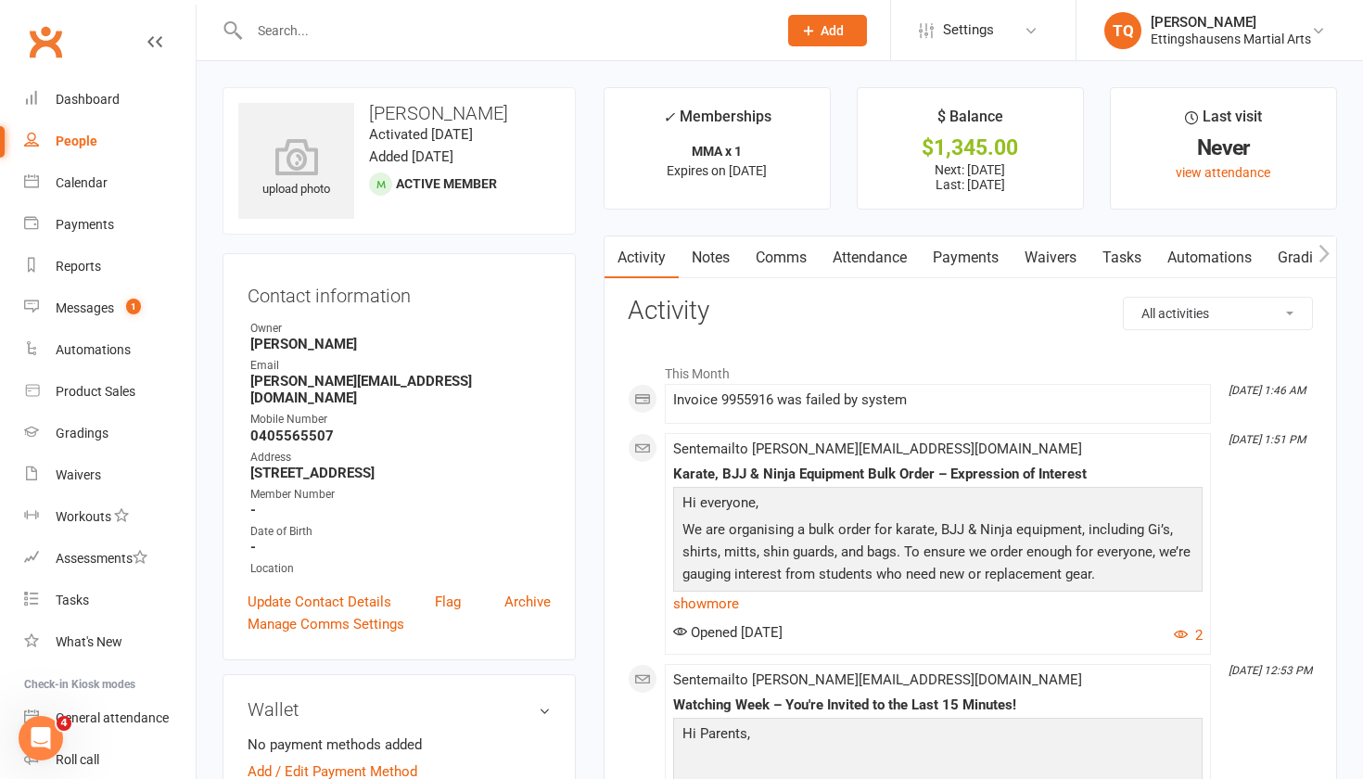
select select "100"
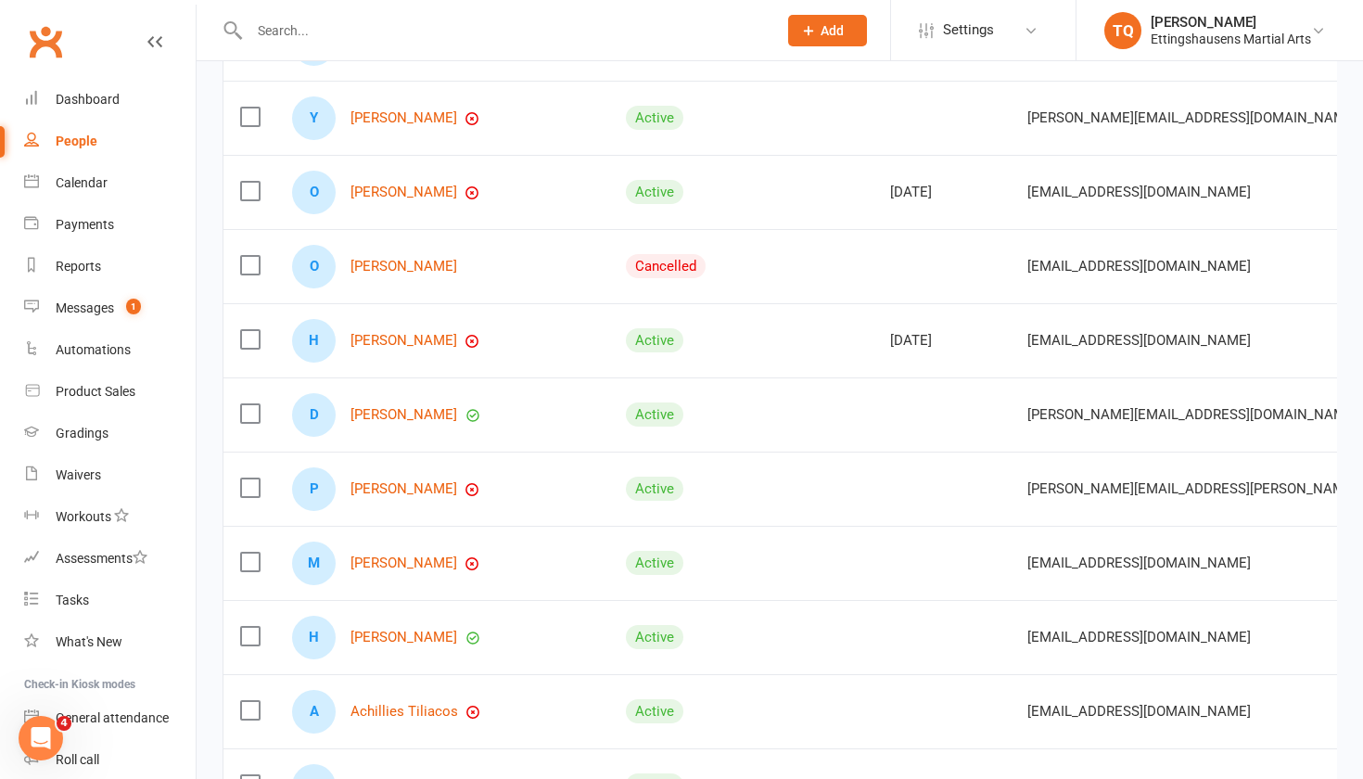
scroll to position [696, 0]
drag, startPoint x: 1059, startPoint y: 276, endPoint x: 920, endPoint y: 276, distance: 139.0
click at [920, 276] on td at bounding box center [941, 265] width 137 height 74
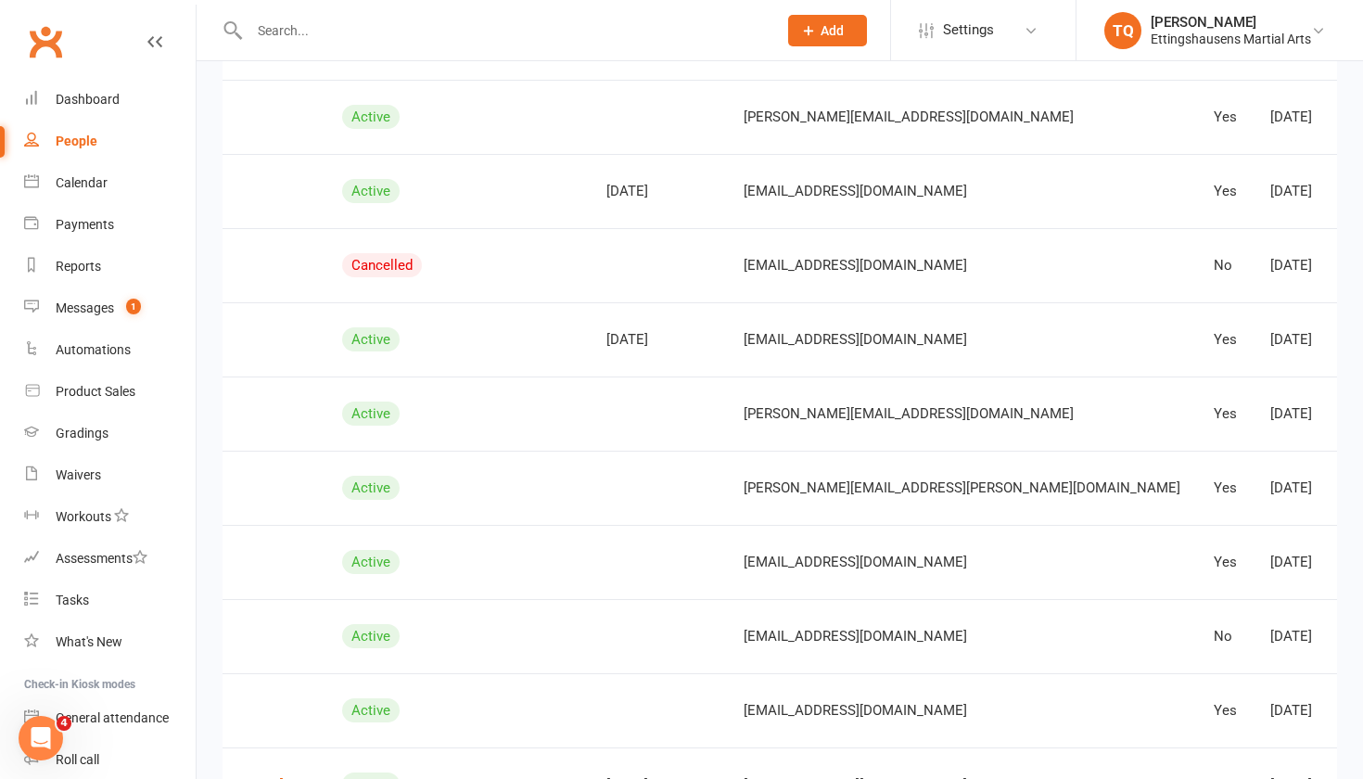
scroll to position [0, 283]
click at [1244, 411] on link "Archive member" at bounding box center [1227, 412] width 184 height 37
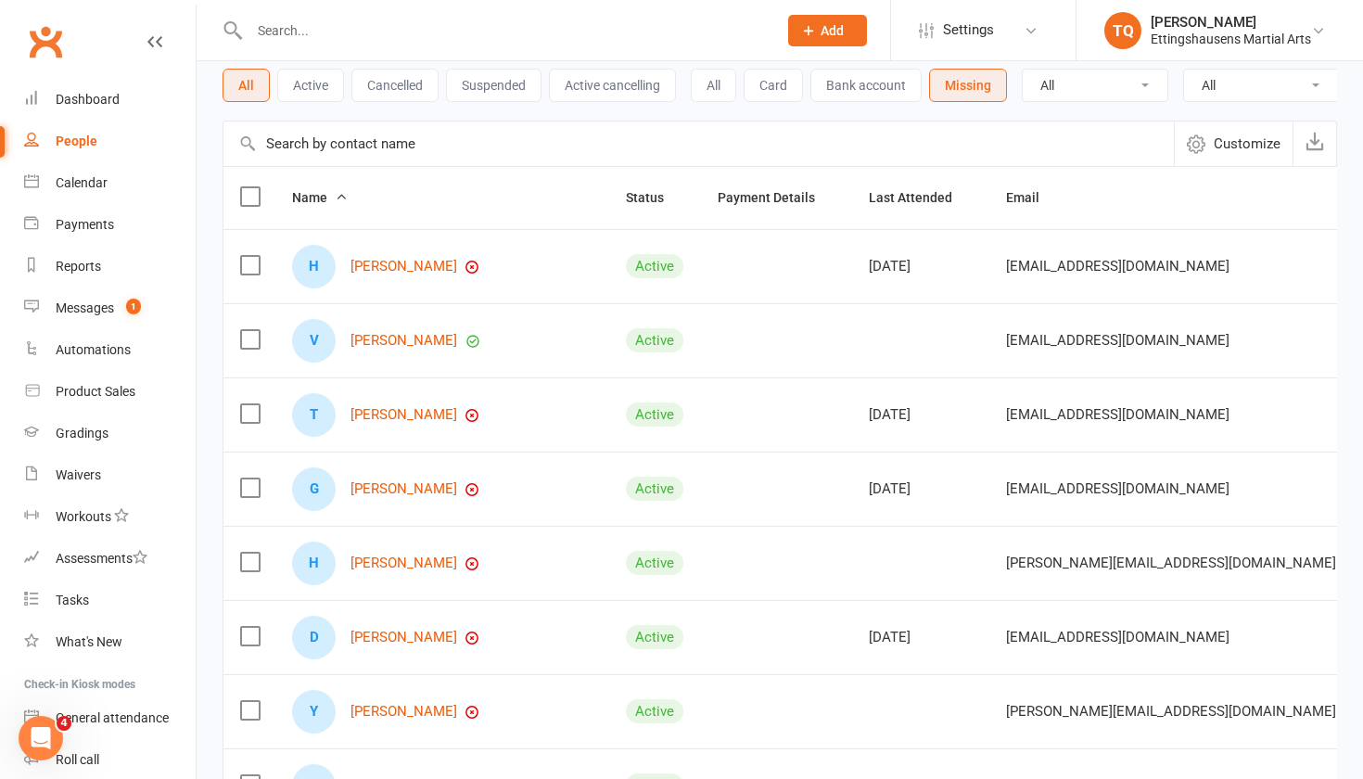
scroll to position [100, 0]
click at [408, 412] on link "[PERSON_NAME]" at bounding box center [403, 417] width 107 height 16
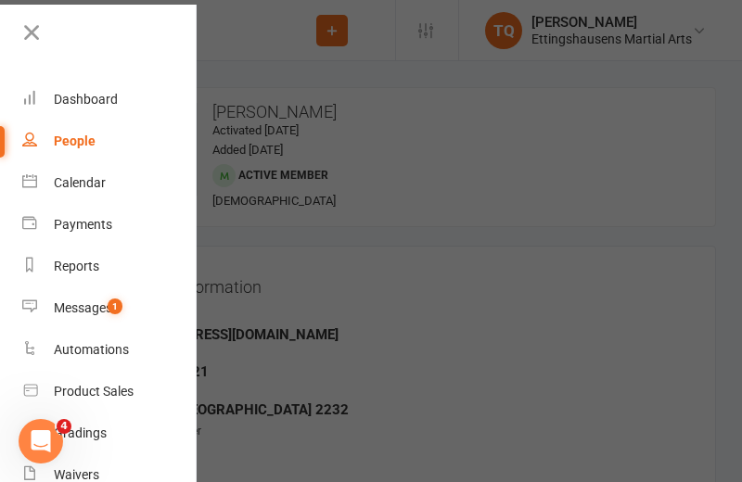
click at [82, 138] on div "People" at bounding box center [75, 140] width 42 height 15
select select "100"
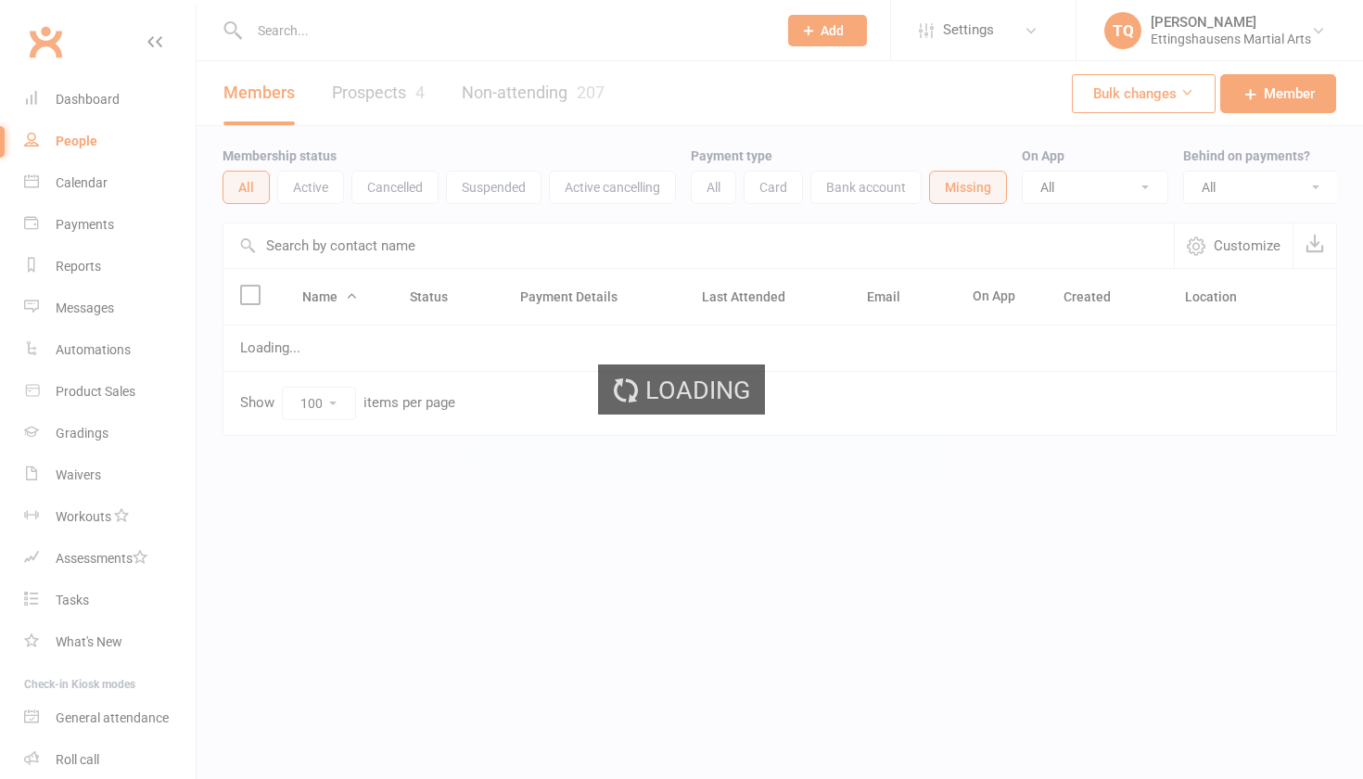
select select "100"
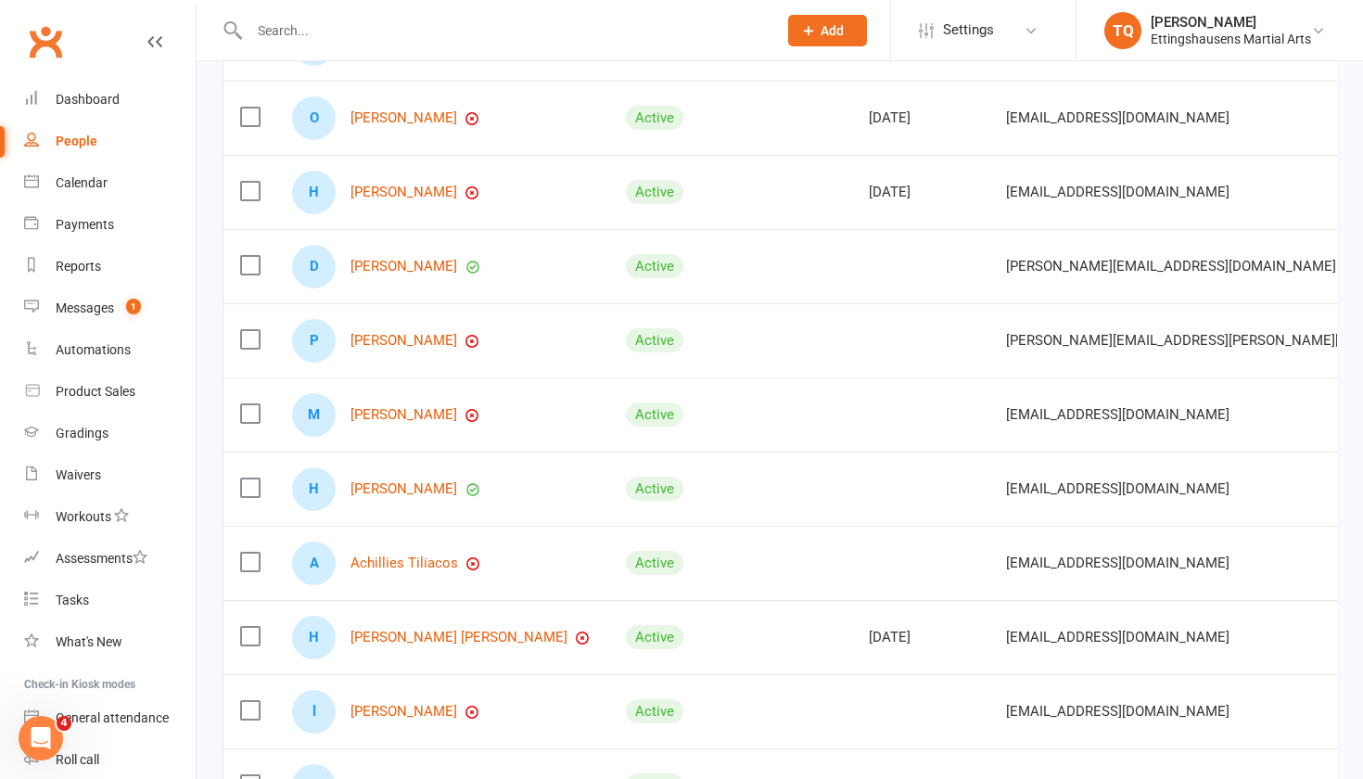
scroll to position [766, 0]
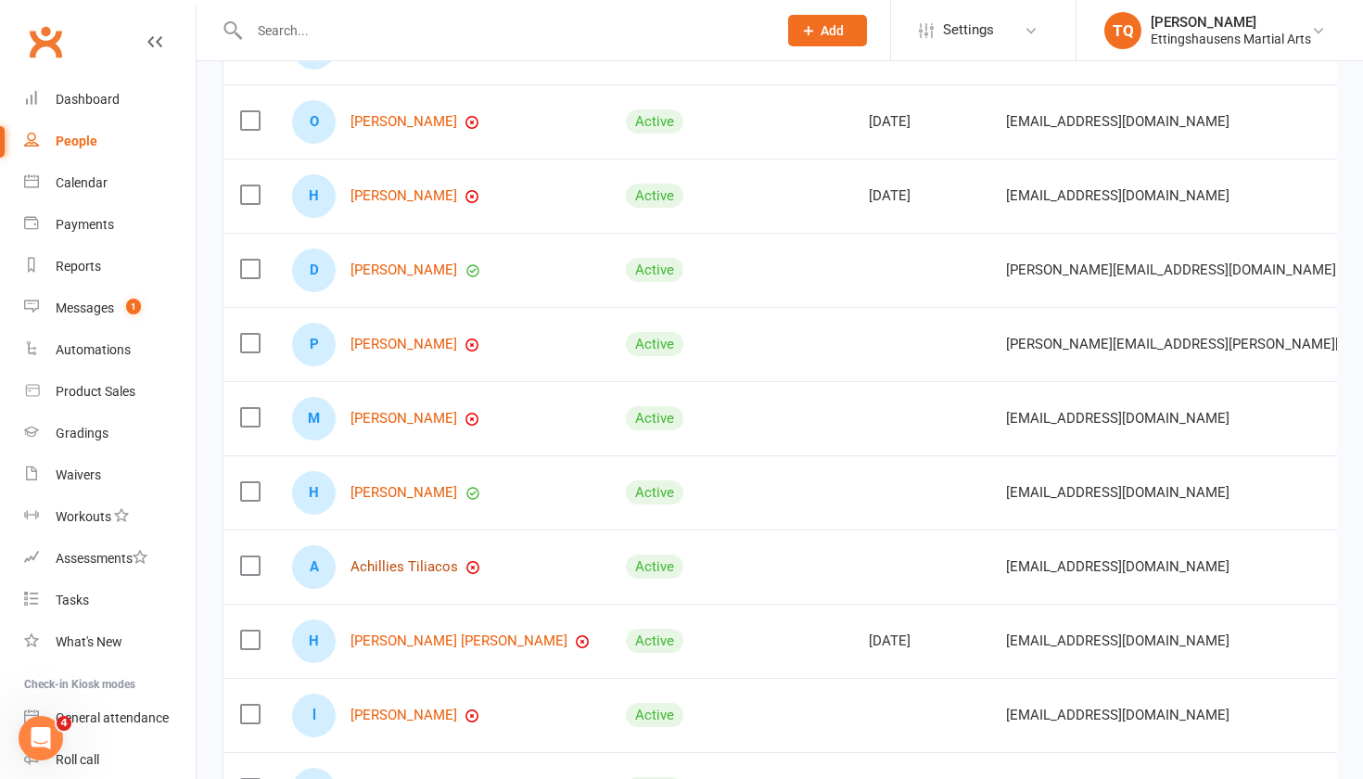
click at [403, 567] on link "Achillies Tiliacos" at bounding box center [404, 567] width 108 height 16
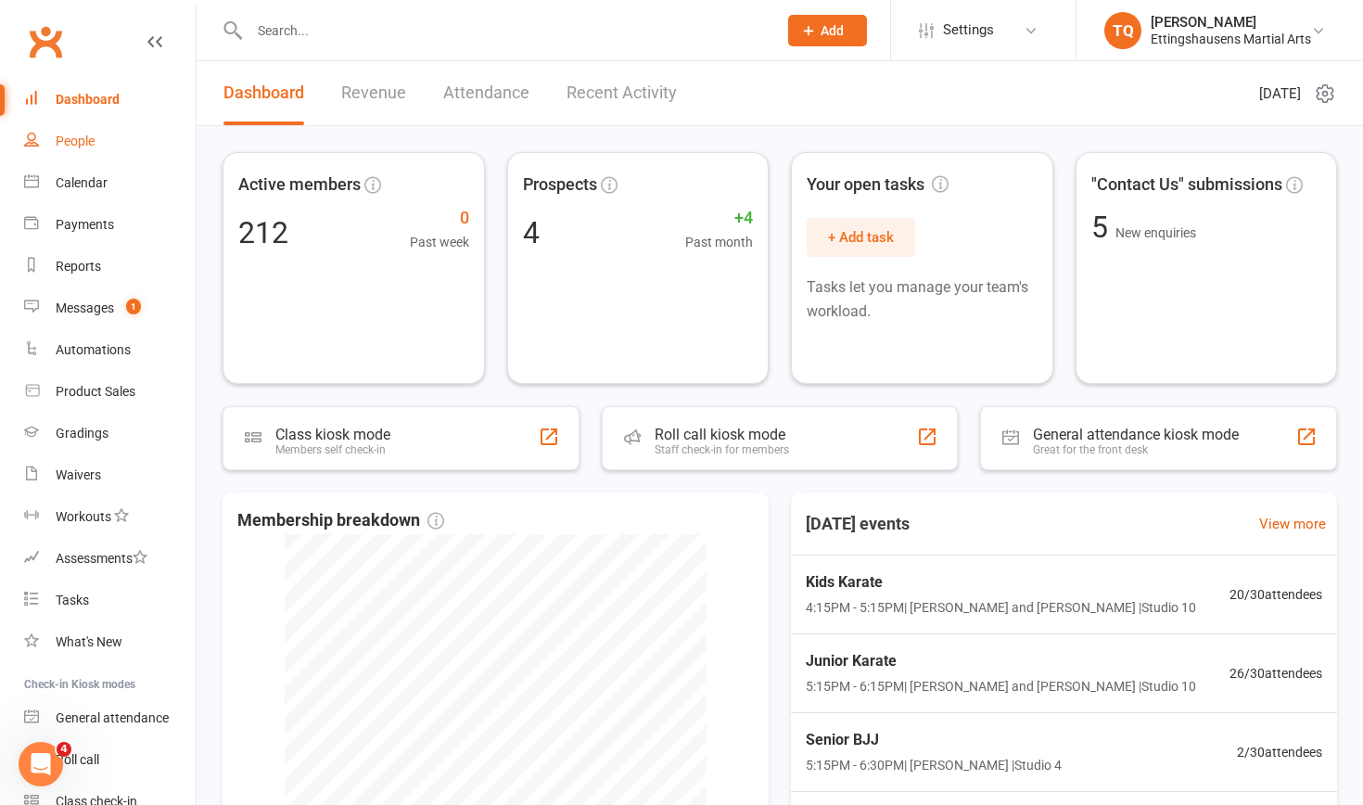
click at [84, 139] on div "People" at bounding box center [75, 140] width 39 height 15
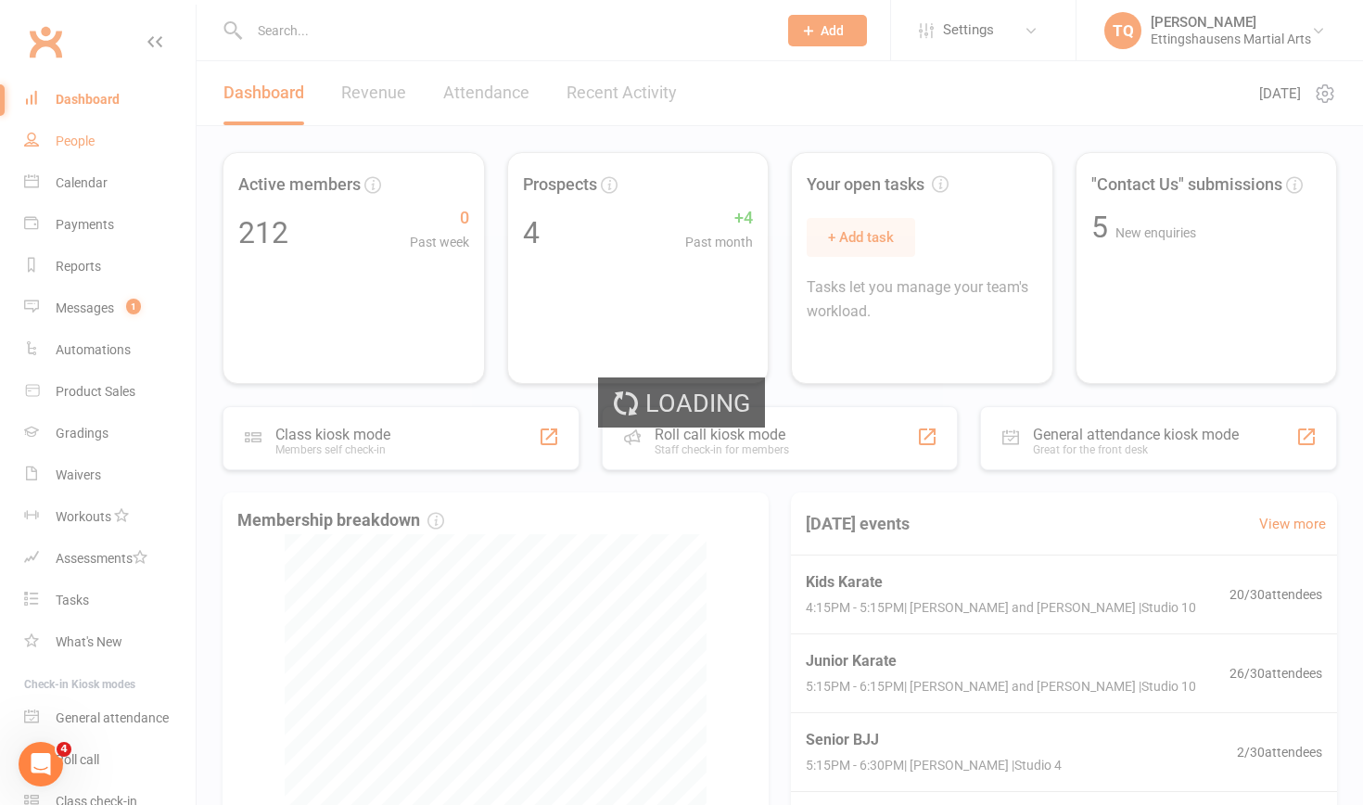
select select "100"
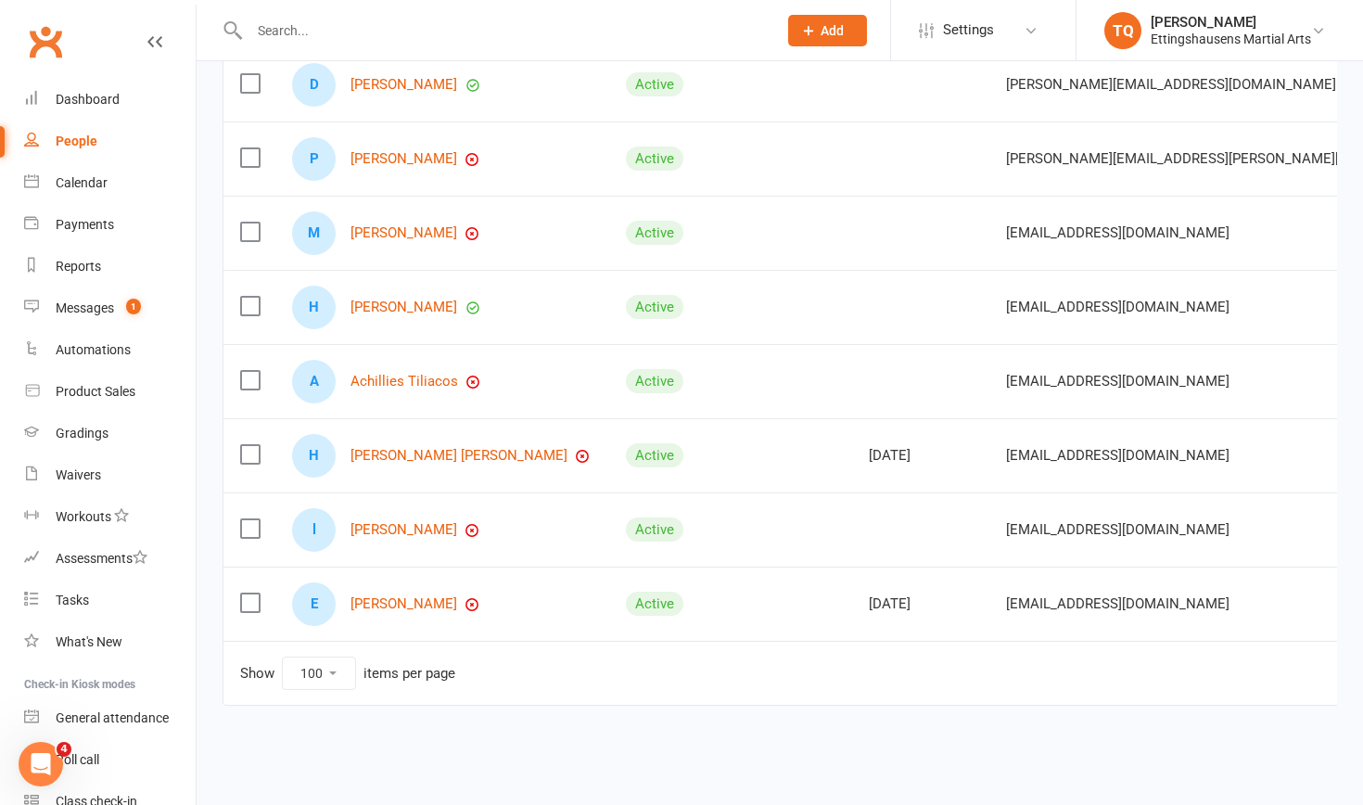
scroll to position [966, 0]
click at [401, 374] on link "Achillies Tiliacos" at bounding box center [404, 382] width 108 height 16
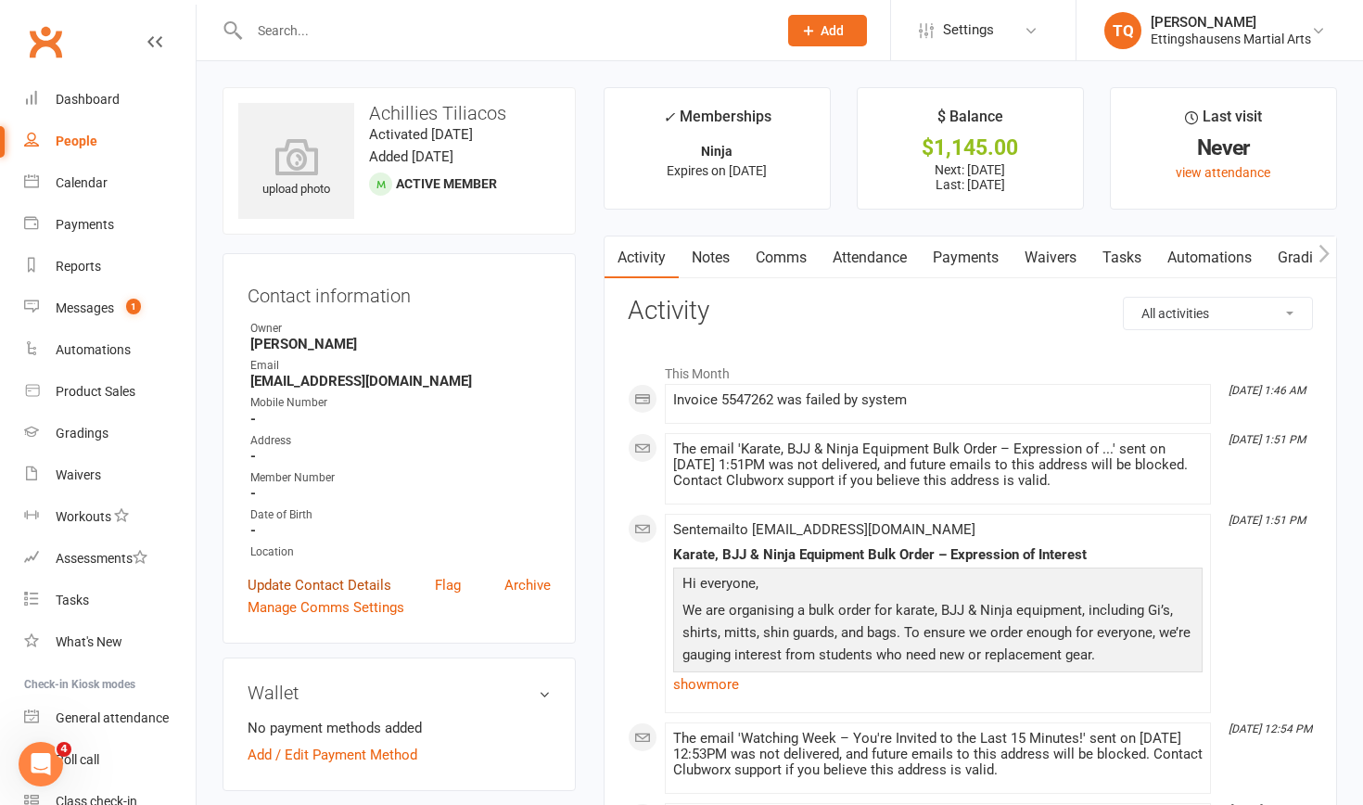
click at [339, 507] on link "Update Contact Details" at bounding box center [319, 585] width 144 height 22
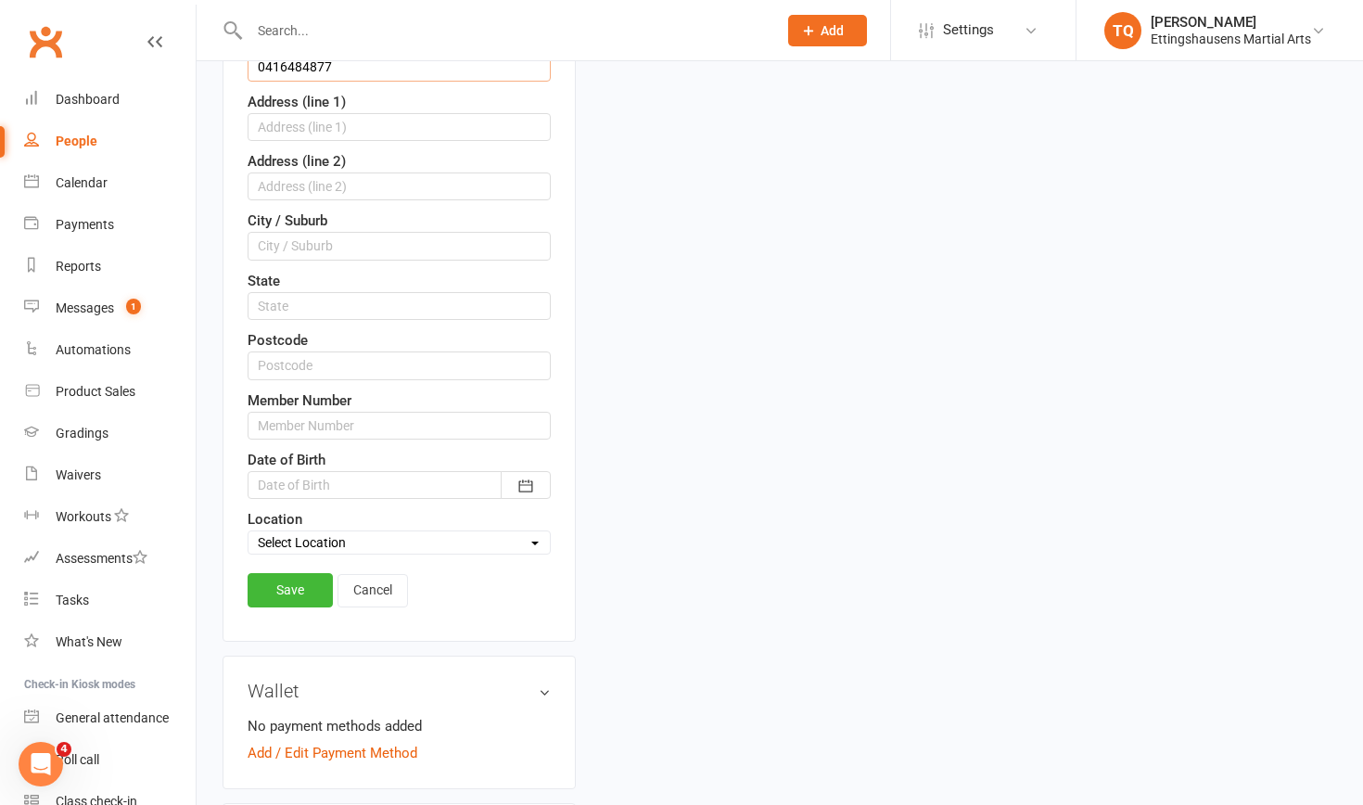
scroll to position [450, 0]
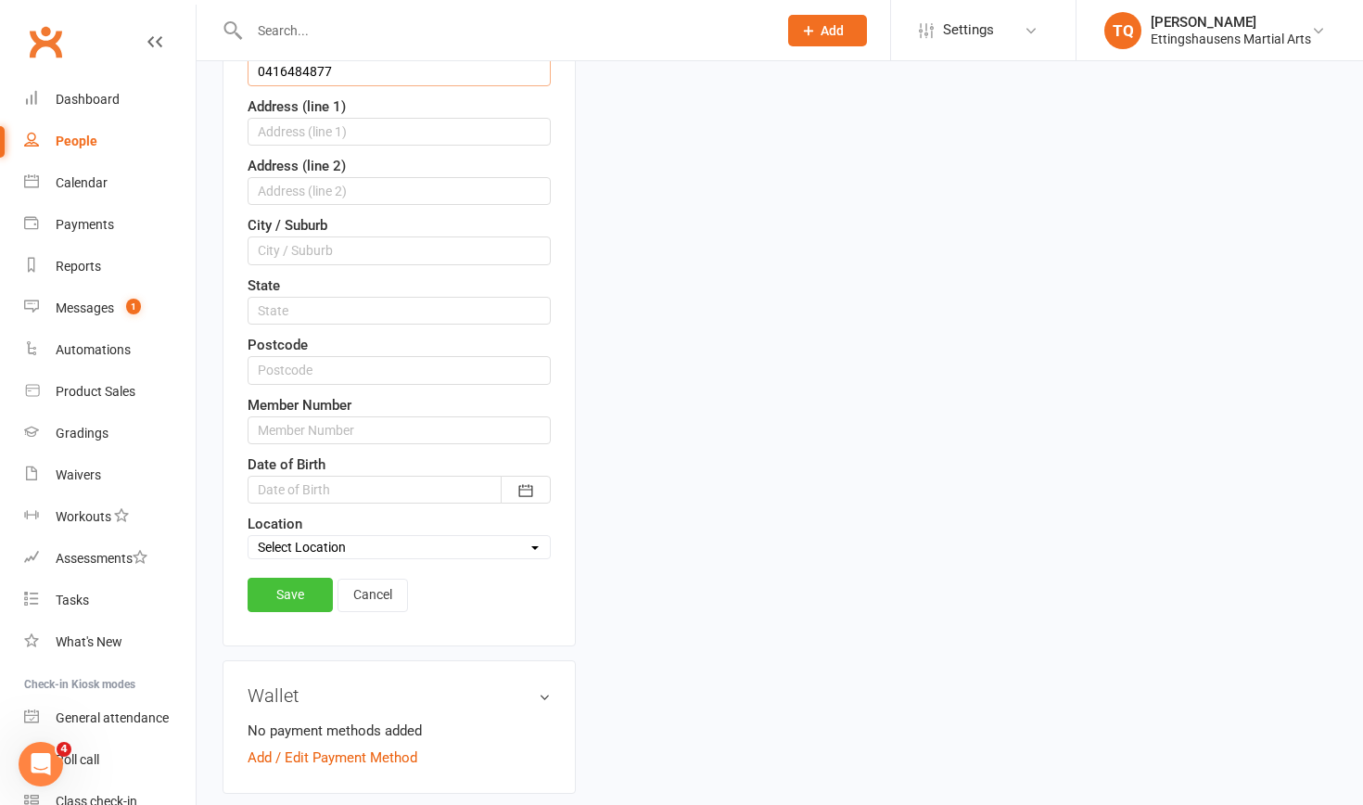
type input "0416484877"
click at [279, 507] on link "Save" at bounding box center [289, 593] width 85 height 33
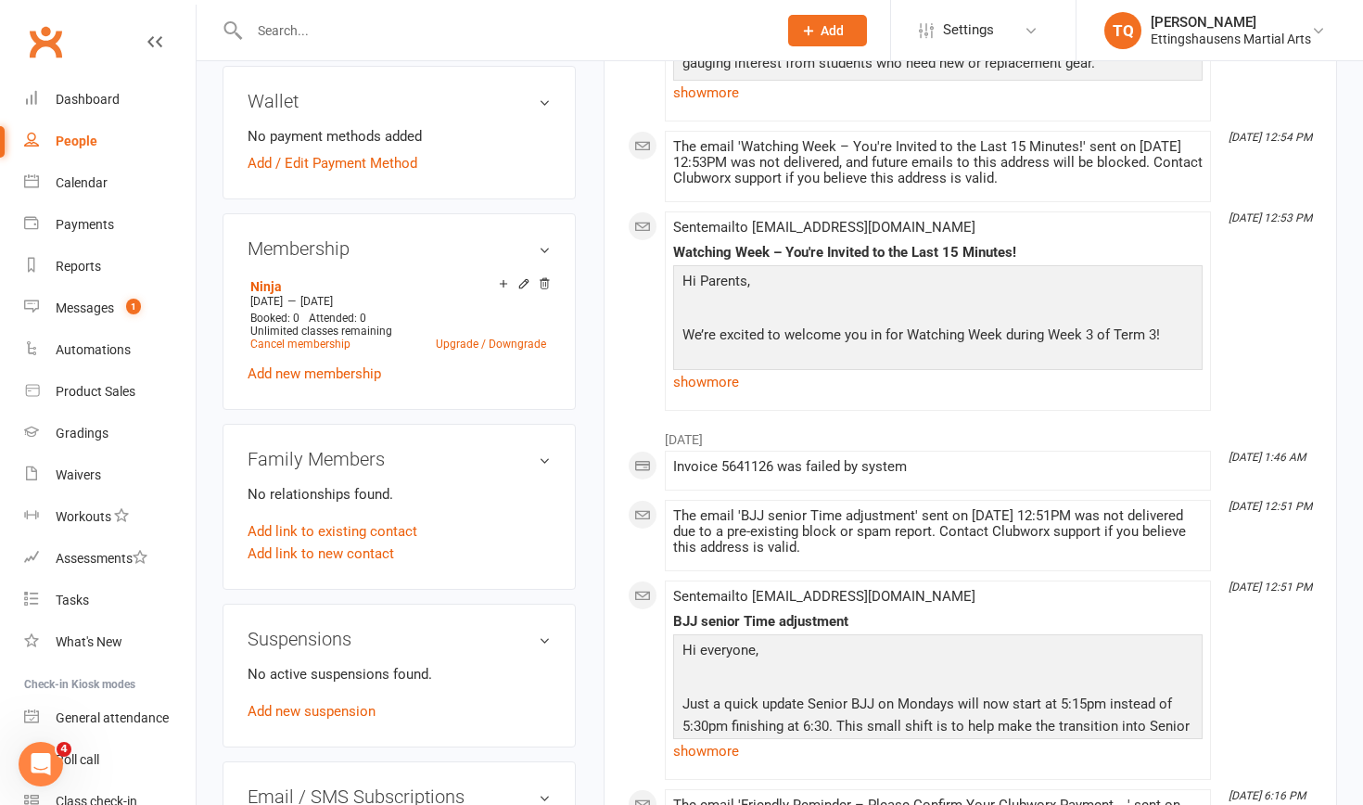
scroll to position [616, 0]
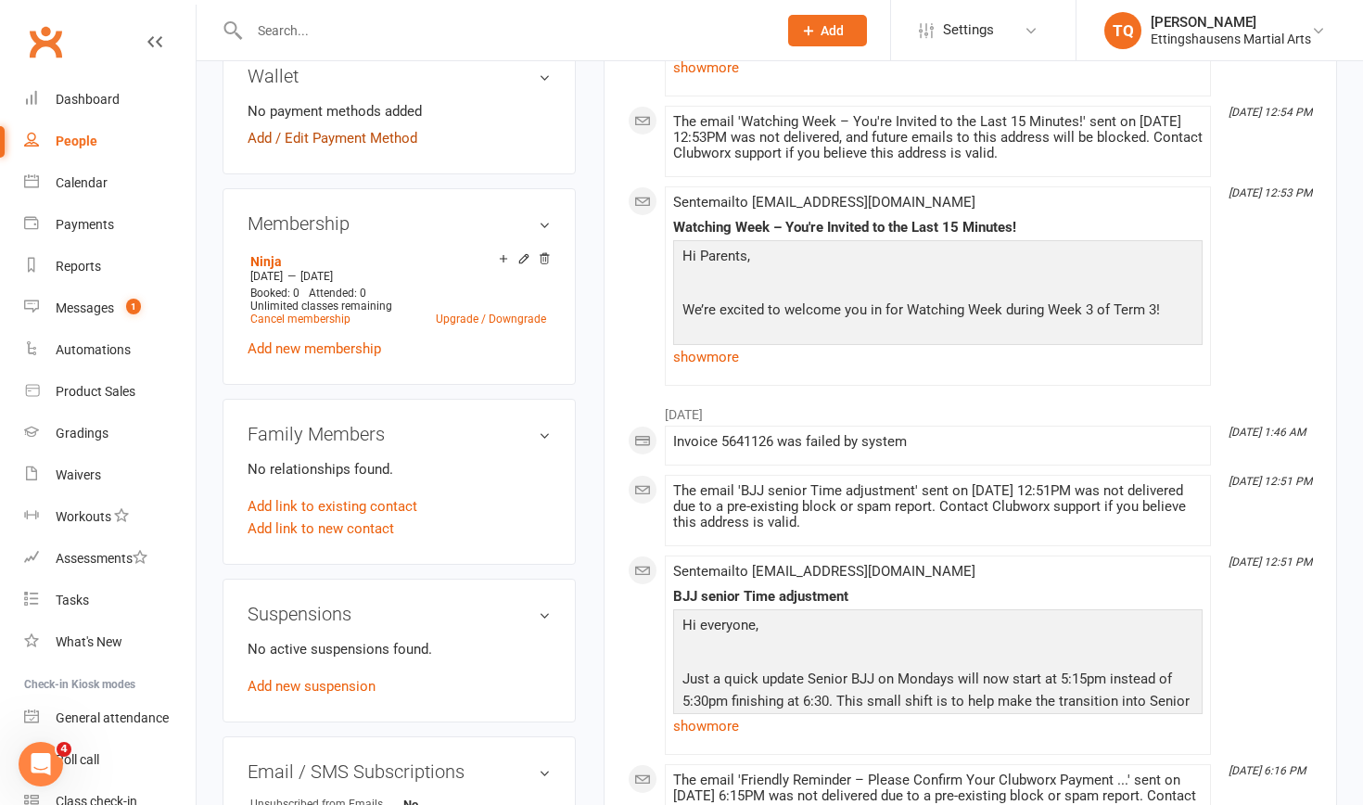
click at [264, 140] on link "Add / Edit Payment Method" at bounding box center [332, 138] width 170 height 22
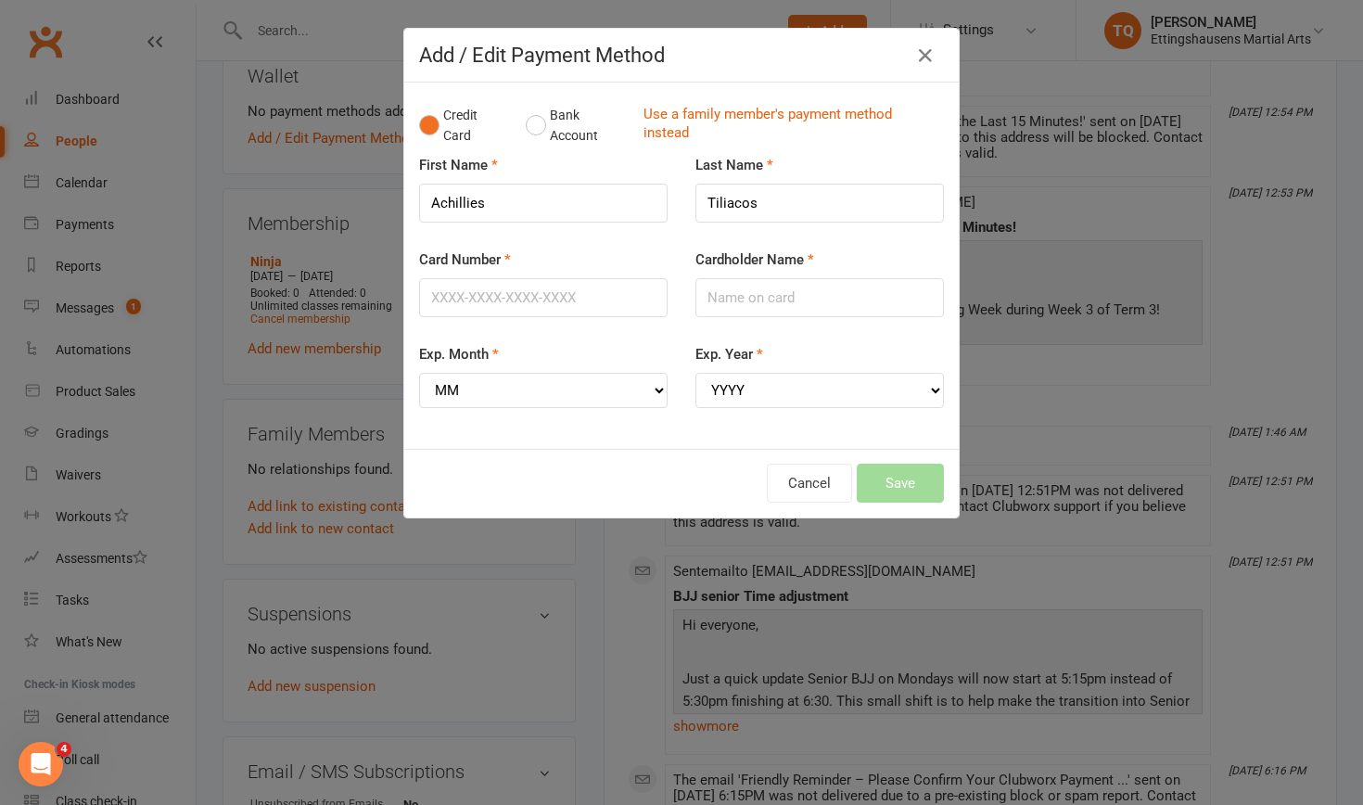
click at [365, 184] on div "Add / Edit Payment Method Credit Card Bank Account Use a family member's paymen…" at bounding box center [681, 402] width 1363 height 805
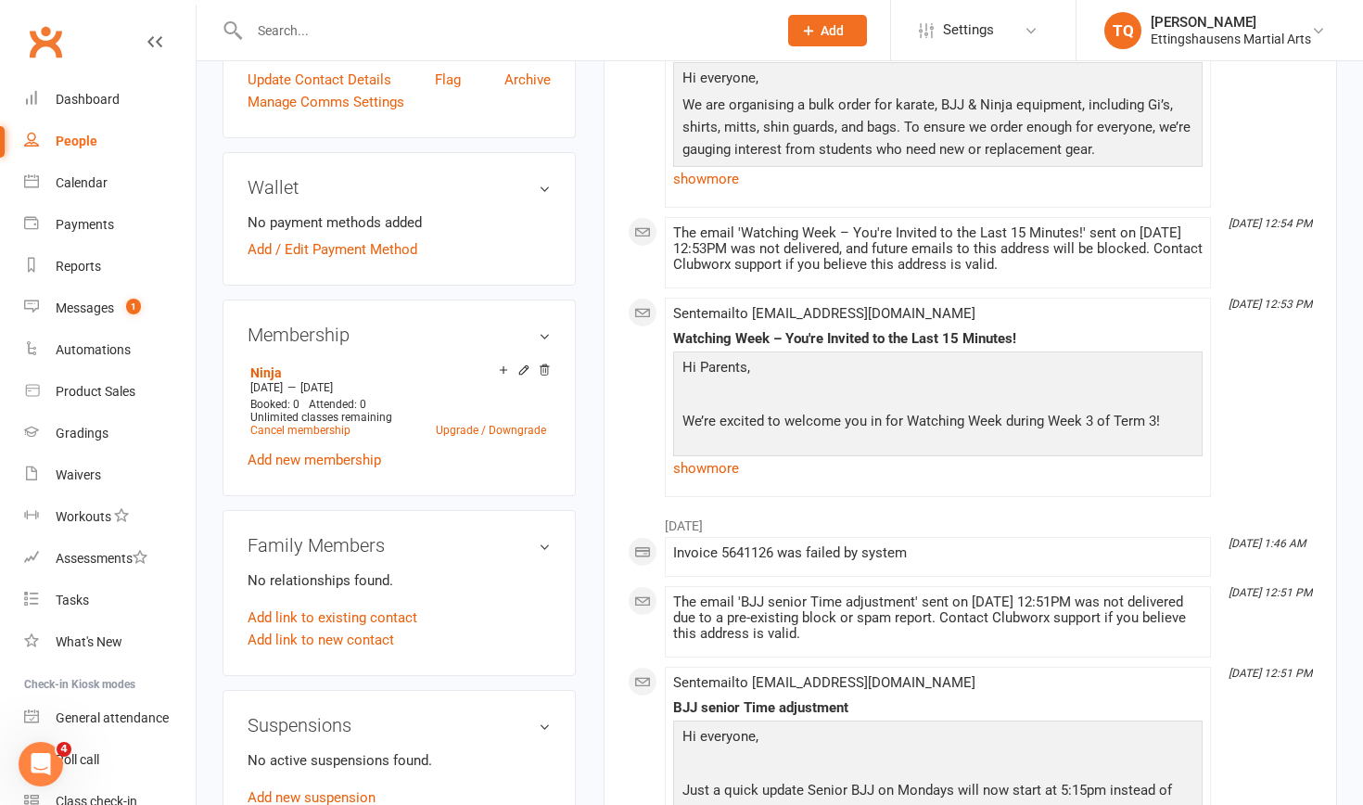
scroll to position [516, 0]
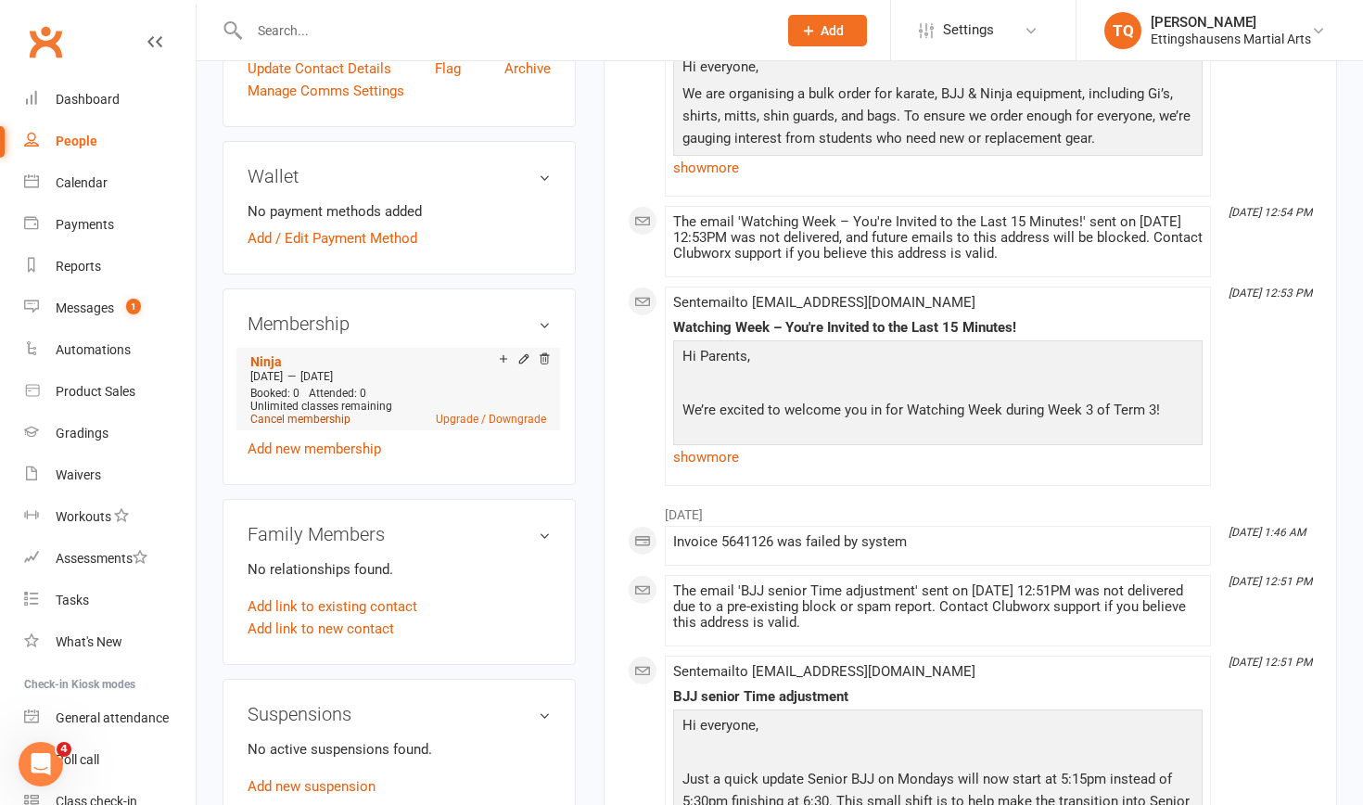
click at [293, 416] on link "Cancel membership" at bounding box center [300, 418] width 100 height 13
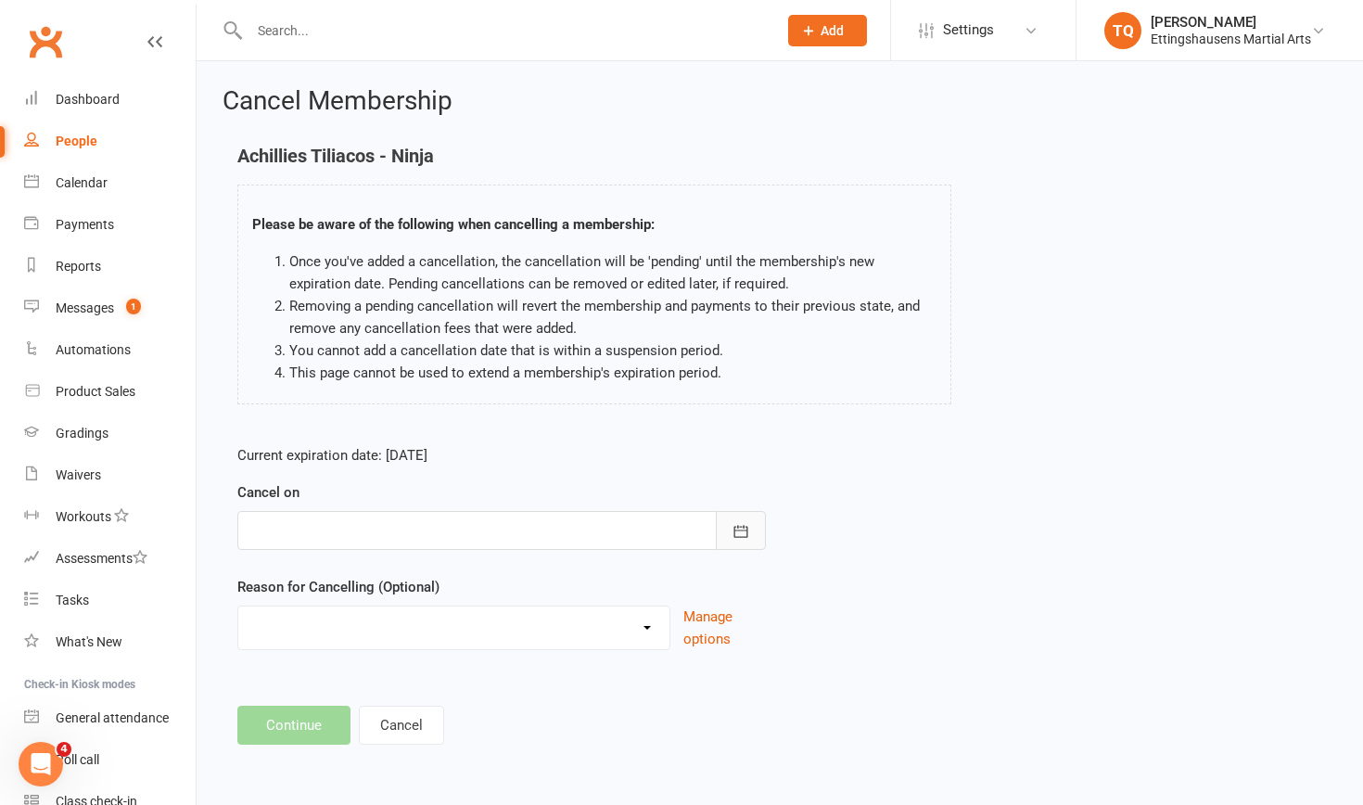
click at [741, 507] on icon "button" at bounding box center [740, 531] width 19 height 19
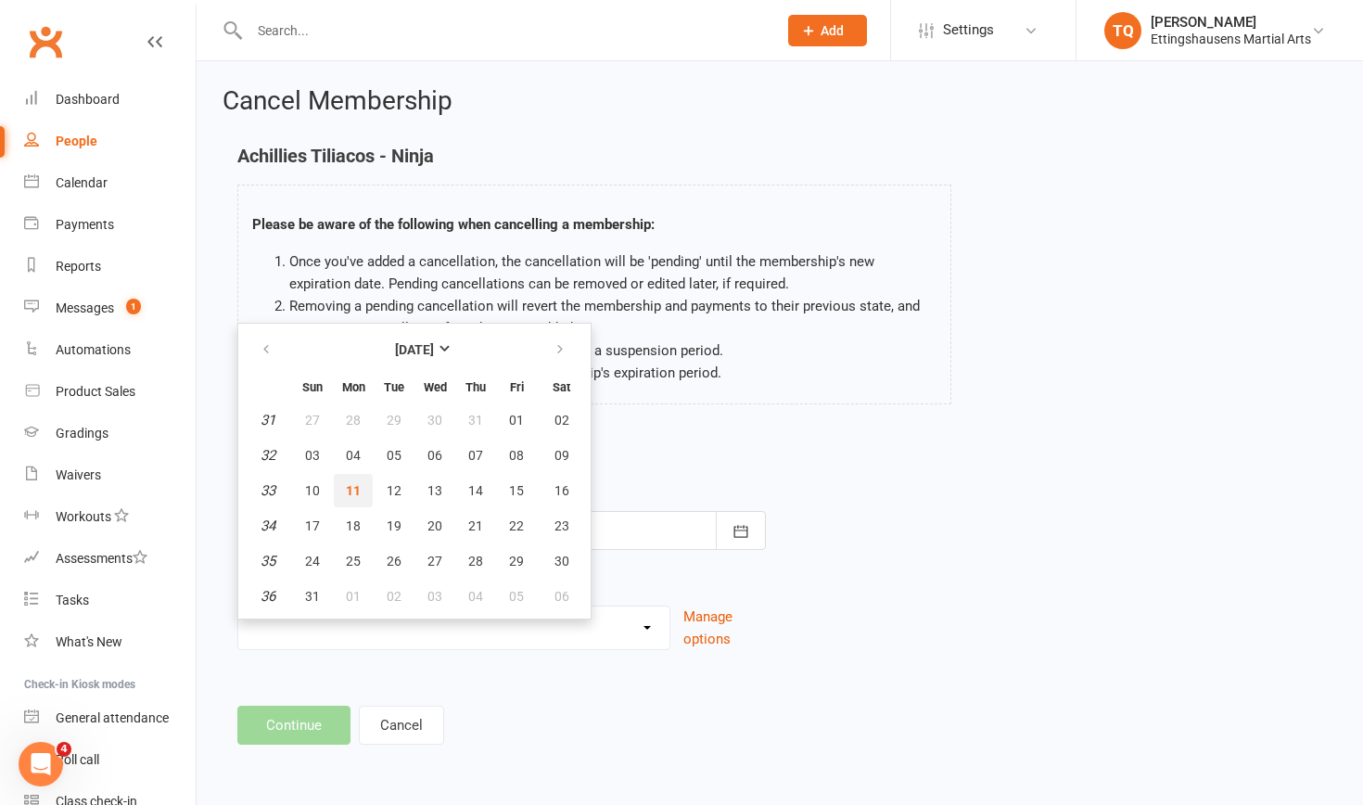
click at [352, 488] on span "11" at bounding box center [353, 490] width 15 height 15
type input "11 Aug 2025"
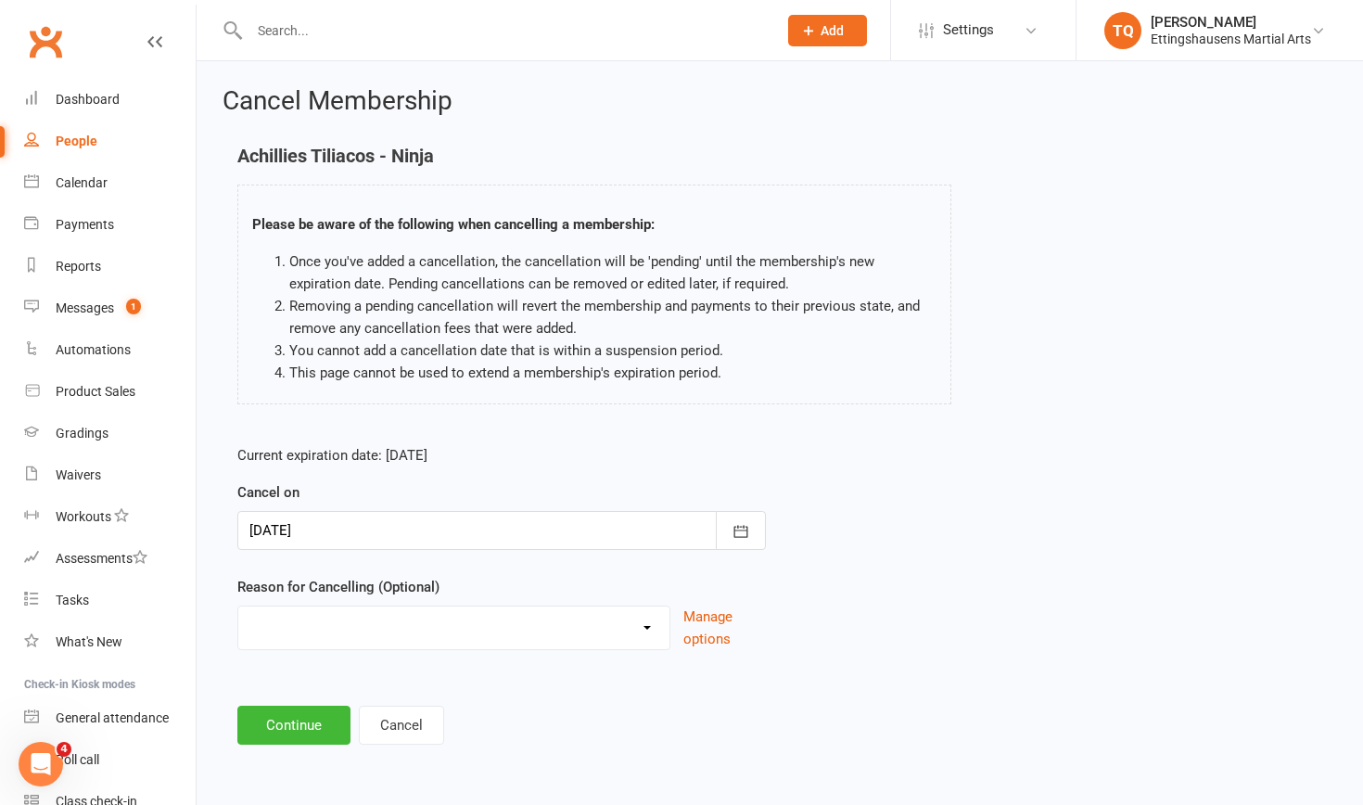
select select "2"
click at [331, 507] on input at bounding box center [501, 724] width 528 height 39
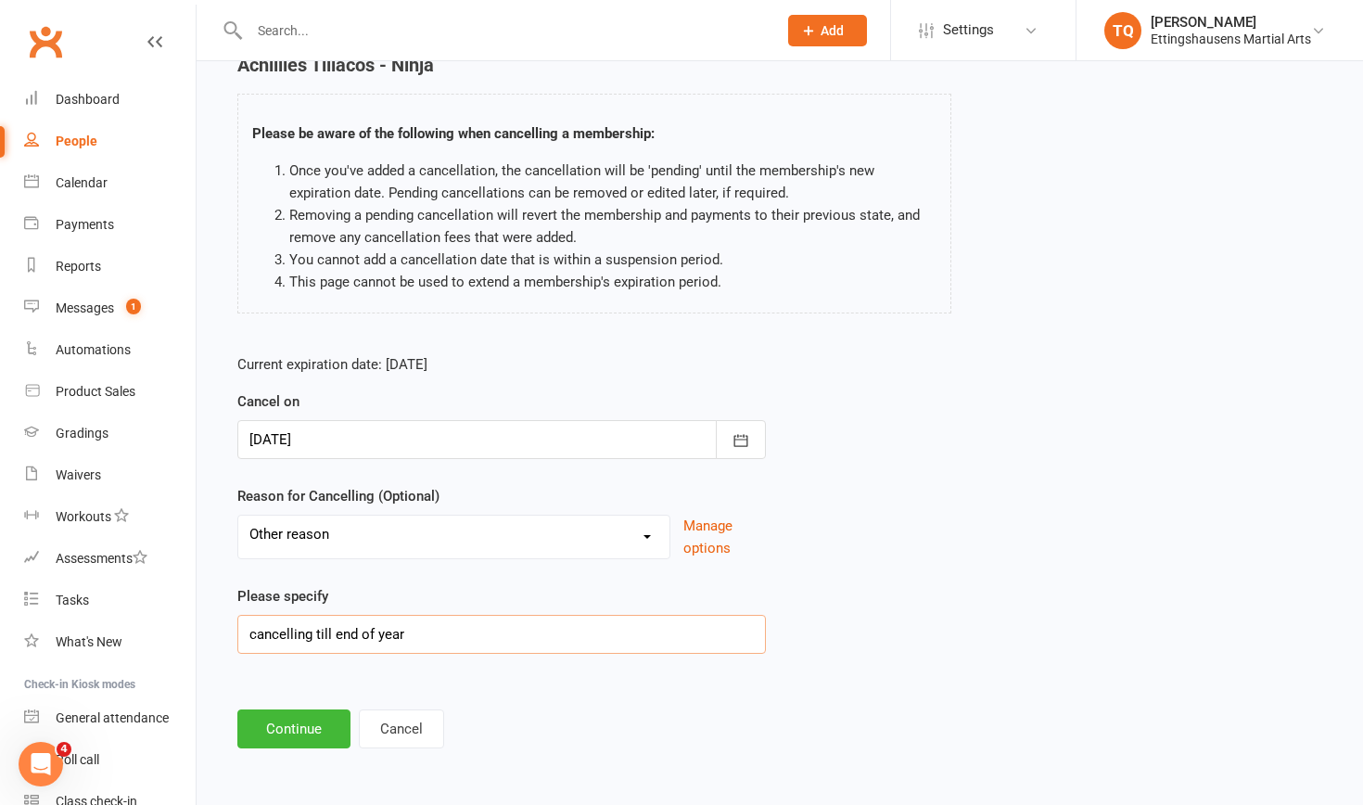
scroll to position [106, 0]
type input "cancelling till end of year"
click at [312, 507] on button "Continue" at bounding box center [293, 728] width 113 height 39
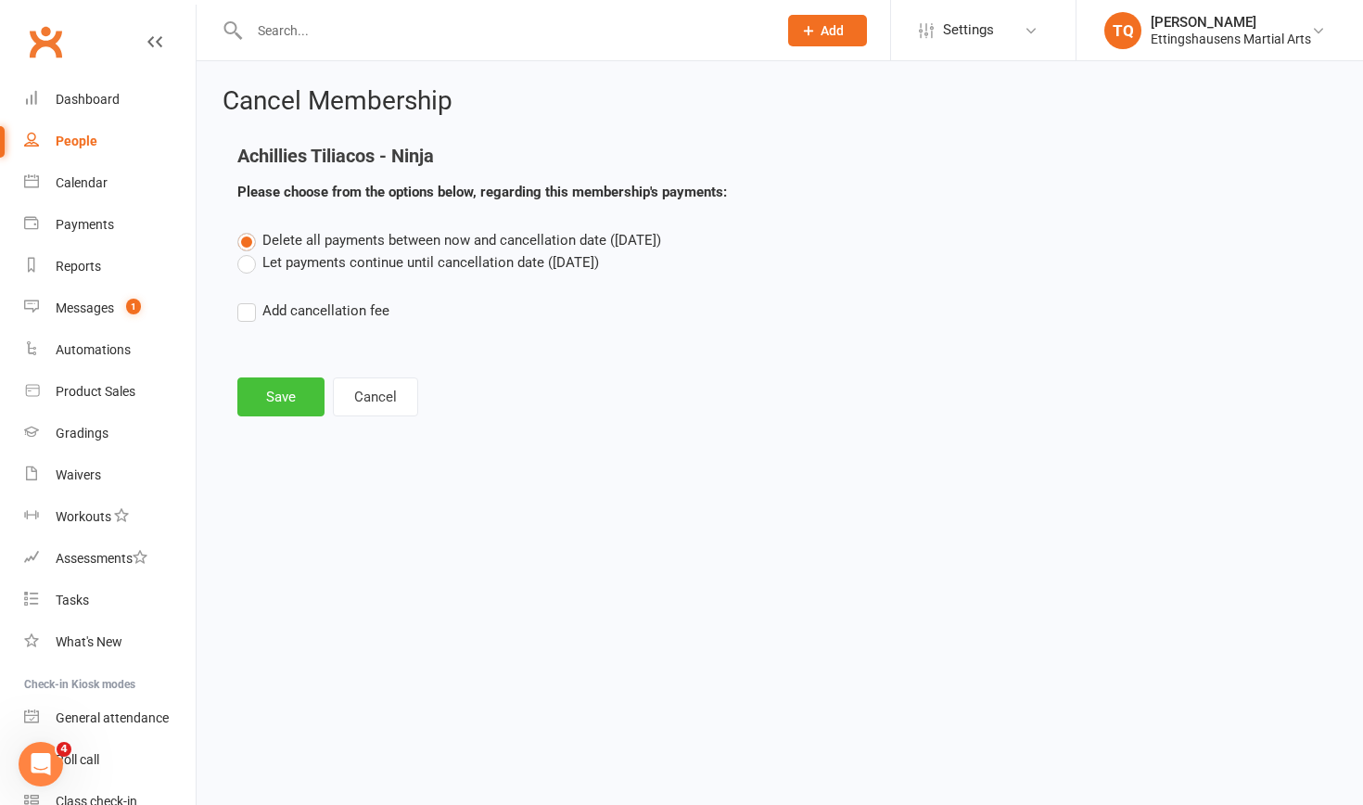
click at [265, 396] on button "Save" at bounding box center [280, 396] width 87 height 39
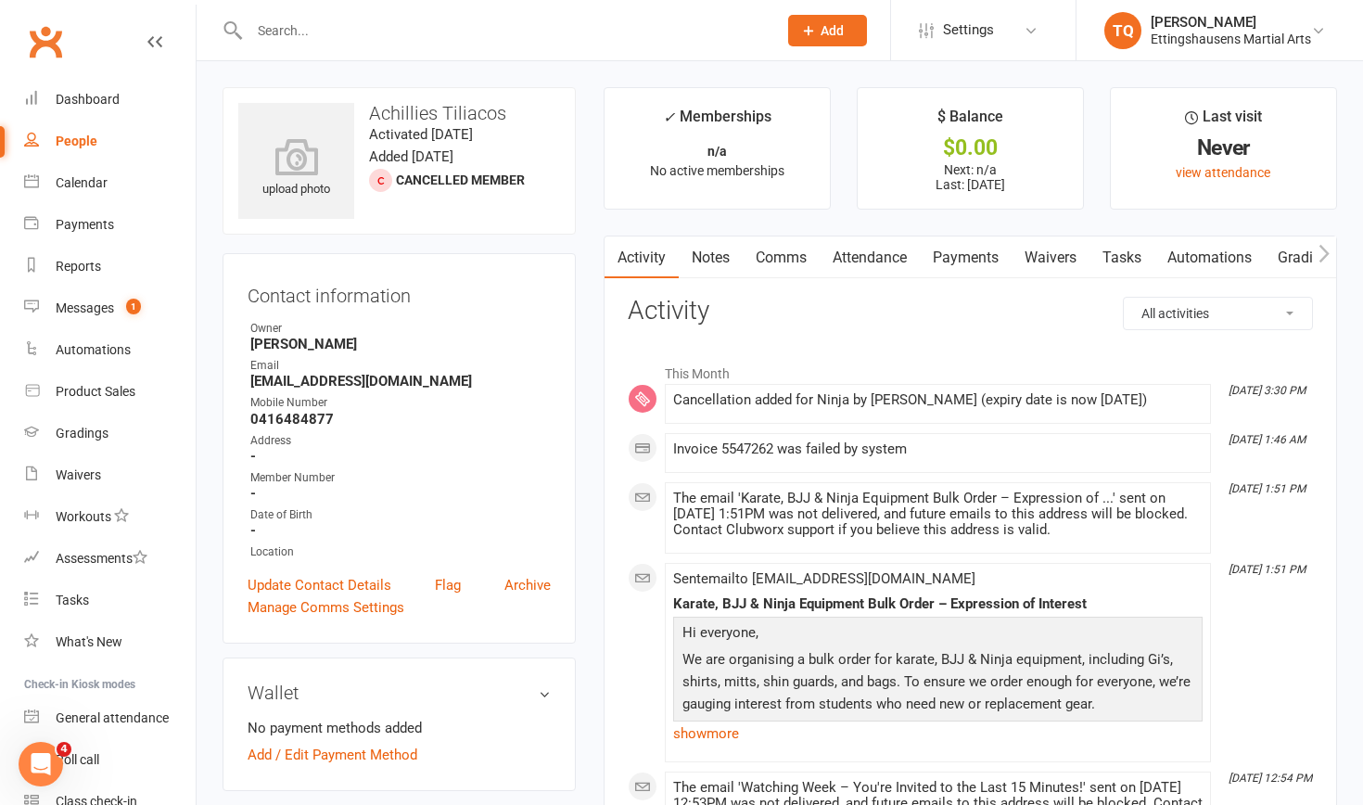
click at [70, 138] on div "People" at bounding box center [77, 140] width 42 height 15
select select "100"
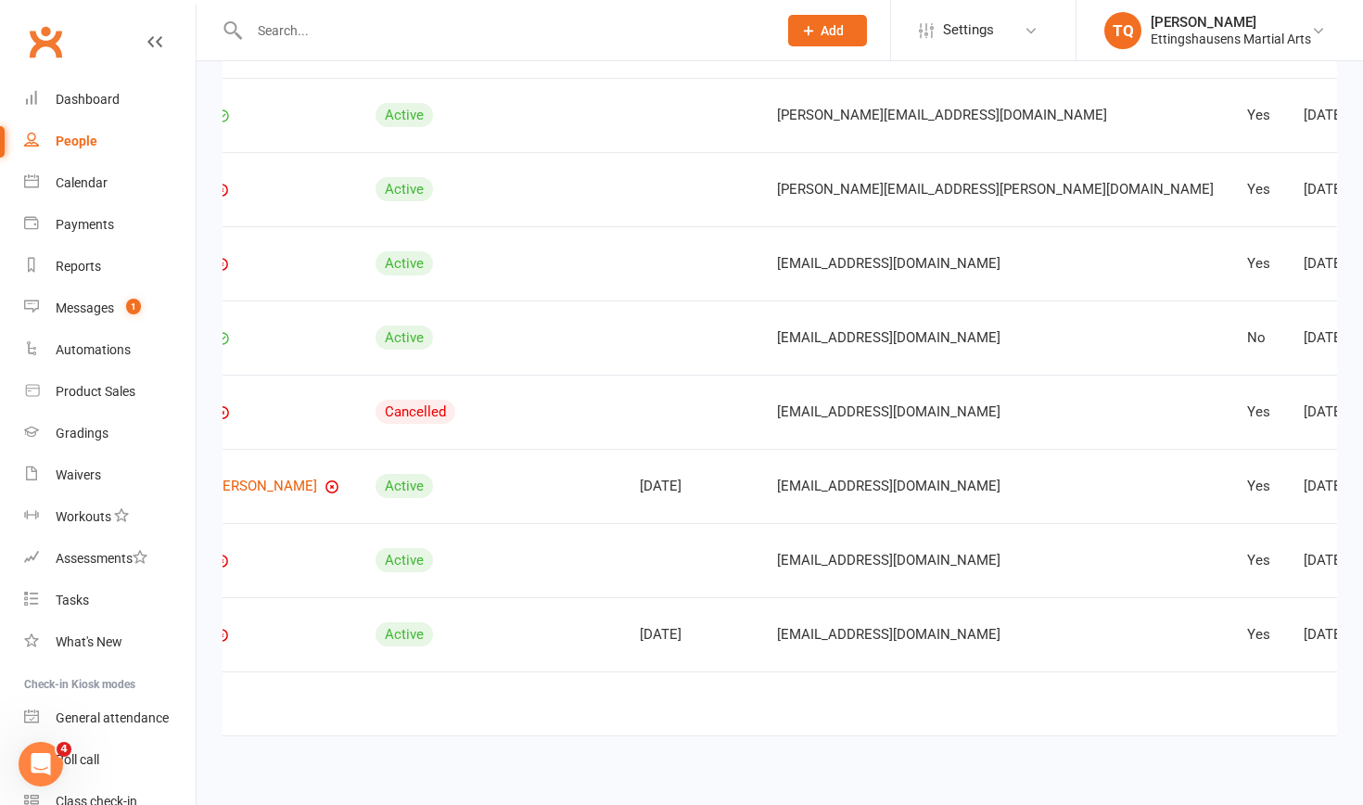
scroll to position [0, 249]
click at [741, 507] on link "Archive member" at bounding box center [1227, 558] width 184 height 37
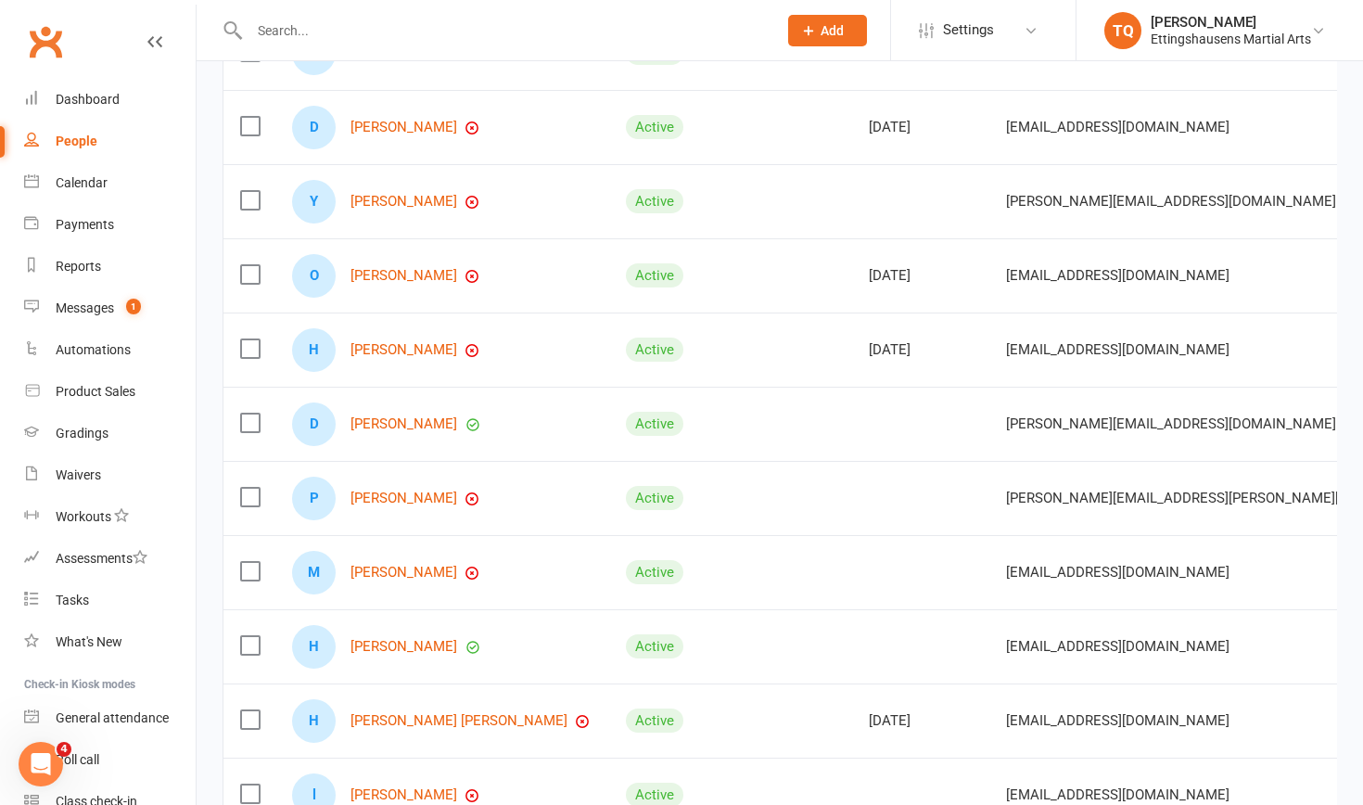
scroll to position [615, 0]
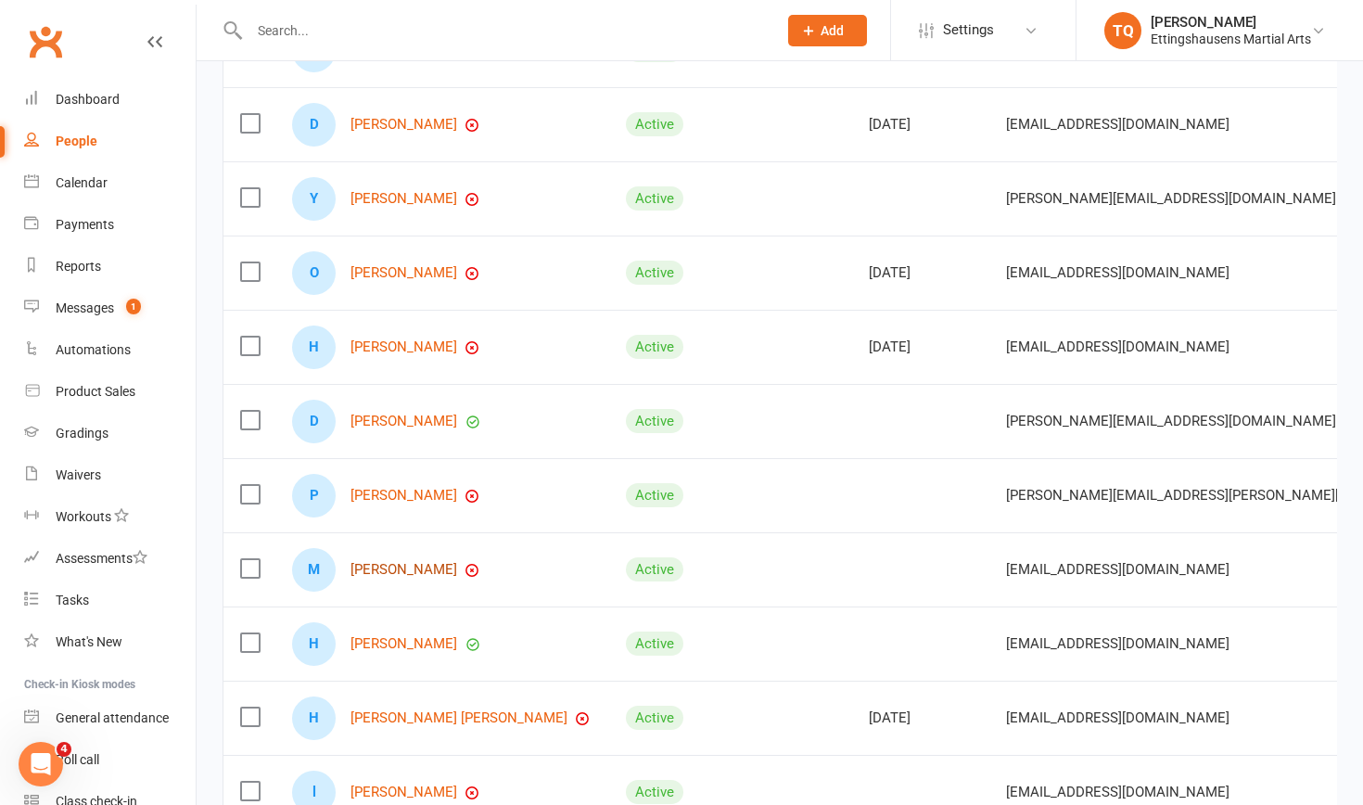
click at [420, 507] on link "[PERSON_NAME]" at bounding box center [403, 570] width 107 height 16
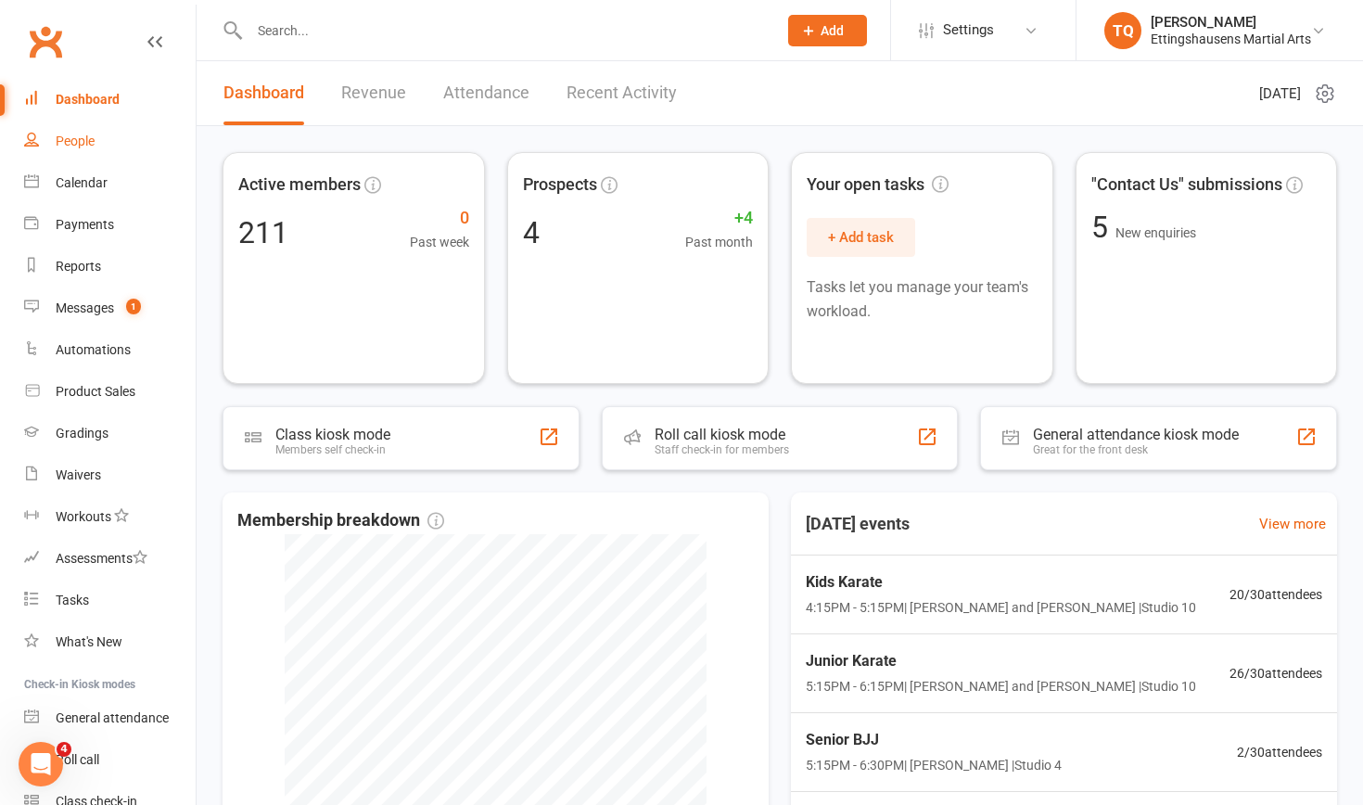
click at [89, 144] on div "People" at bounding box center [75, 140] width 39 height 15
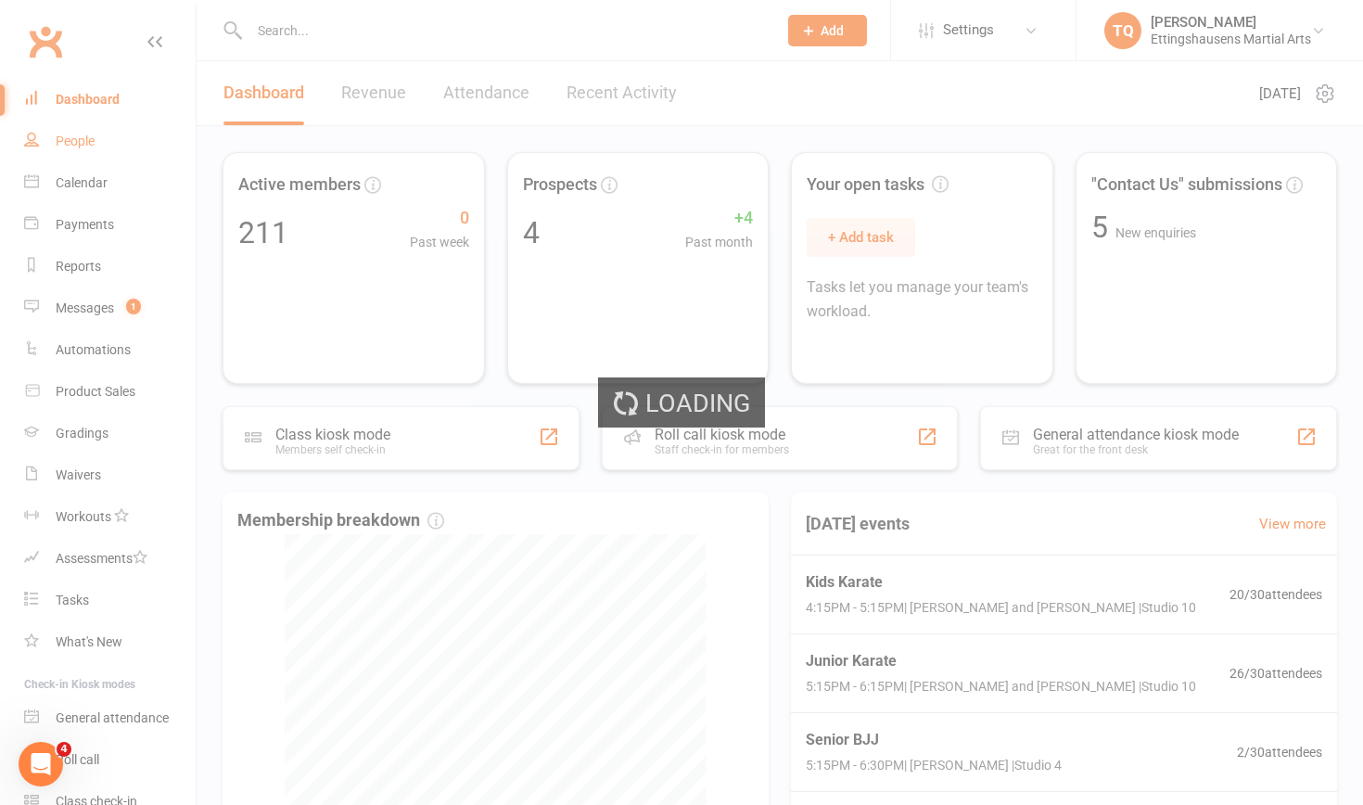
select select "100"
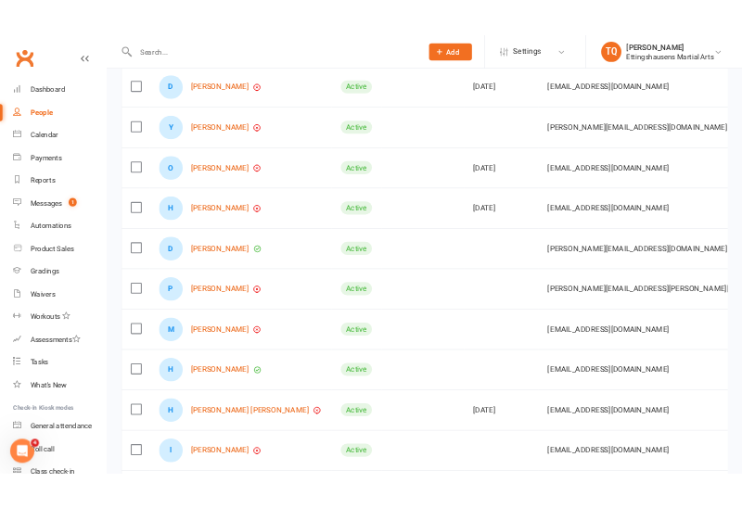
scroll to position [644, 0]
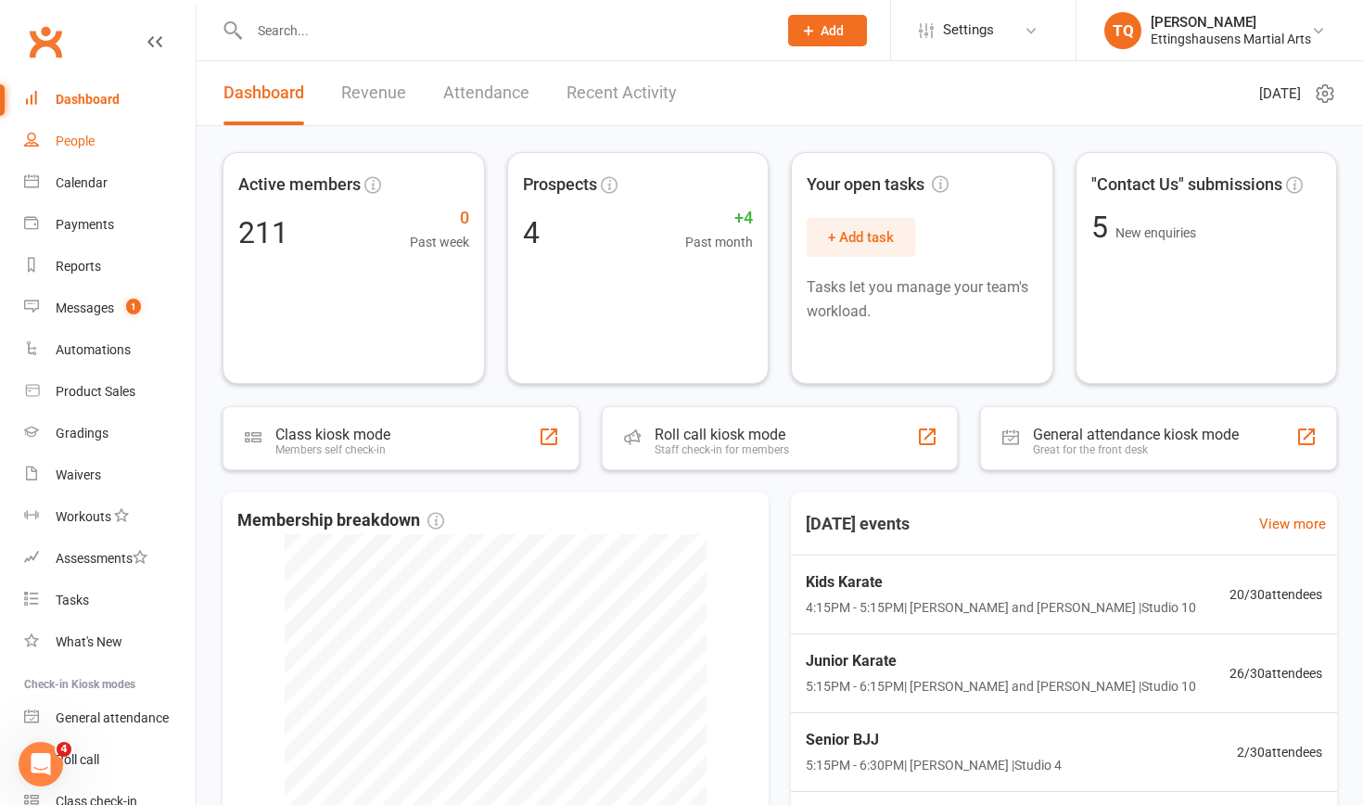
click at [73, 145] on div "People" at bounding box center [75, 140] width 39 height 15
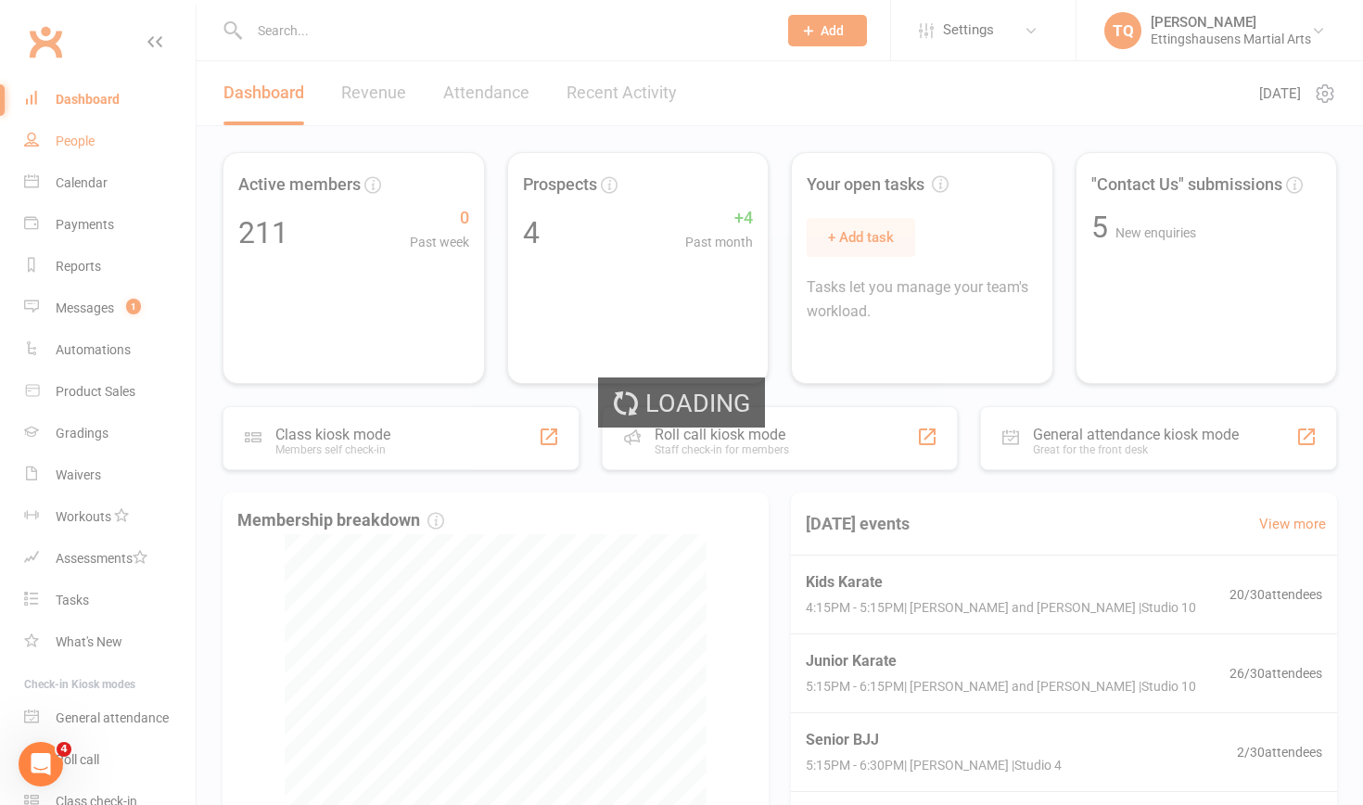
select select "100"
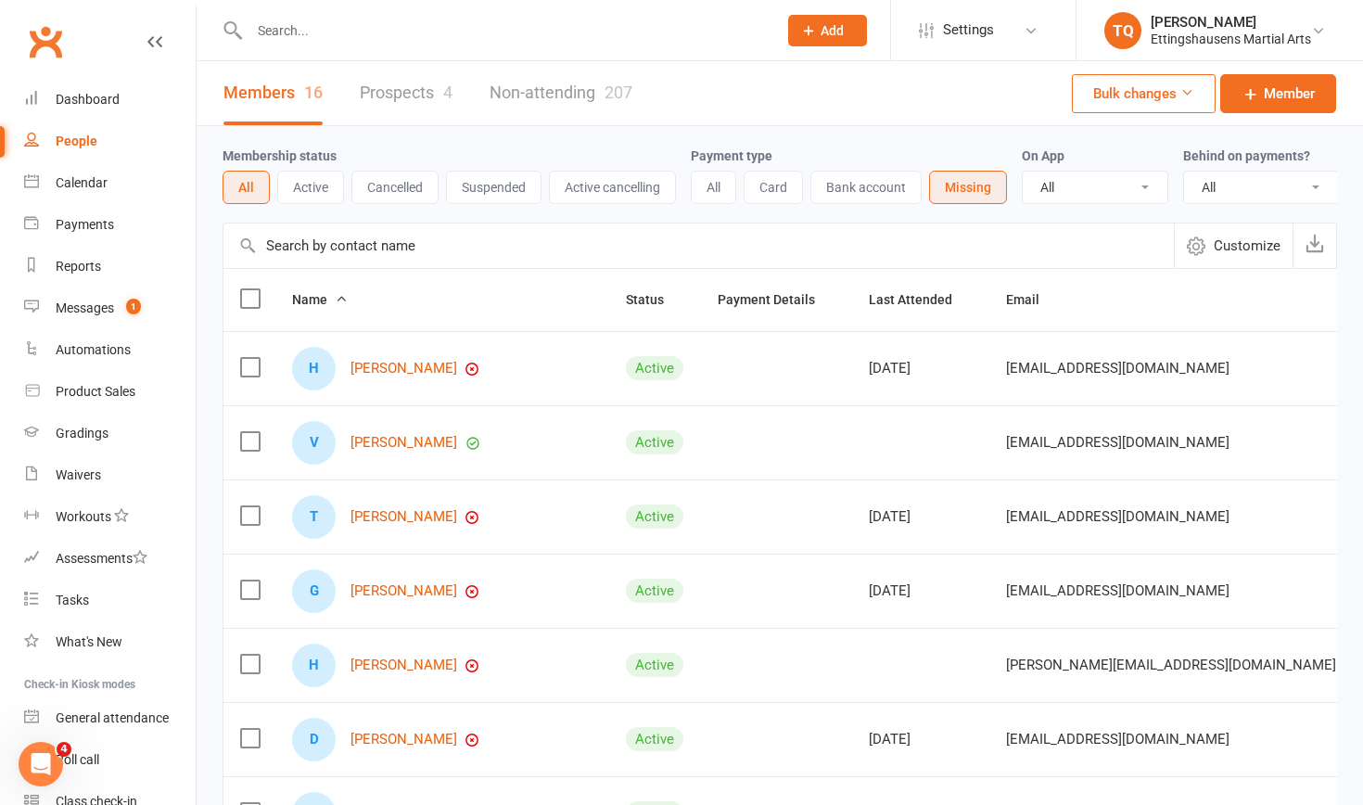
click at [287, 27] on input "text" at bounding box center [504, 31] width 520 height 26
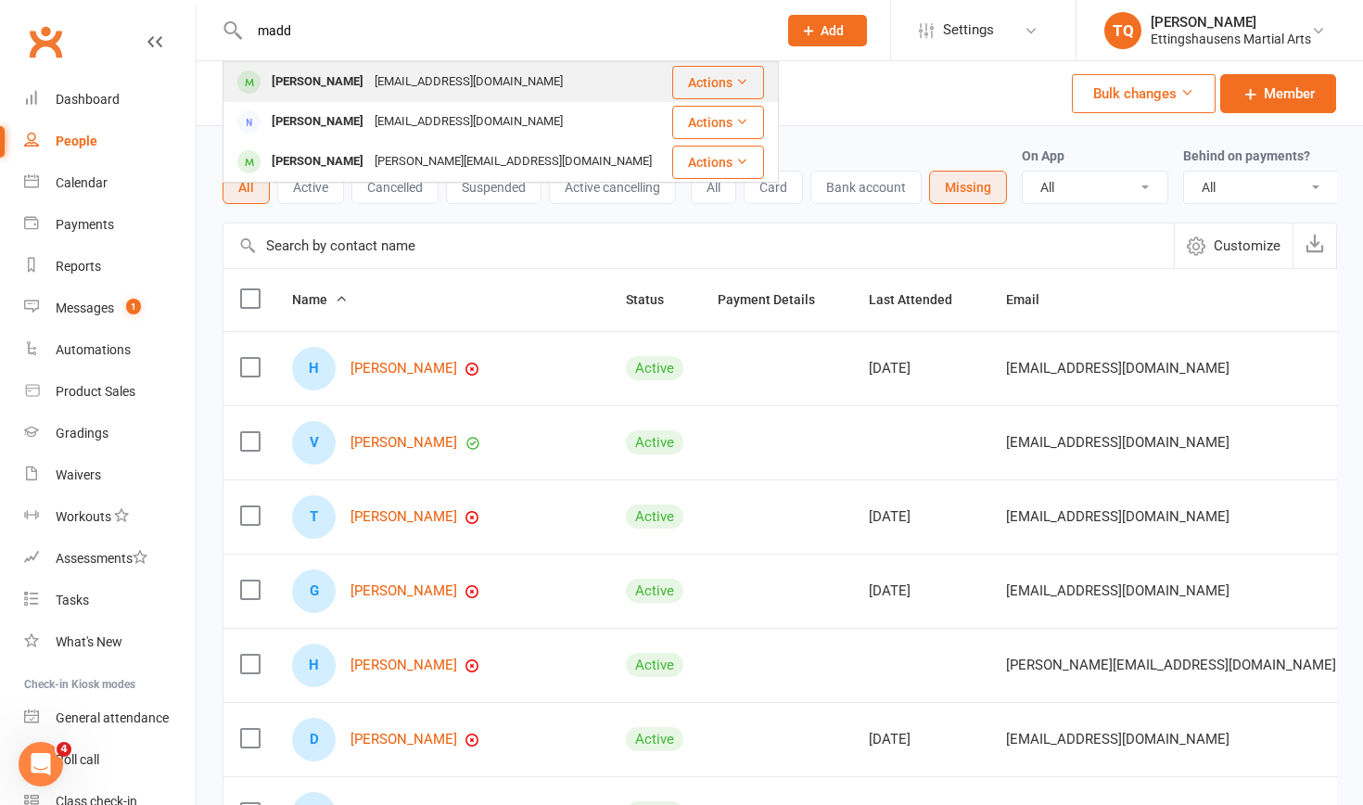
type input "madd"
click at [298, 82] on div "[PERSON_NAME]" at bounding box center [317, 82] width 103 height 27
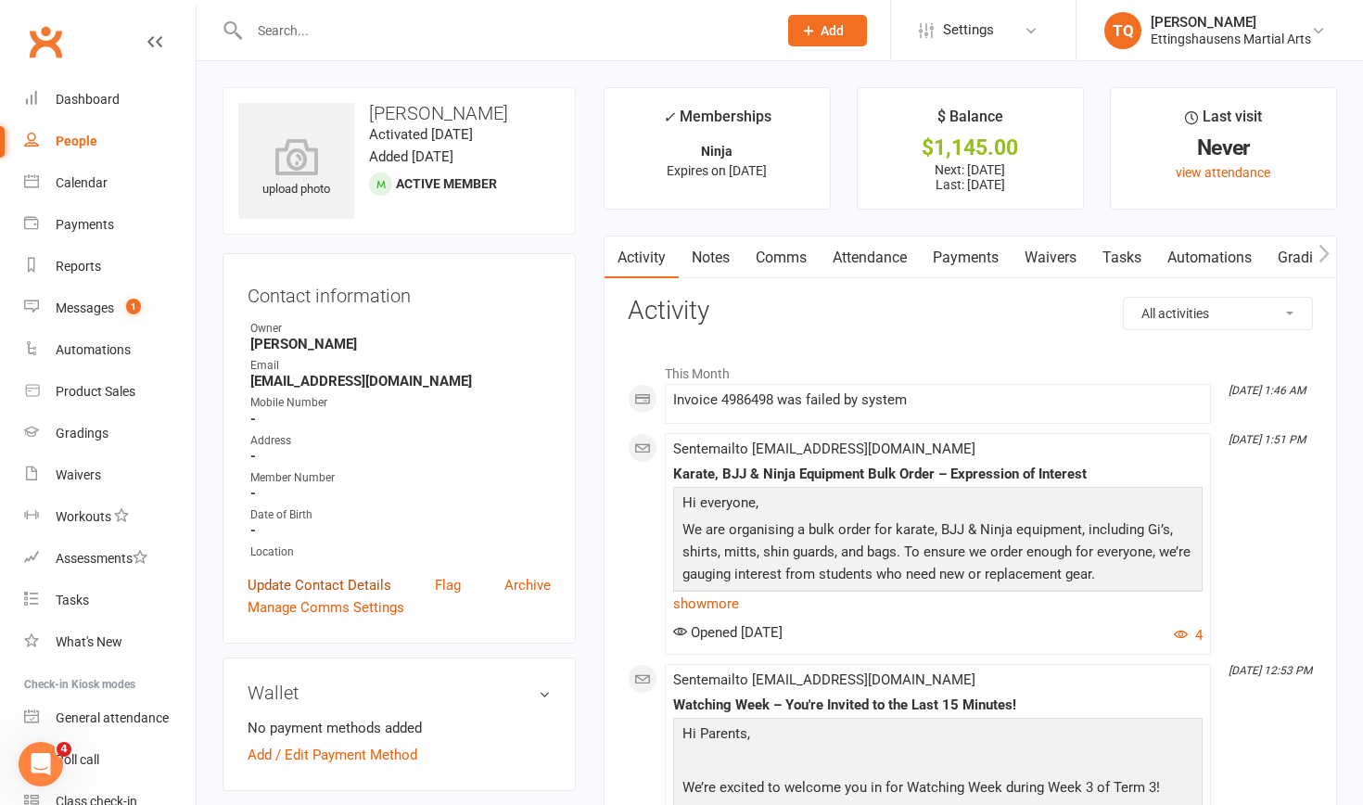
click at [293, 507] on link "Update Contact Details" at bounding box center [319, 585] width 144 height 22
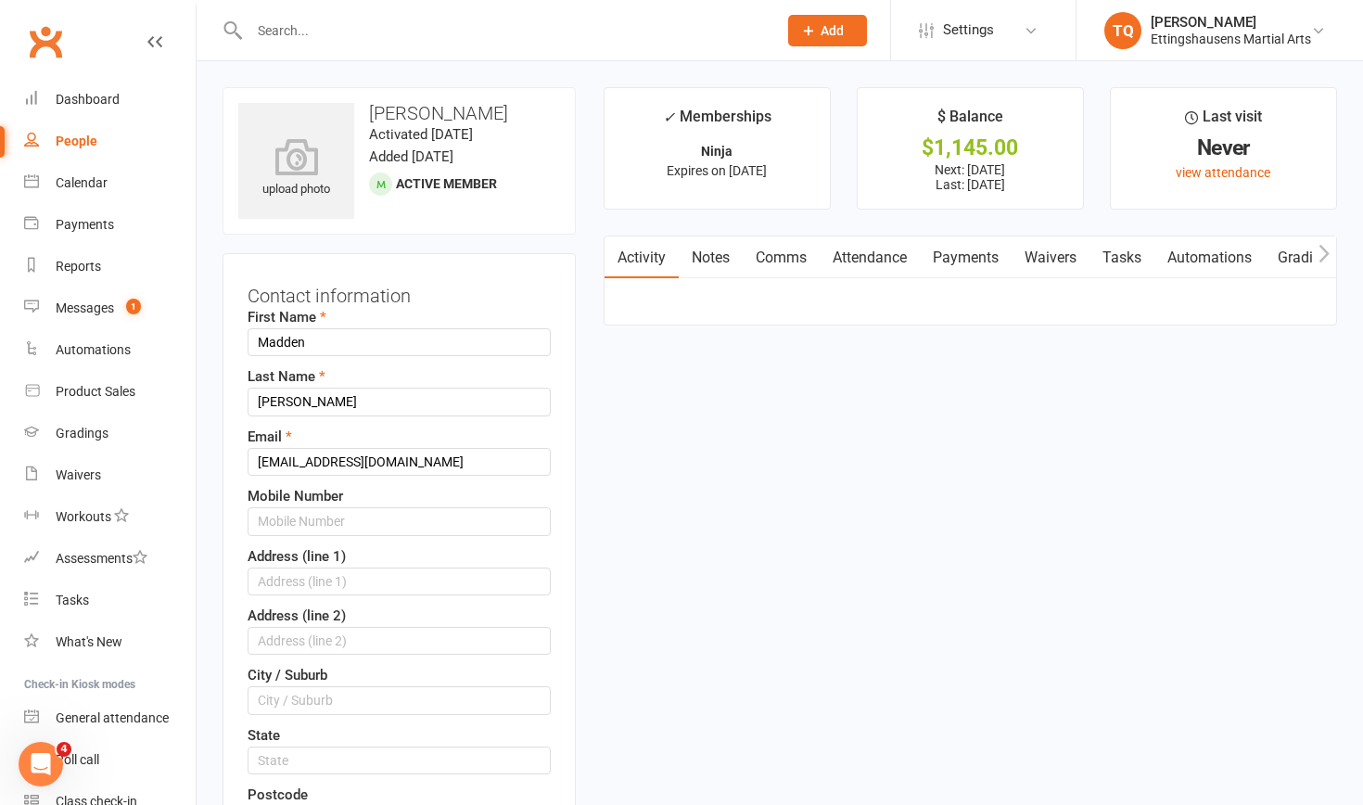
scroll to position [87, 0]
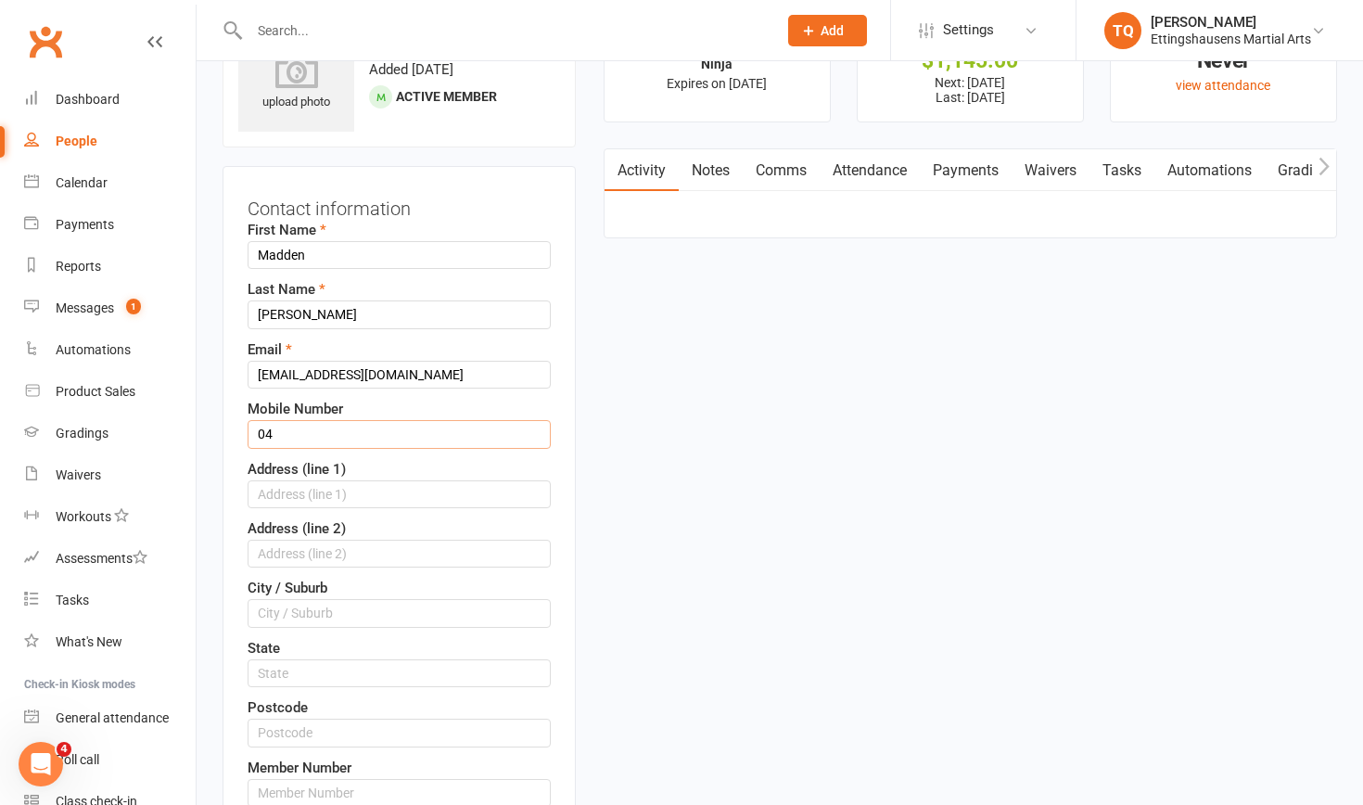
type input "0"
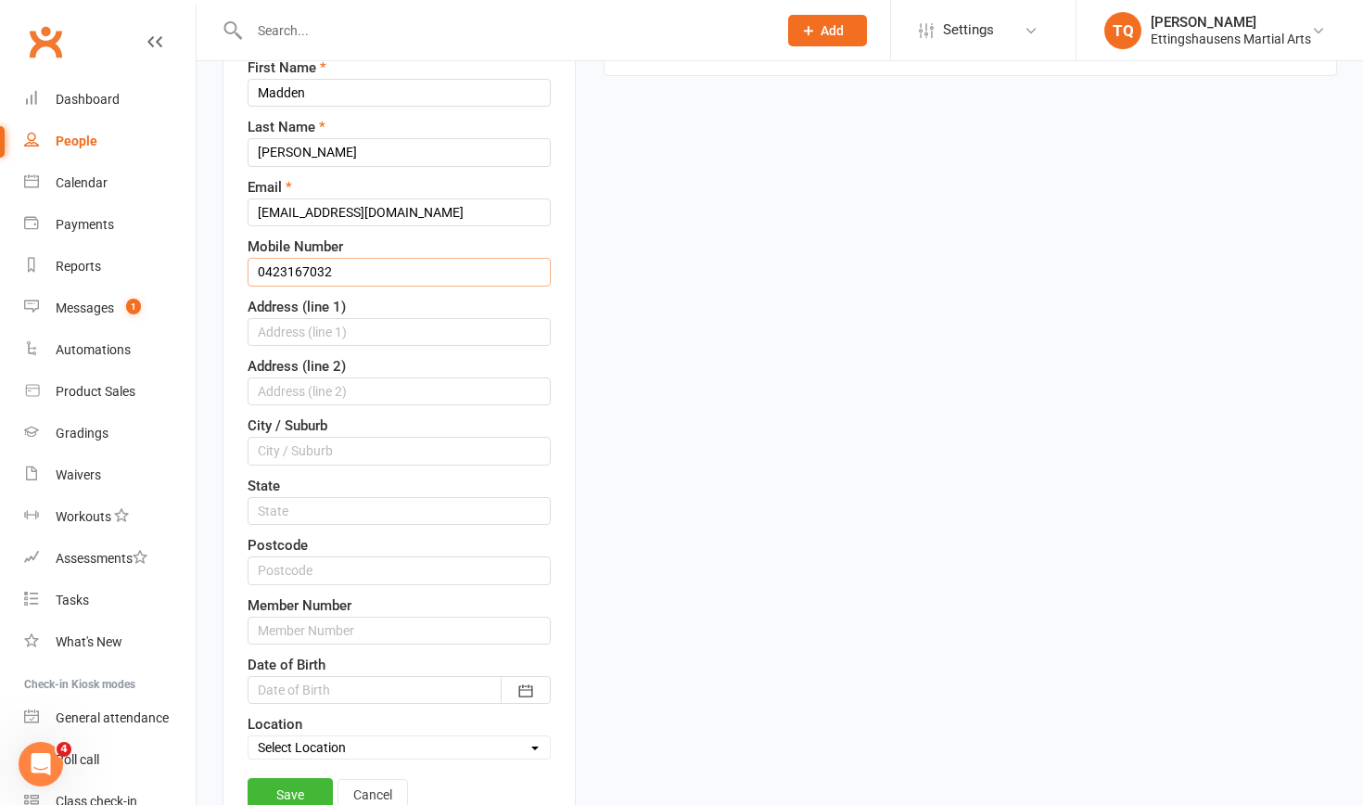
scroll to position [266, 0]
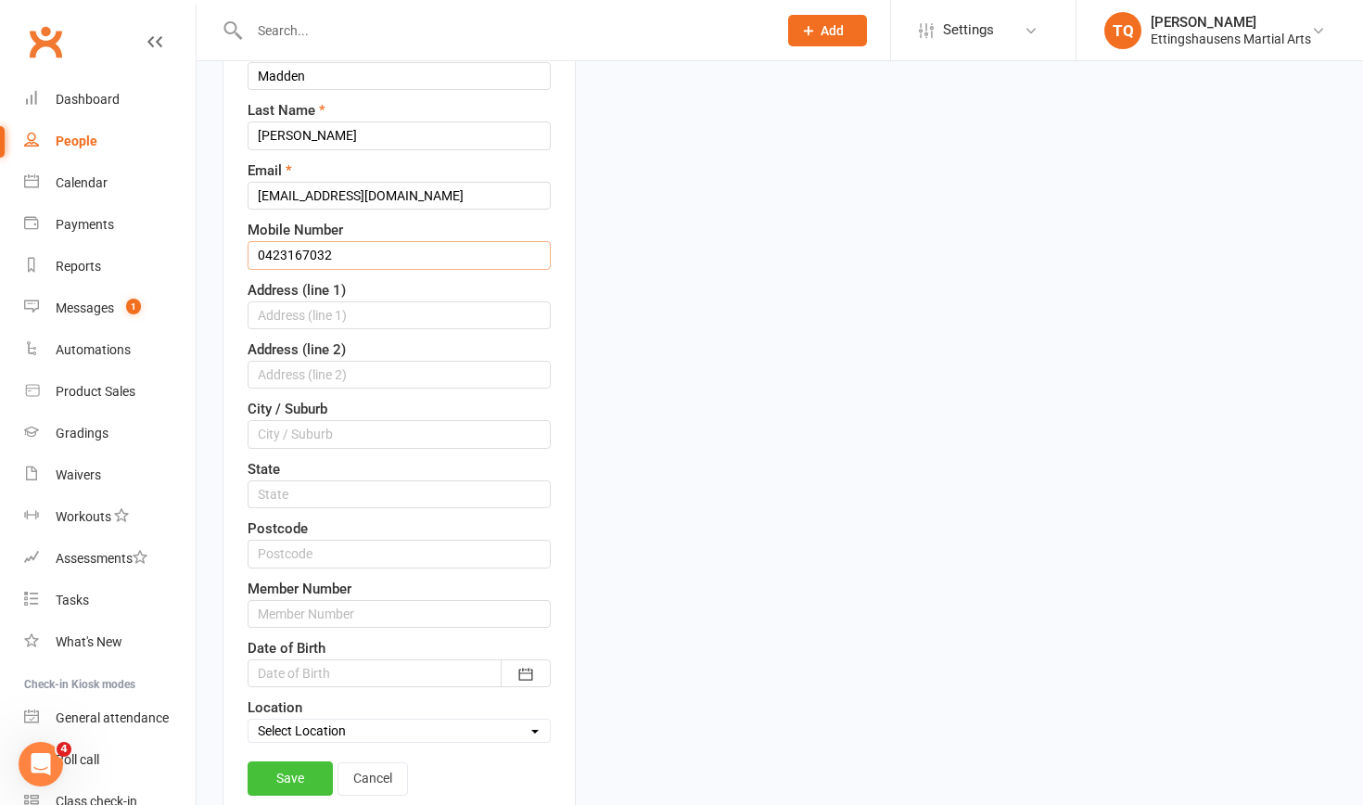
type input "0423167032"
click at [290, 507] on link "Save" at bounding box center [289, 777] width 85 height 33
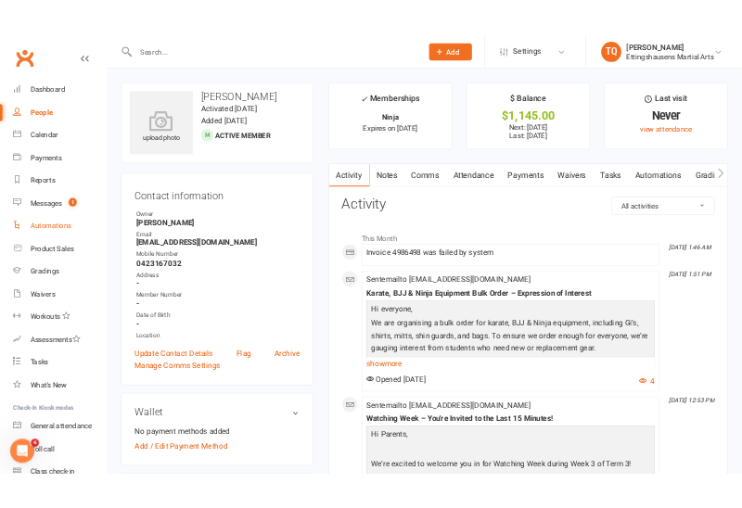
scroll to position [0, 0]
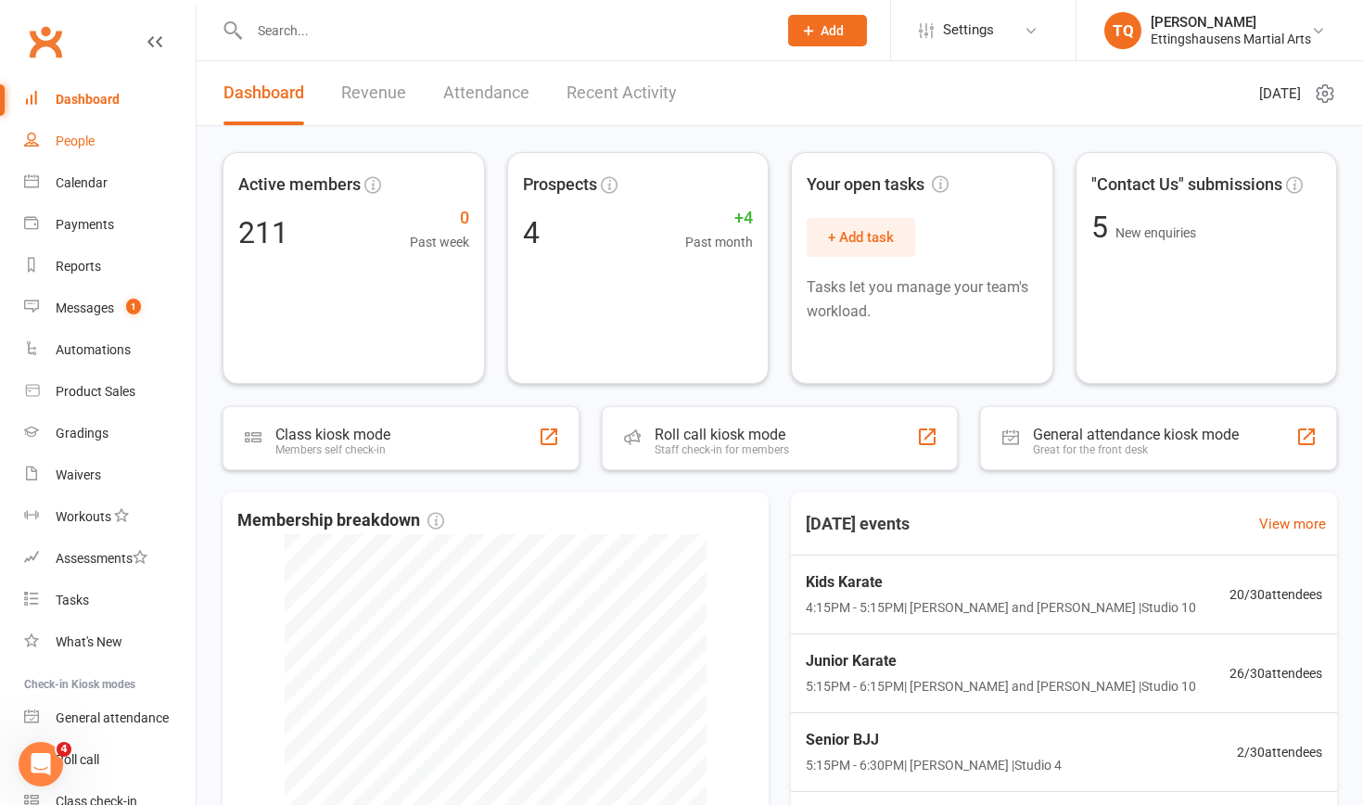
click at [83, 142] on div "People" at bounding box center [75, 140] width 39 height 15
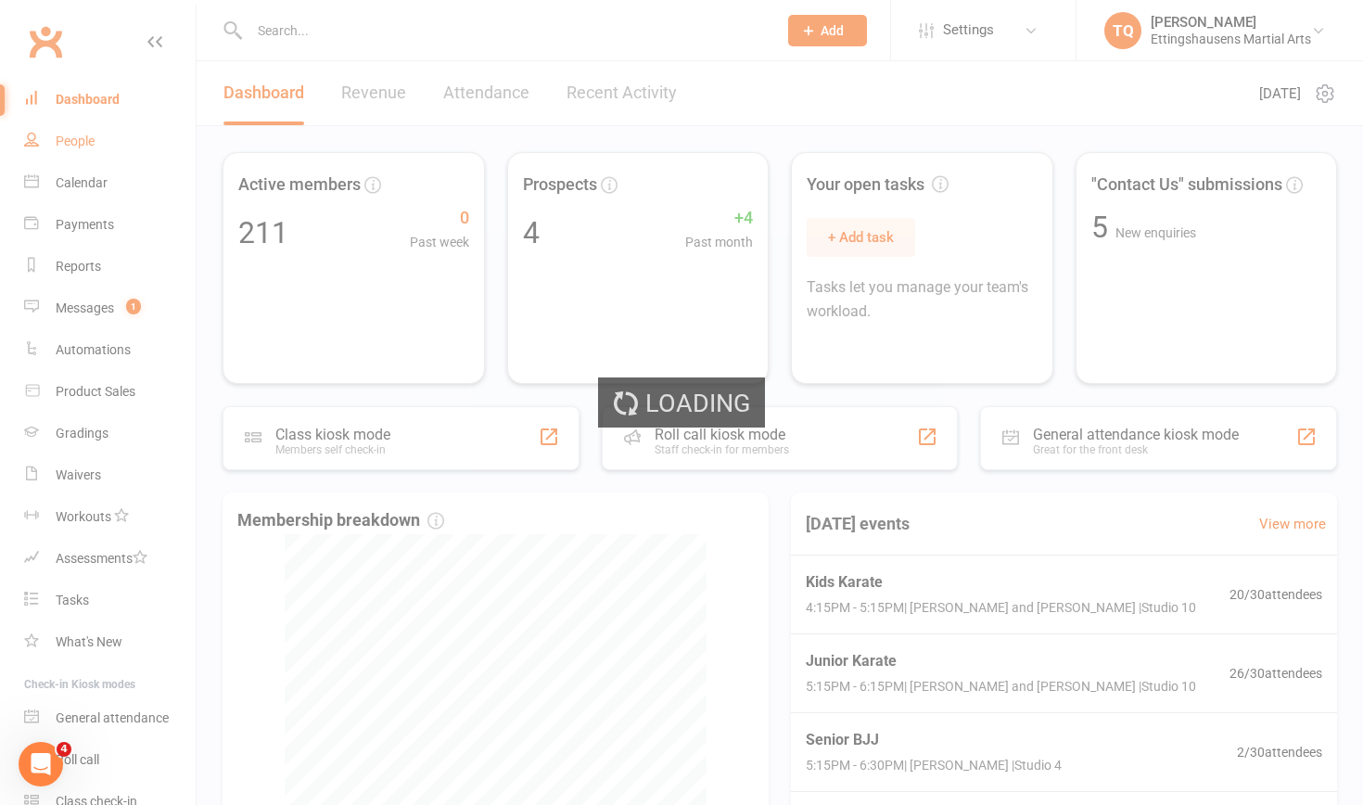
select select "100"
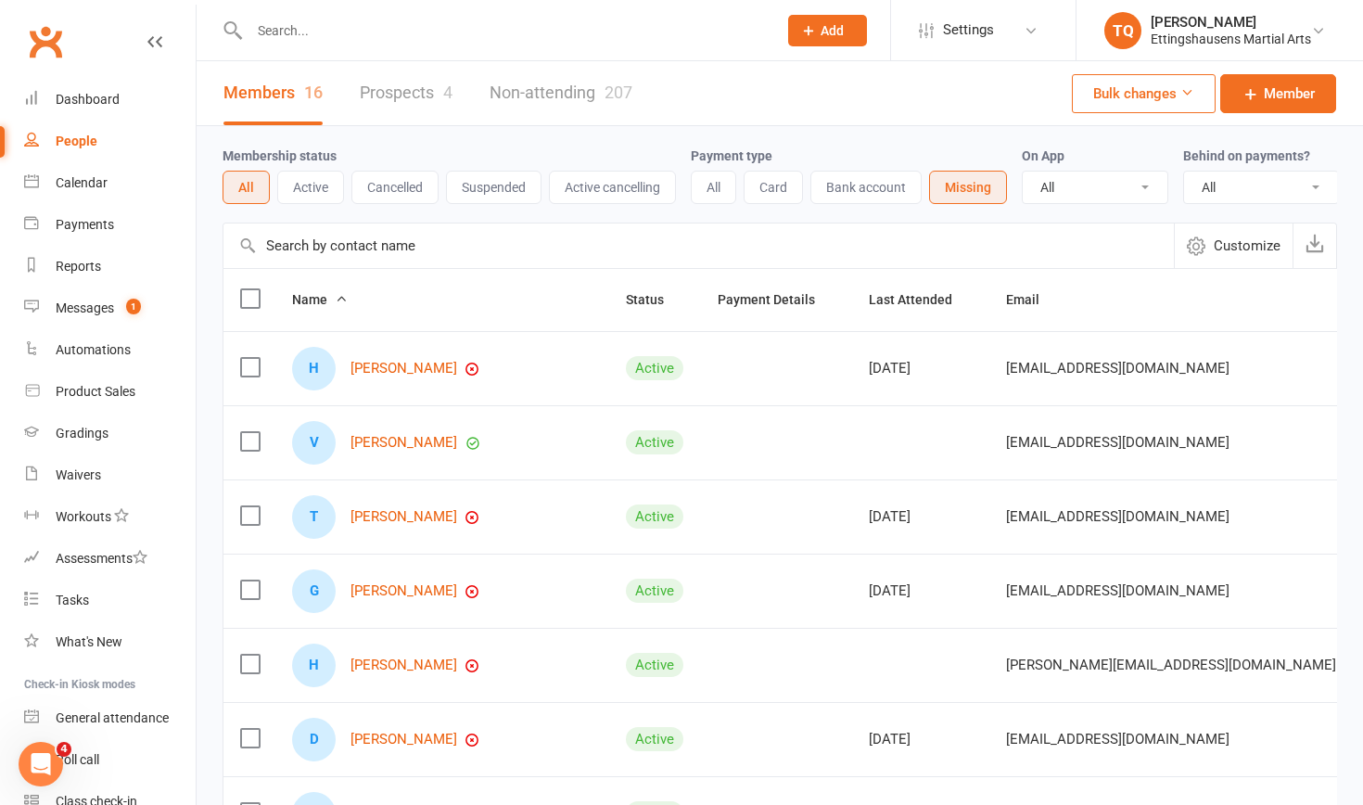
click at [275, 38] on input "text" at bounding box center [504, 31] width 520 height 26
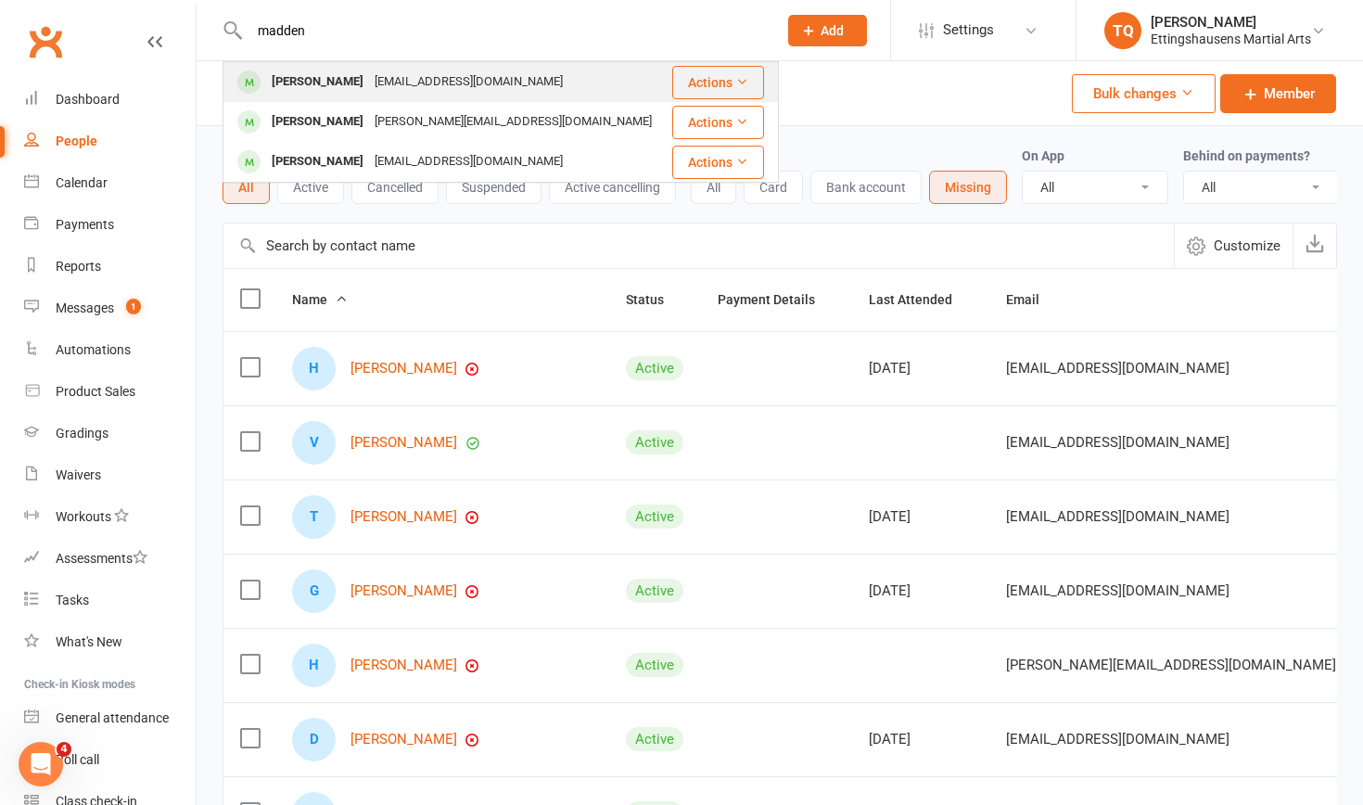
type input "madden"
click at [289, 84] on div "[PERSON_NAME]" at bounding box center [317, 82] width 103 height 27
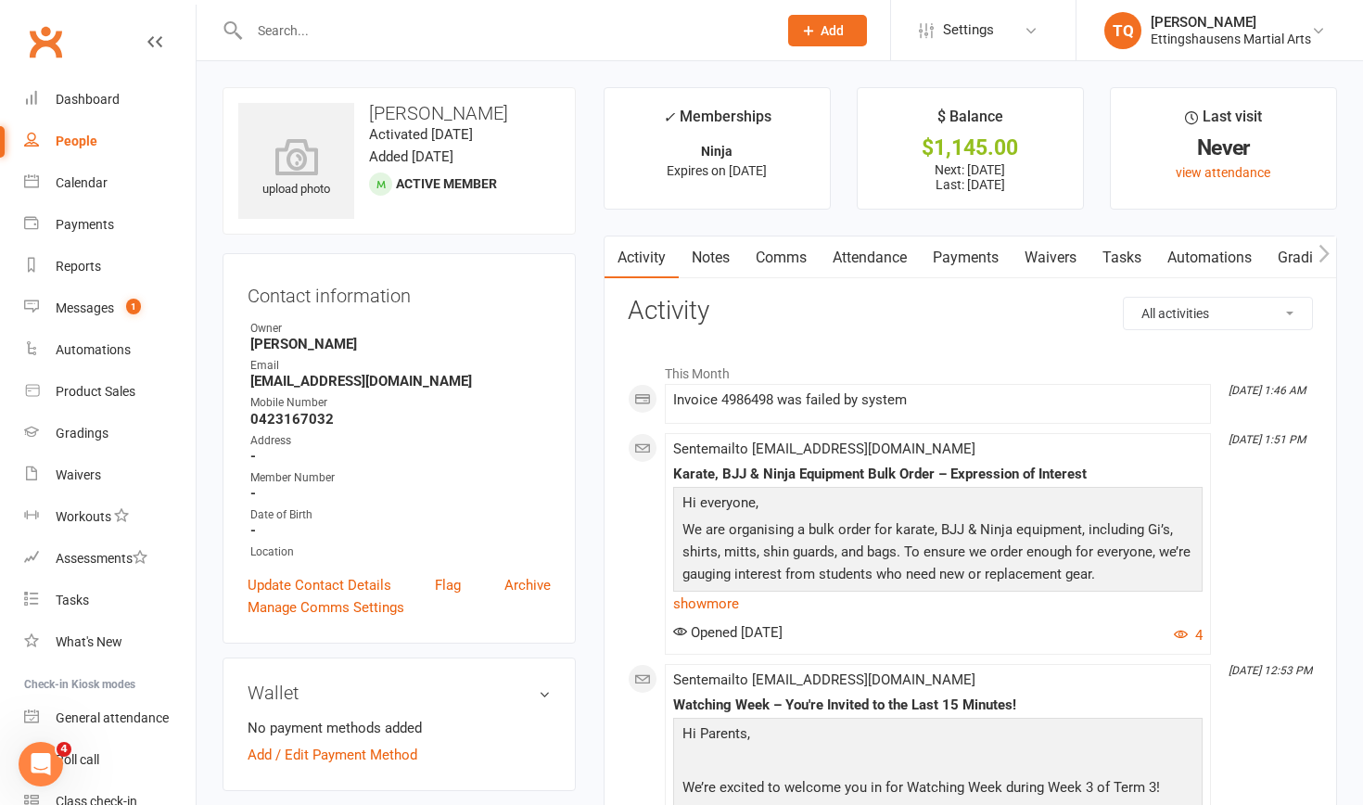
click at [90, 144] on div "People" at bounding box center [77, 140] width 42 height 15
select select "100"
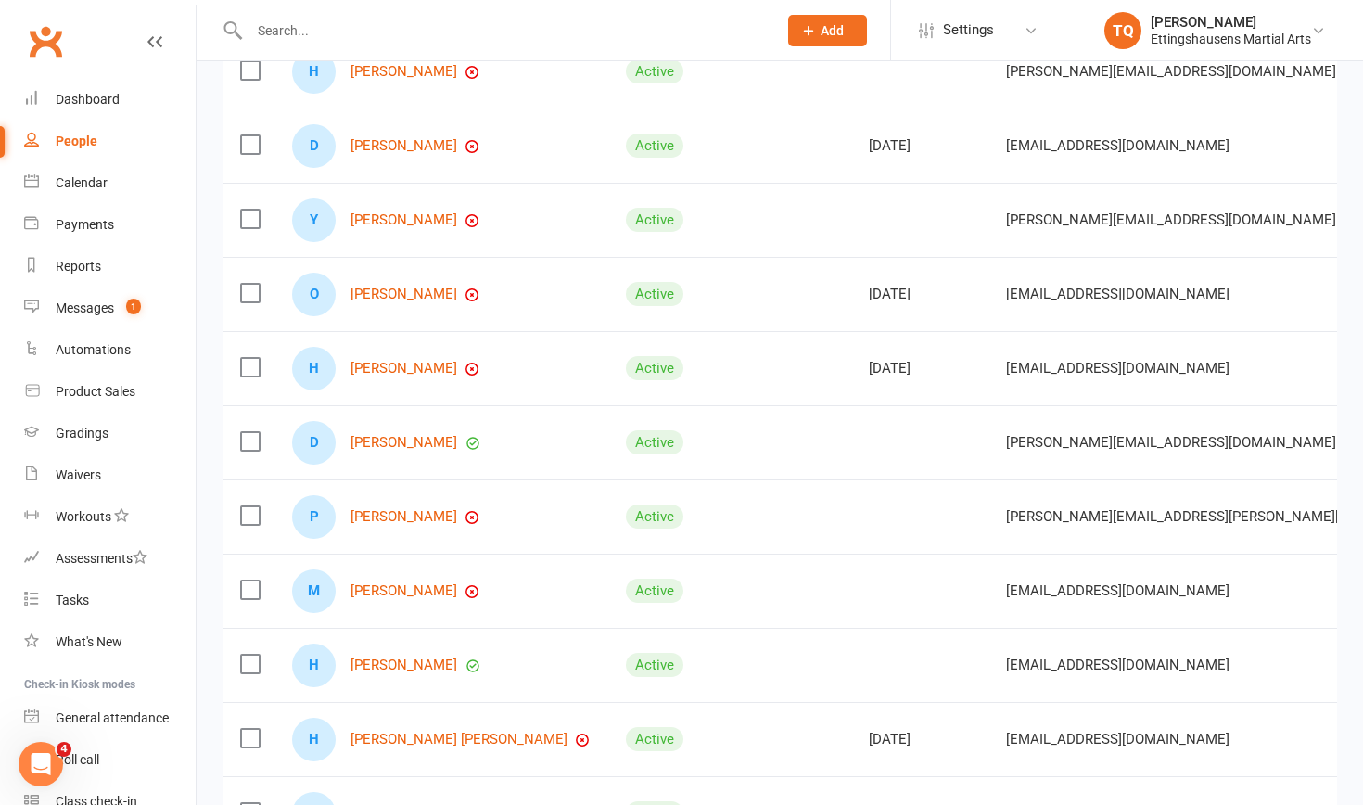
scroll to position [595, 0]
click at [379, 507] on link "[PERSON_NAME]" at bounding box center [403, 663] width 107 height 16
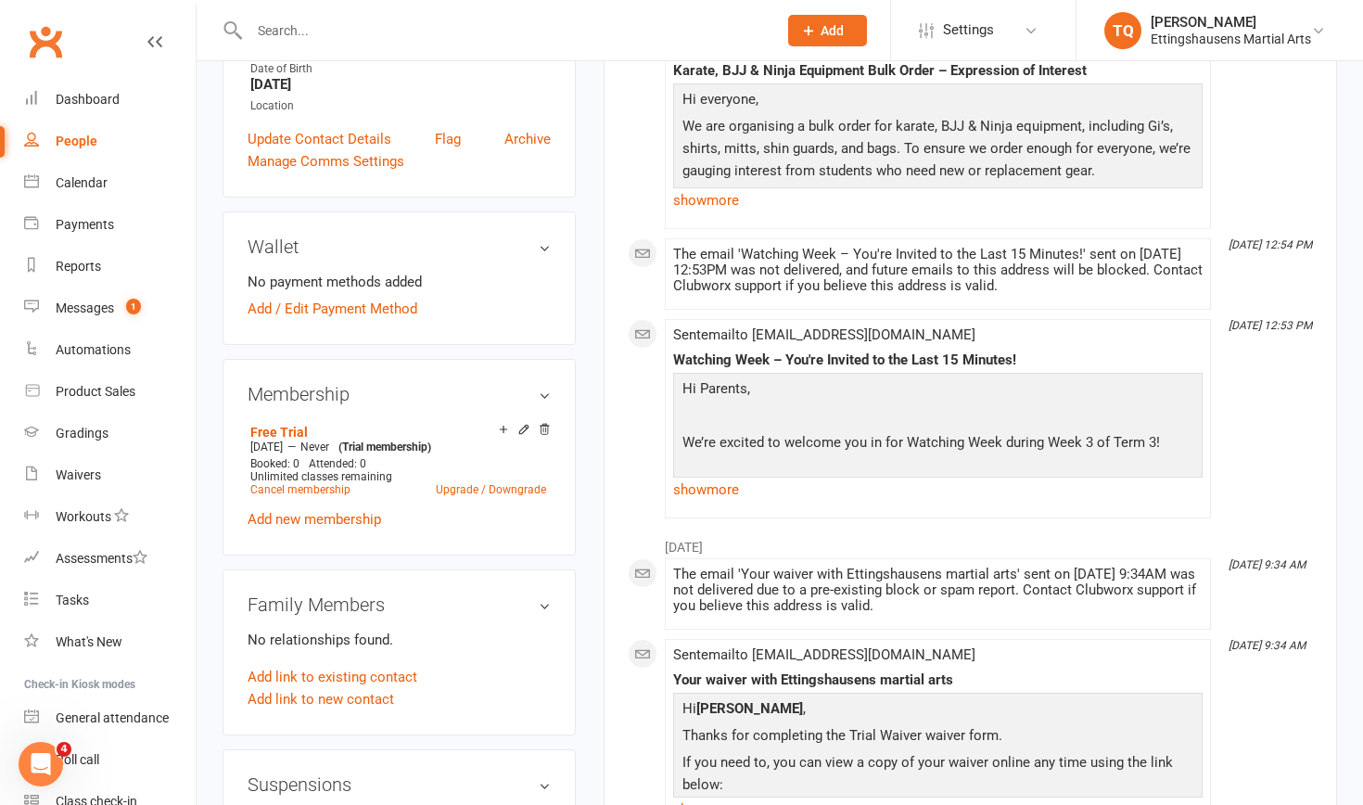
scroll to position [436, 0]
click at [66, 143] on div "People" at bounding box center [77, 140] width 42 height 15
select select "100"
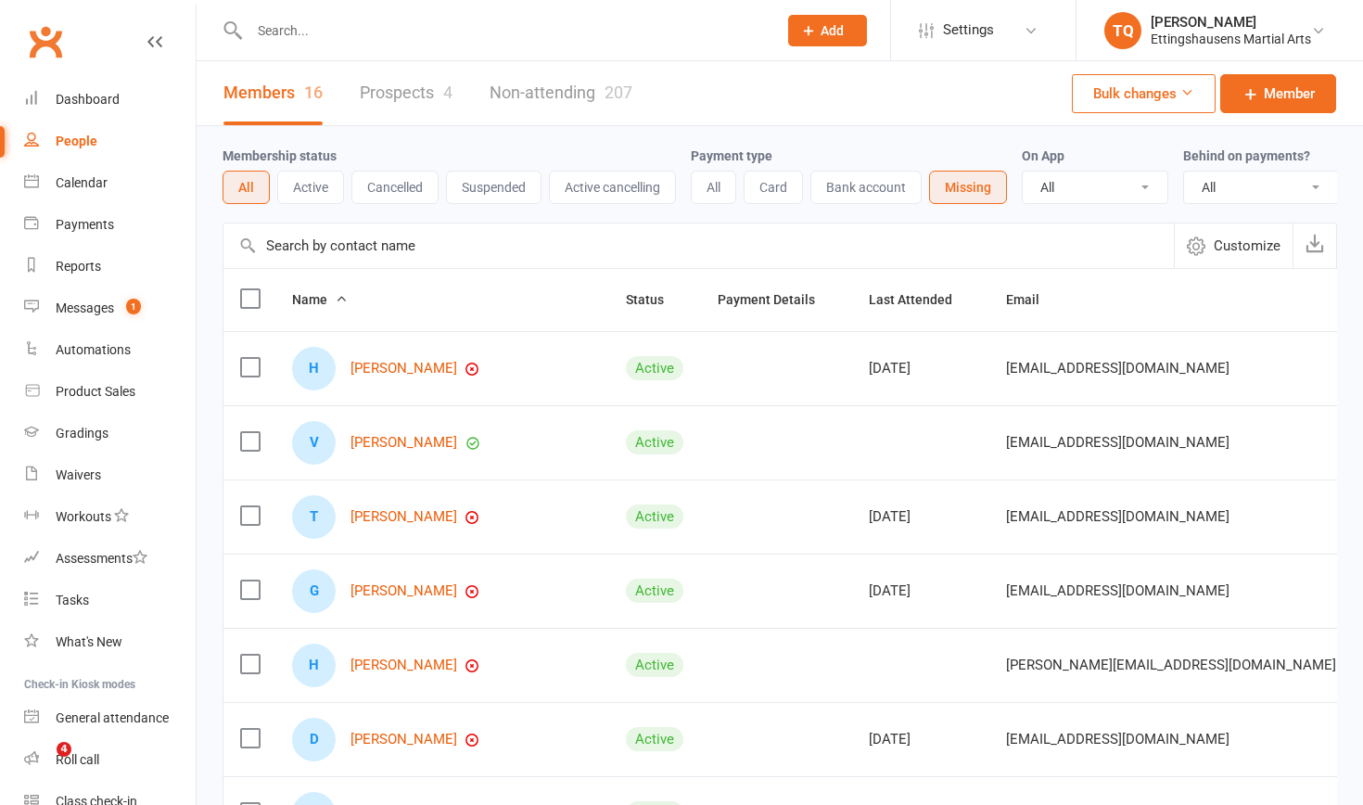
select select "100"
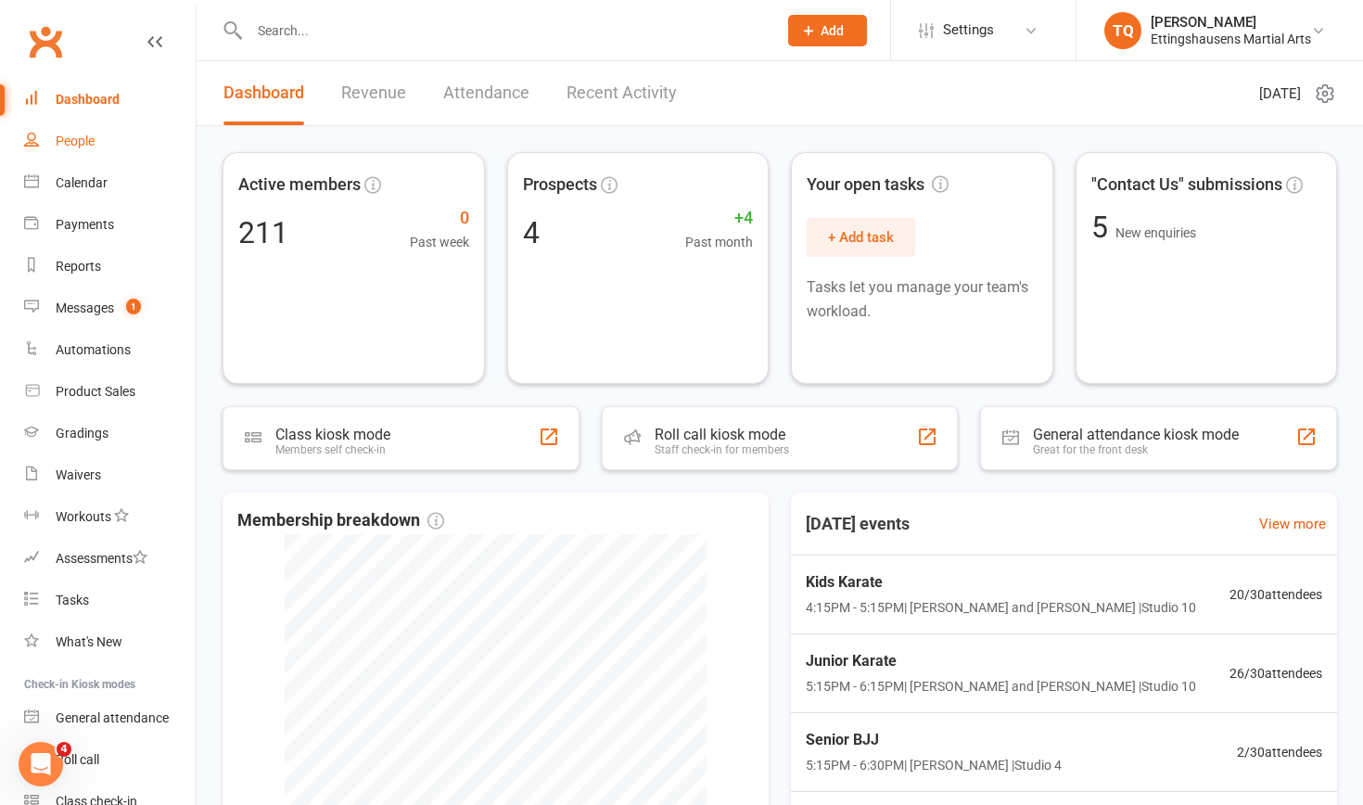
click at [95, 143] on div "People" at bounding box center [75, 140] width 39 height 15
select select "100"
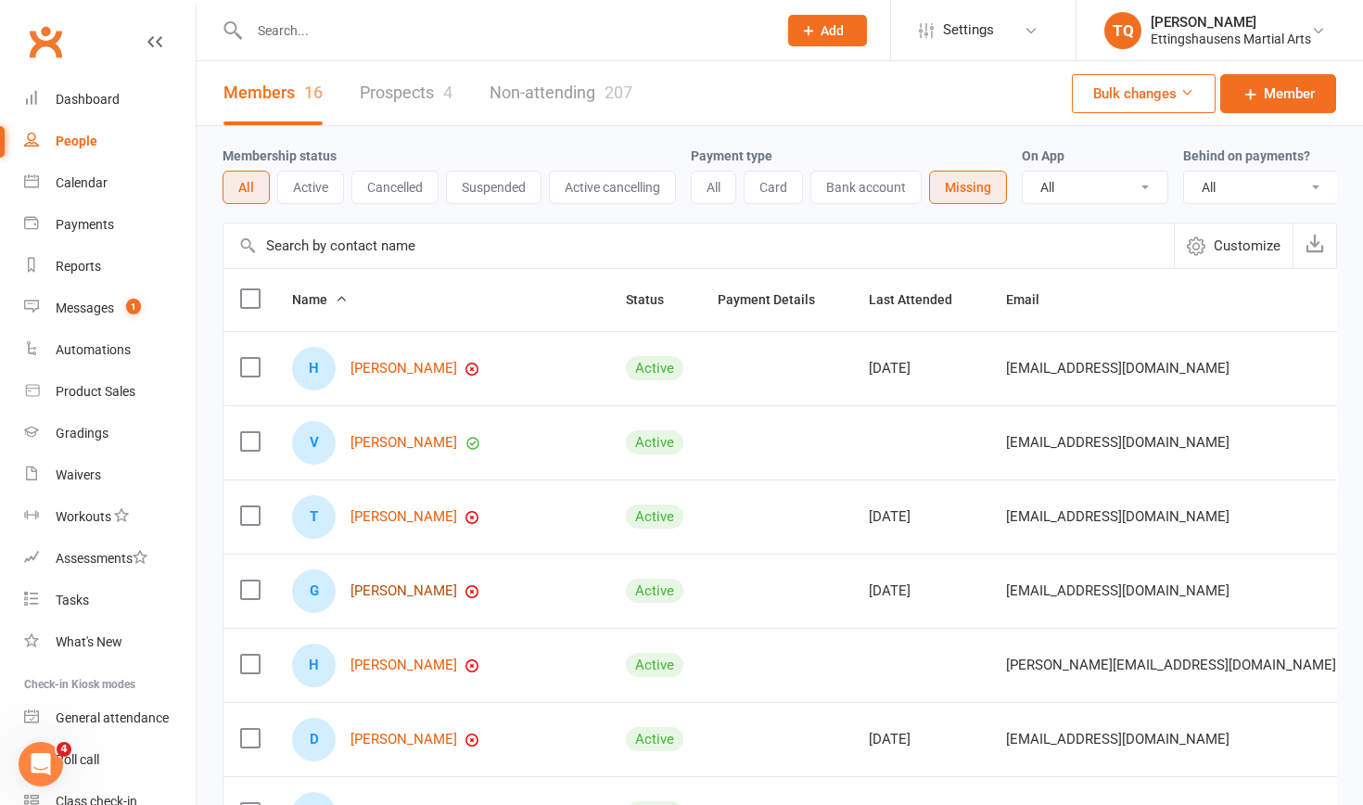
click at [426, 507] on link "[PERSON_NAME]" at bounding box center [403, 591] width 107 height 16
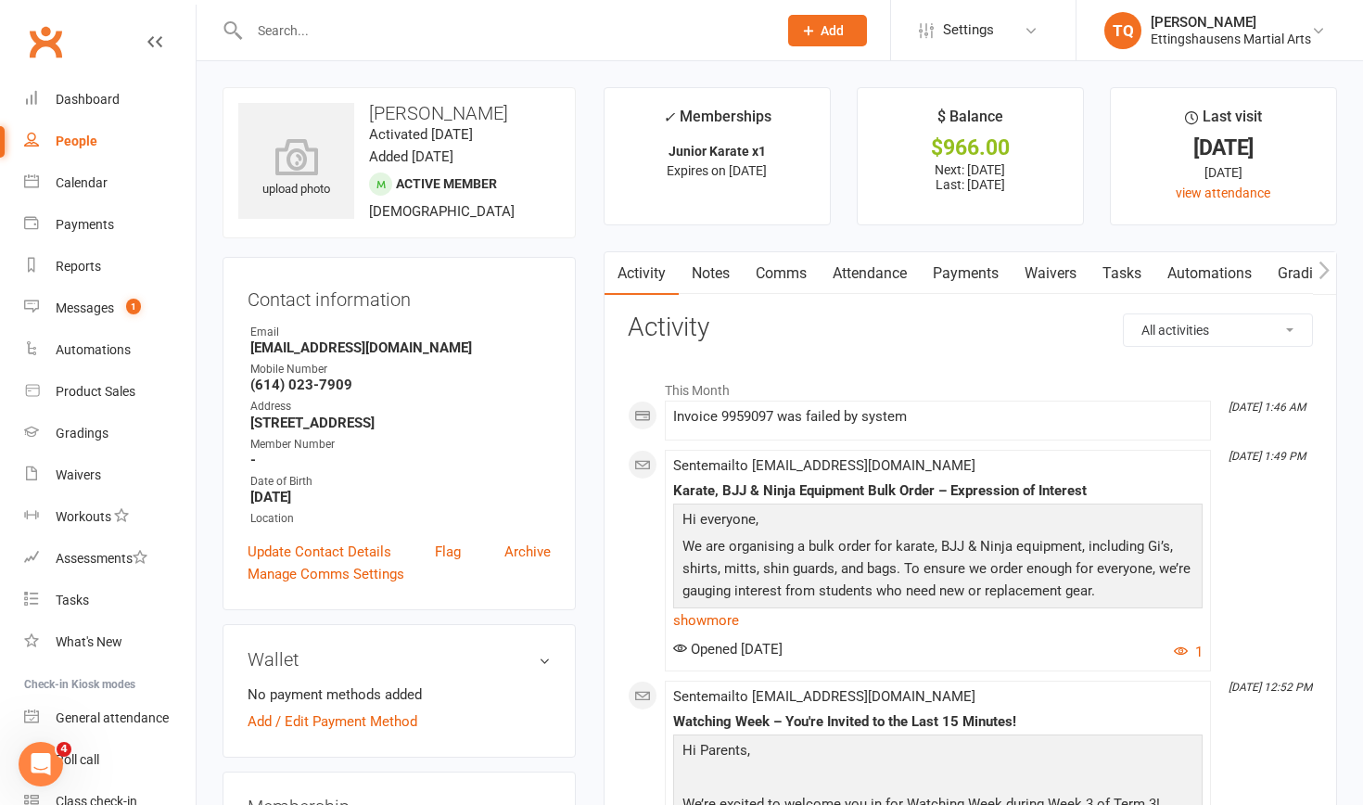
select select "100"
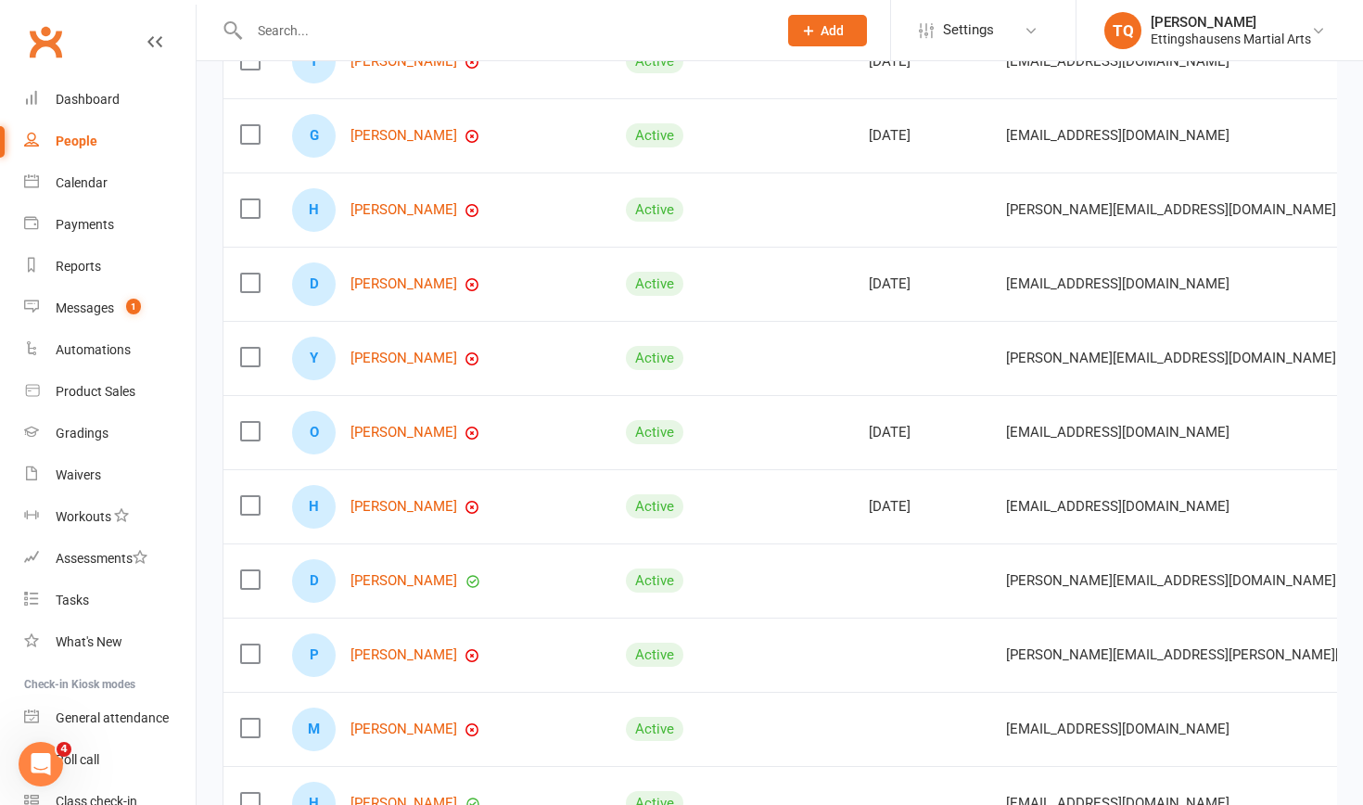
scroll to position [466, 0]
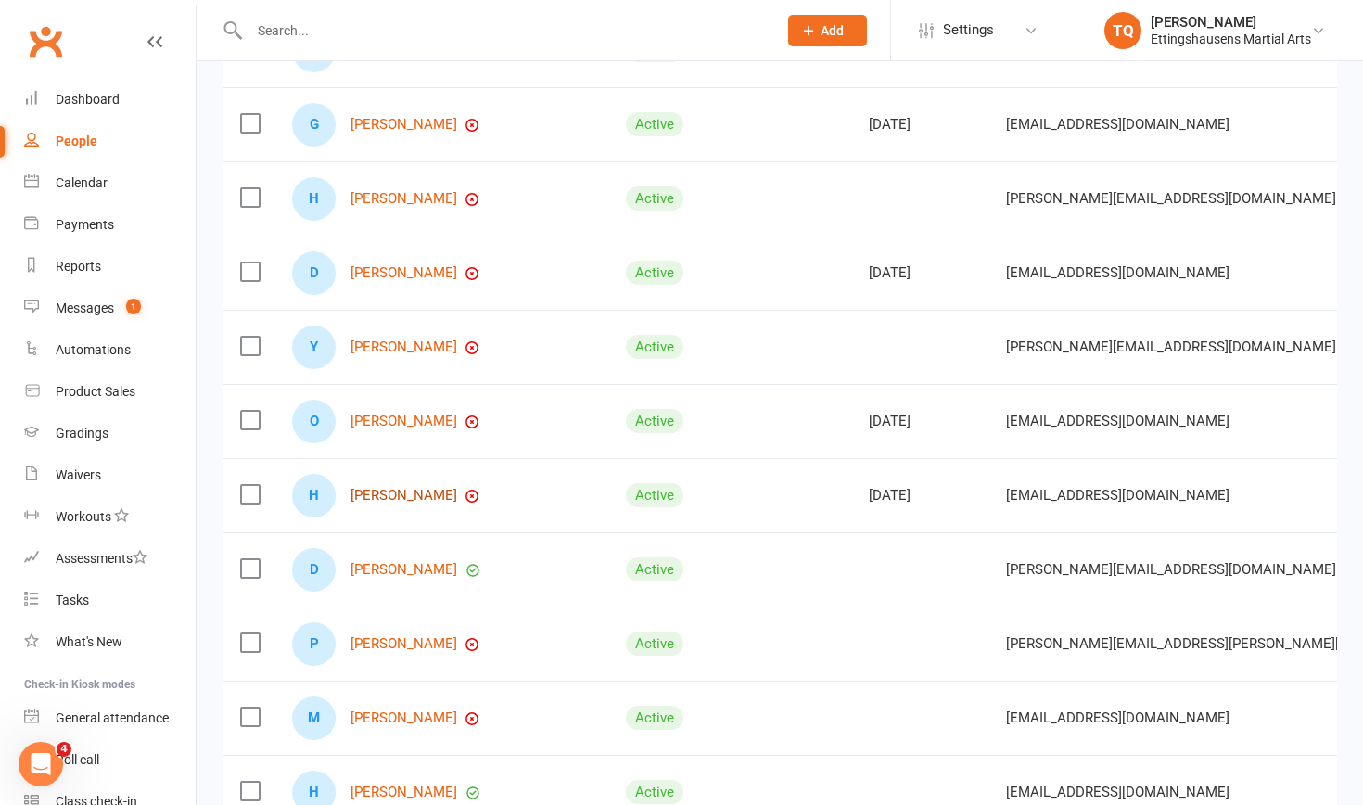
click at [410, 494] on link "[PERSON_NAME]" at bounding box center [403, 496] width 107 height 16
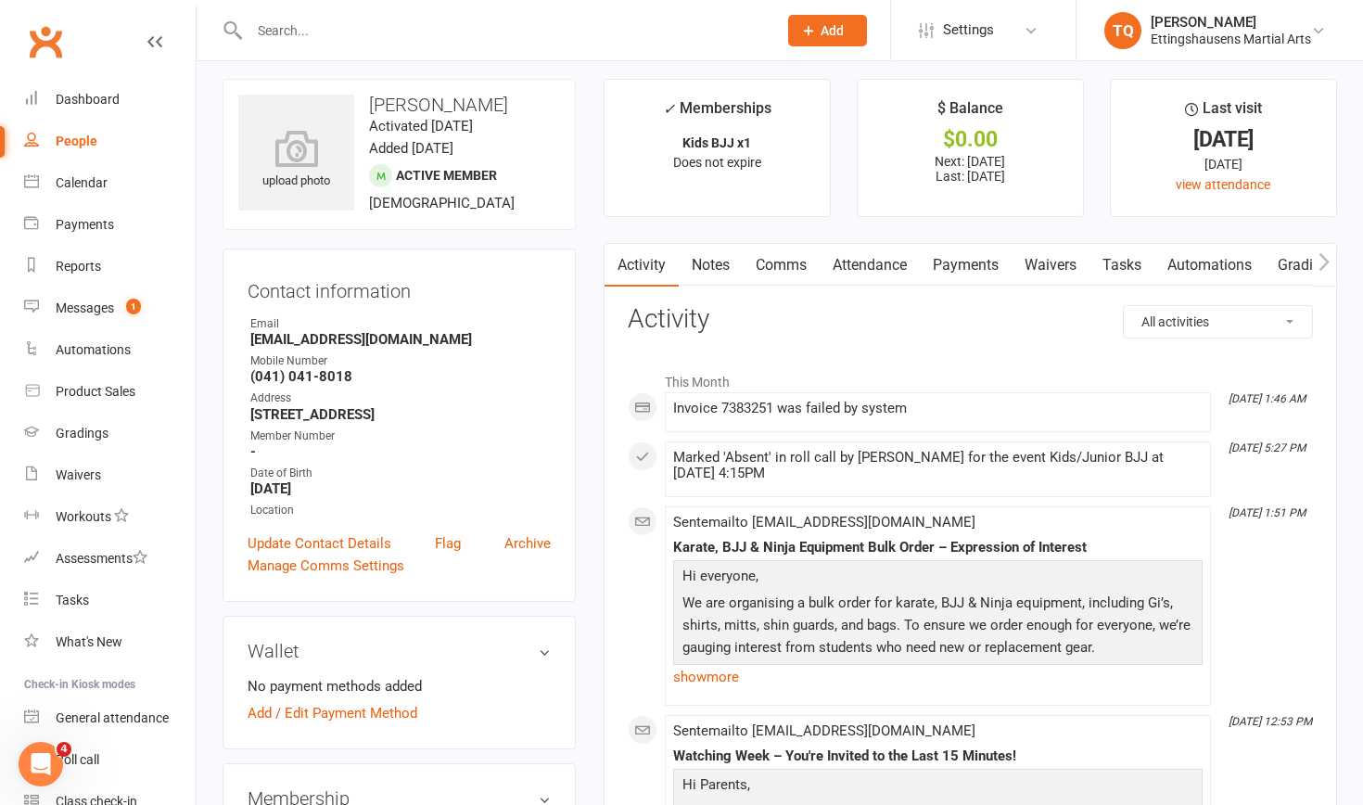
scroll to position [7, 0]
select select "100"
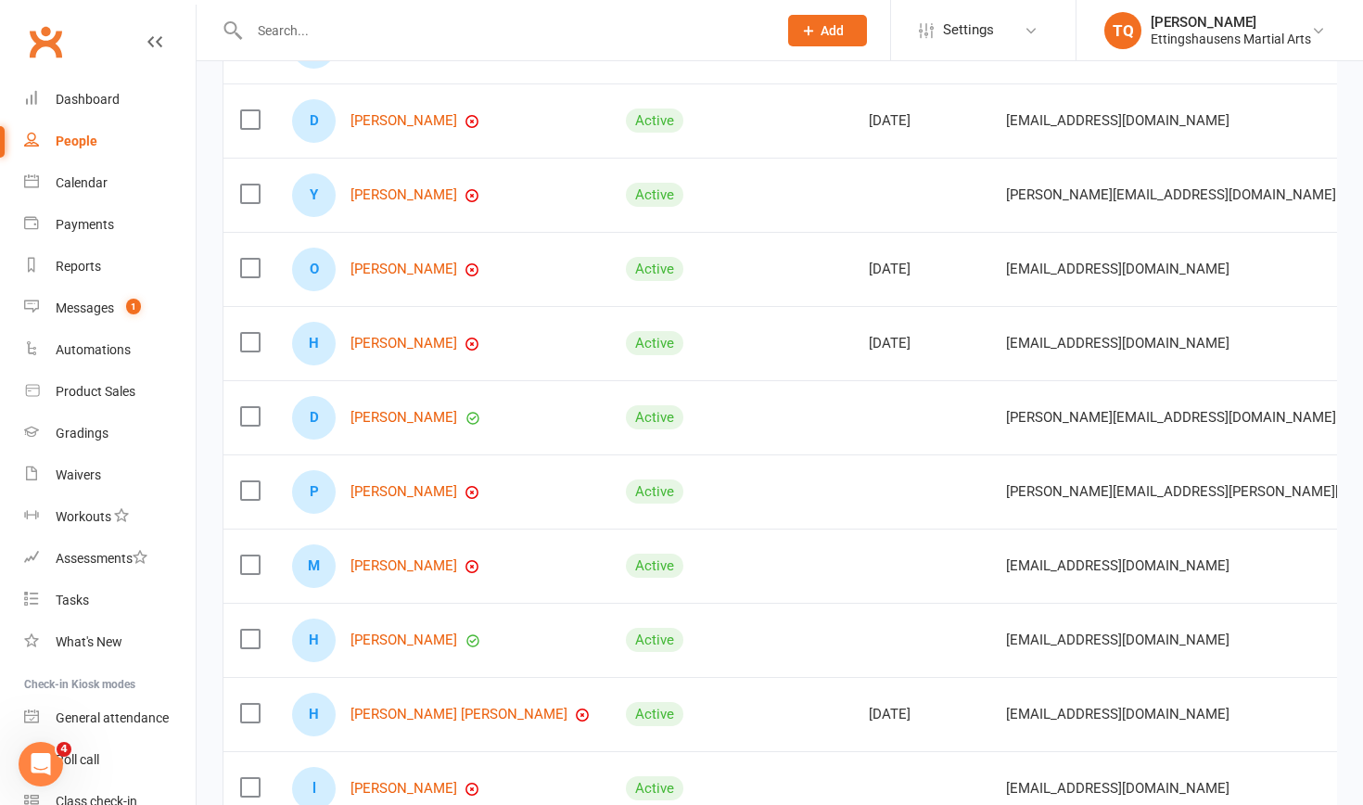
scroll to position [619, 0]
click at [401, 489] on link "[PERSON_NAME]" at bounding box center [403, 491] width 107 height 16
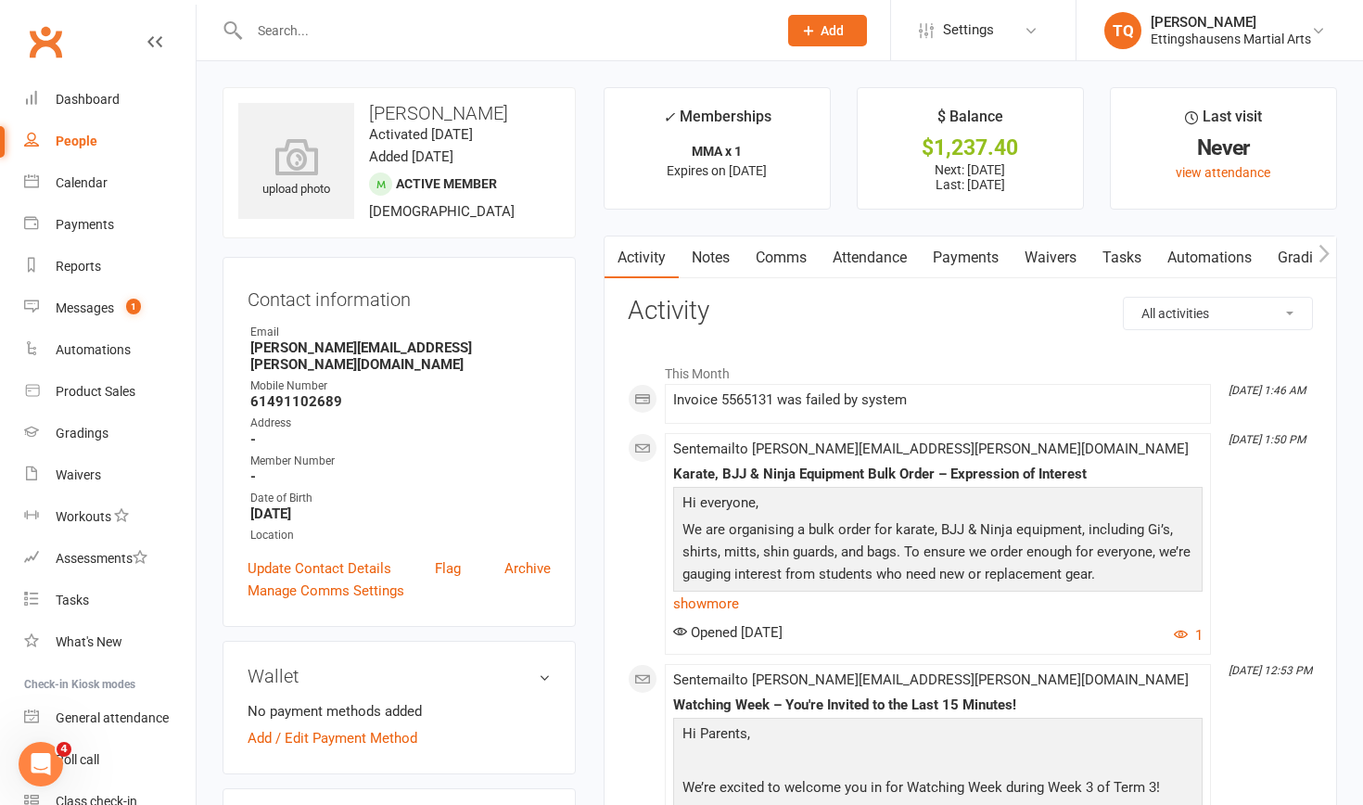
select select "100"
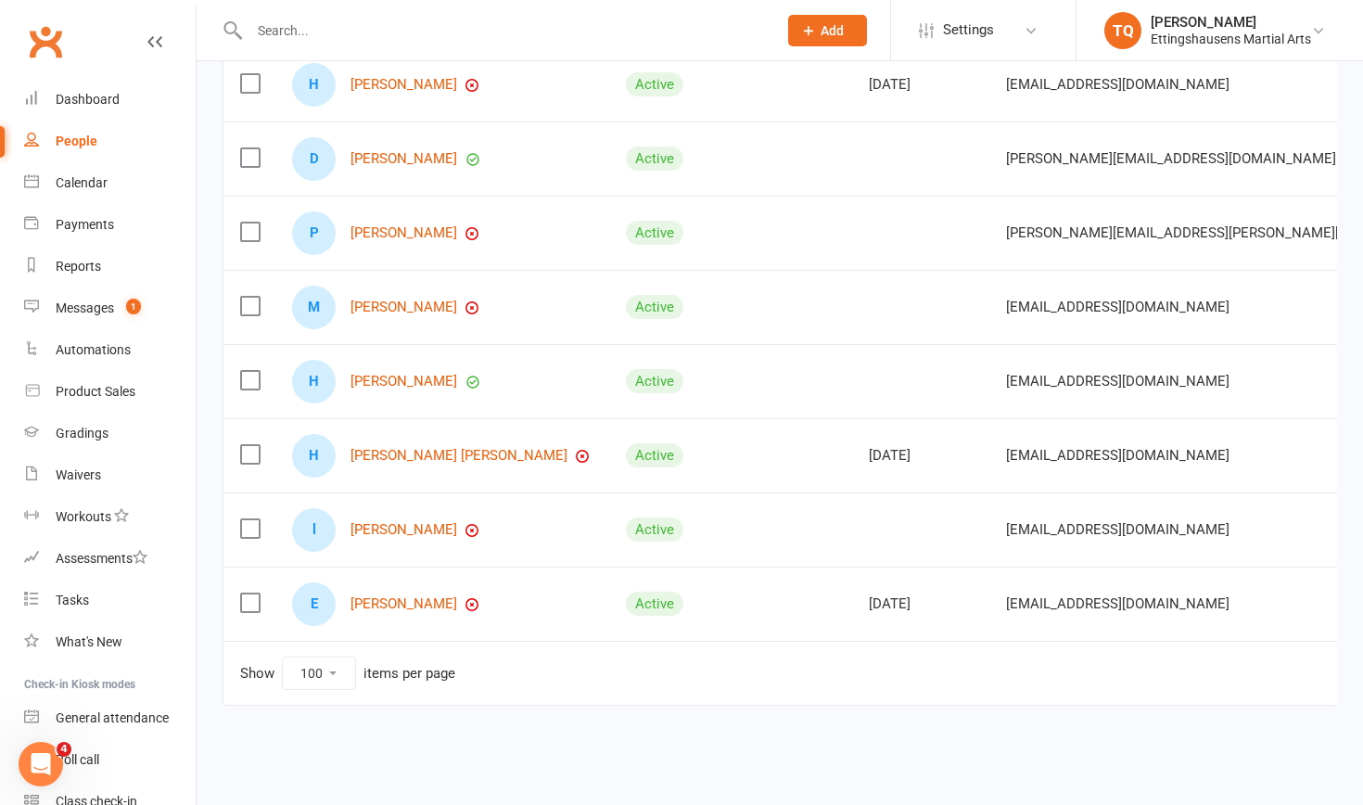
scroll to position [892, 0]
click at [418, 507] on link "[PERSON_NAME]" at bounding box center [403, 530] width 107 height 16
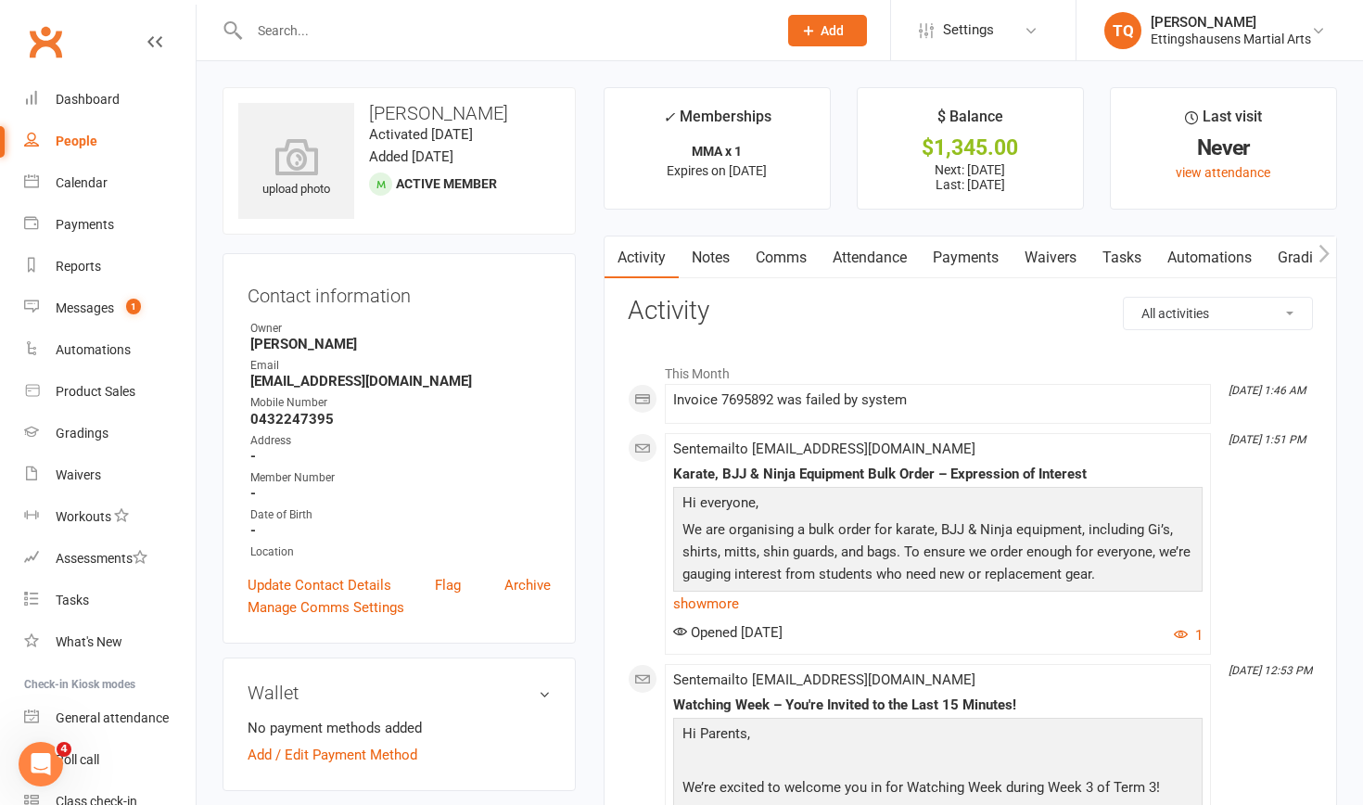
select select "100"
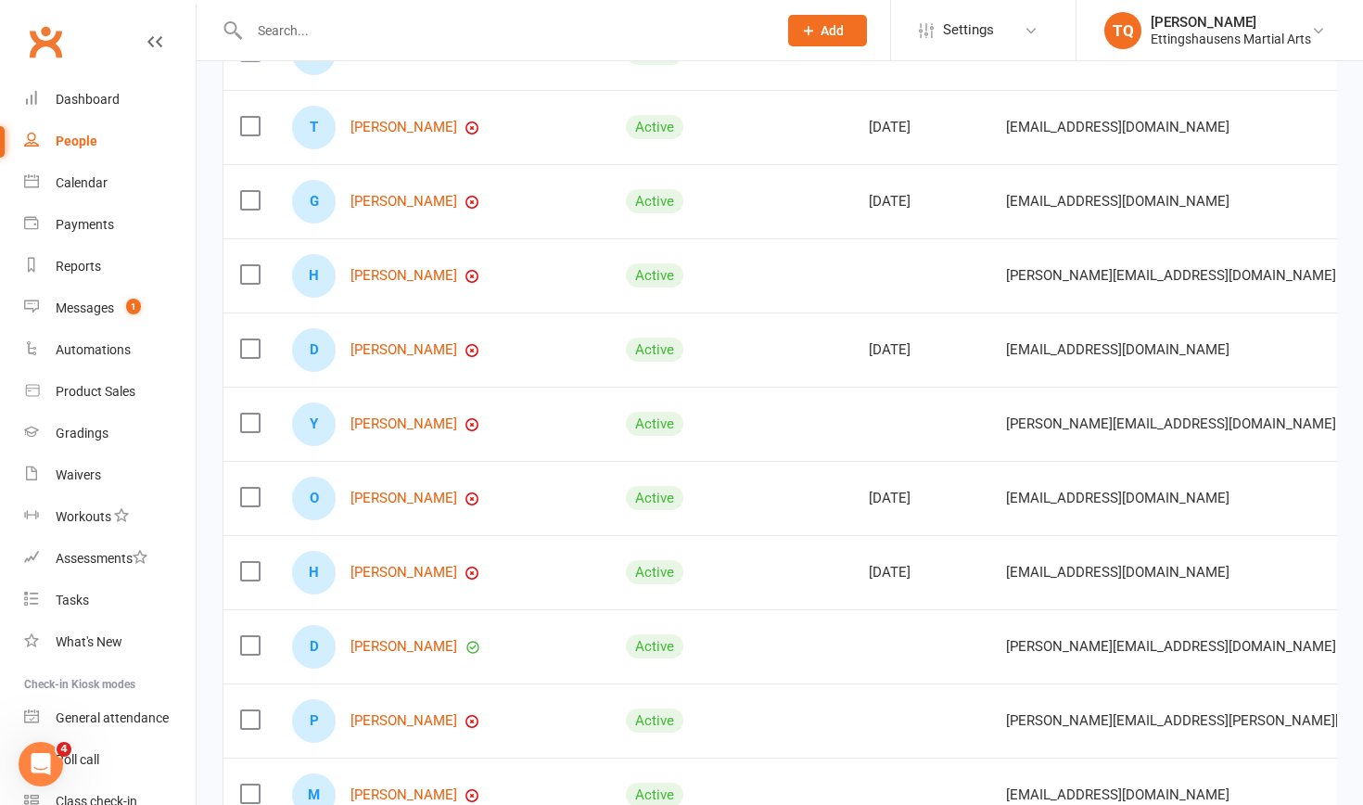
scroll to position [603, 0]
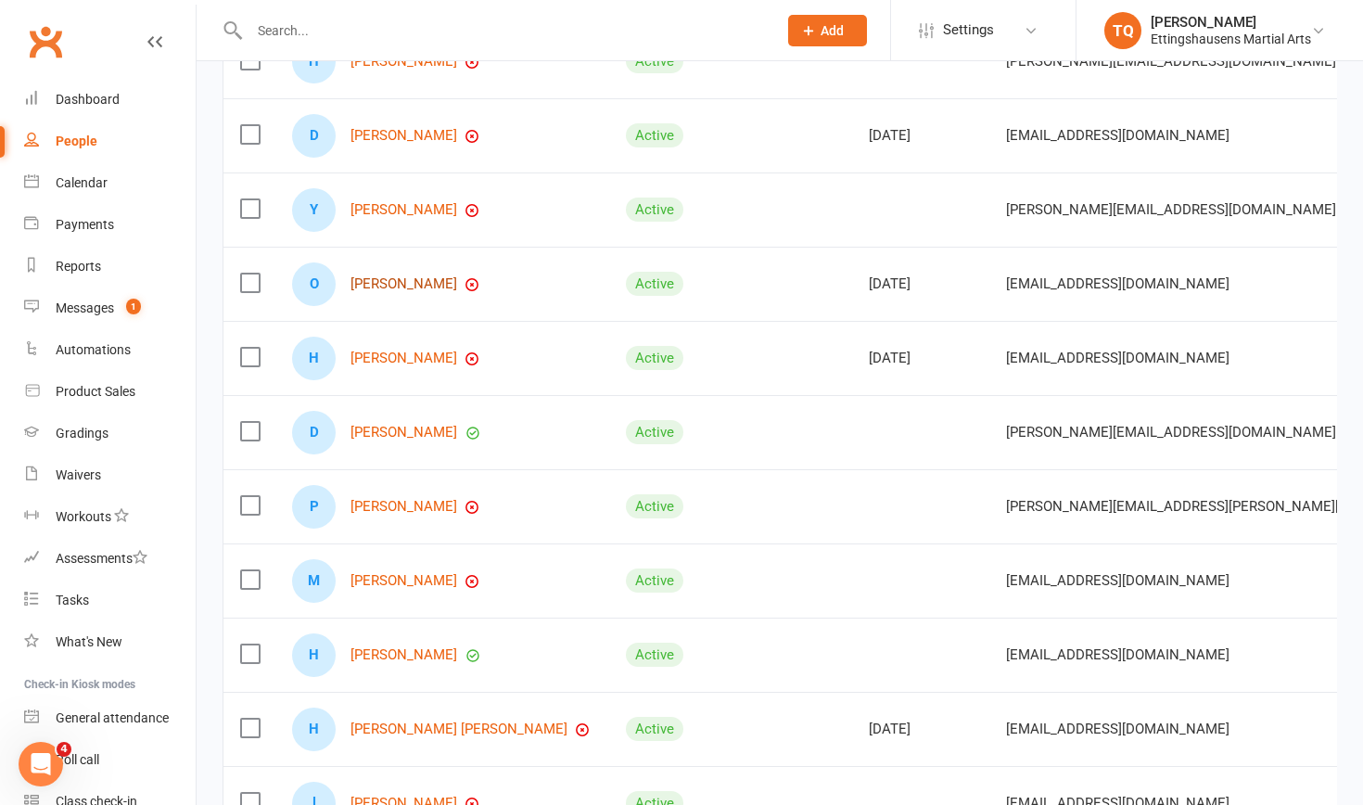
click at [420, 284] on link "[PERSON_NAME]" at bounding box center [403, 284] width 107 height 16
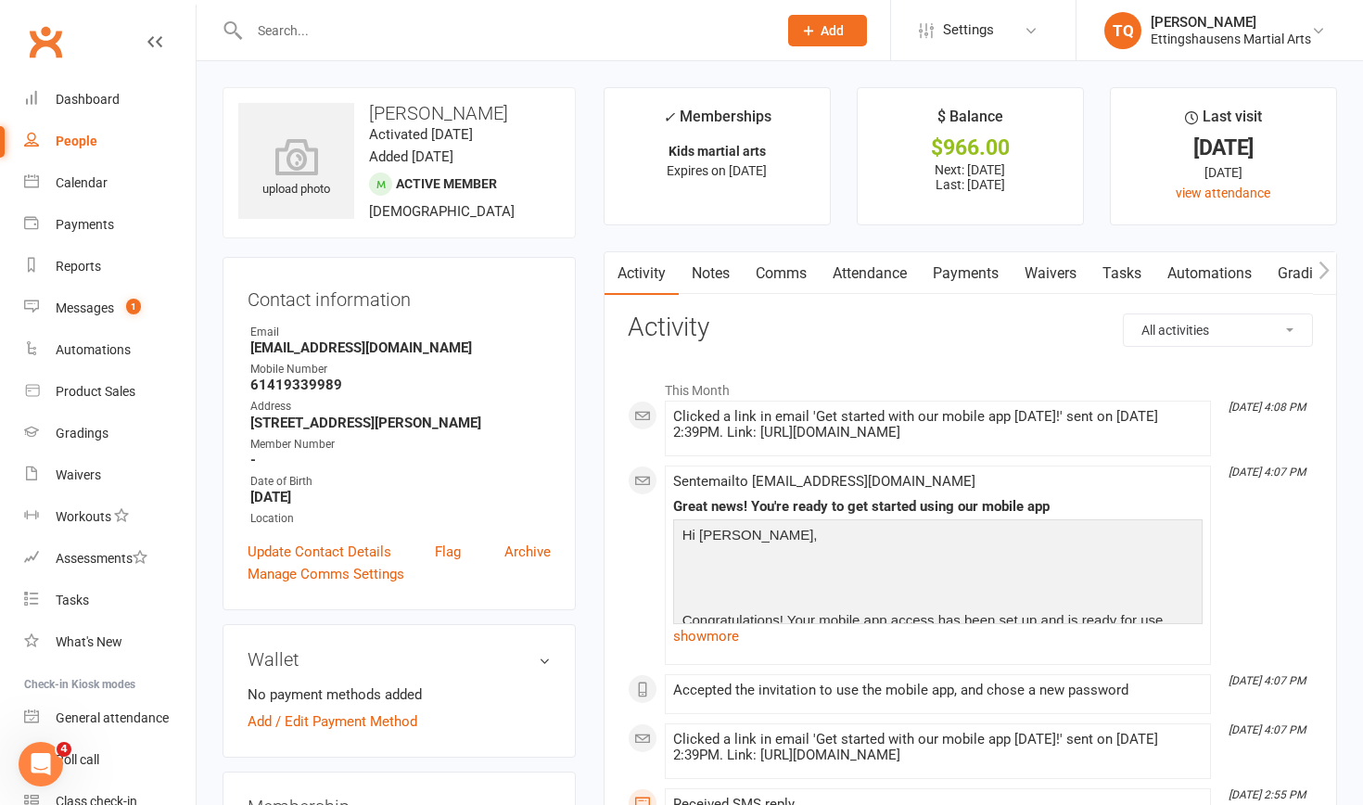
click at [70, 138] on div "People" at bounding box center [77, 140] width 42 height 15
select select "100"
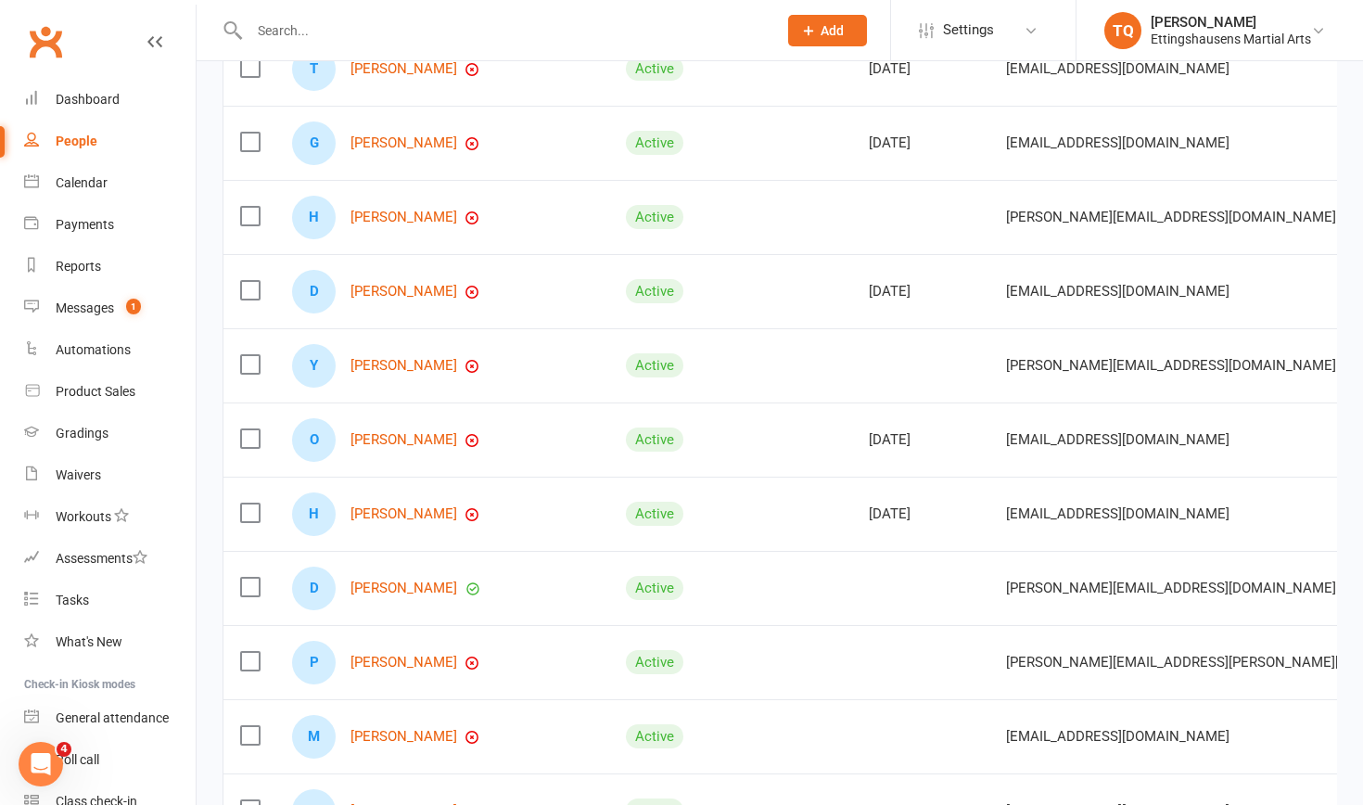
scroll to position [447, 0]
click at [404, 507] on link "[PERSON_NAME]" at bounding box center [403, 515] width 107 height 16
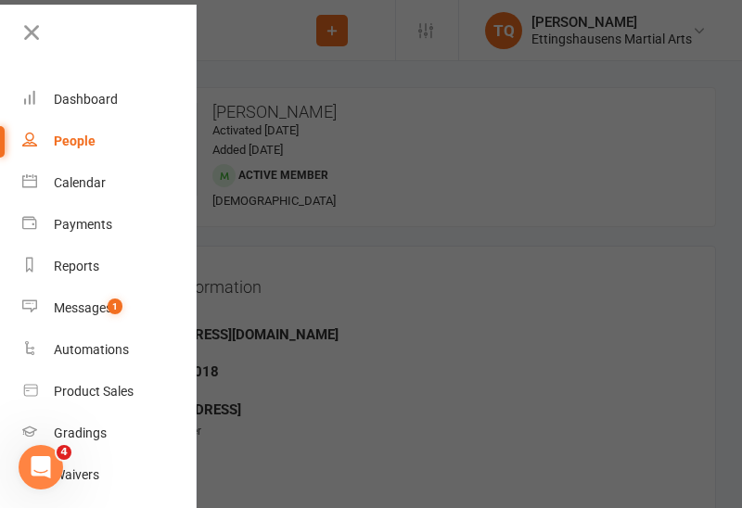
click at [349, 291] on div at bounding box center [371, 254] width 742 height 508
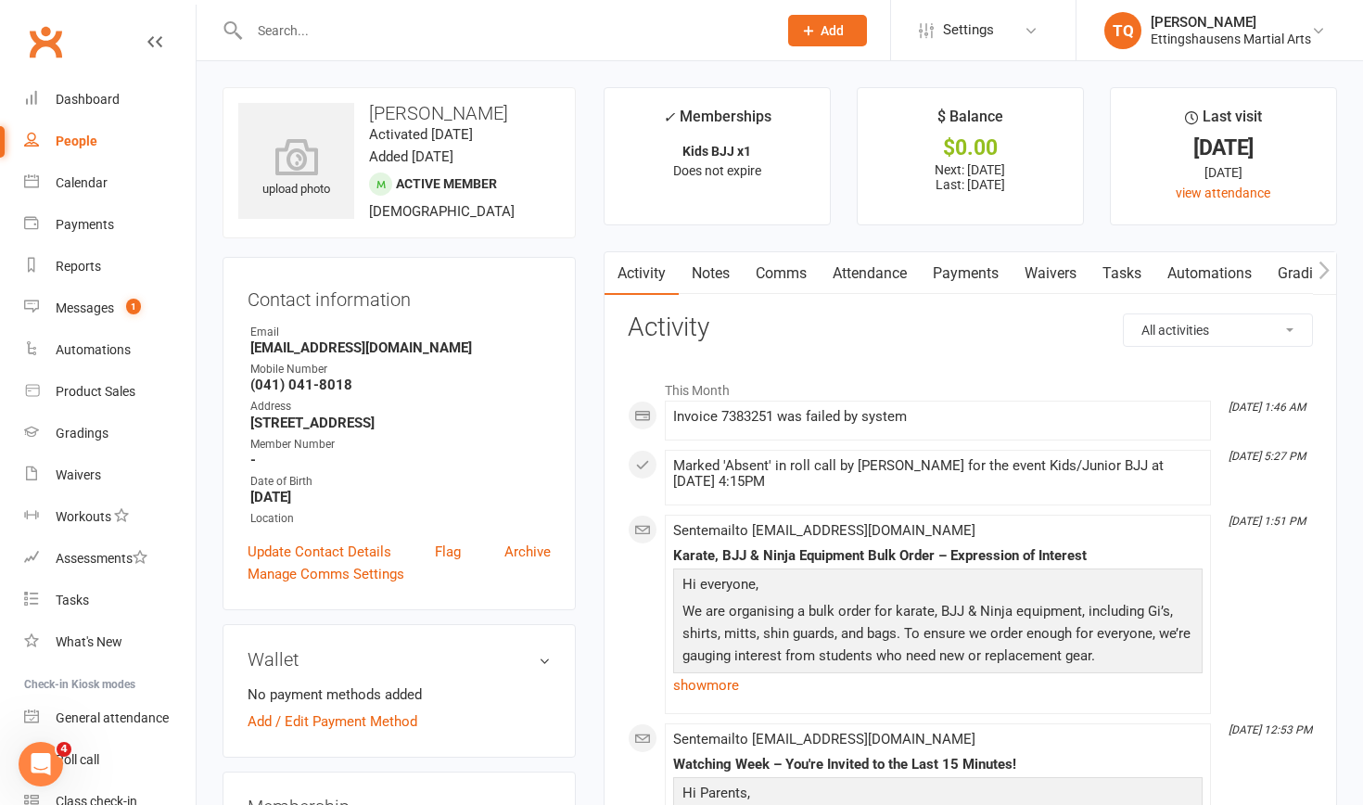
click at [299, 33] on input "text" at bounding box center [504, 31] width 520 height 26
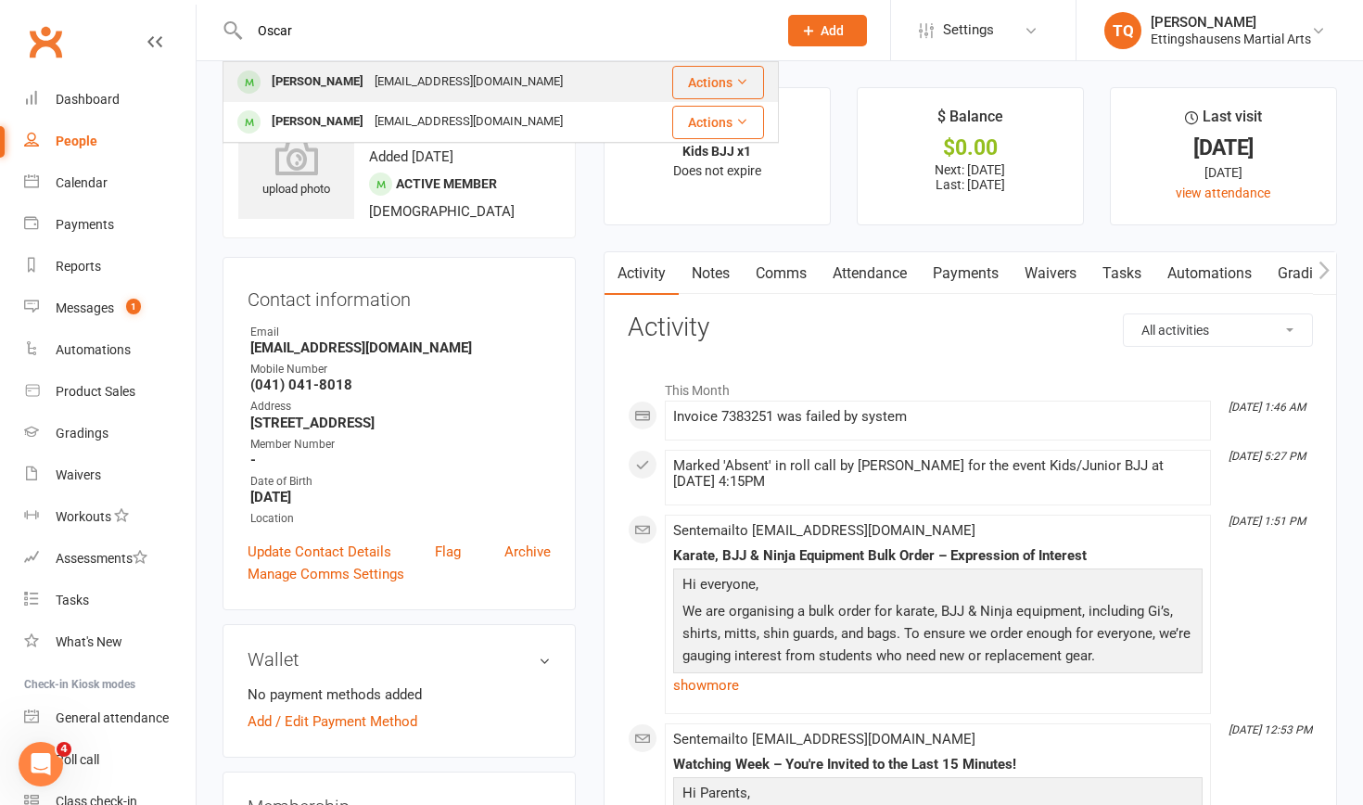
type input "Oscar"
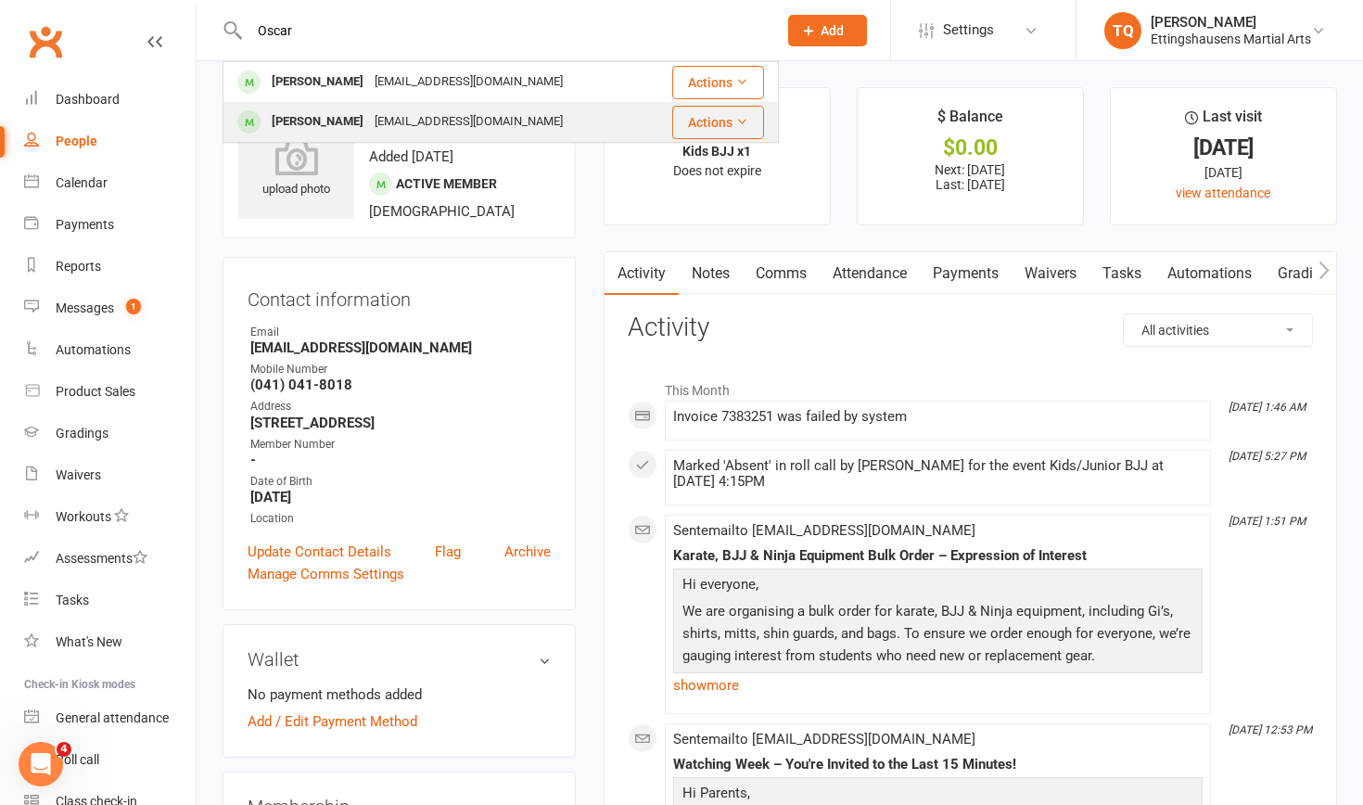
drag, startPoint x: 304, startPoint y: 65, endPoint x: 326, endPoint y: 122, distance: 61.6
click at [326, 122] on div "[PERSON_NAME]" at bounding box center [317, 121] width 103 height 27
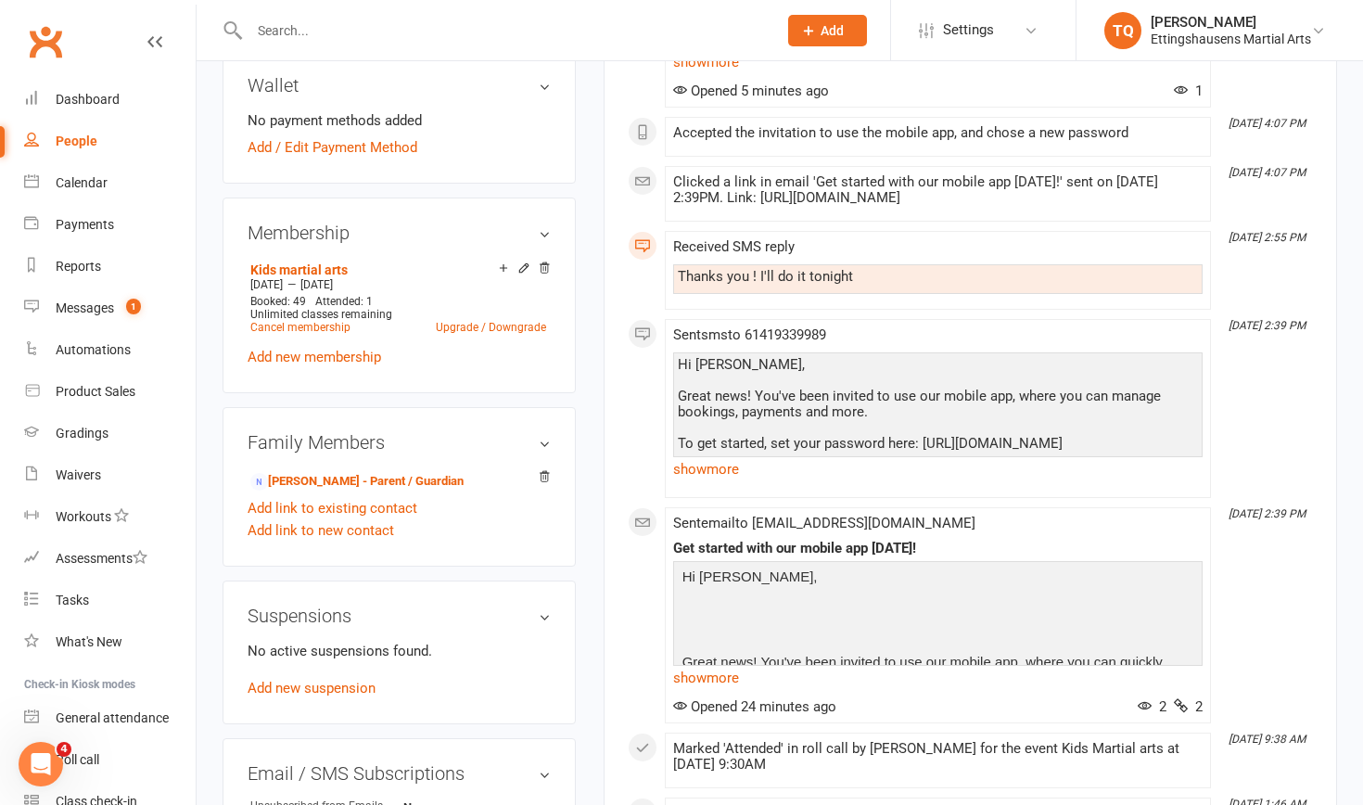
scroll to position [576, 0]
click at [262, 146] on link "Add / Edit Payment Method" at bounding box center [332, 145] width 170 height 22
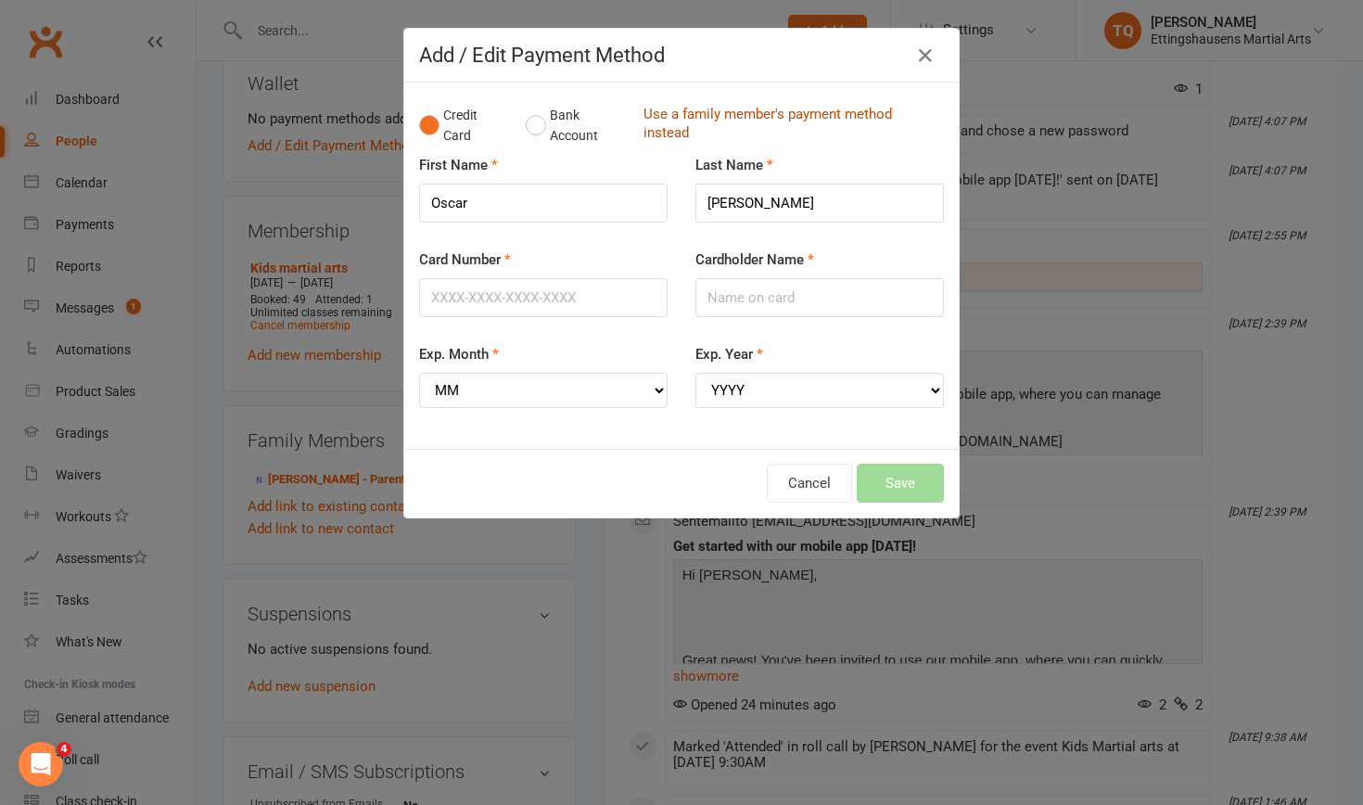
click at [741, 112] on link "Use a family member's payment method instead" at bounding box center [788, 126] width 291 height 42
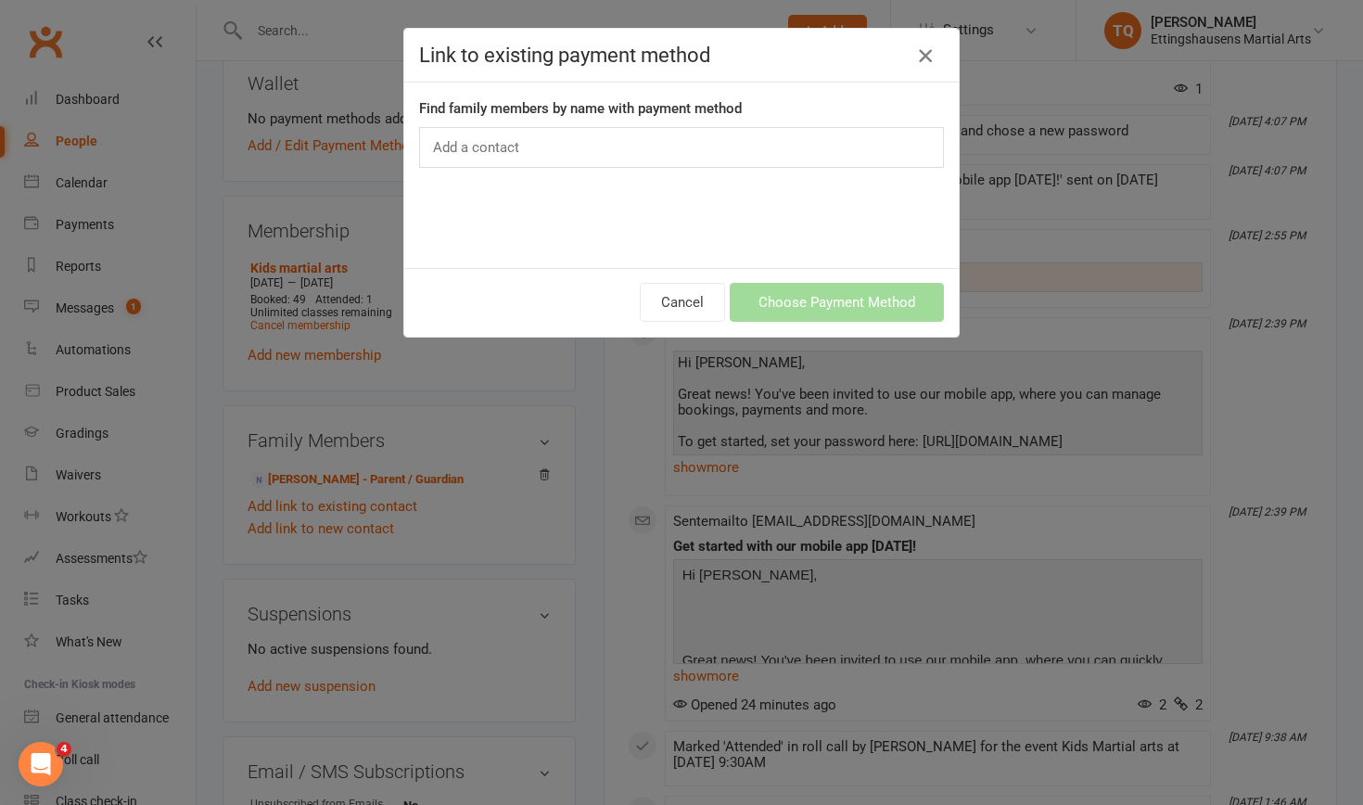
click at [741, 56] on icon "button" at bounding box center [925, 55] width 22 height 22
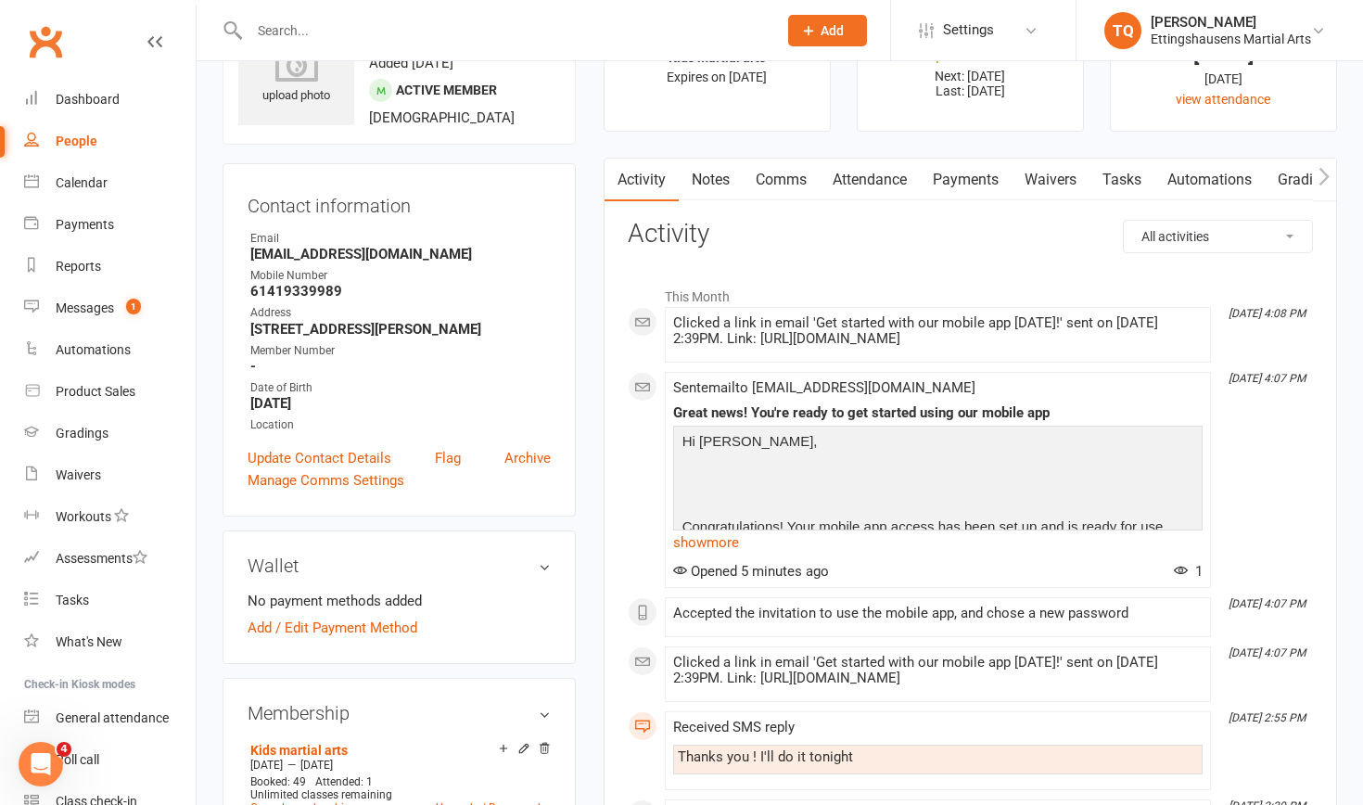
scroll to position [93, 0]
click at [86, 226] on div "Payments" at bounding box center [85, 224] width 58 height 15
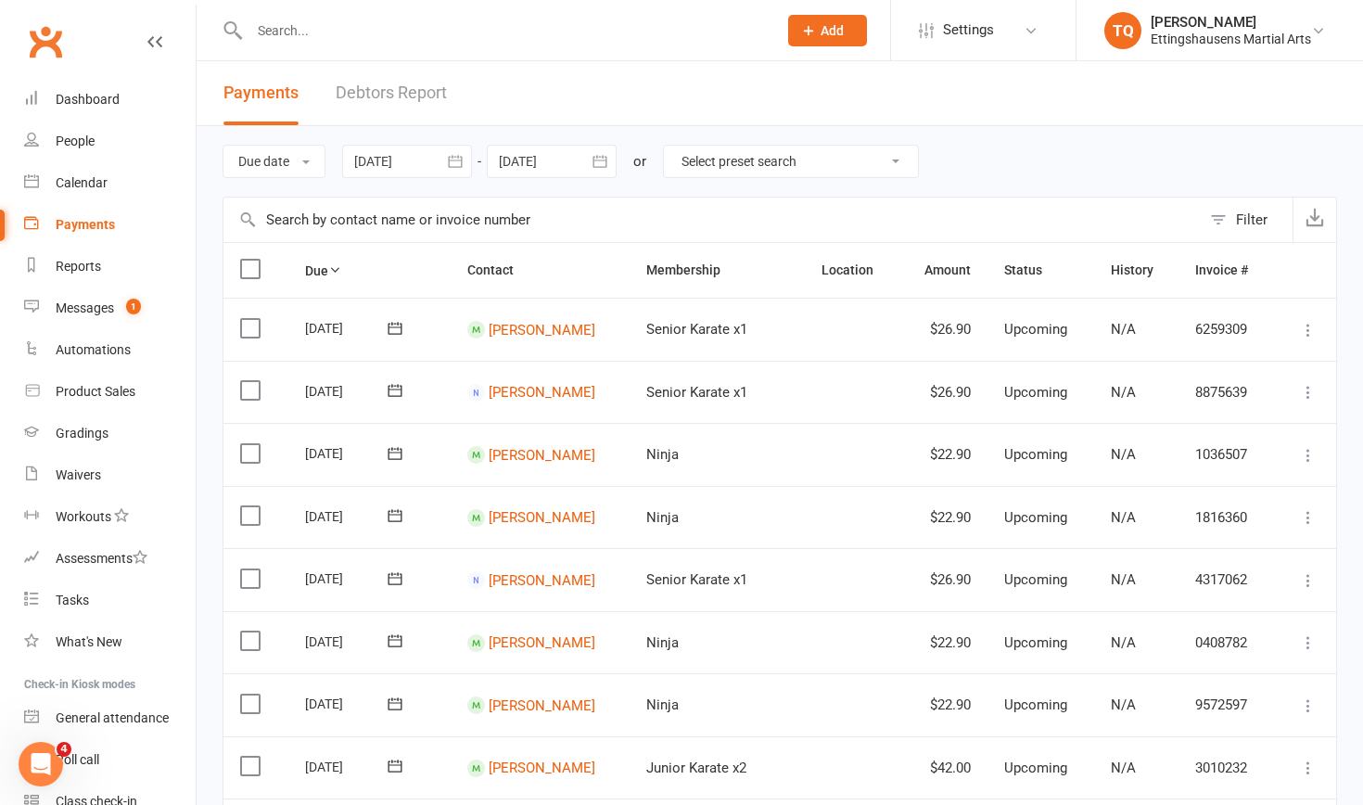
click at [328, 31] on input "text" at bounding box center [504, 31] width 520 height 26
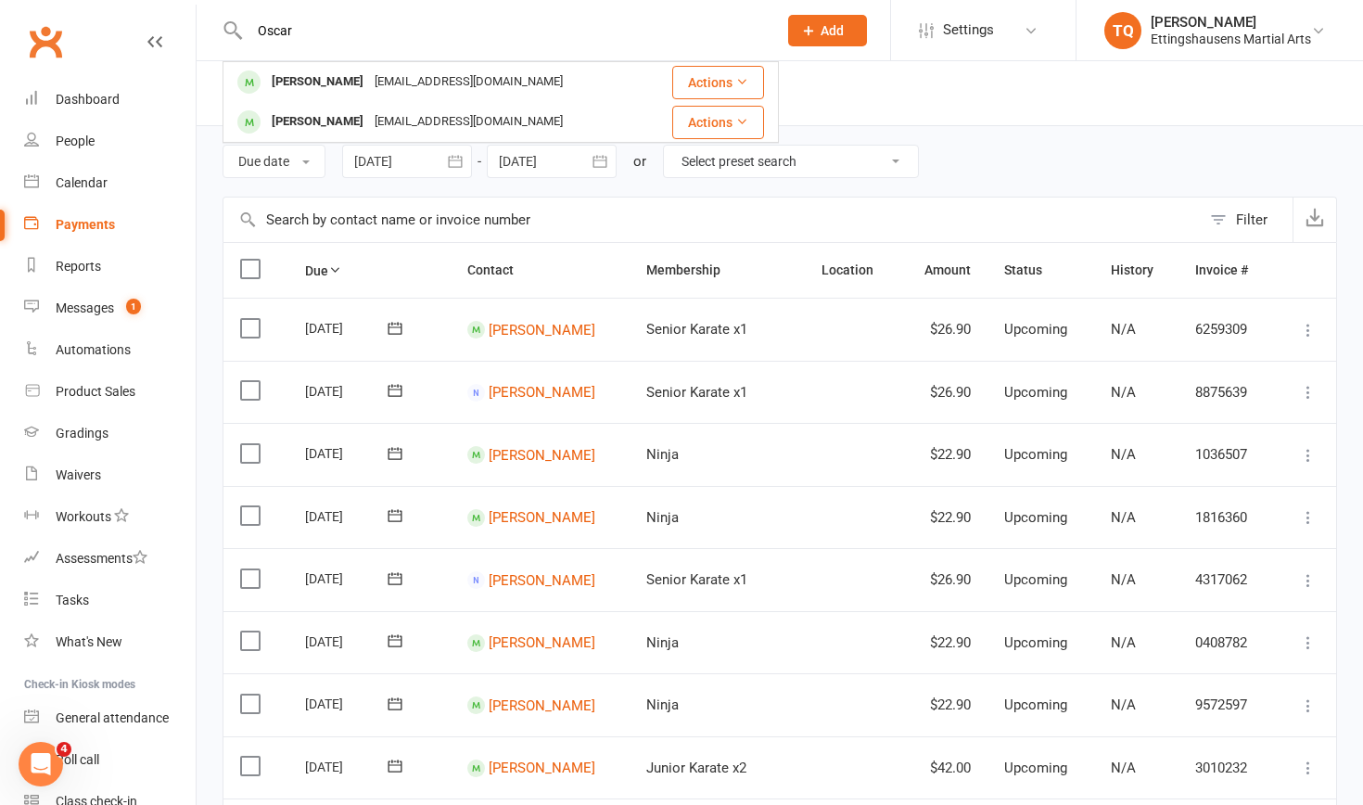
type input "Oscar"
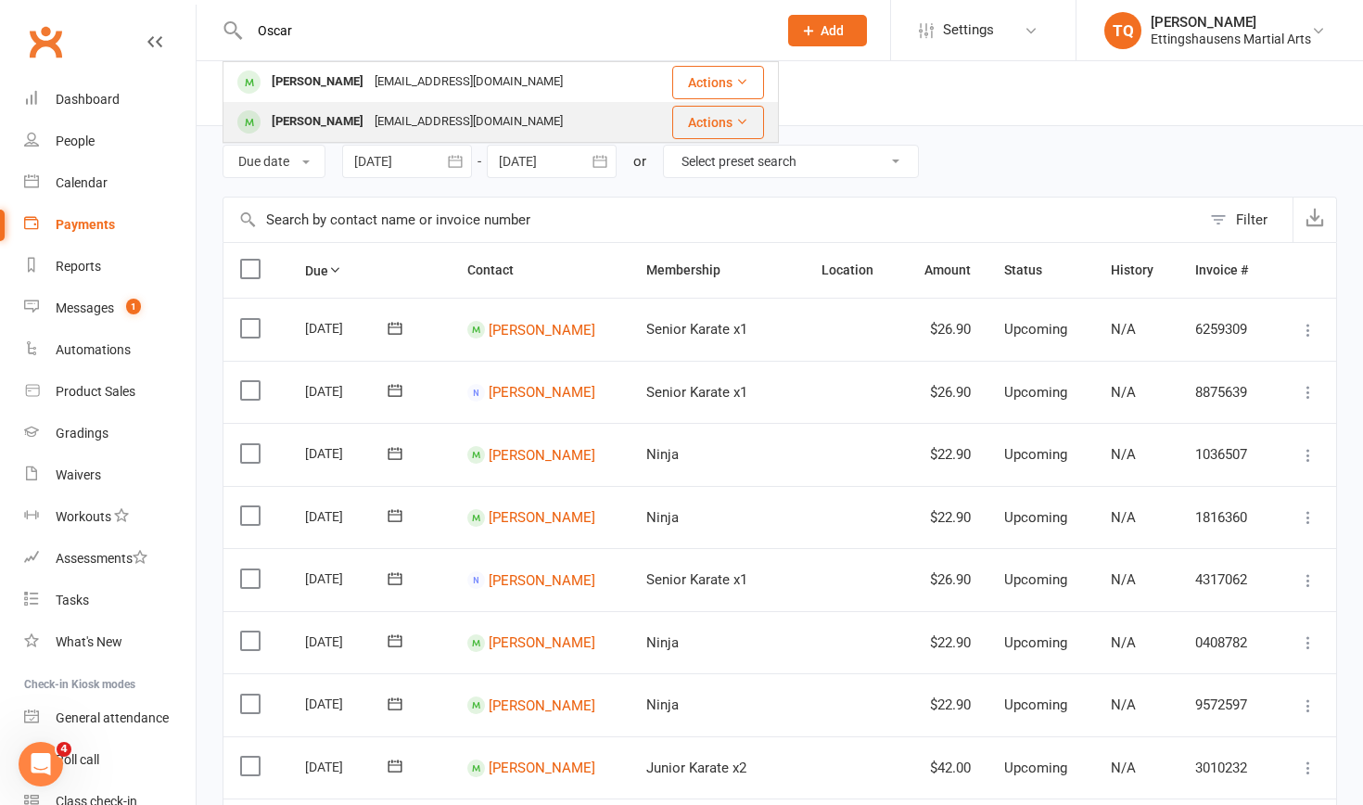
drag, startPoint x: 328, startPoint y: 31, endPoint x: 335, endPoint y: 123, distance: 92.9
click at [335, 123] on div "[PERSON_NAME]" at bounding box center [317, 121] width 103 height 27
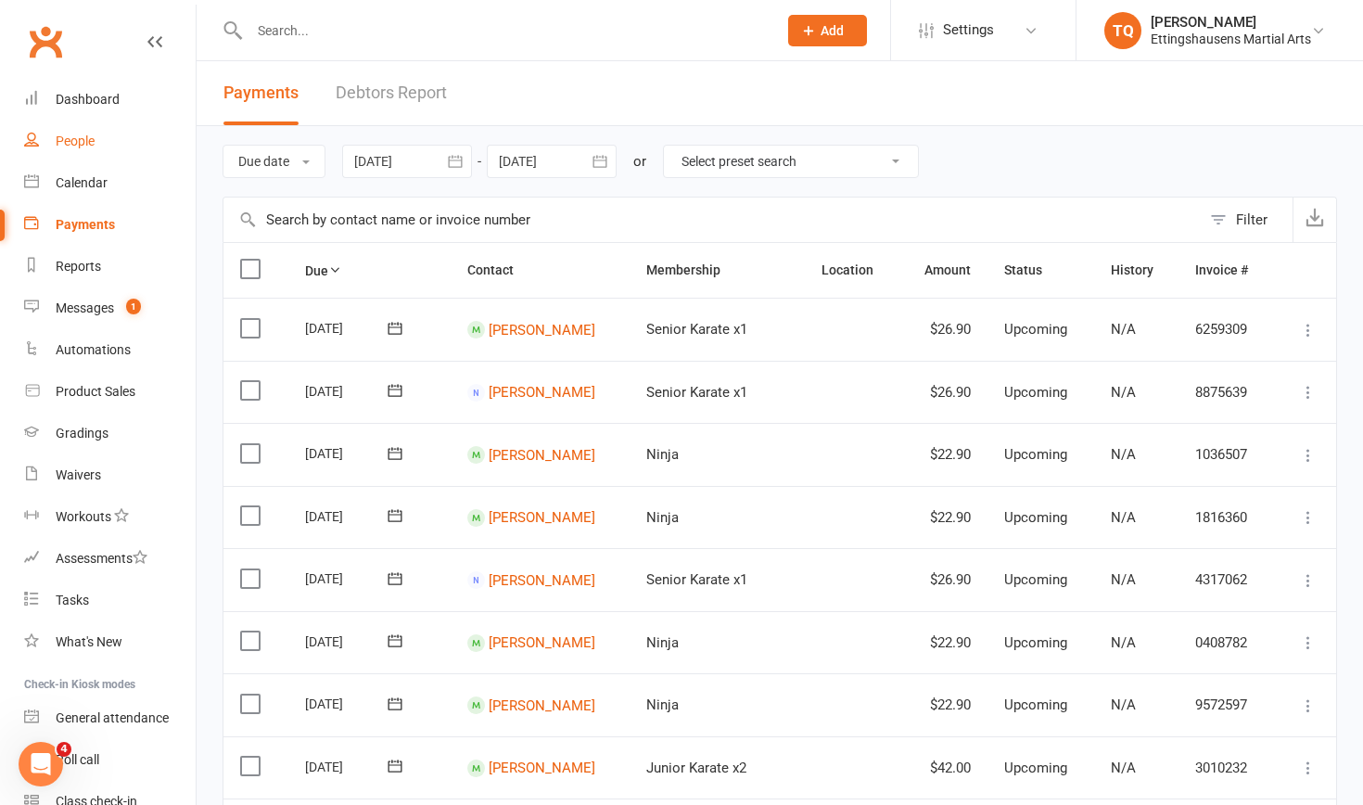
click at [68, 141] on div "People" at bounding box center [75, 140] width 39 height 15
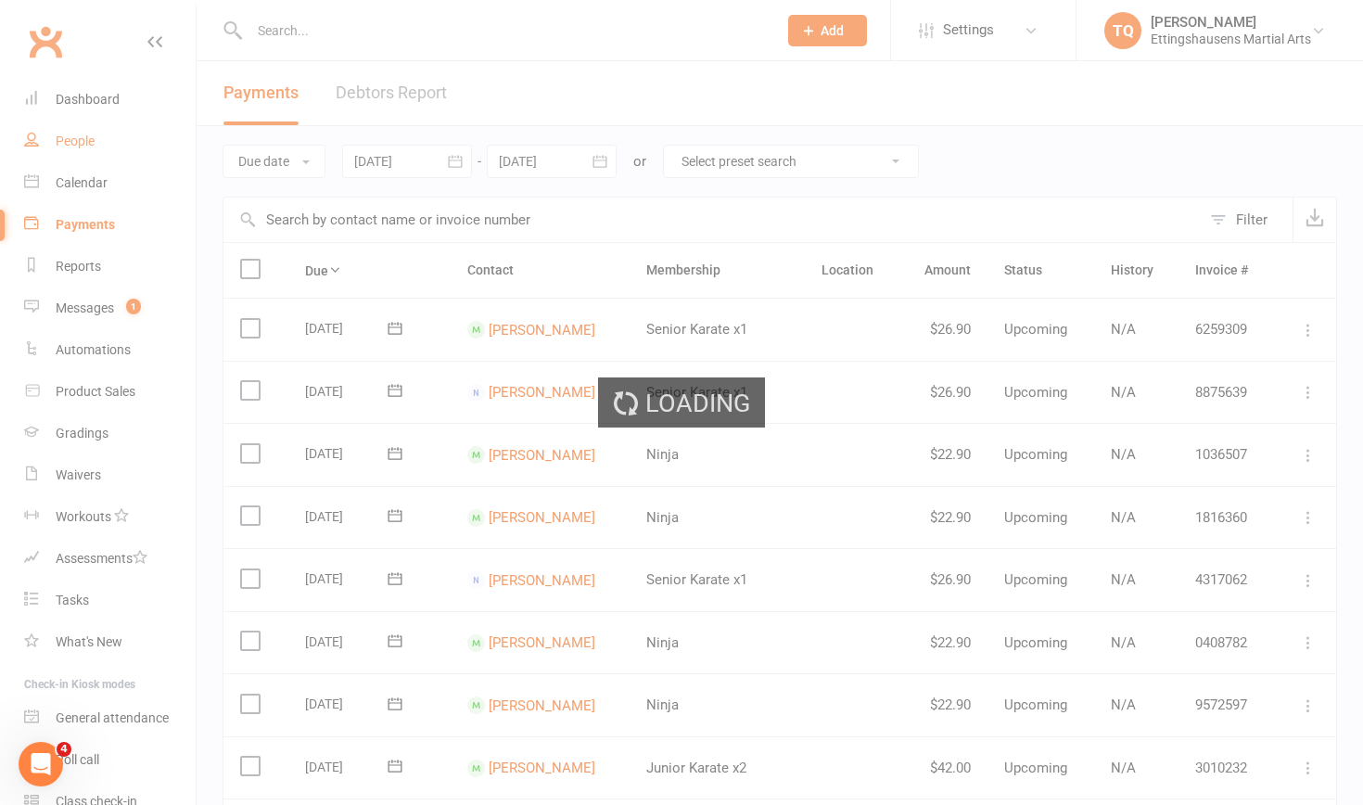
select select "100"
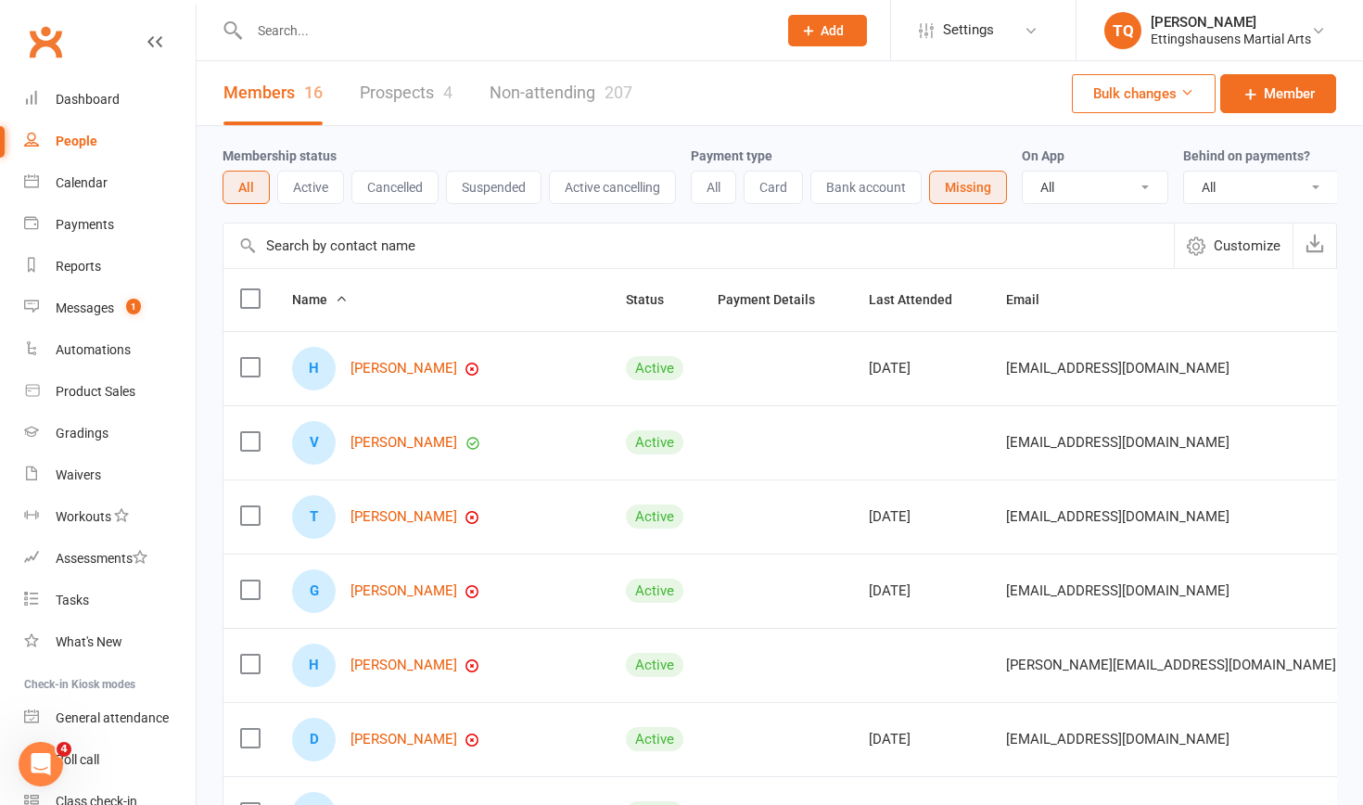
click at [393, 96] on link "Prospects 4" at bounding box center [406, 93] width 93 height 64
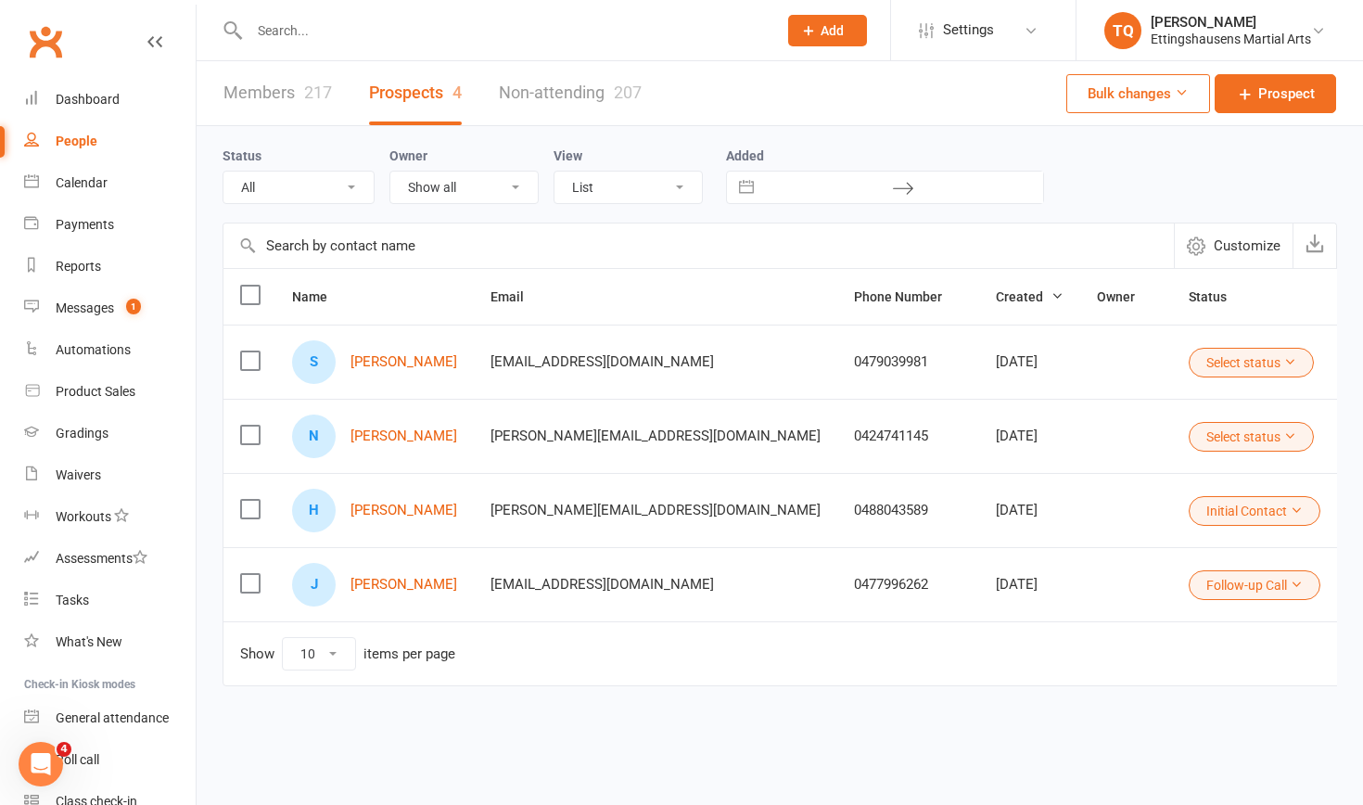
click at [741, 438] on icon at bounding box center [1289, 435] width 13 height 13
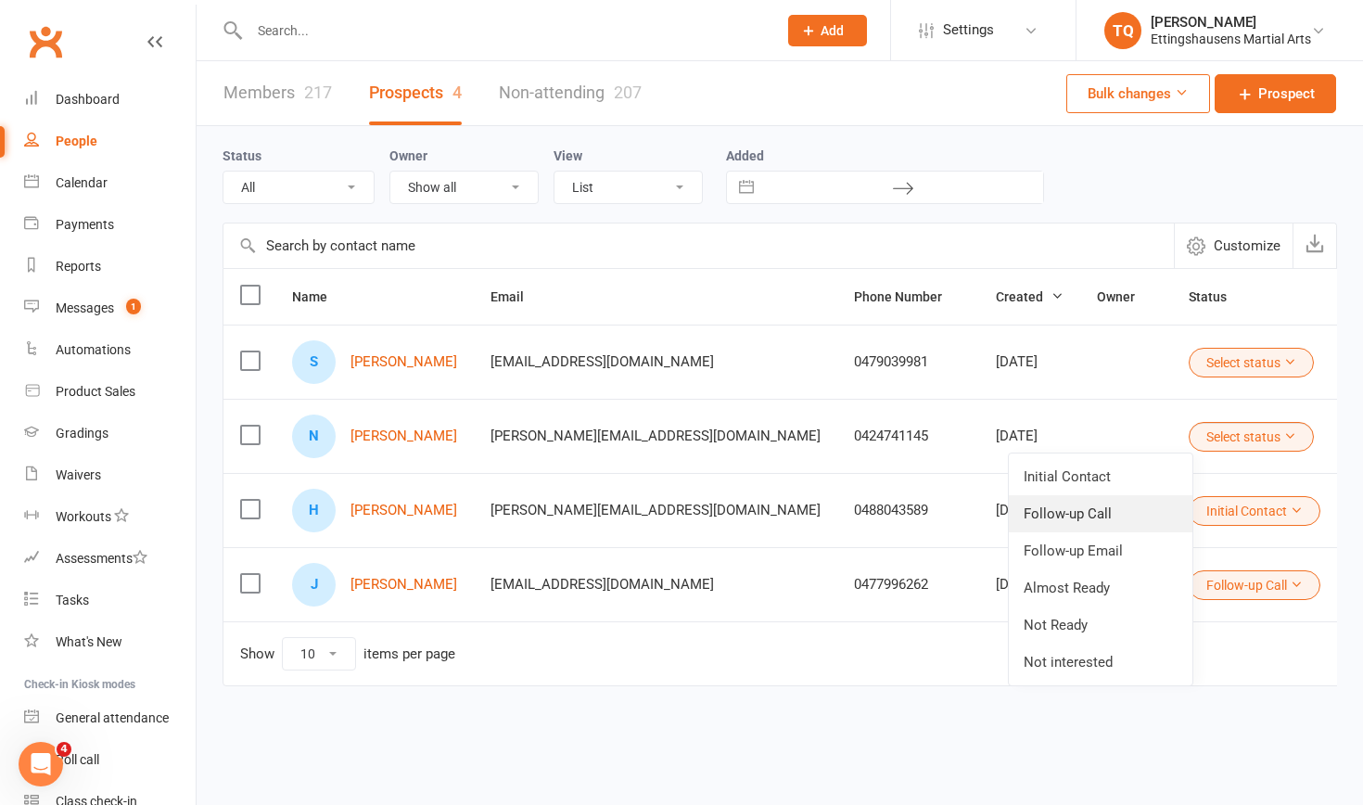
click at [741, 507] on link "Follow-up Call" at bounding box center [1100, 513] width 184 height 37
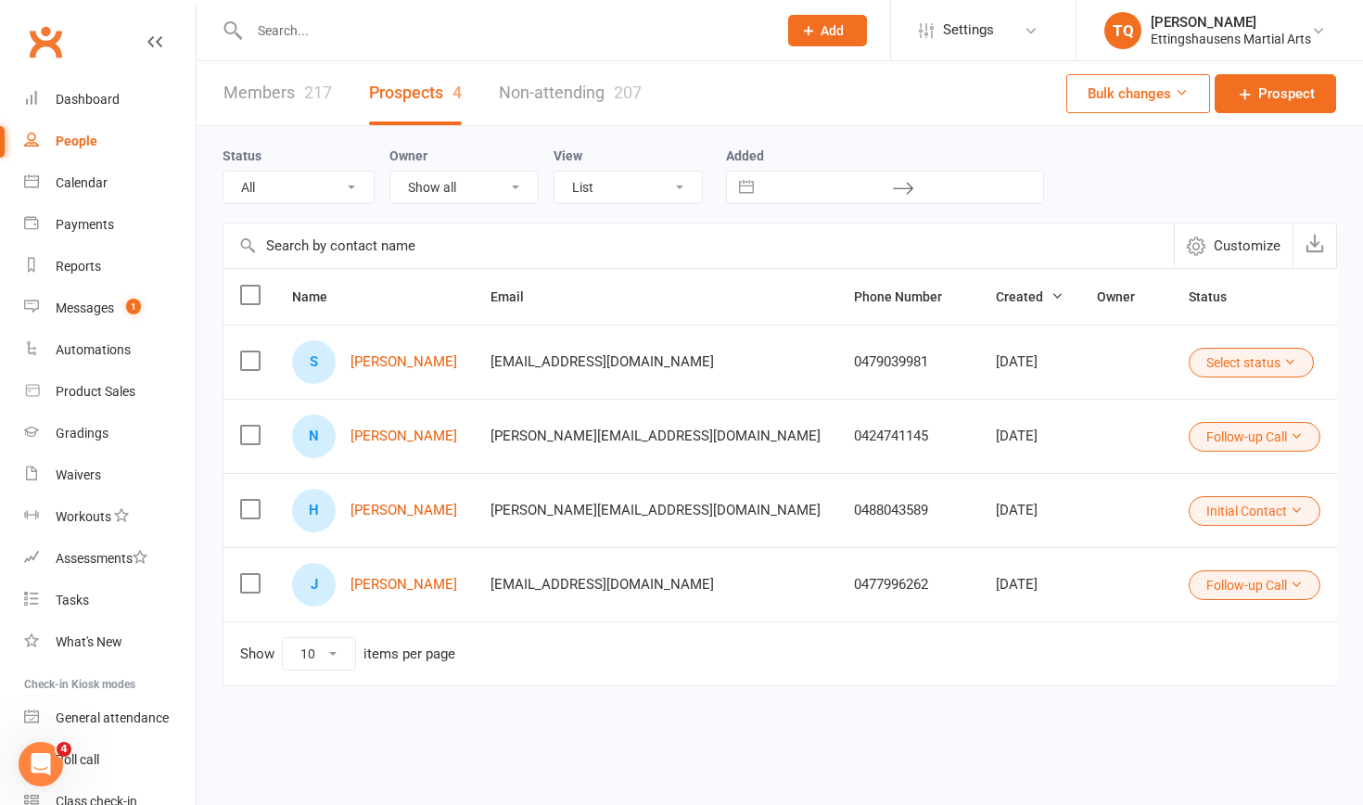
click at [741, 361] on icon at bounding box center [1289, 361] width 13 height 13
click at [432, 362] on link "[PERSON_NAME]" at bounding box center [403, 362] width 107 height 16
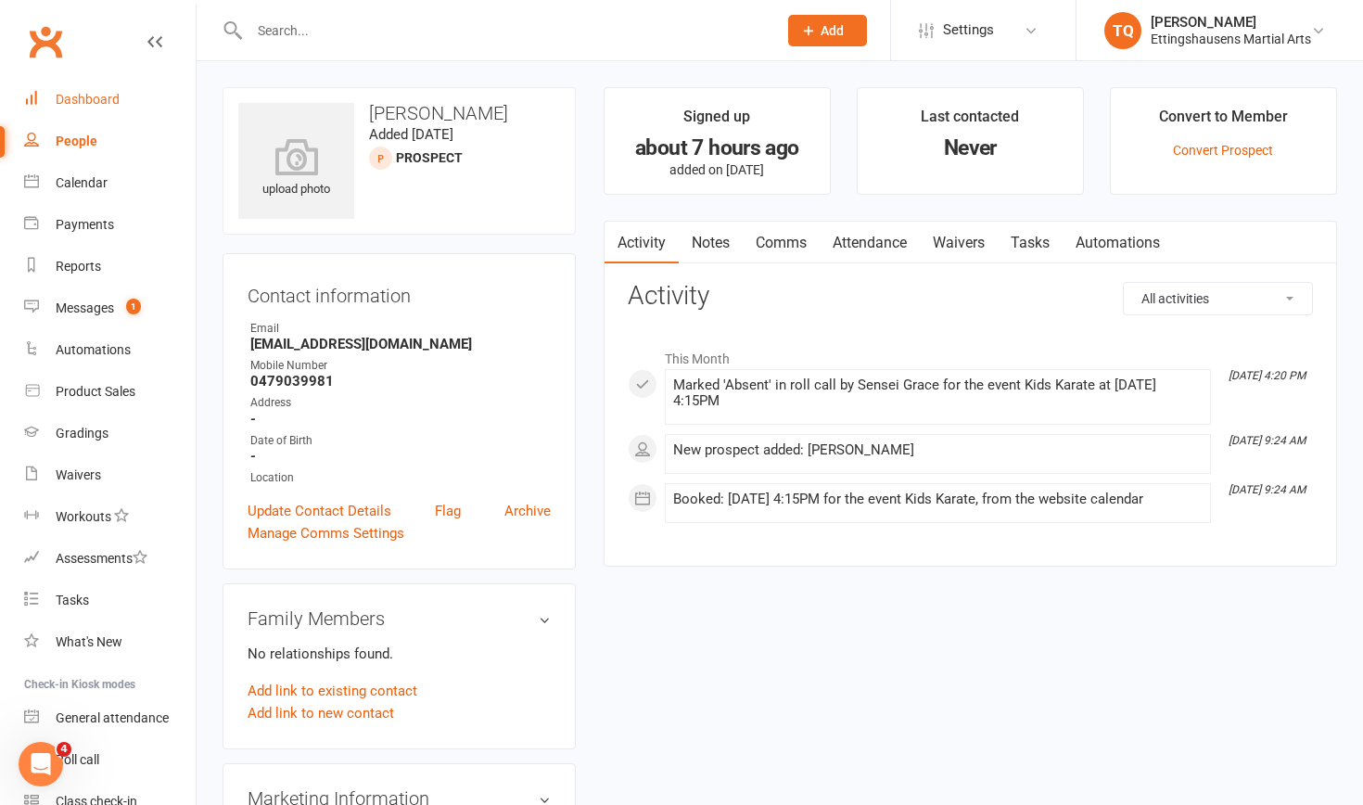
click at [88, 97] on div "Dashboard" at bounding box center [88, 99] width 64 height 15
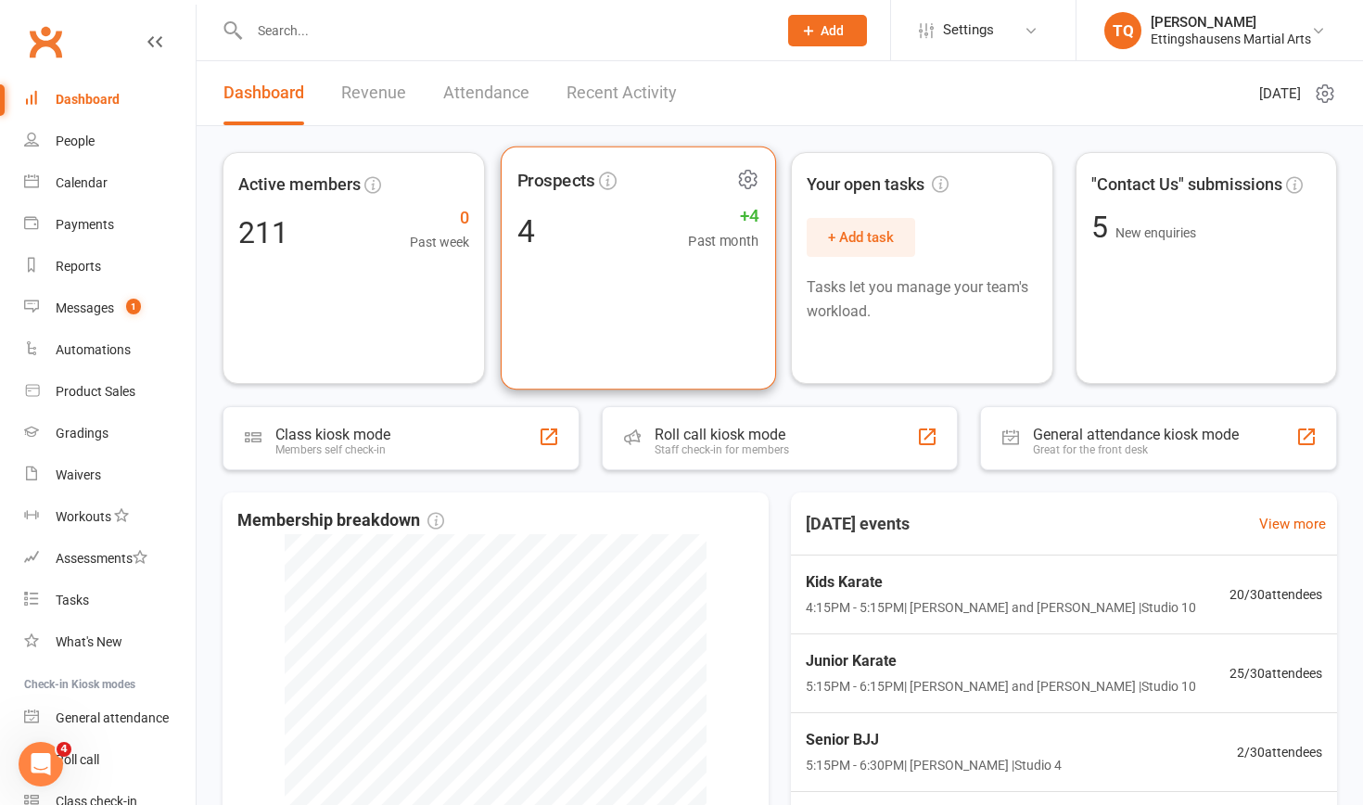
click at [633, 279] on div "Prospects 4 +4 Past month" at bounding box center [637, 268] width 275 height 244
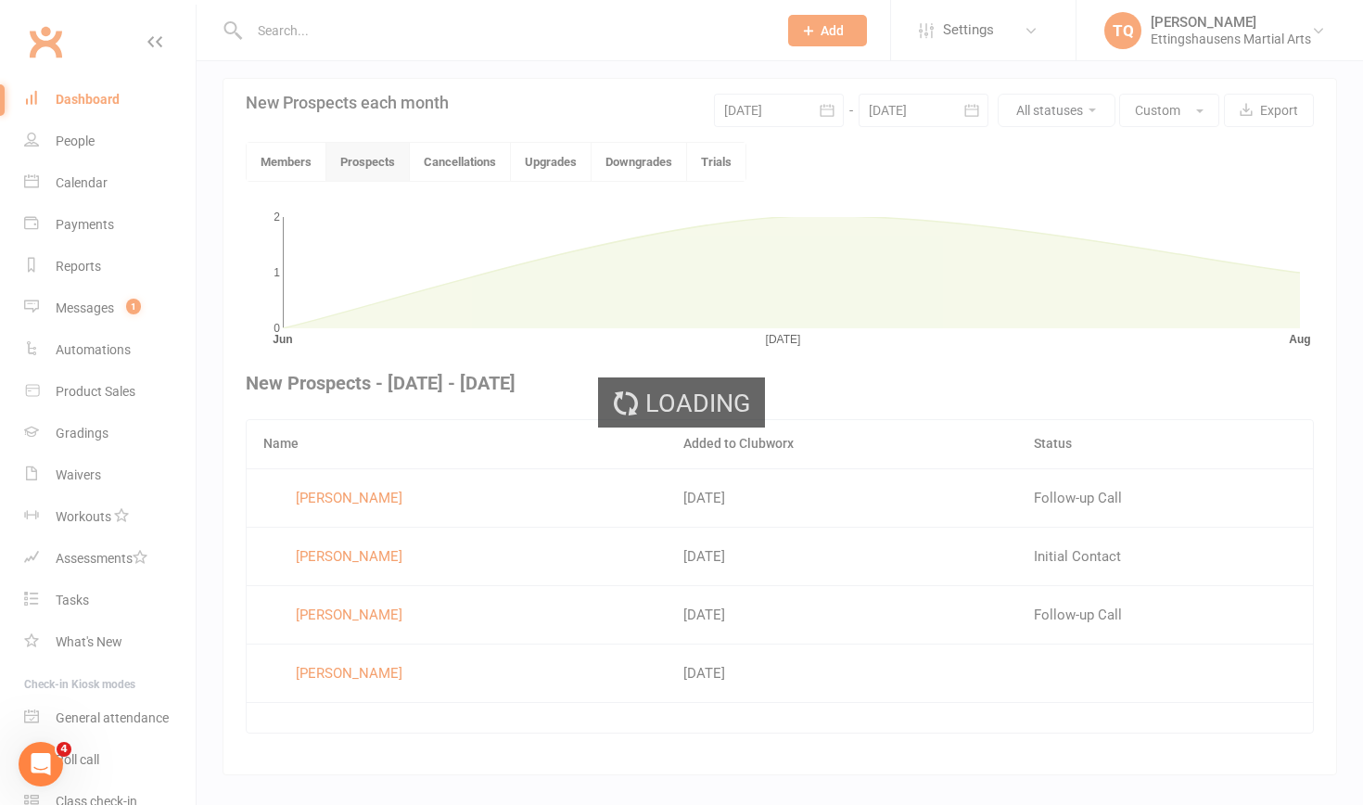
scroll to position [445, 0]
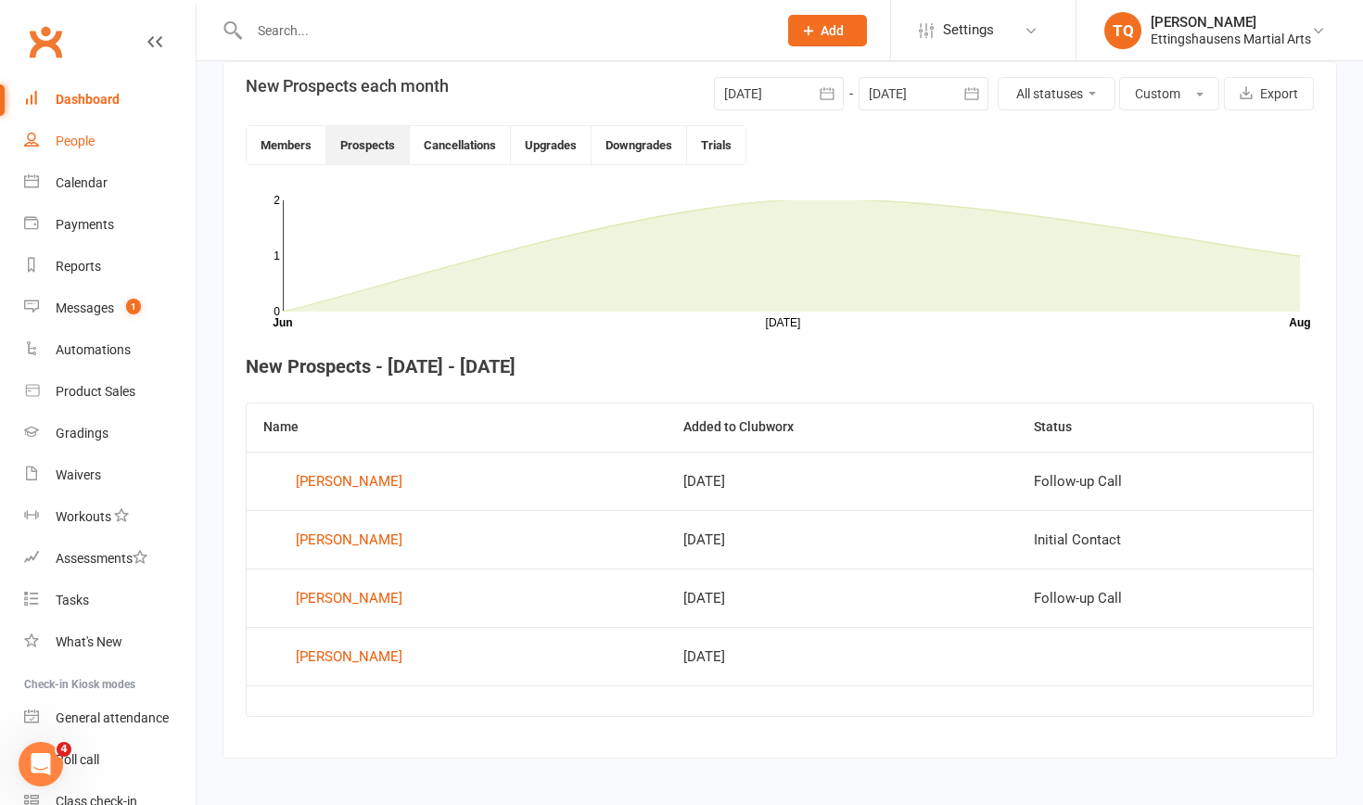
click at [91, 142] on div "People" at bounding box center [75, 140] width 39 height 15
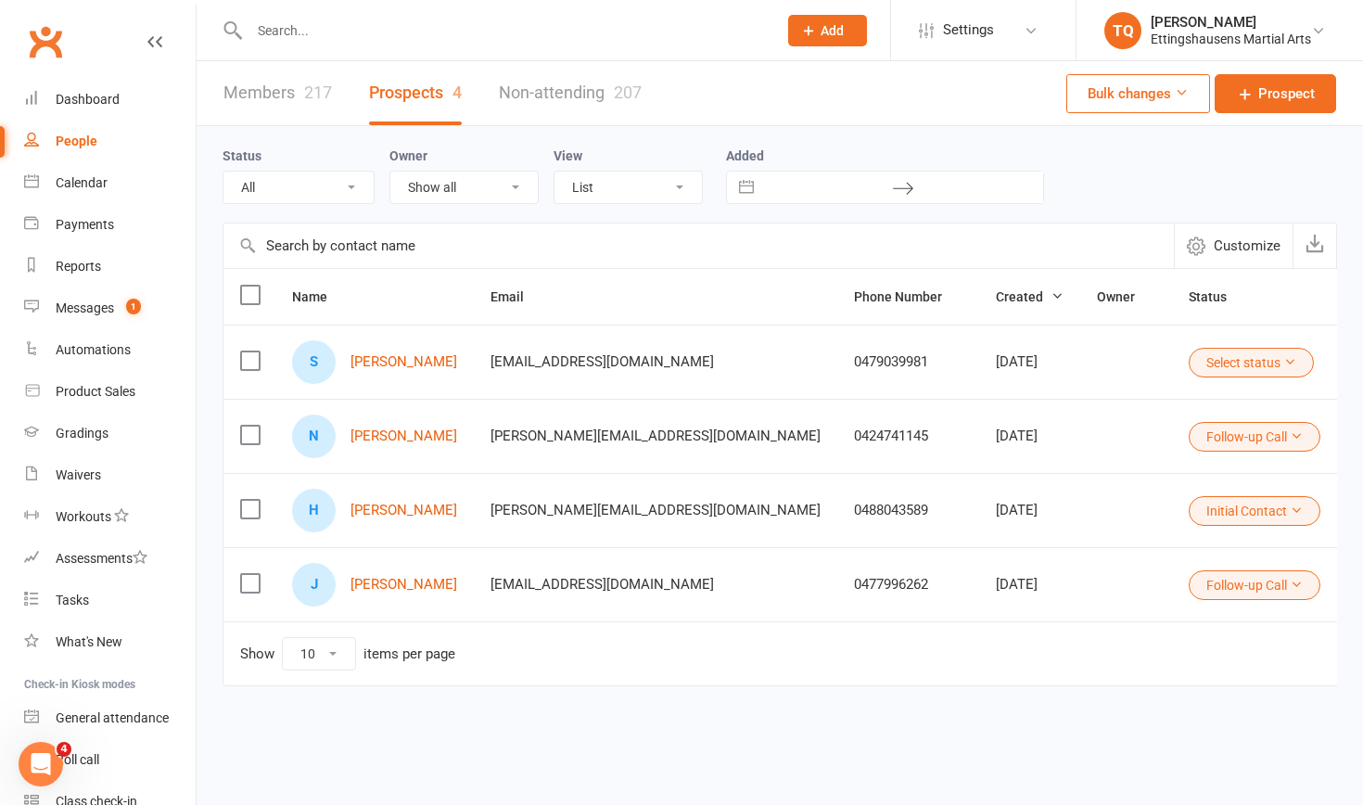
click at [741, 360] on icon at bounding box center [1289, 361] width 13 height 13
click at [741, 439] on link "Follow-up Call" at bounding box center [1100, 439] width 184 height 37
click at [547, 437] on span "[PERSON_NAME][EMAIL_ADDRESS][DOMAIN_NAME]" at bounding box center [655, 435] width 330 height 35
click at [540, 402] on span "[PERSON_NAME][EMAIL_ADDRESS][DOMAIN_NAME]" at bounding box center [547, 407] width 264 height 18
click at [103, 99] on div "Dashboard" at bounding box center [88, 99] width 64 height 15
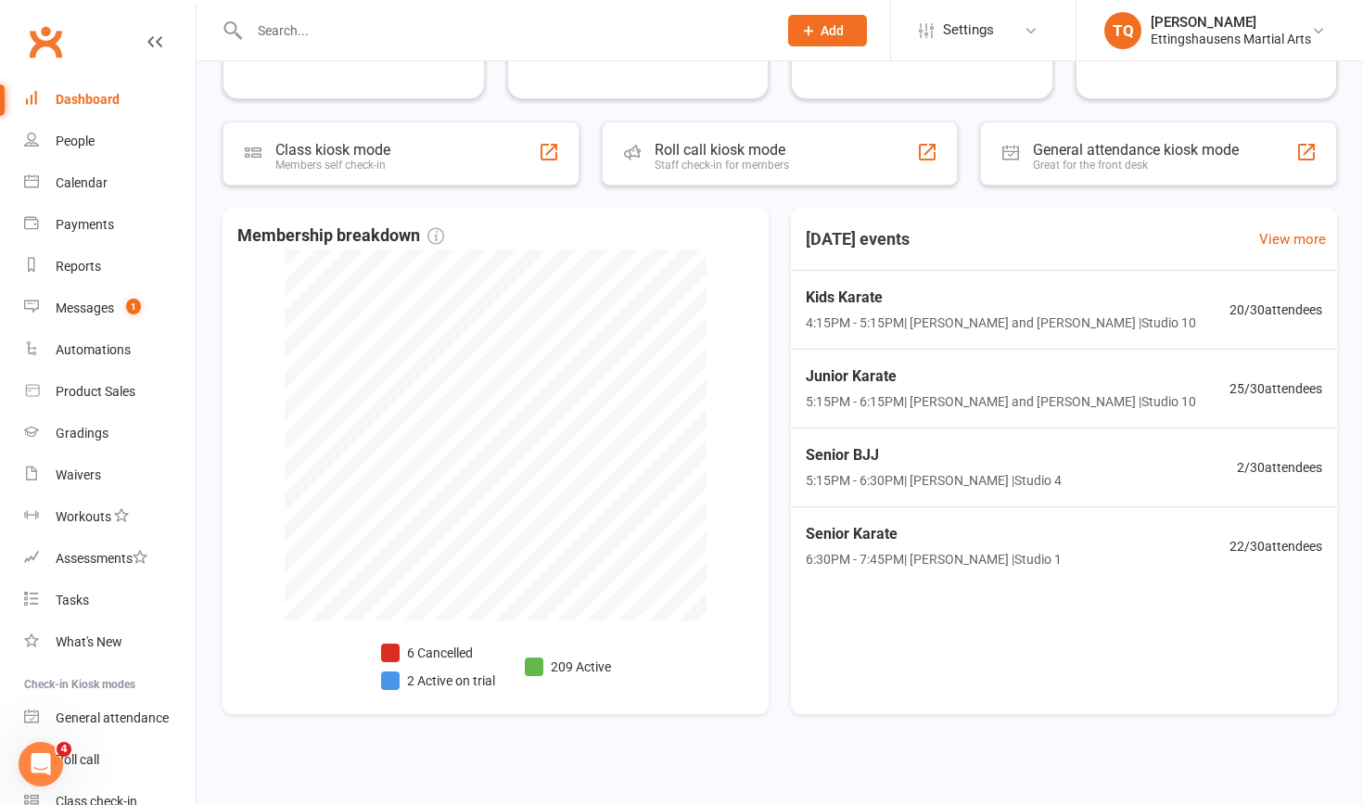
scroll to position [283, 0]
click at [423, 507] on li "6 Cancelled" at bounding box center [438, 654] width 114 height 20
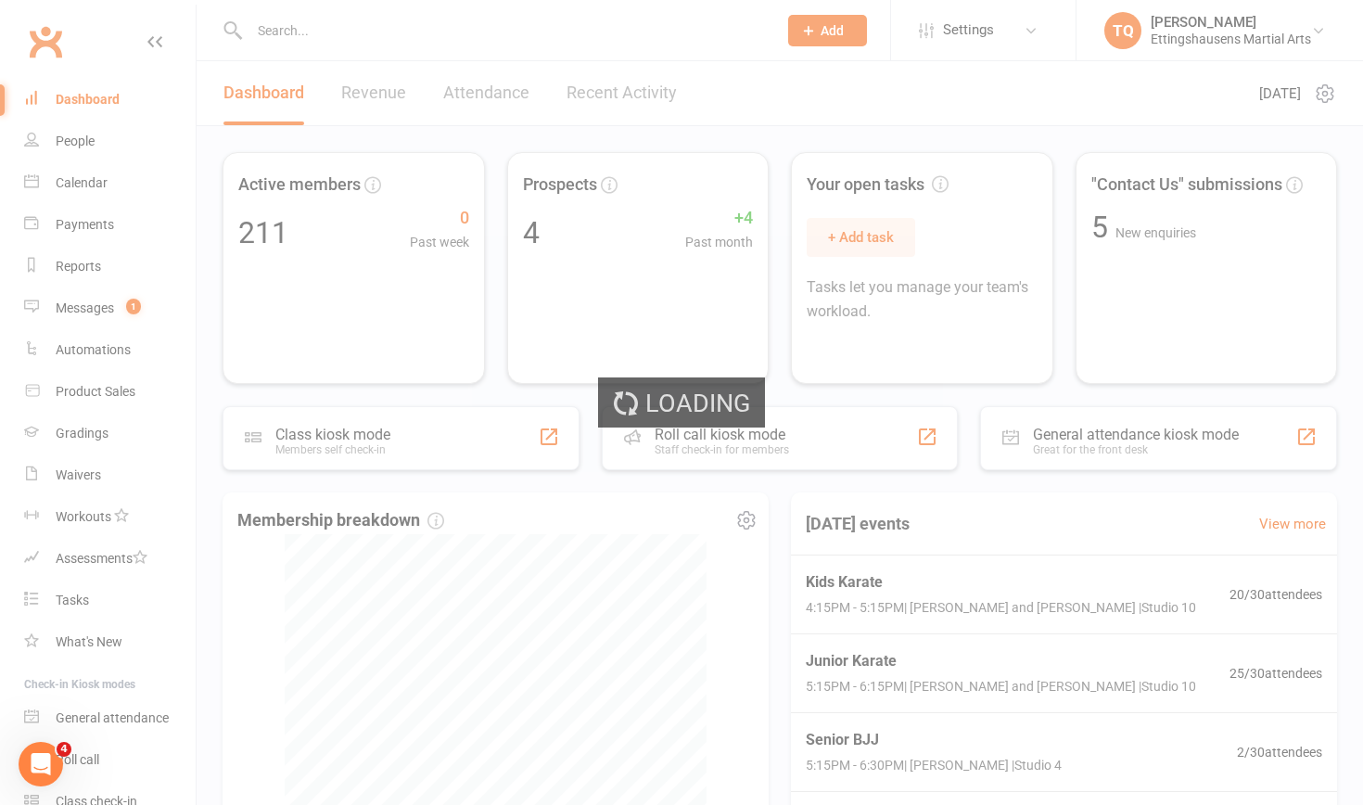
select select "no_trial"
select select "100"
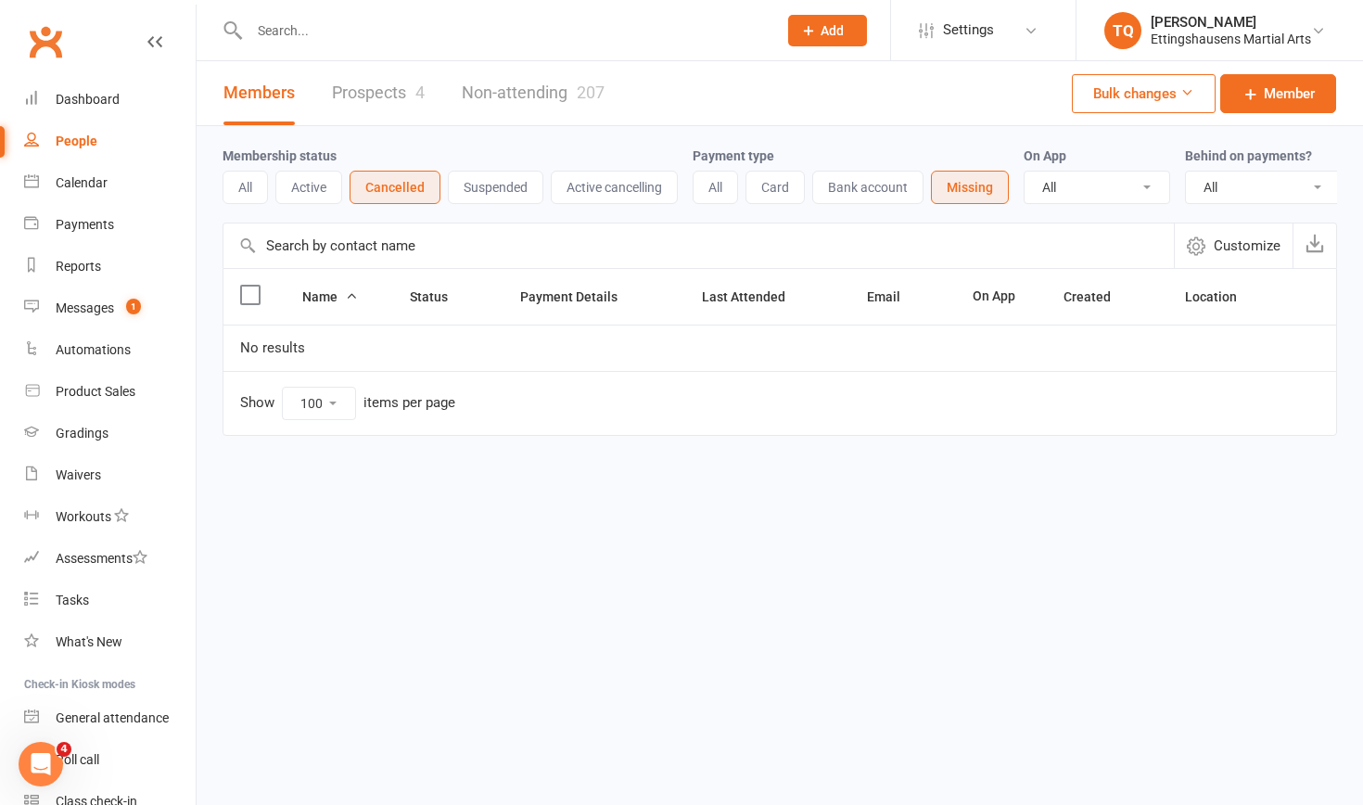
click at [599, 186] on button "Active cancelling" at bounding box center [614, 187] width 127 height 33
click at [97, 311] on div "Messages" at bounding box center [85, 307] width 58 height 15
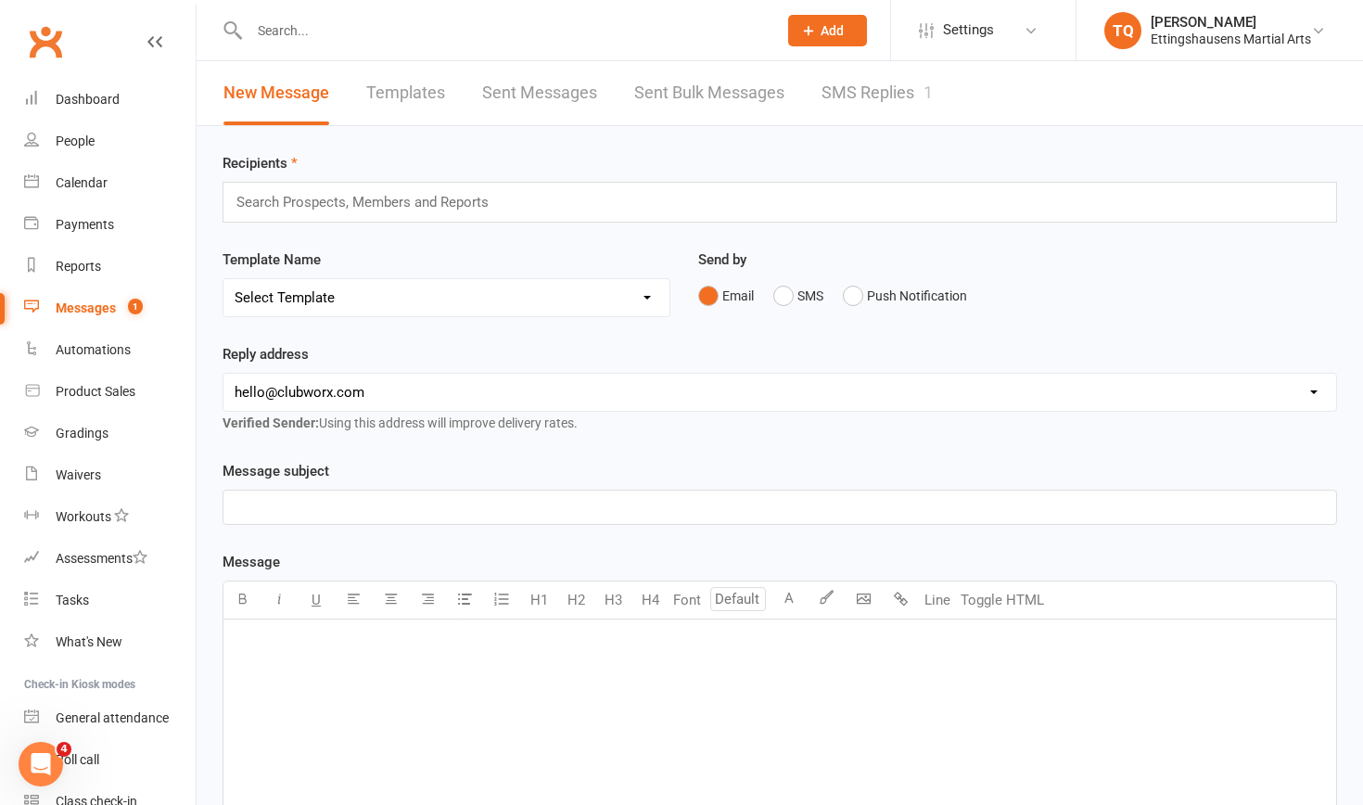
click at [77, 304] on div "Messages" at bounding box center [86, 307] width 60 height 15
click at [46, 507] on icon "Open Intercom Messenger" at bounding box center [41, 764] width 31 height 31
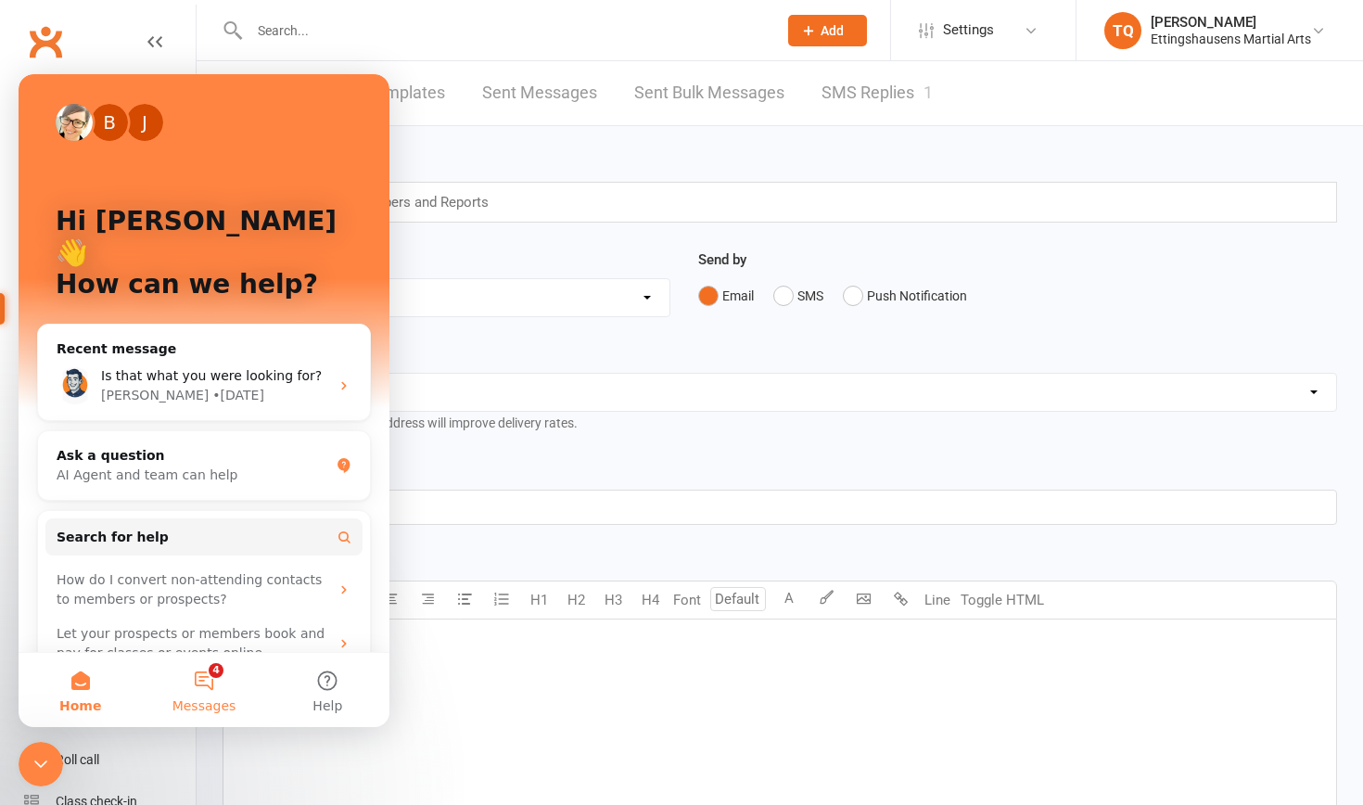
click at [204, 507] on button "4 Messages" at bounding box center [203, 690] width 123 height 74
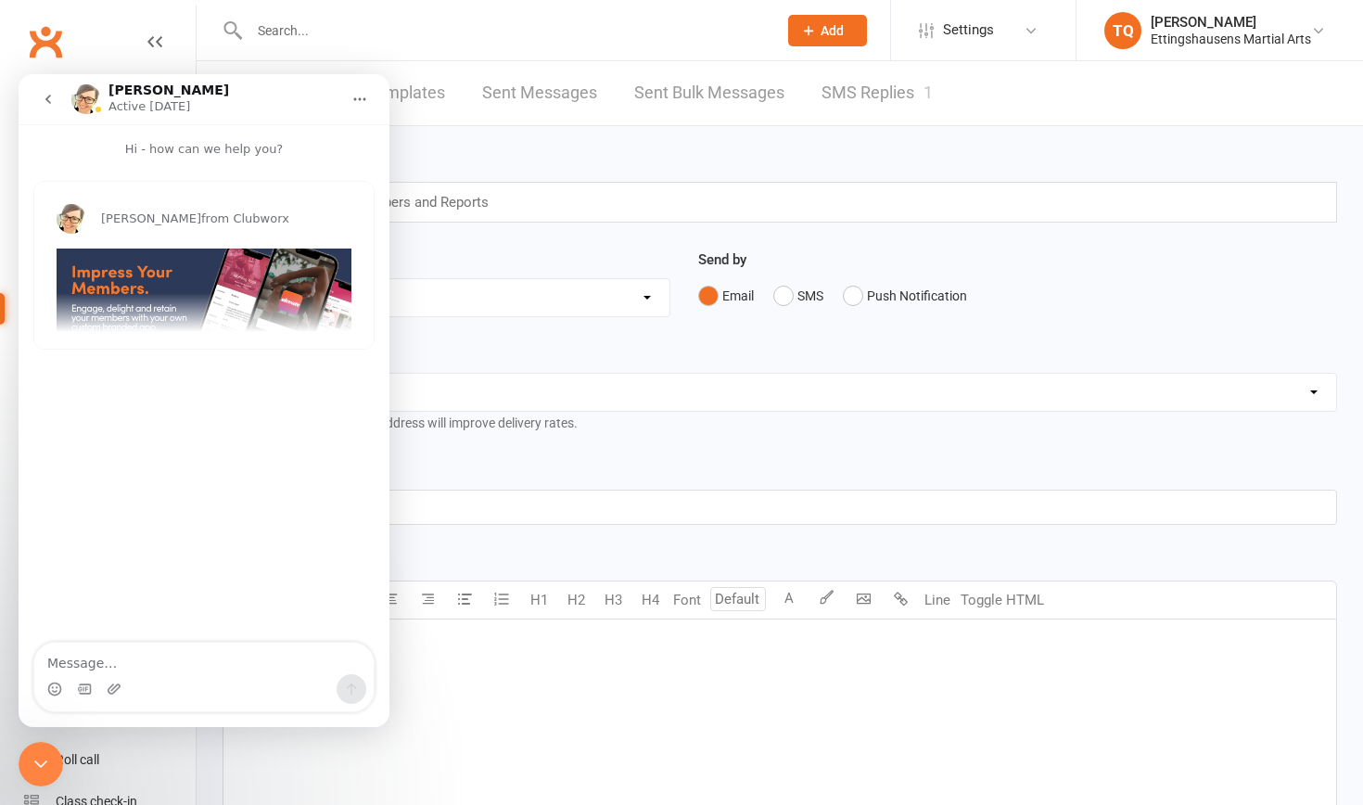
click at [463, 507] on div "﻿" at bounding box center [779, 758] width 1112 height 278
click at [48, 98] on icon "go back" at bounding box center [48, 99] width 6 height 9
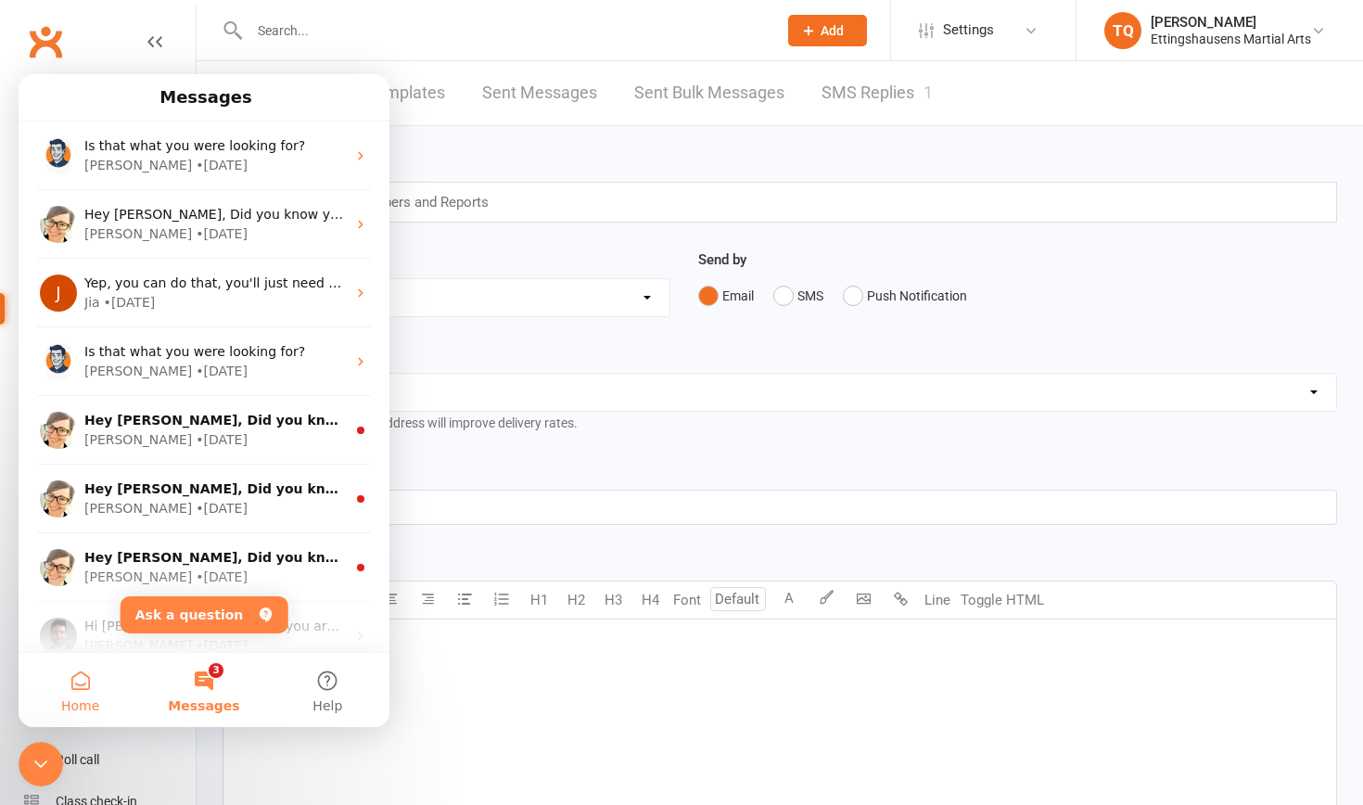
click at [80, 507] on button "Home" at bounding box center [80, 690] width 123 height 74
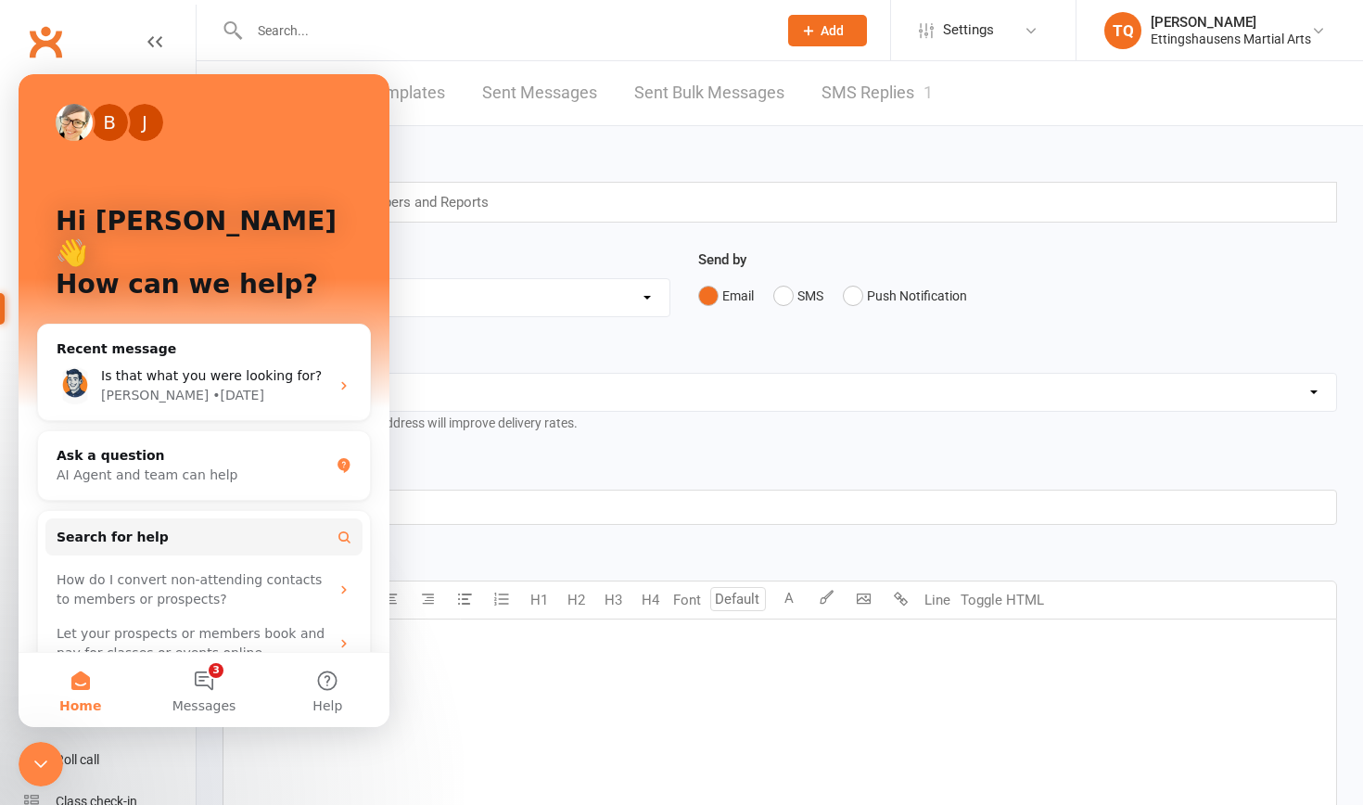
click at [463, 119] on div "New Message Templates Sent Messages Sent Bulk Messages SMS Replies 1" at bounding box center [578, 93] width 763 height 64
click at [491, 507] on div "﻿" at bounding box center [779, 758] width 1112 height 278
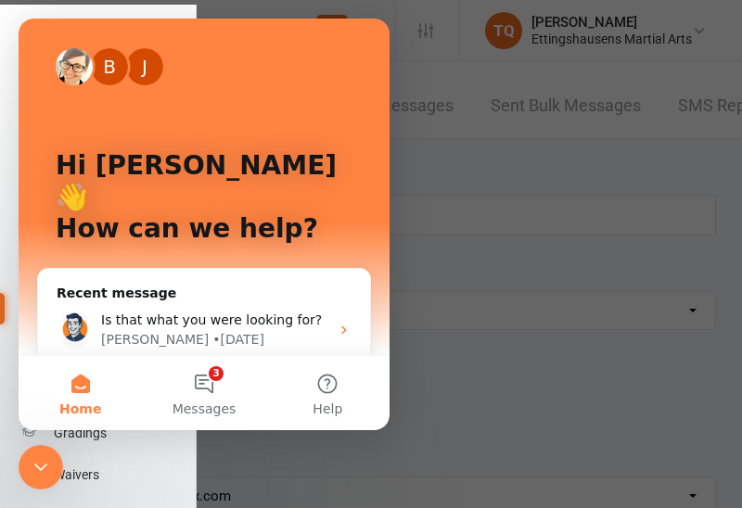
click at [86, 390] on button "Home" at bounding box center [80, 393] width 123 height 74
click at [6, 356] on li "Automations" at bounding box center [98, 350] width 196 height 42
